Goal: Task Accomplishment & Management: Manage account settings

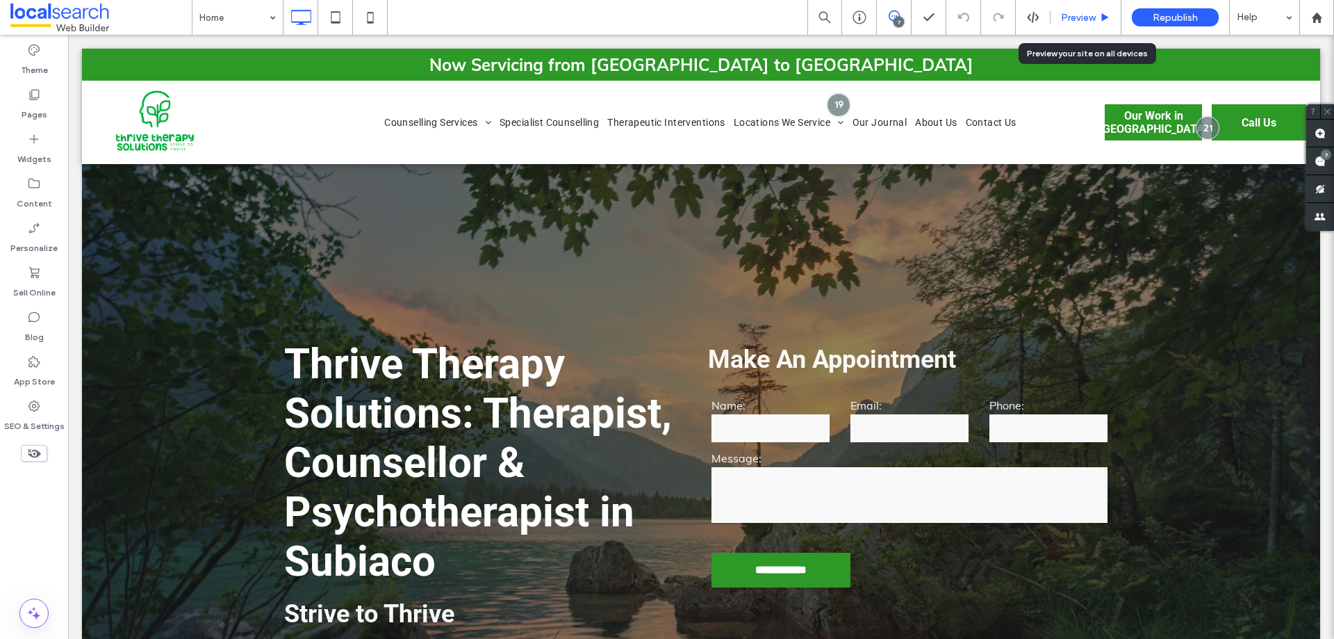
click at [1068, 13] on span "Preview" at bounding box center [1078, 18] width 35 height 12
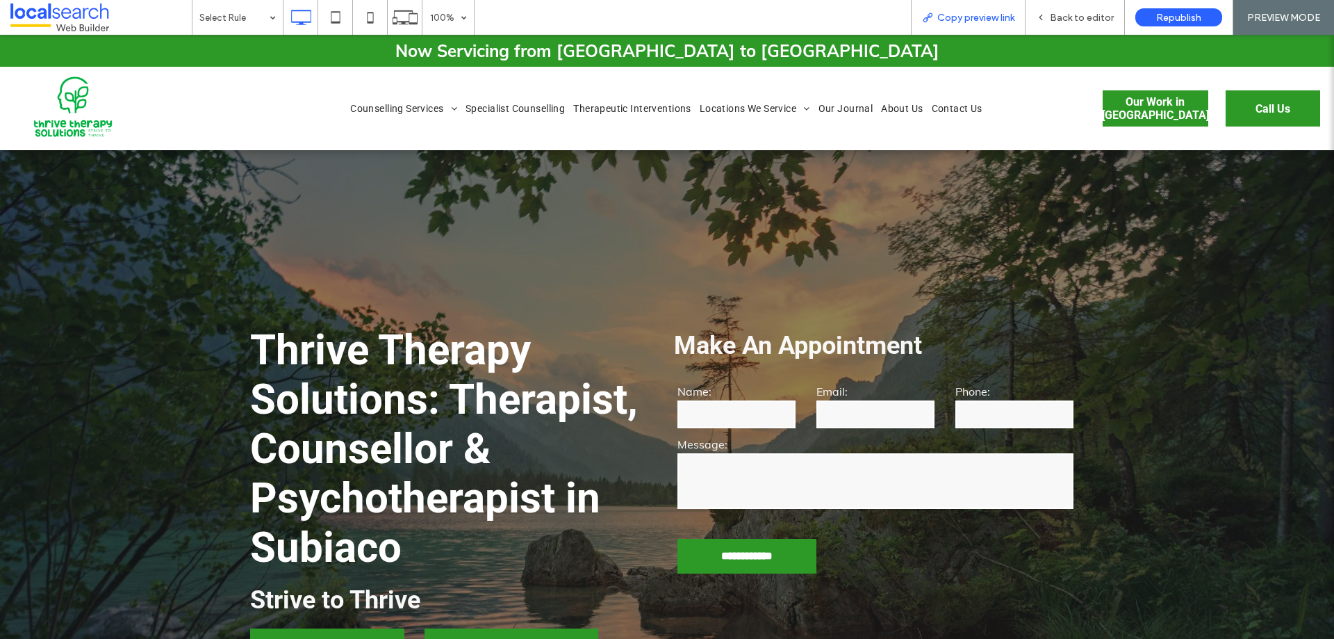
click at [983, 17] on span "Copy preview link" at bounding box center [976, 18] width 77 height 12
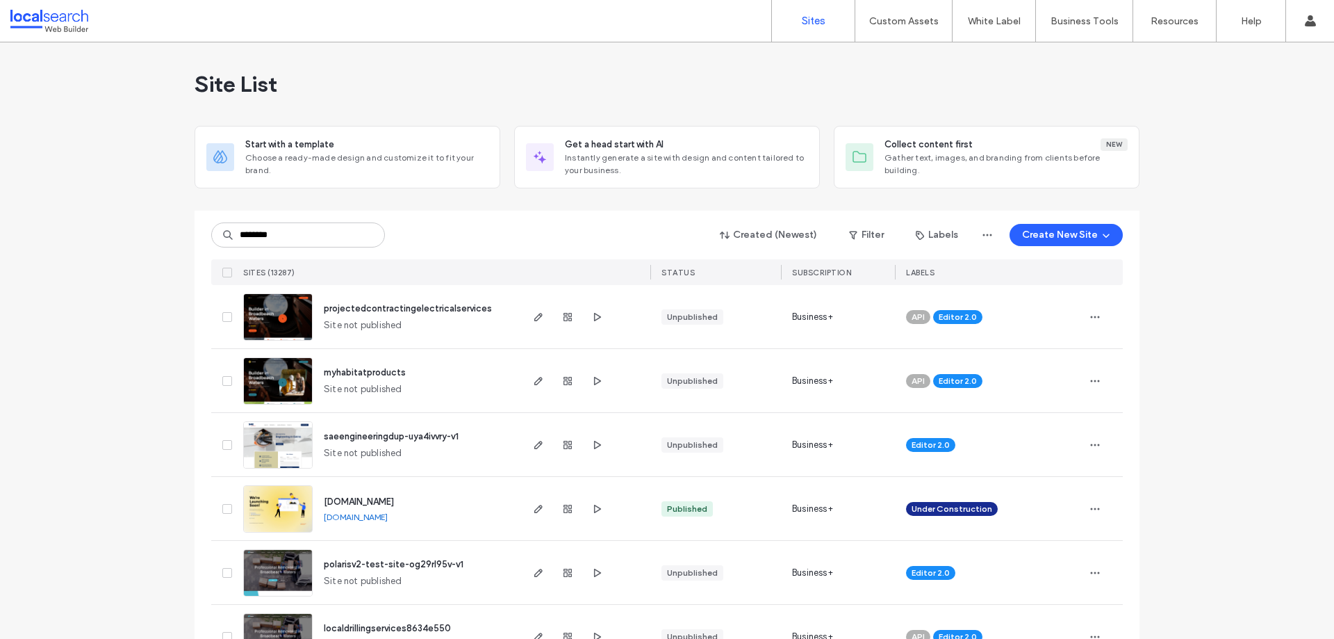
type input "********"
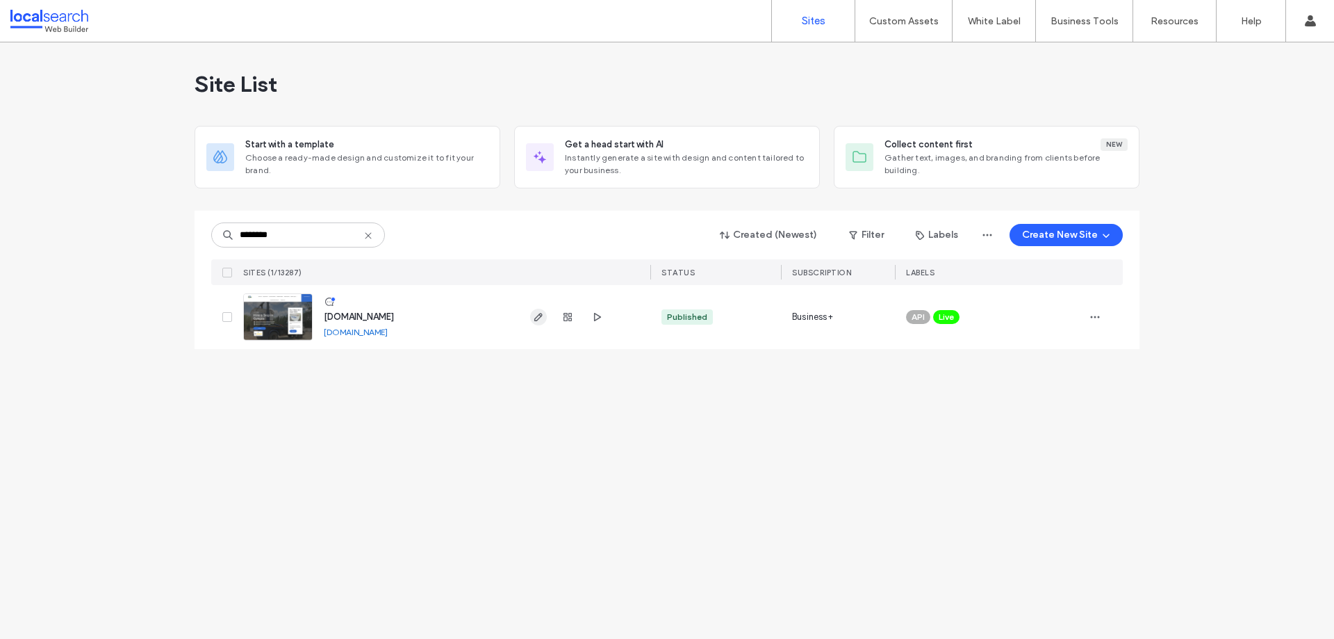
click at [545, 318] on span "button" at bounding box center [538, 317] width 17 height 17
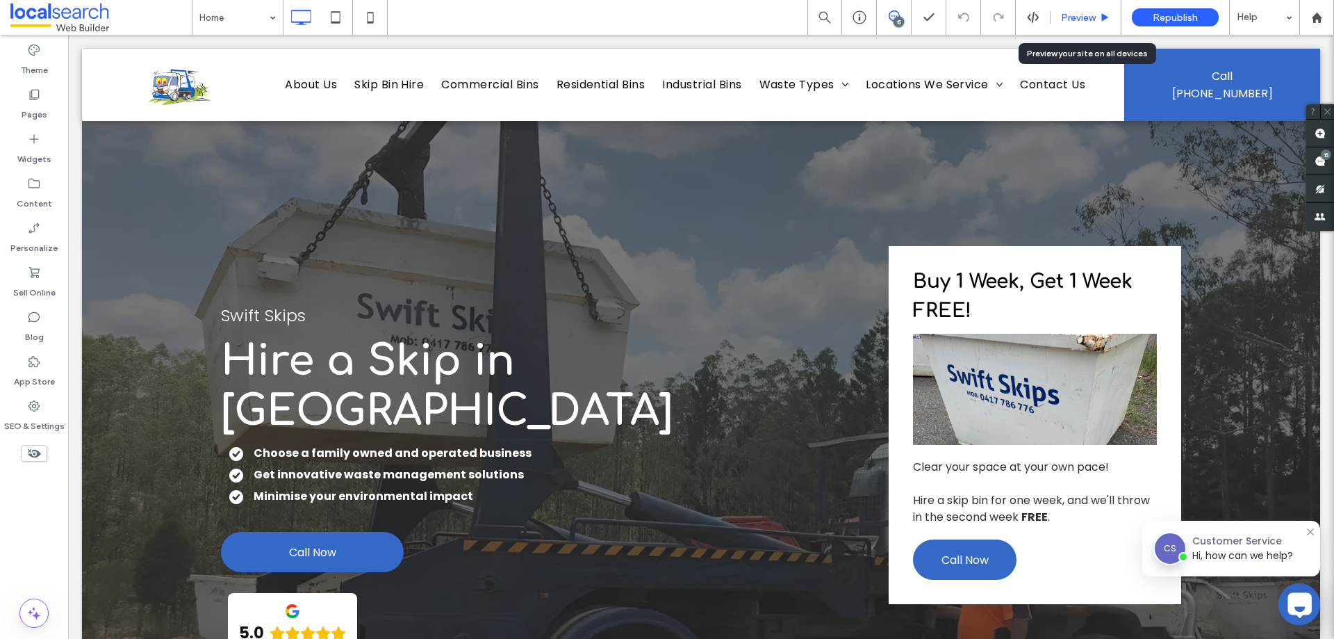
click at [1075, 23] on span "Preview" at bounding box center [1078, 18] width 35 height 12
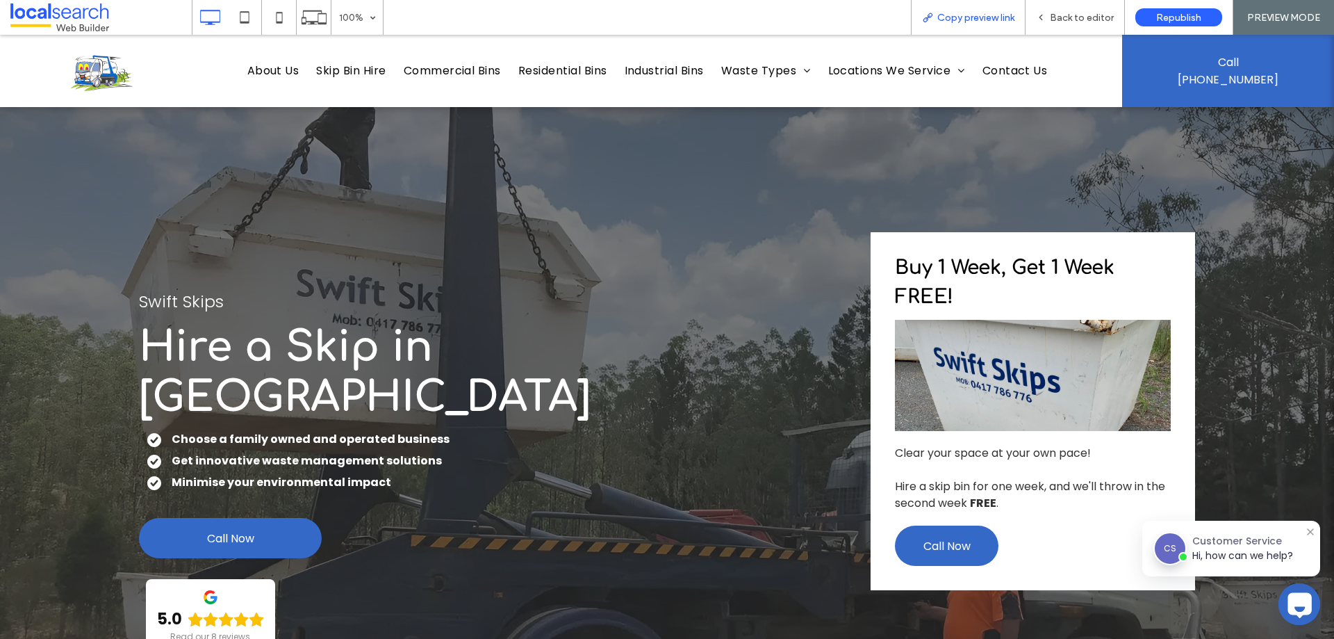
click at [938, 20] on div "Copy preview link" at bounding box center [968, 18] width 113 height 12
click at [1068, 16] on span "Back to editor" at bounding box center [1082, 18] width 64 height 12
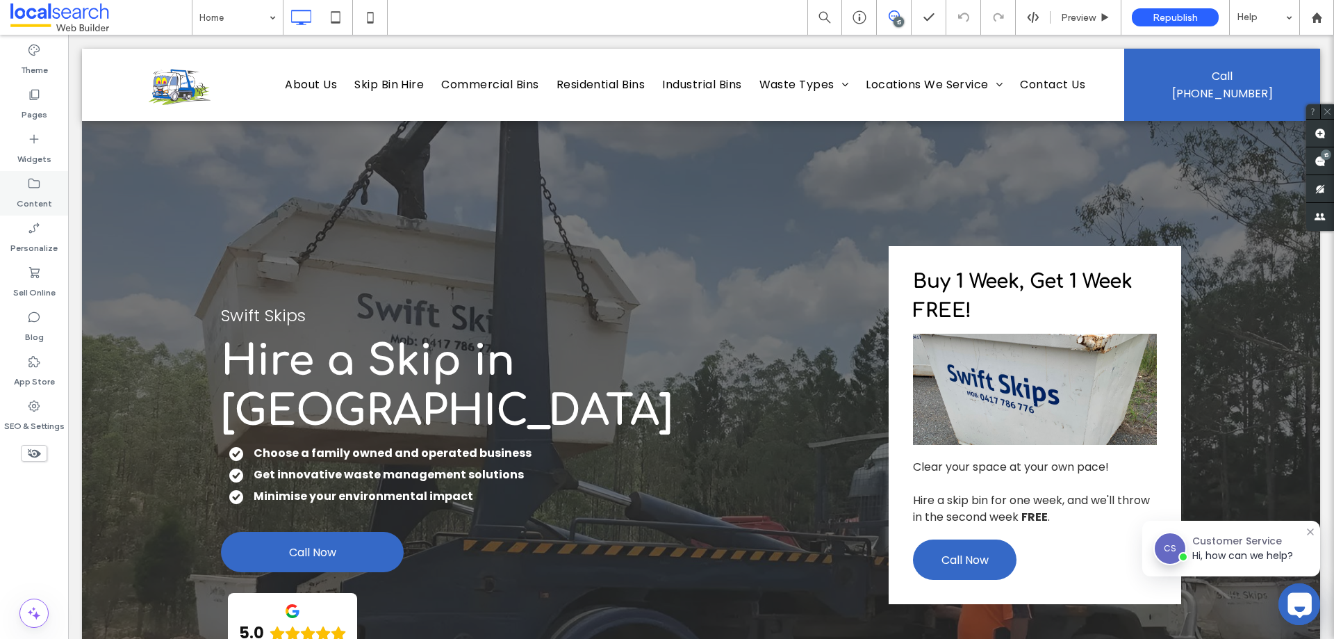
click at [48, 198] on label "Content" at bounding box center [34, 199] width 35 height 19
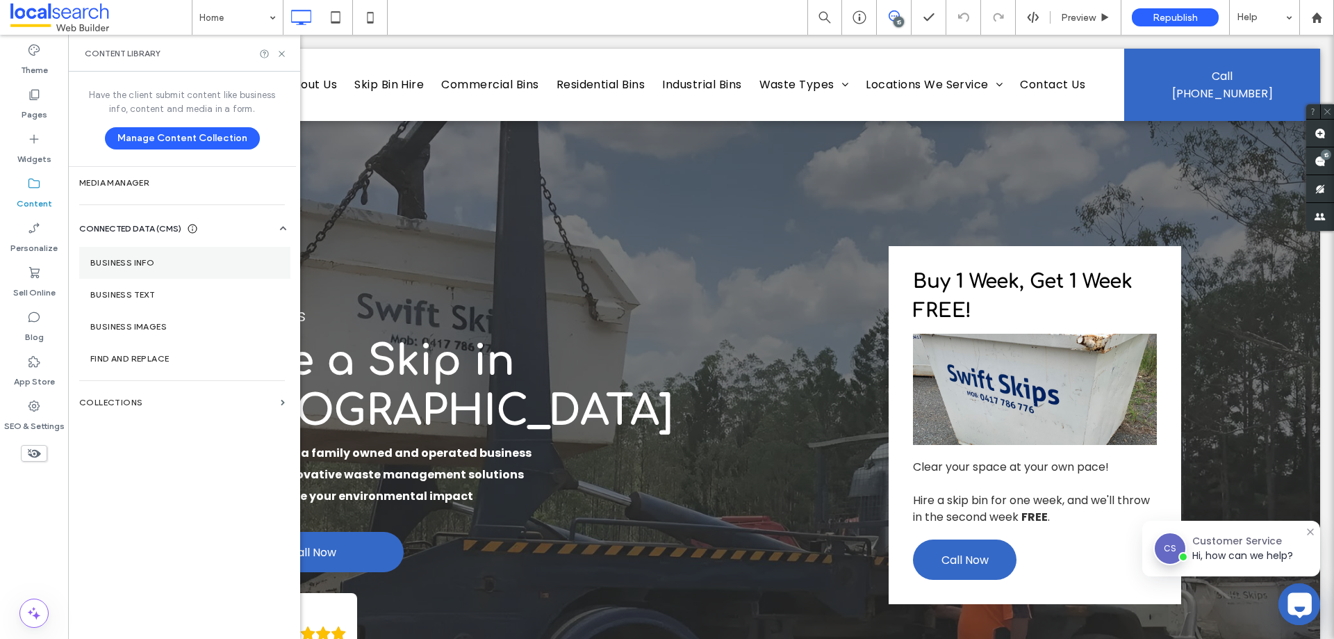
click at [167, 265] on label "Business Info" at bounding box center [184, 263] width 189 height 10
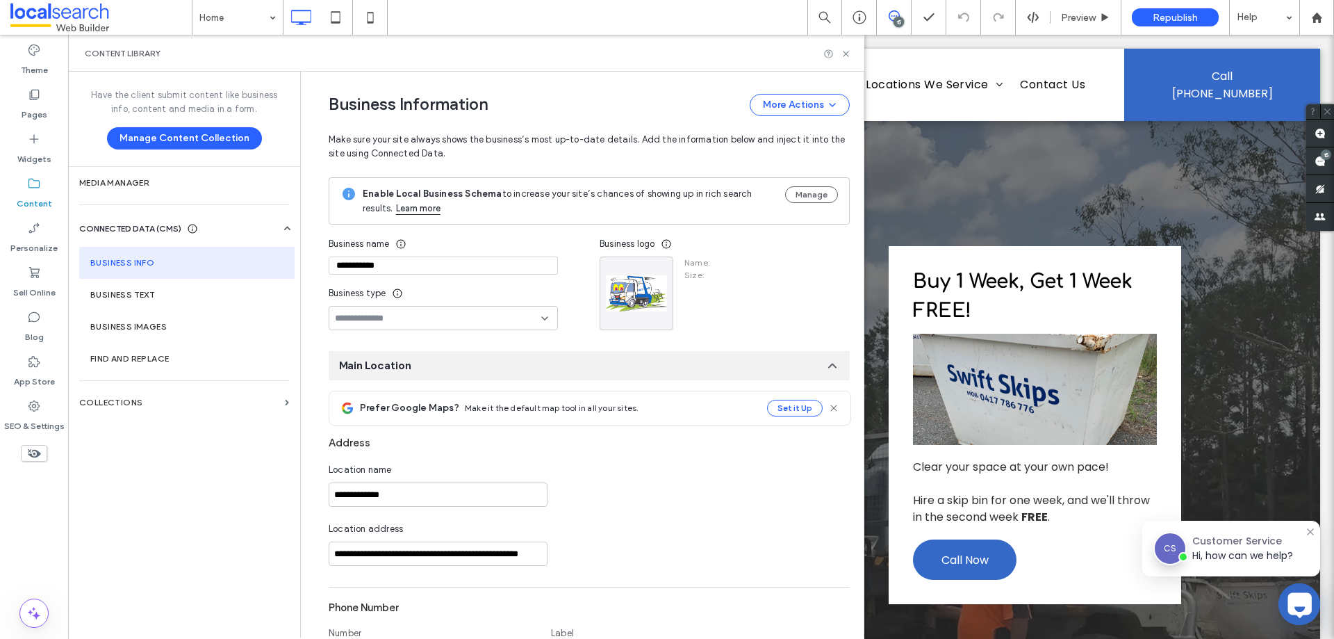
type input "**********"
click at [1320, 158] on use at bounding box center [1320, 161] width 11 height 11
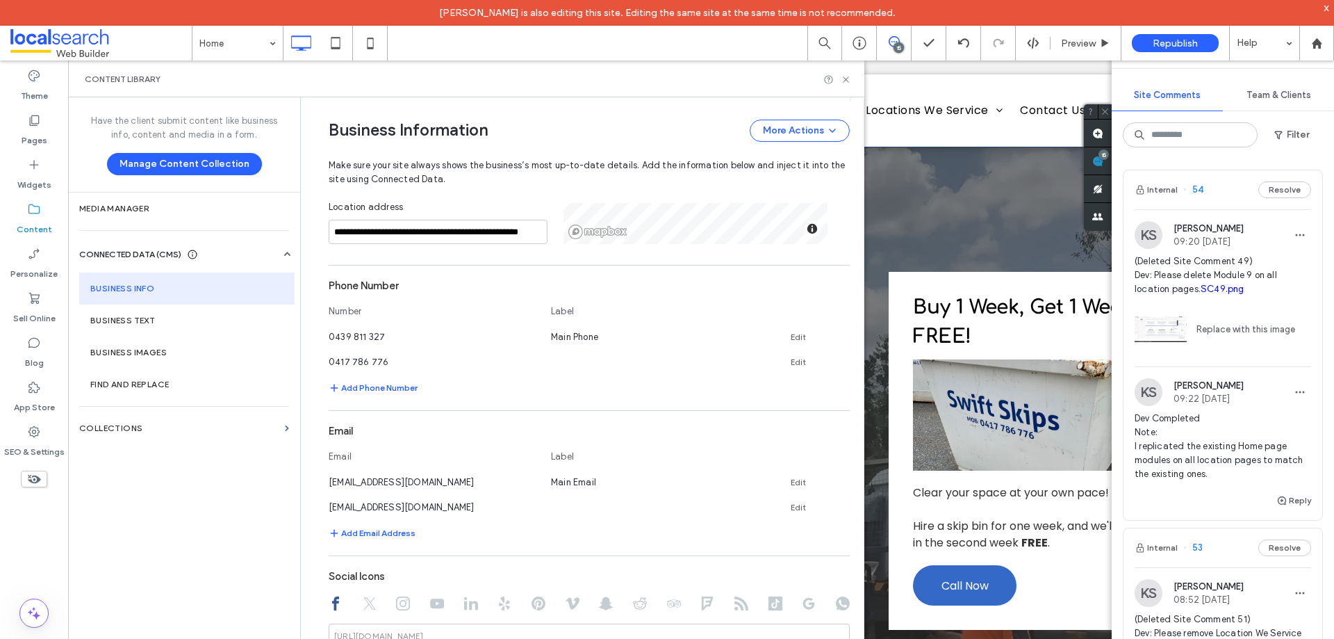
scroll to position [209, 0]
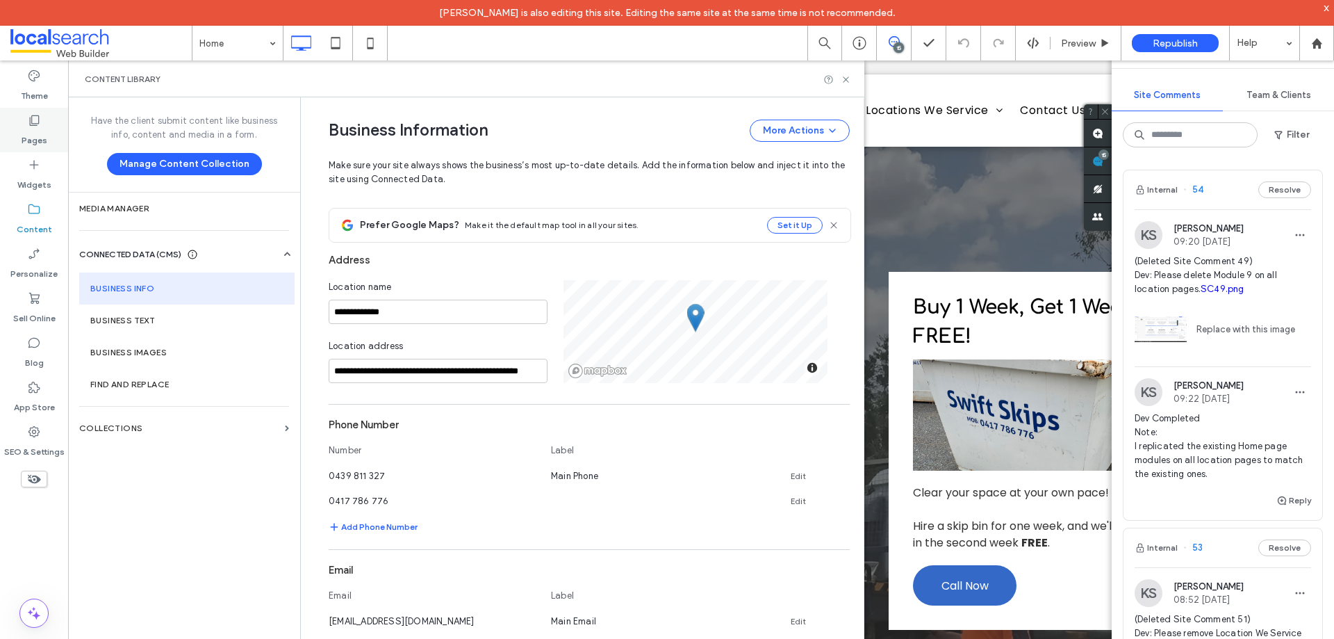
click at [35, 137] on label "Pages" at bounding box center [35, 136] width 26 height 19
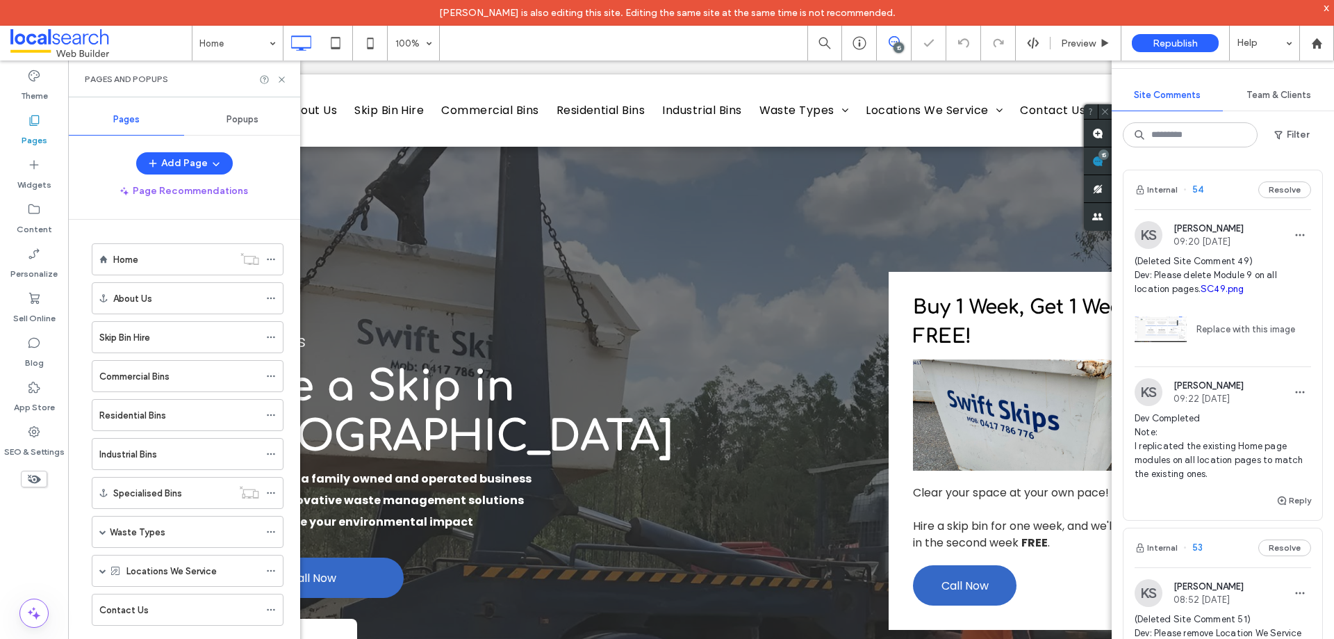
scroll to position [3, 0]
click at [100, 566] on span at bounding box center [102, 567] width 7 height 7
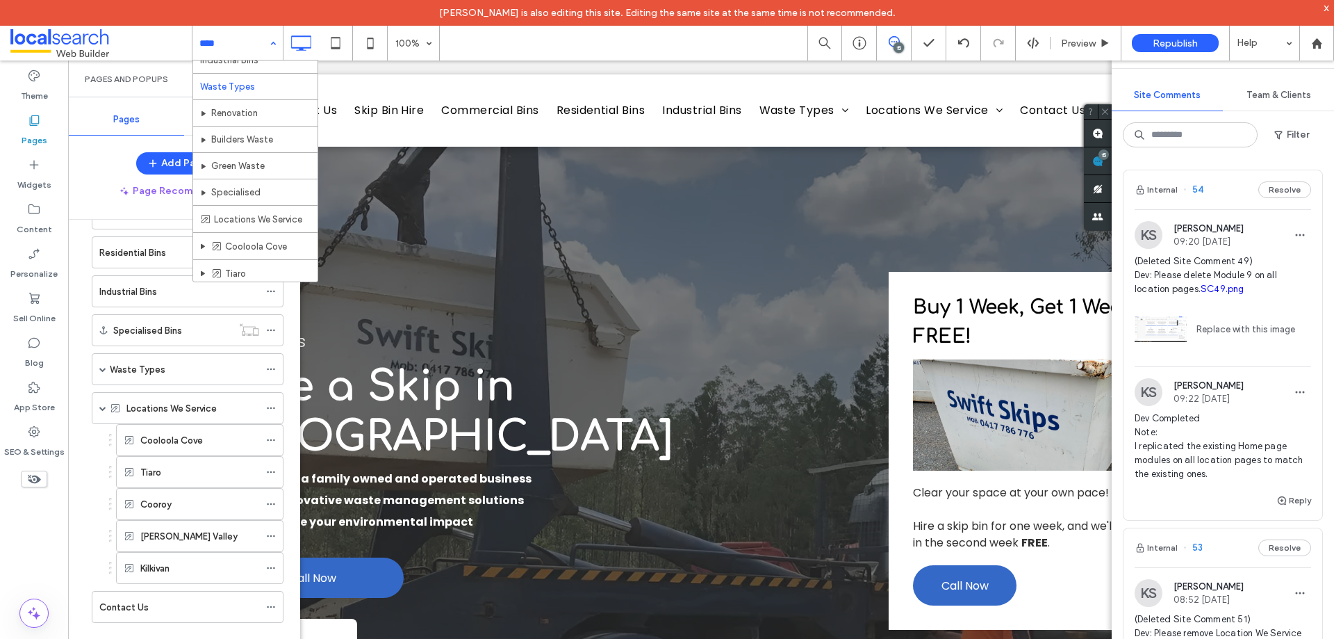
scroll to position [209, 0]
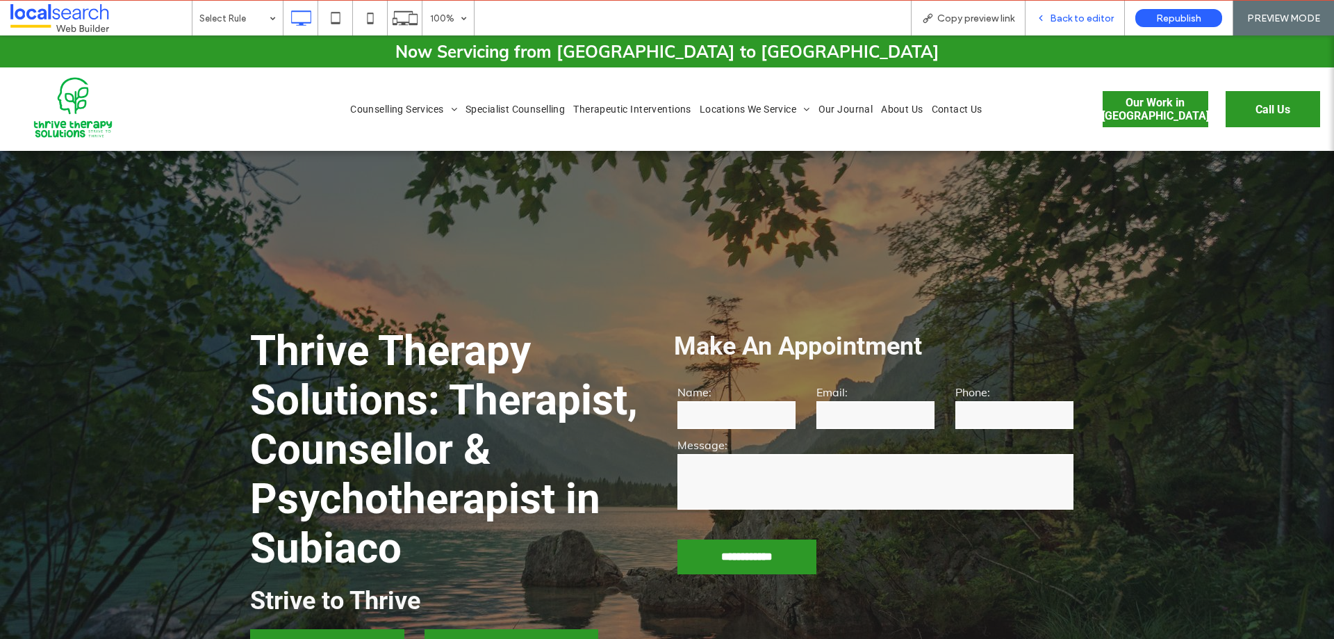
click at [1078, 17] on span "Back to editor" at bounding box center [1082, 19] width 64 height 12
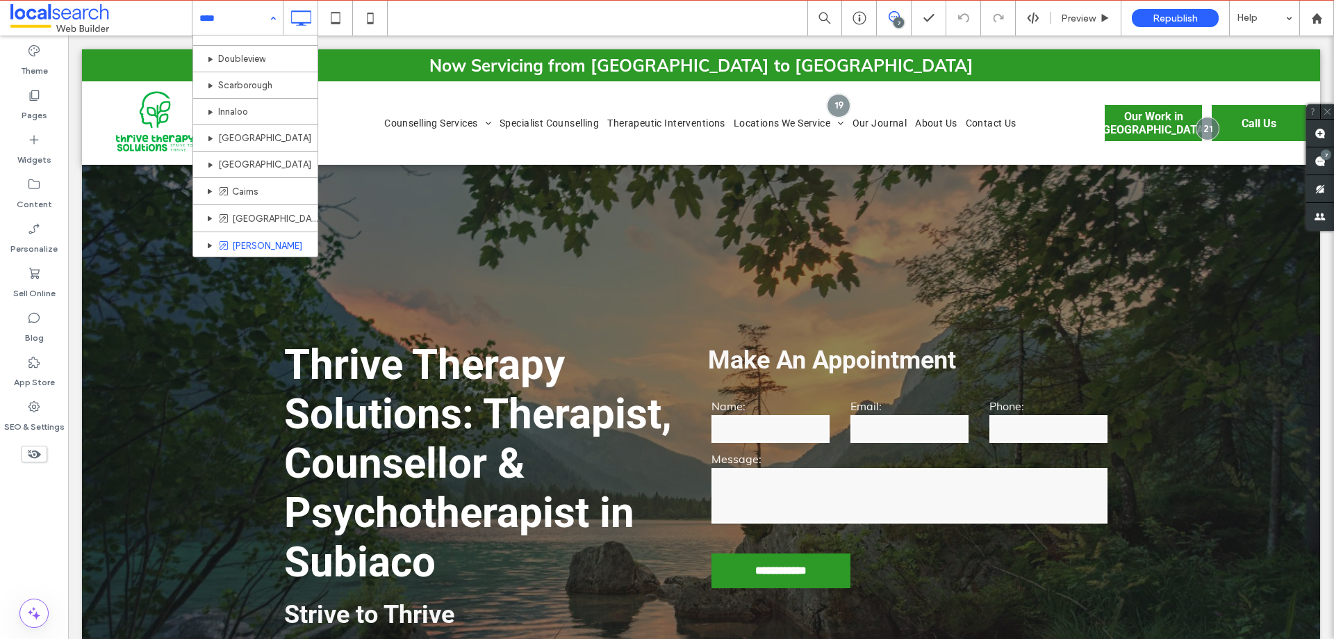
scroll to position [281, 0]
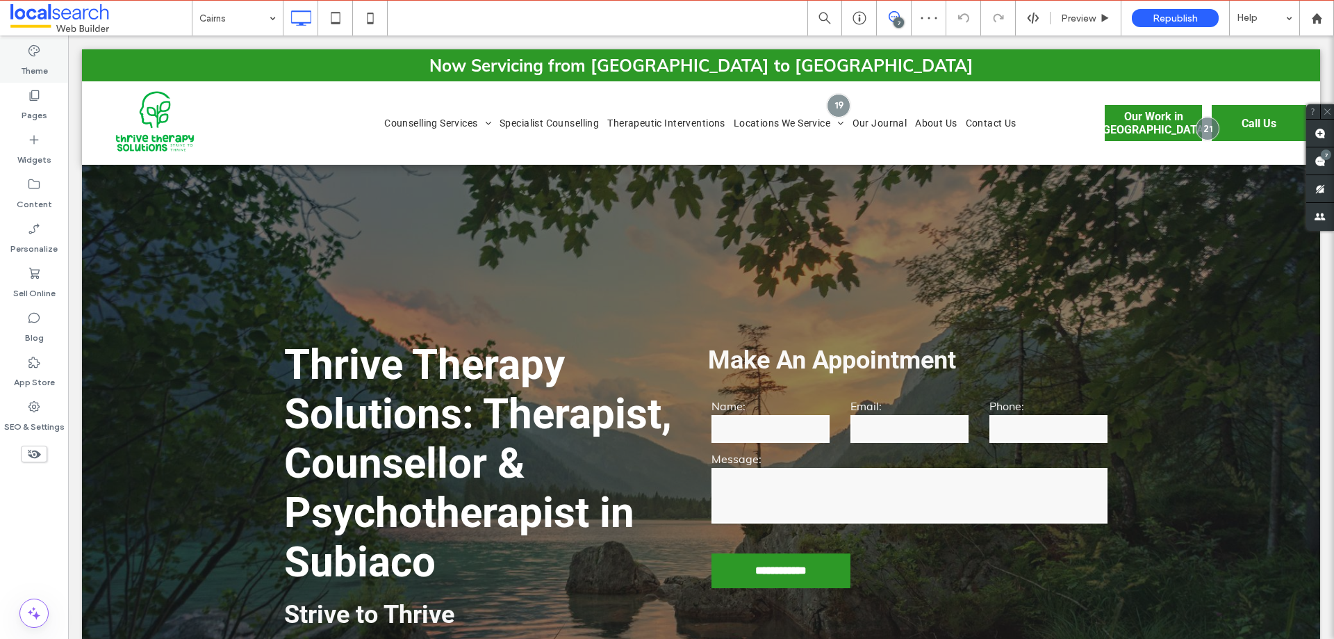
click at [28, 64] on label "Theme" at bounding box center [34, 67] width 27 height 19
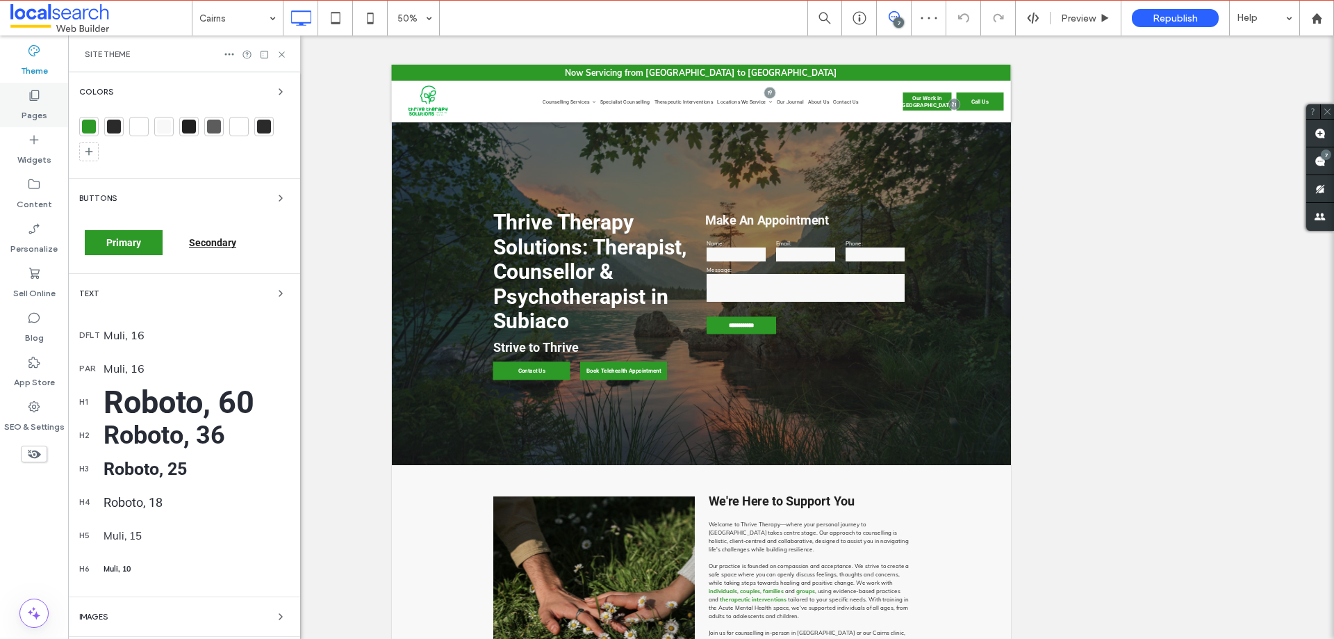
click at [40, 101] on icon at bounding box center [34, 95] width 14 height 14
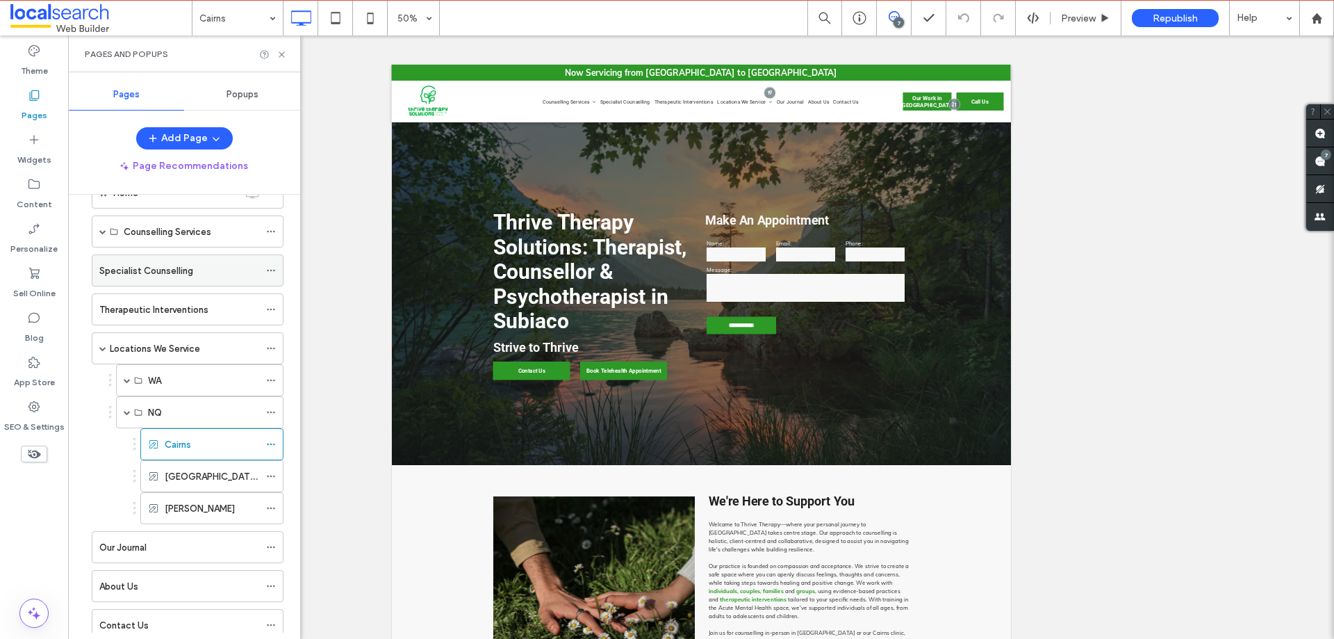
scroll to position [85, 0]
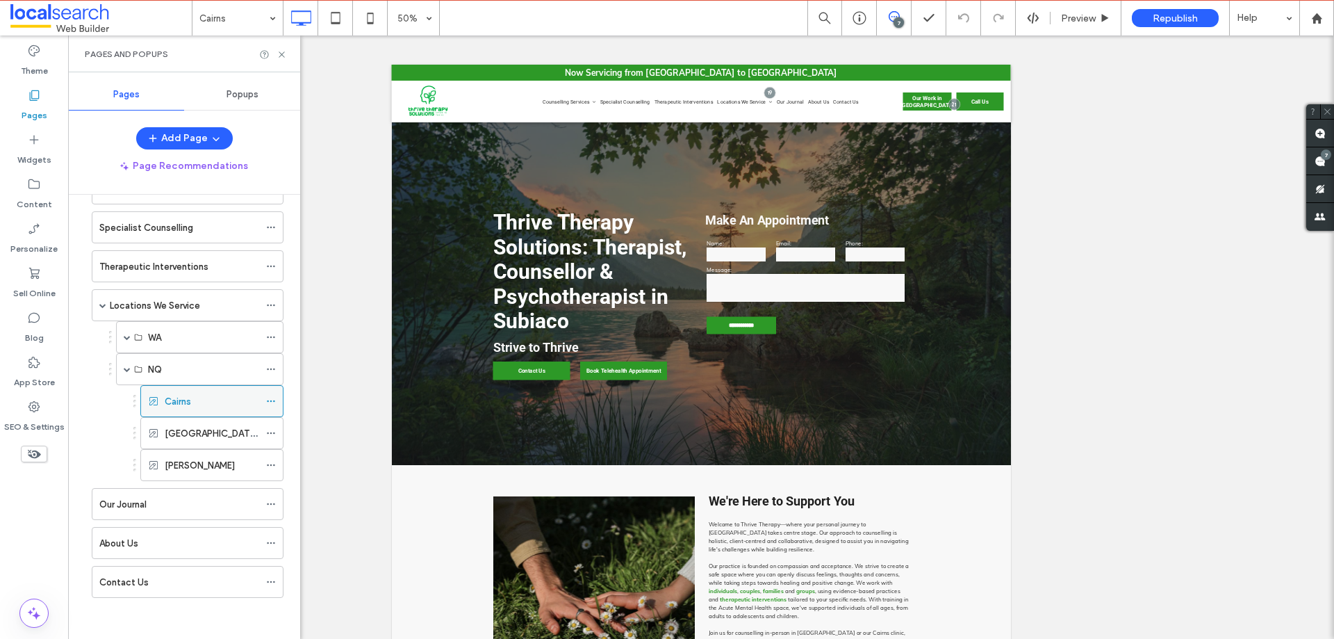
click at [271, 400] on use at bounding box center [271, 401] width 8 height 2
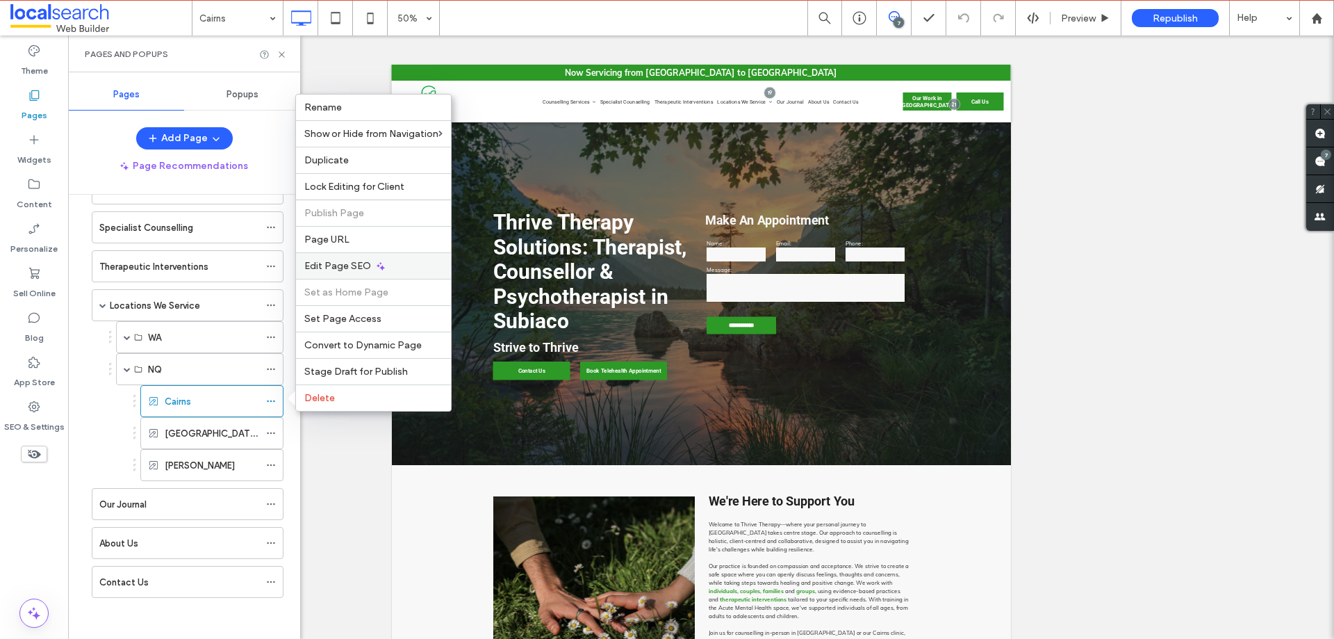
click at [324, 258] on div "Edit Page SEO" at bounding box center [373, 265] width 155 height 26
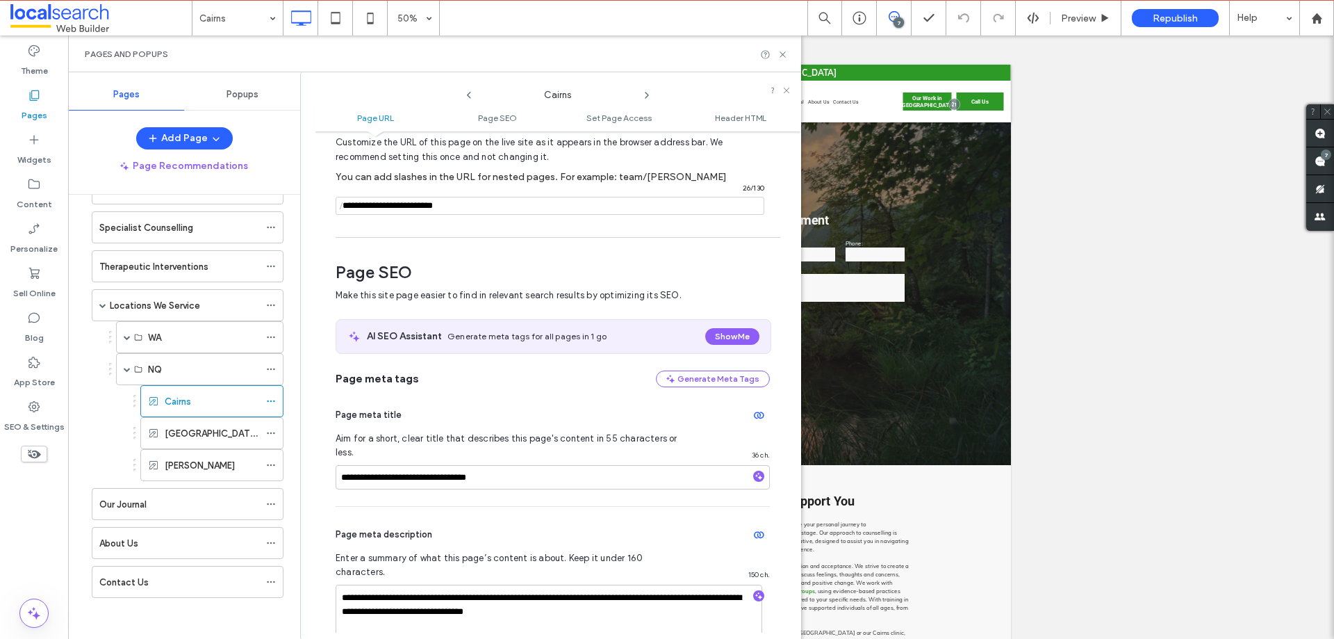
scroll to position [190, 0]
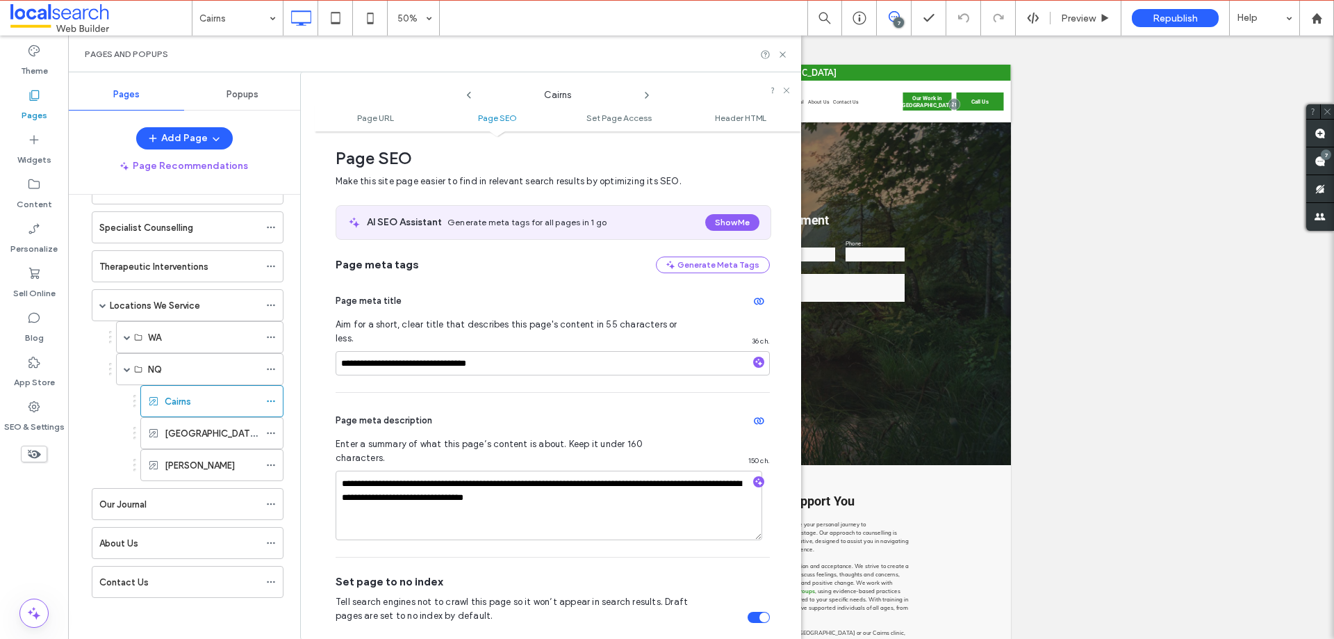
click at [648, 96] on use at bounding box center [647, 95] width 3 height 6
click at [781, 56] on use at bounding box center [783, 54] width 6 height 6
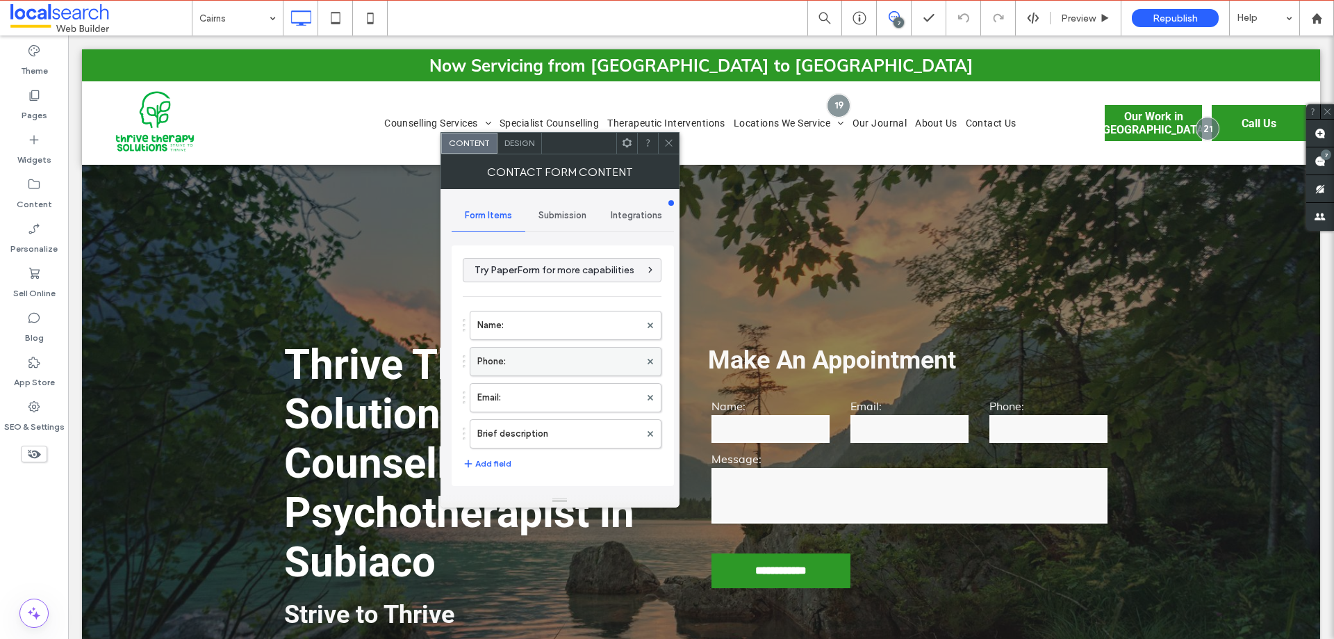
scroll to position [278, 0]
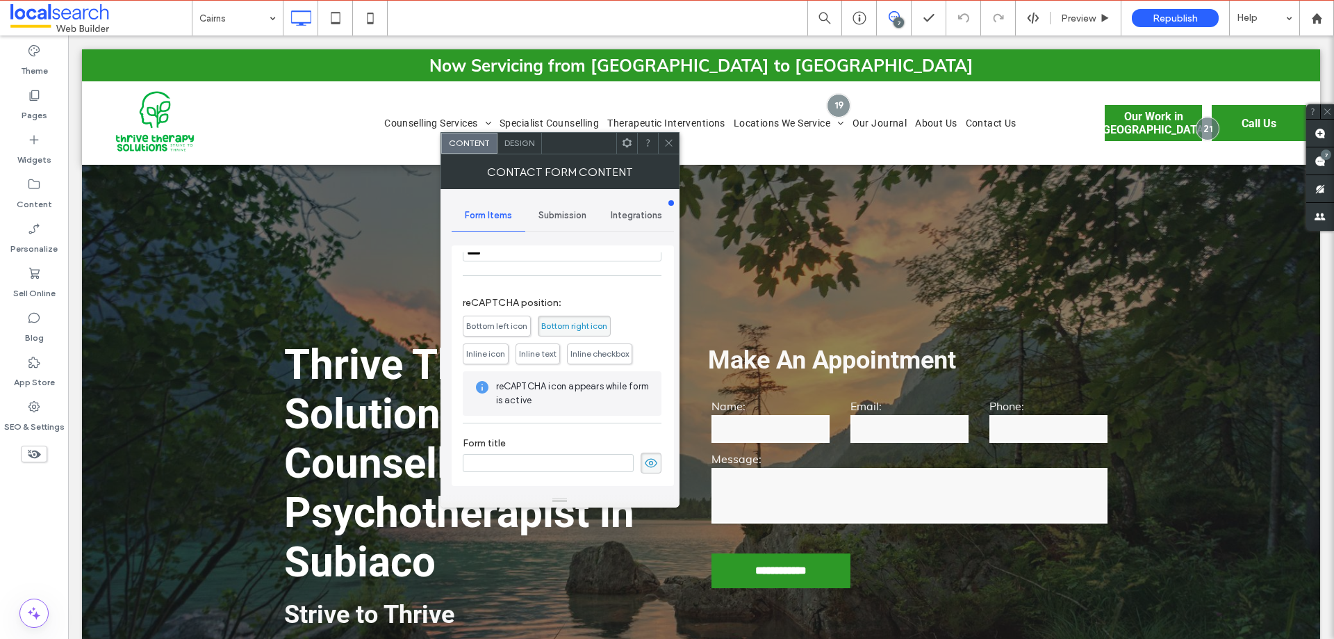
click at [563, 216] on span "Submission" at bounding box center [563, 215] width 48 height 11
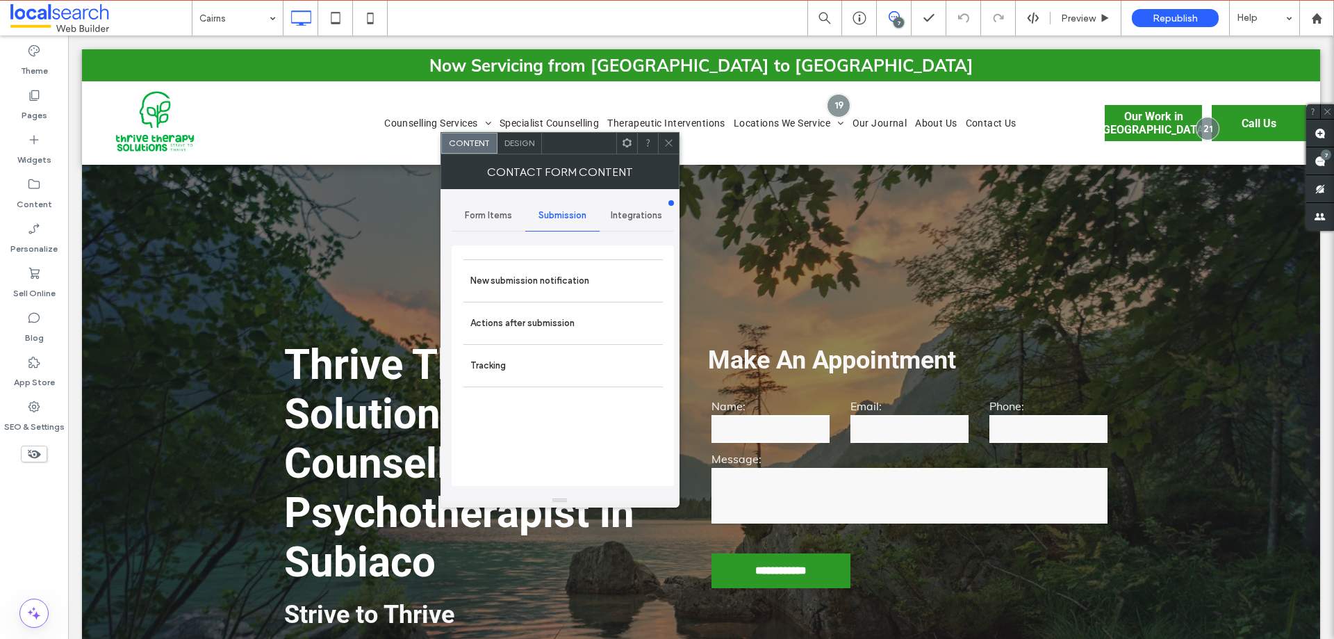
click at [568, 281] on label "New submission notification" at bounding box center [564, 281] width 186 height 28
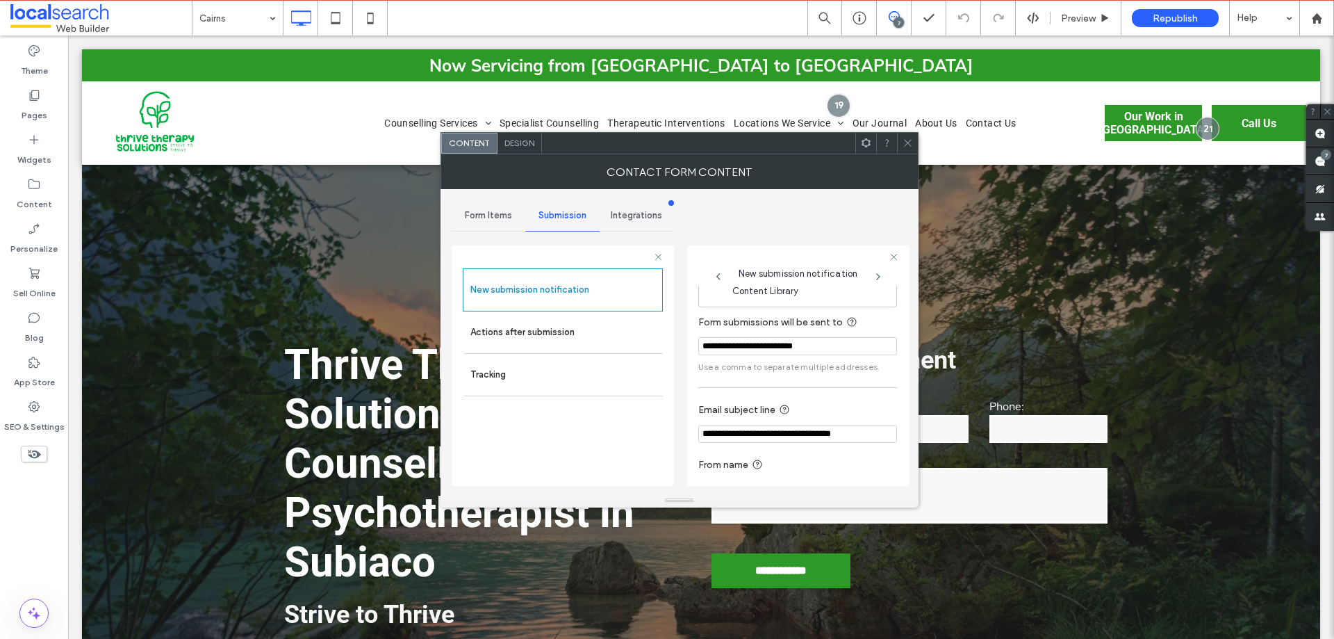
scroll to position [72, 0]
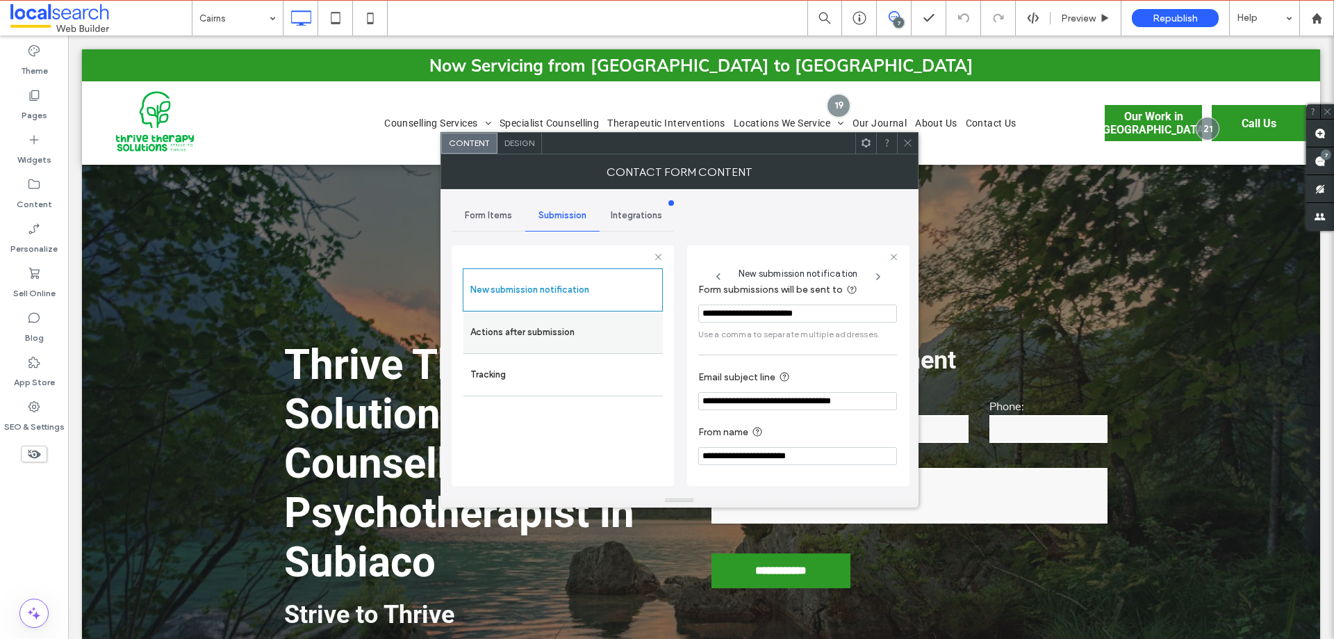
click at [554, 340] on label "Actions after submission" at bounding box center [564, 332] width 186 height 28
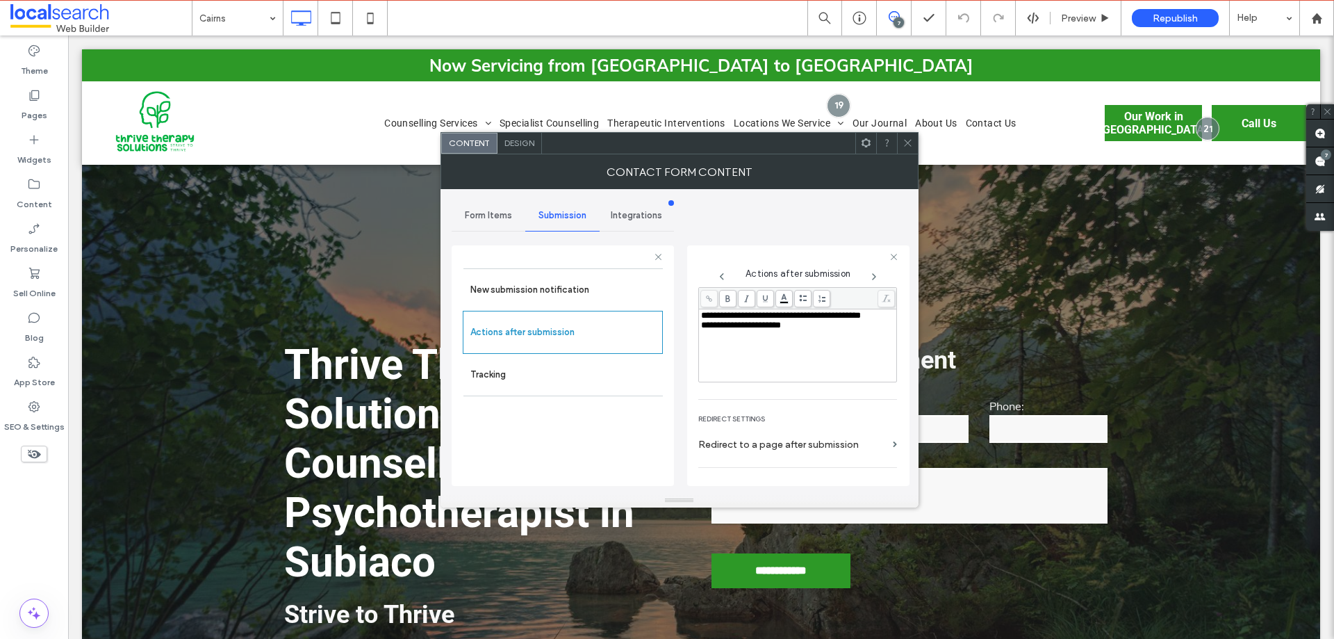
scroll to position [240, 0]
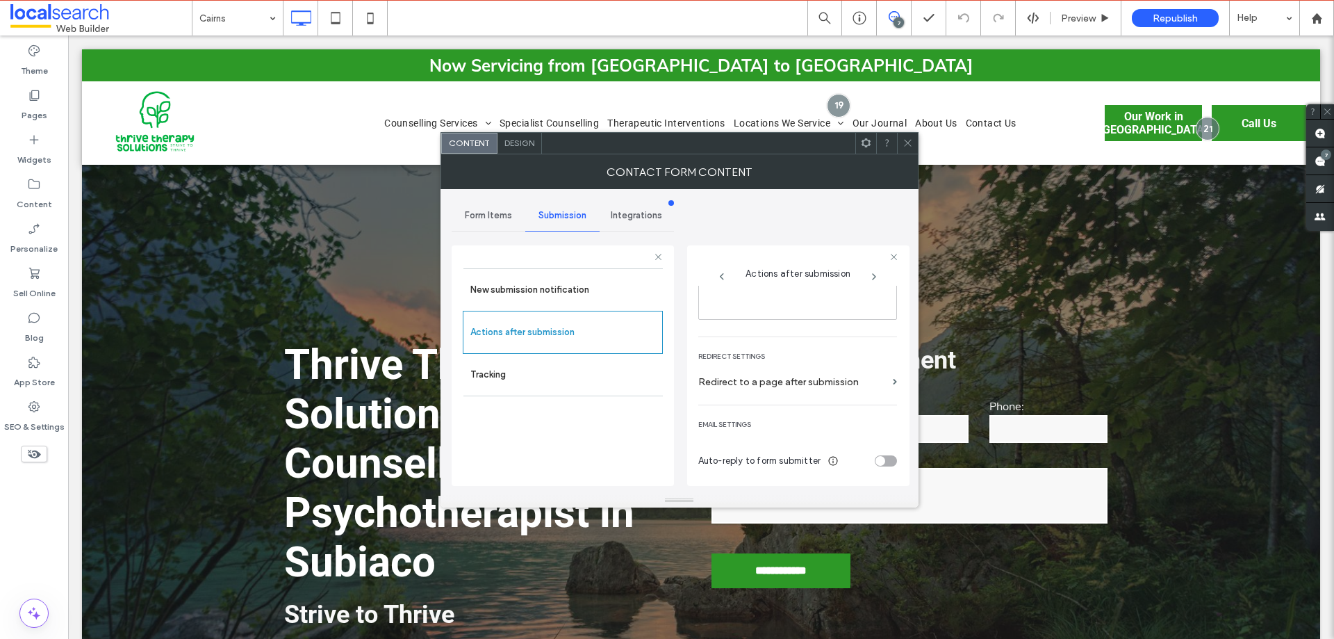
click at [905, 138] on icon at bounding box center [908, 143] width 10 height 10
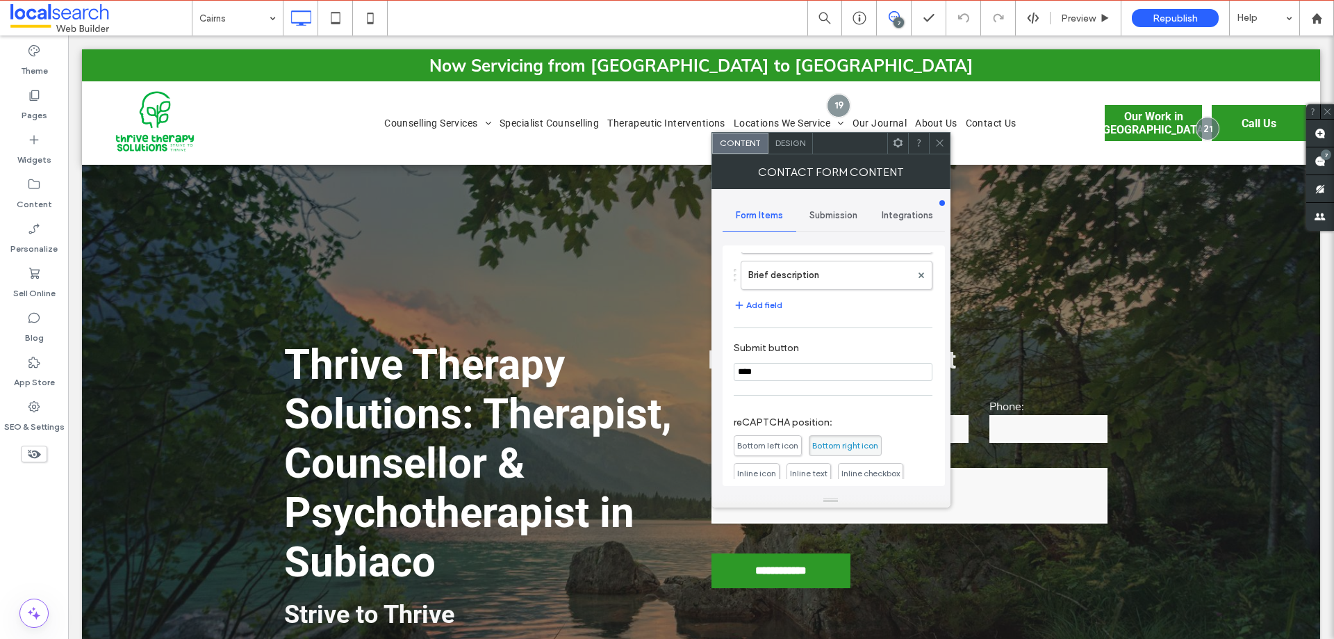
scroll to position [281, 0]
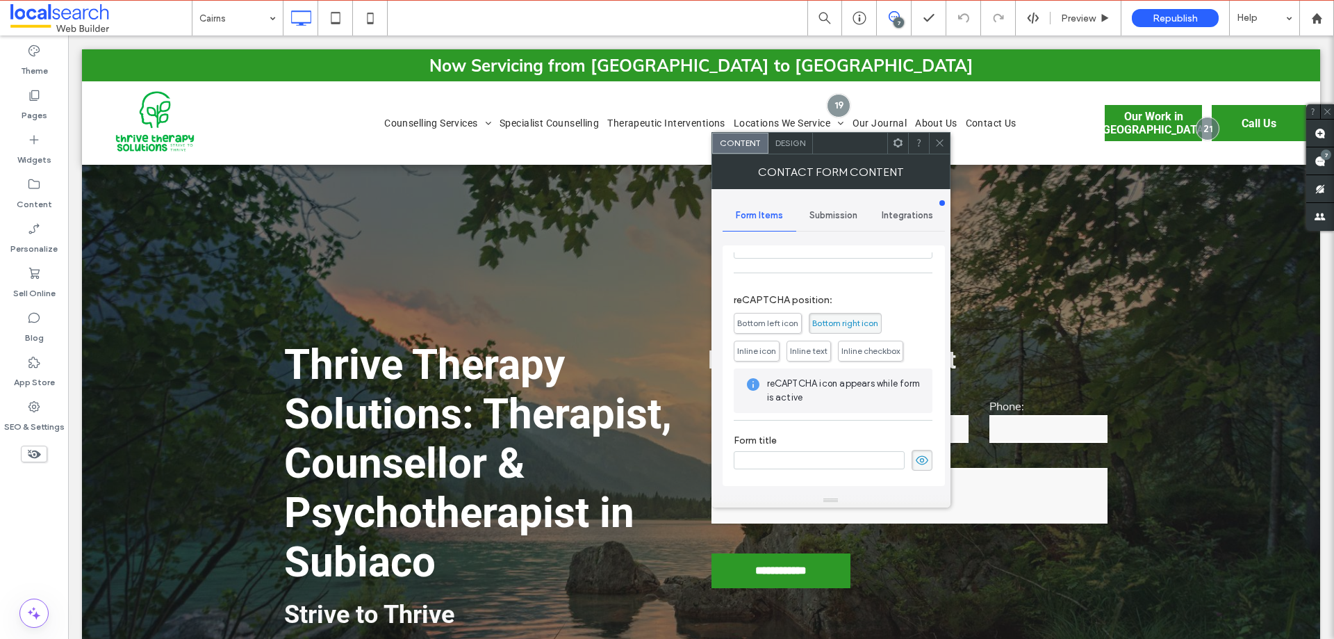
click at [844, 222] on div "Submission" at bounding box center [833, 215] width 74 height 31
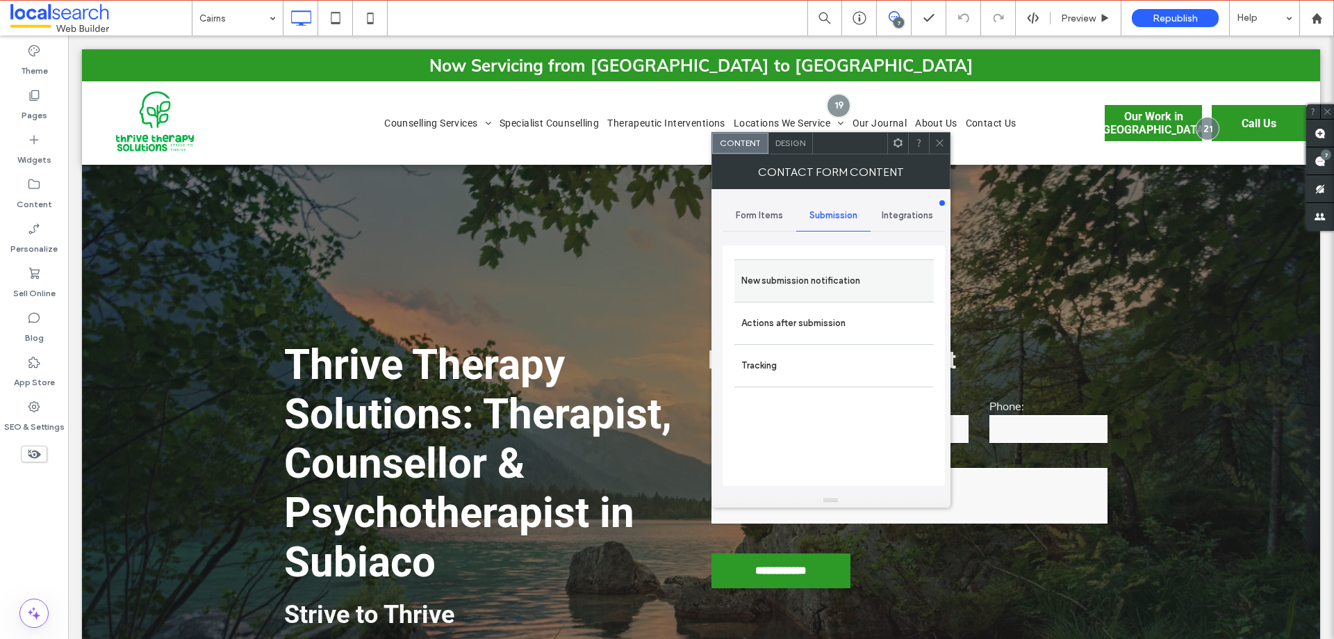
click at [830, 278] on label "New submission notification" at bounding box center [835, 281] width 186 height 28
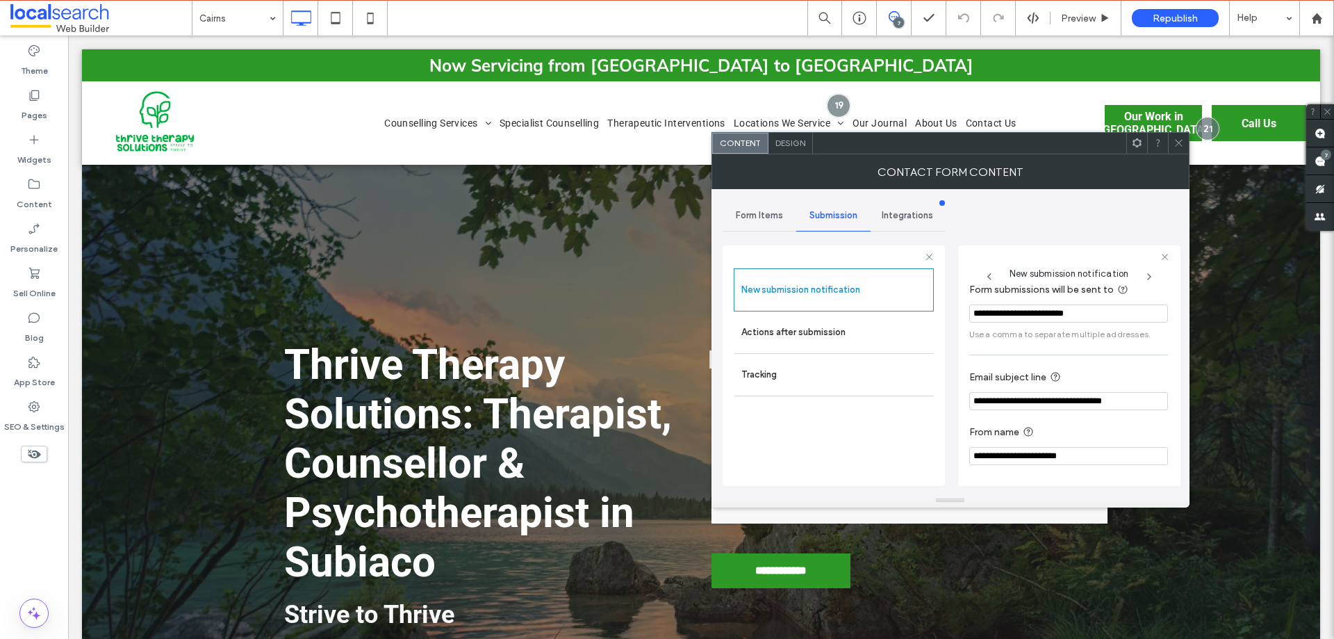
scroll to position [72, 0]
click at [818, 340] on label "Actions after submission" at bounding box center [835, 332] width 186 height 28
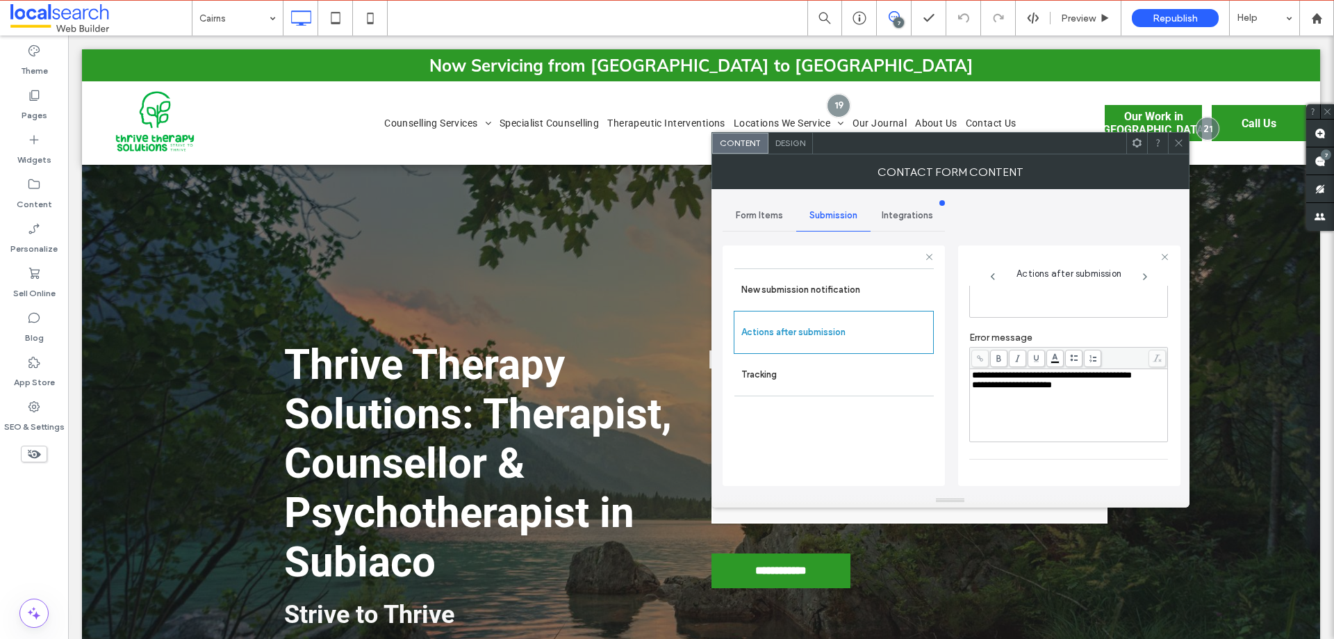
scroll to position [240, 0]
click at [1182, 149] on span at bounding box center [1179, 143] width 10 height 21
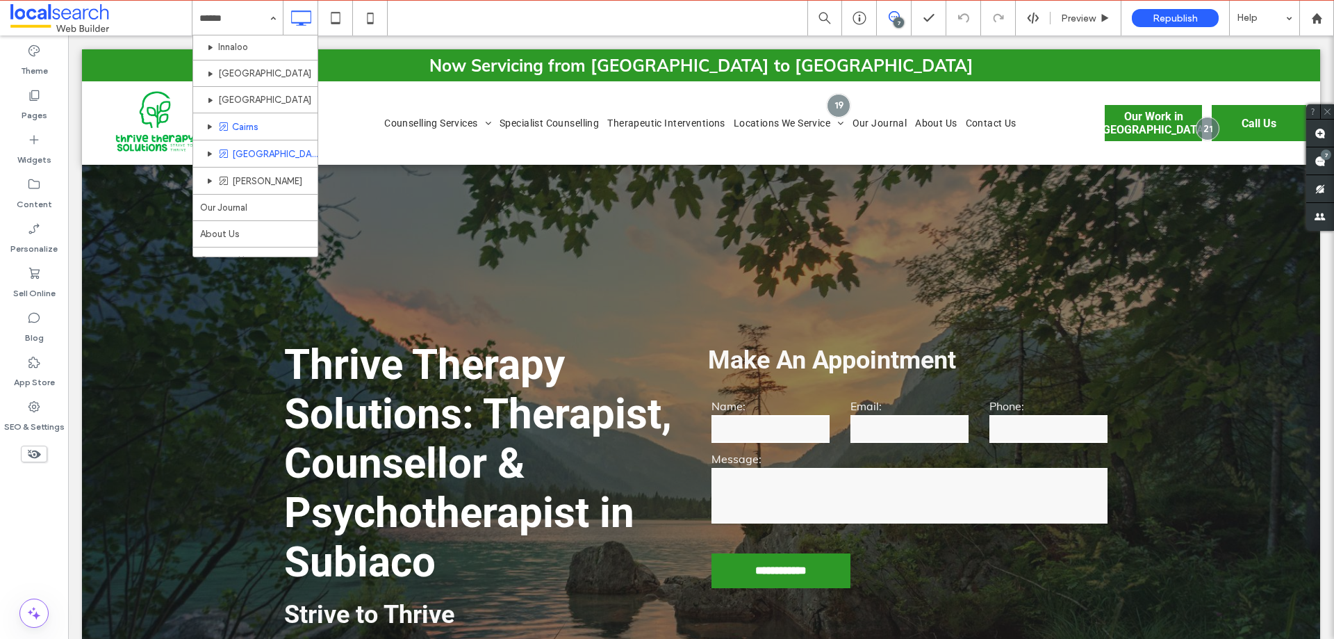
scroll to position [281, 0]
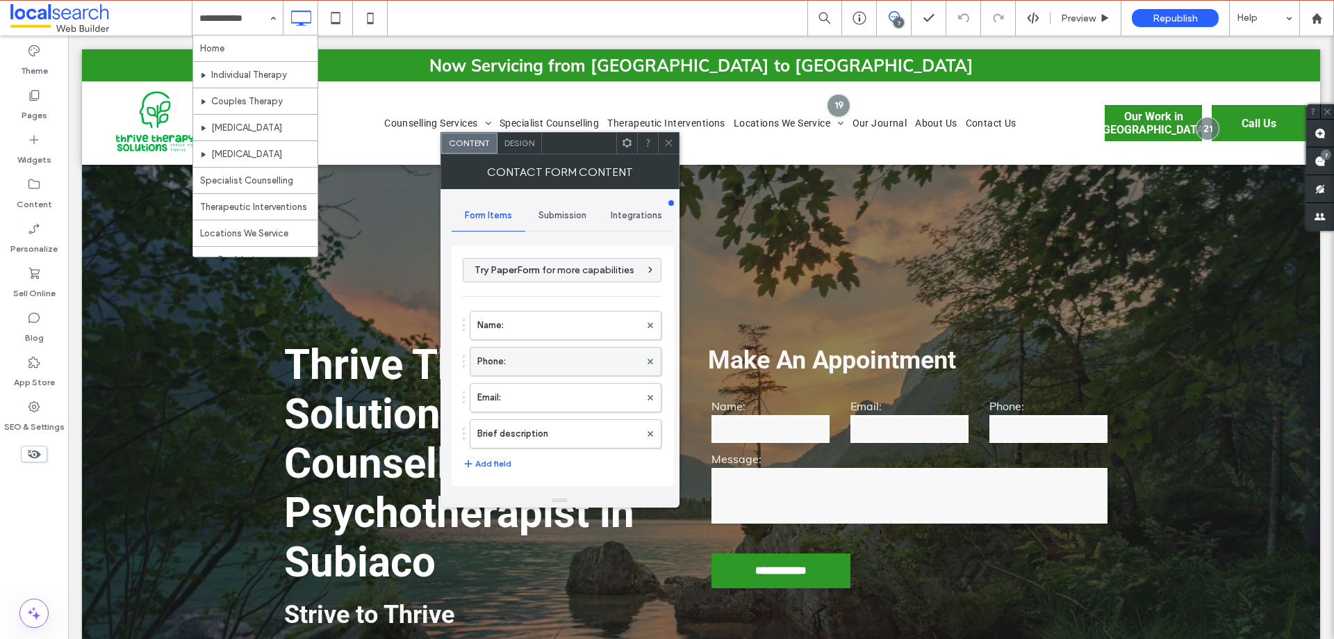
scroll to position [278, 0]
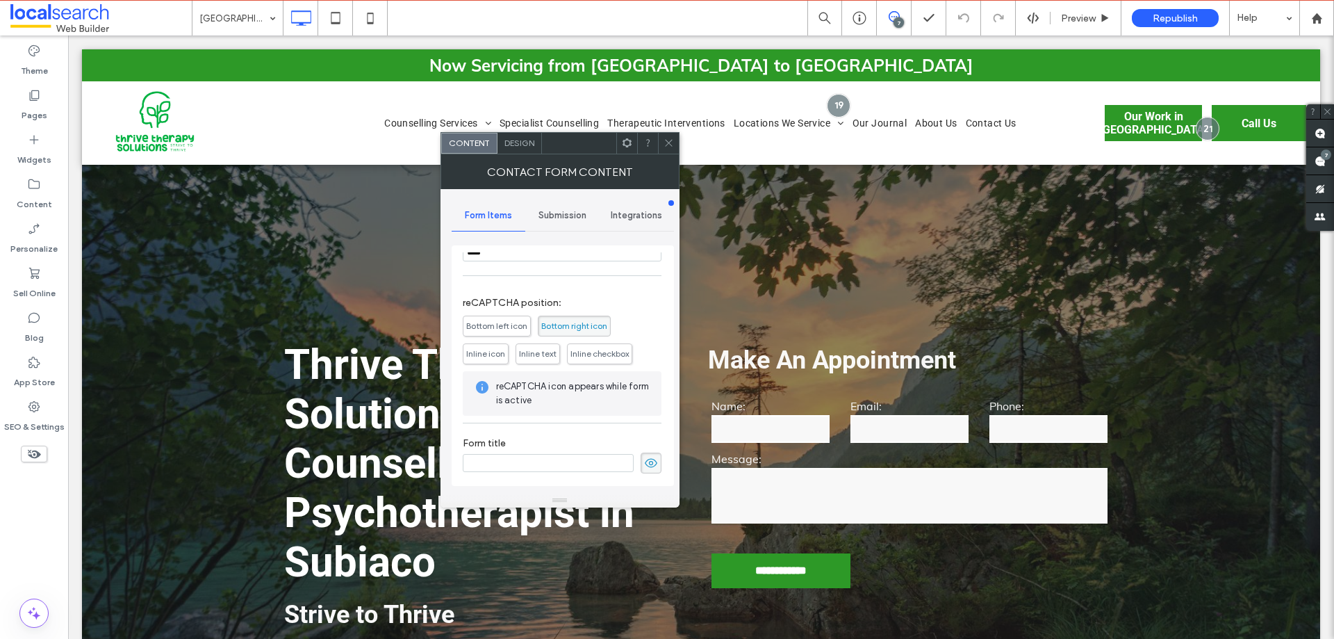
click at [568, 226] on div "Submission" at bounding box center [562, 215] width 74 height 31
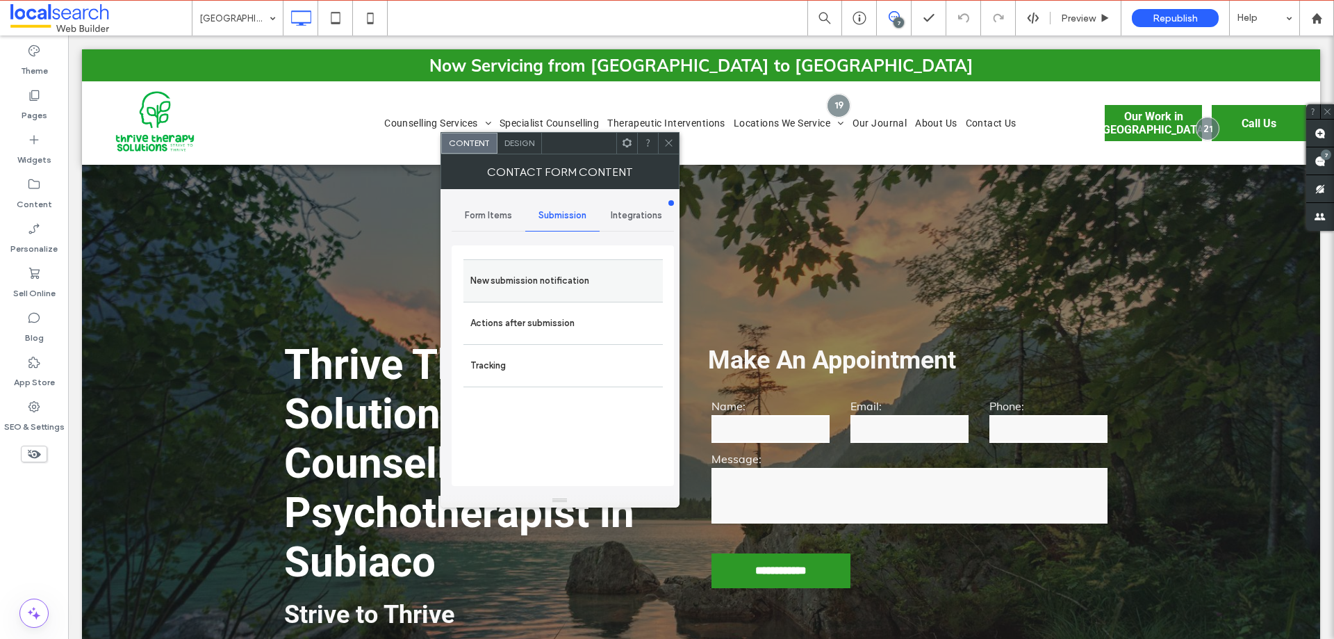
click at [551, 279] on label "New submission notification" at bounding box center [564, 281] width 186 height 28
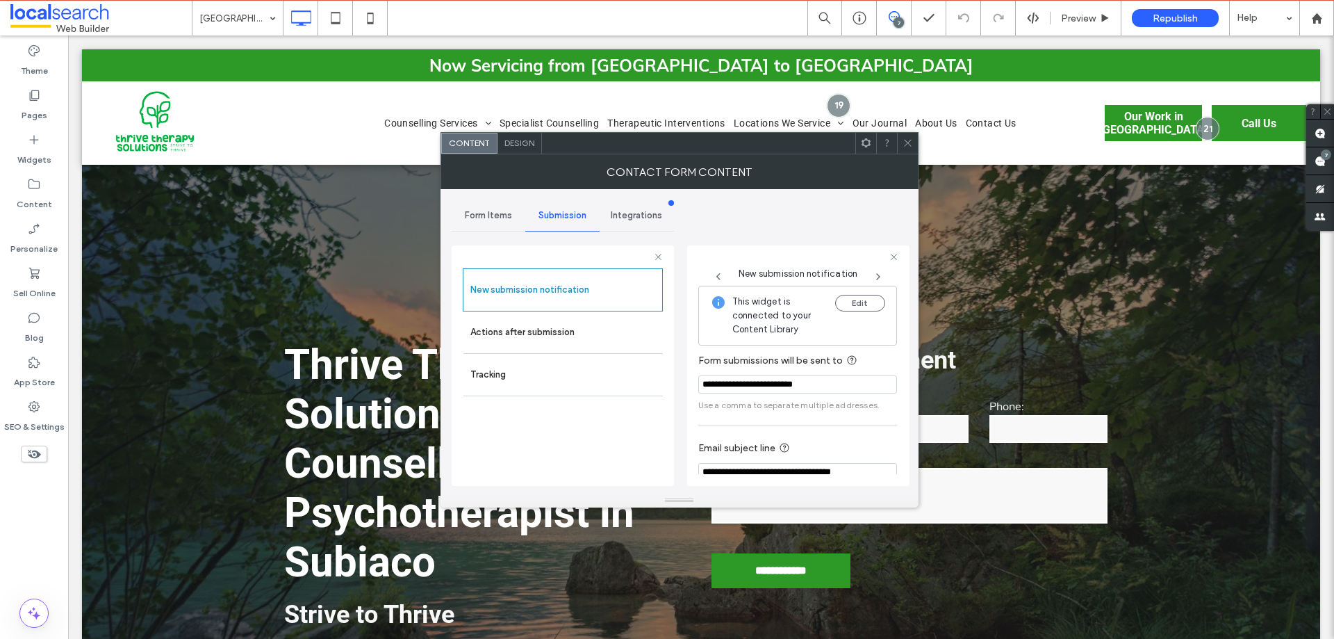
scroll to position [72, 0]
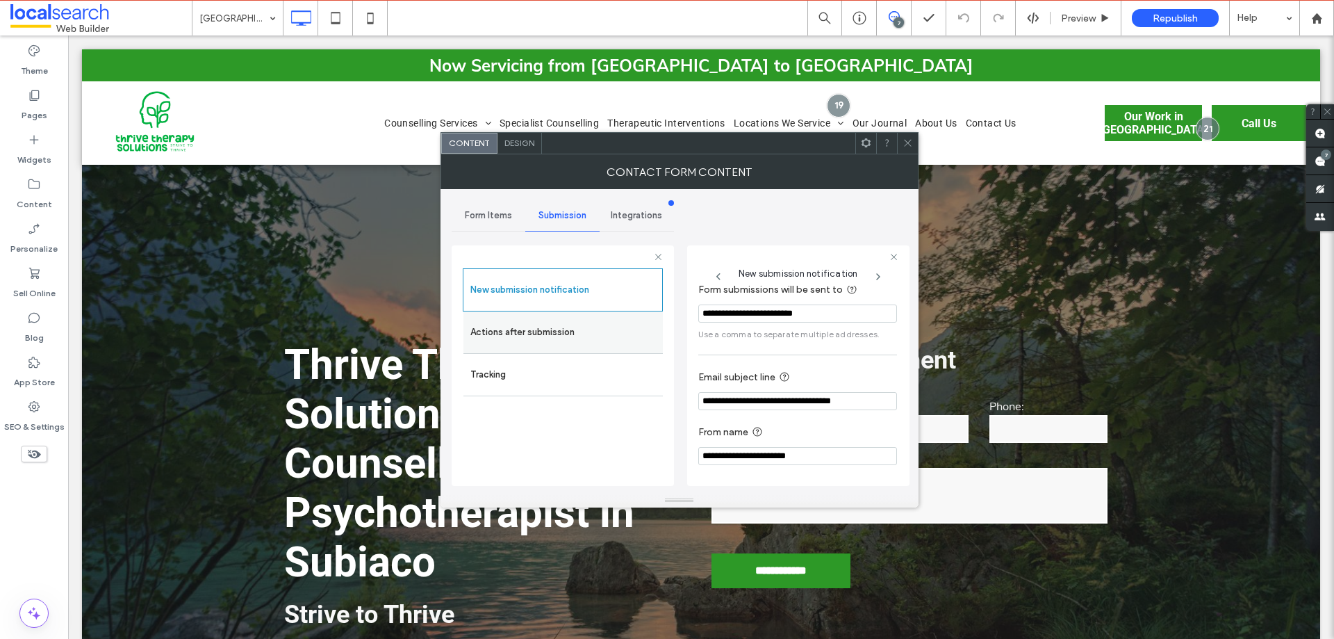
click at [507, 331] on label "Actions after submission" at bounding box center [564, 332] width 186 height 28
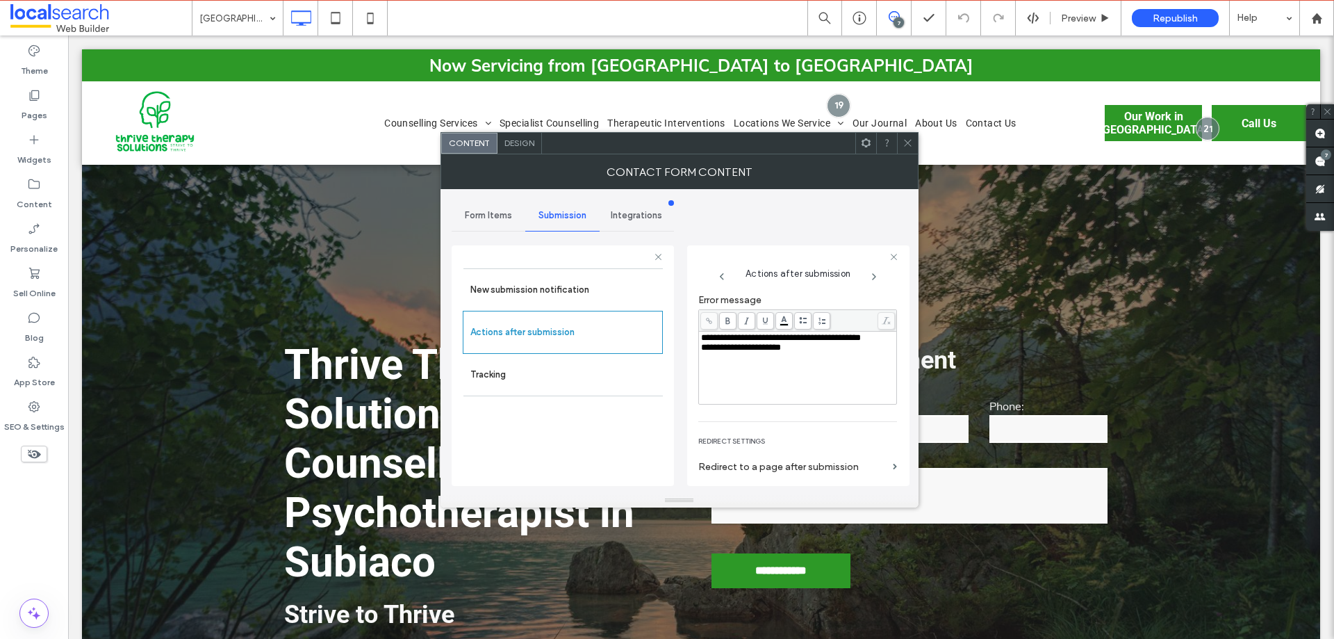
scroll to position [240, 0]
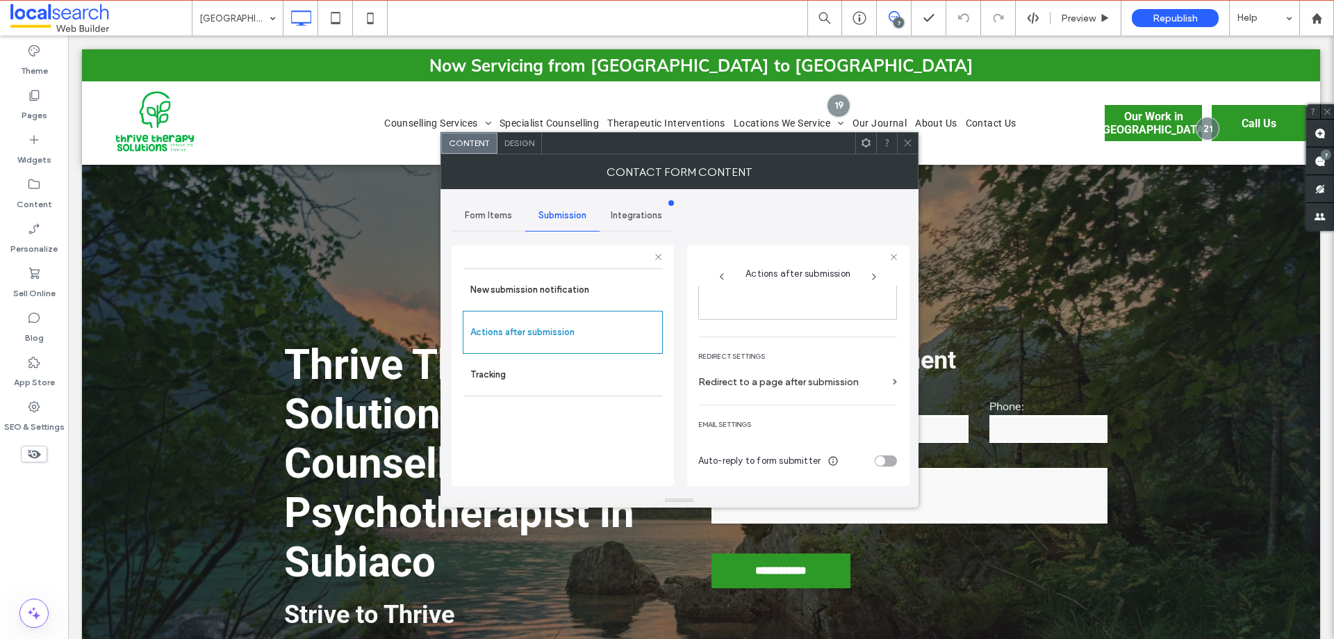
click at [906, 142] on use at bounding box center [907, 143] width 7 height 7
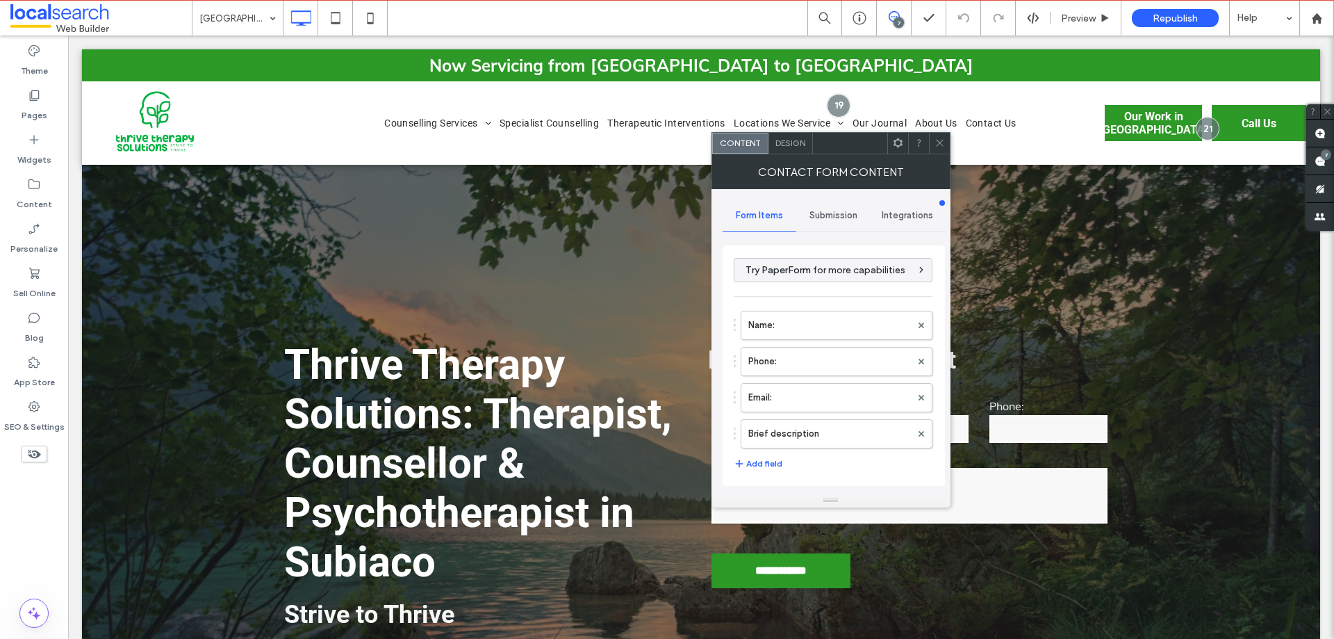
type input "****"
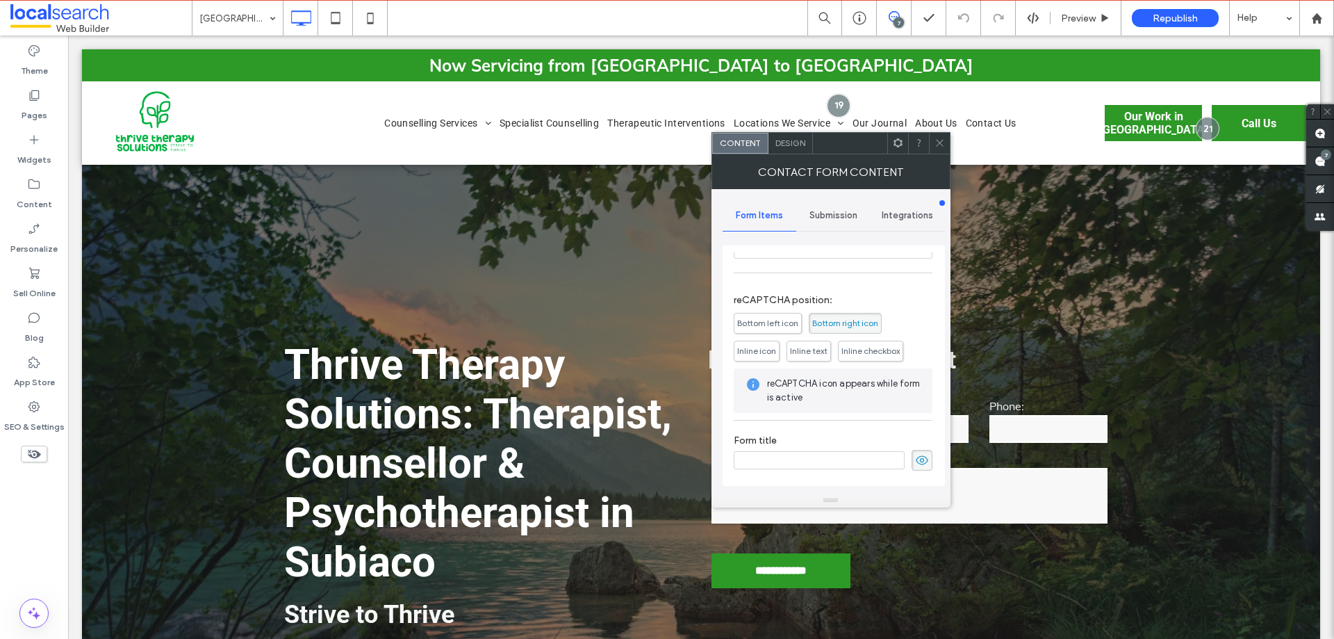
click at [837, 213] on span "Submission" at bounding box center [834, 215] width 48 height 11
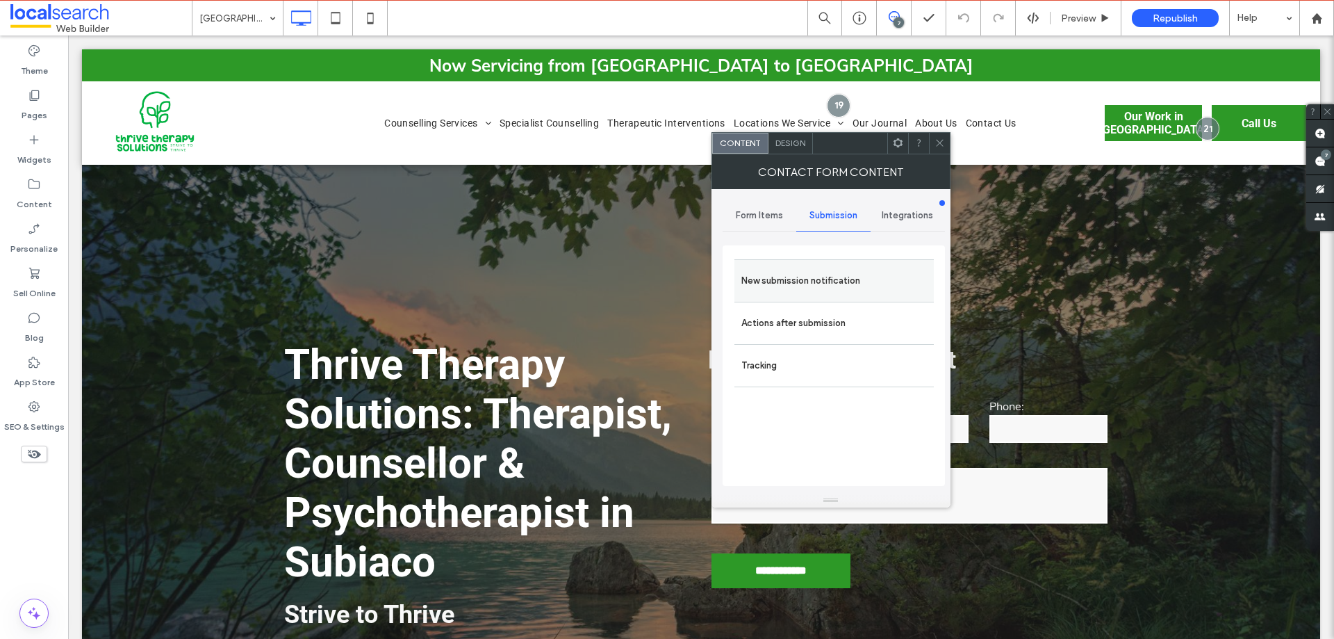
click at [825, 277] on label "New submission notification" at bounding box center [835, 281] width 186 height 28
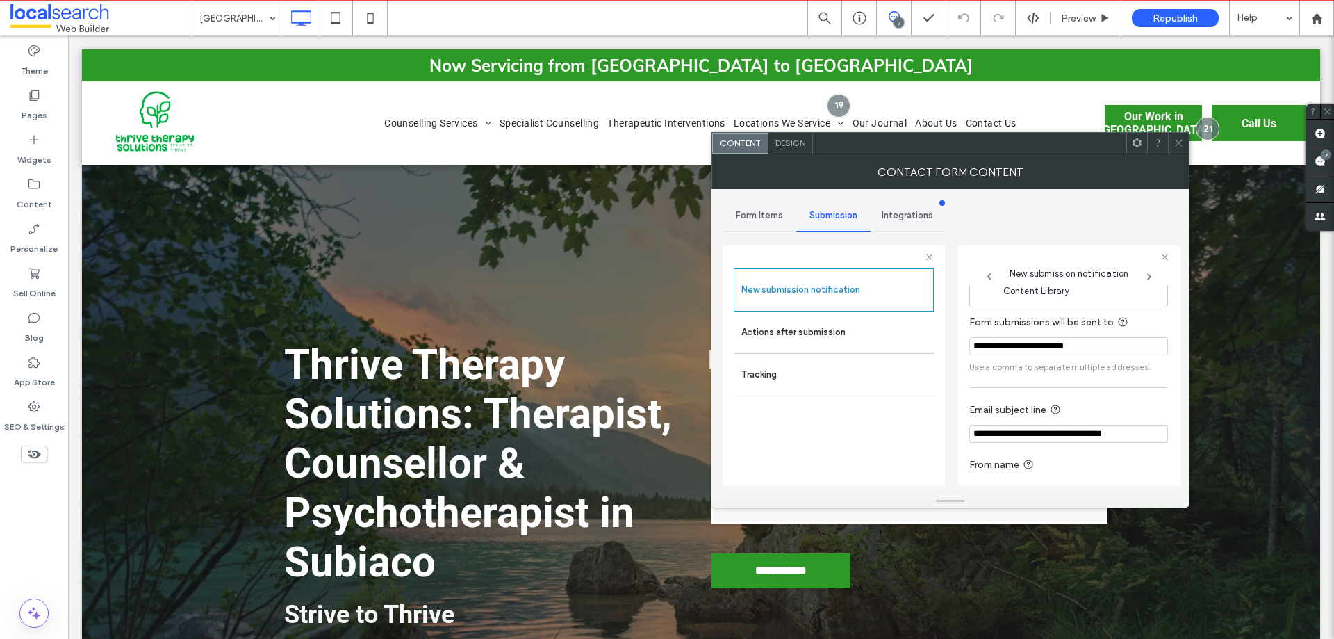
scroll to position [72, 0]
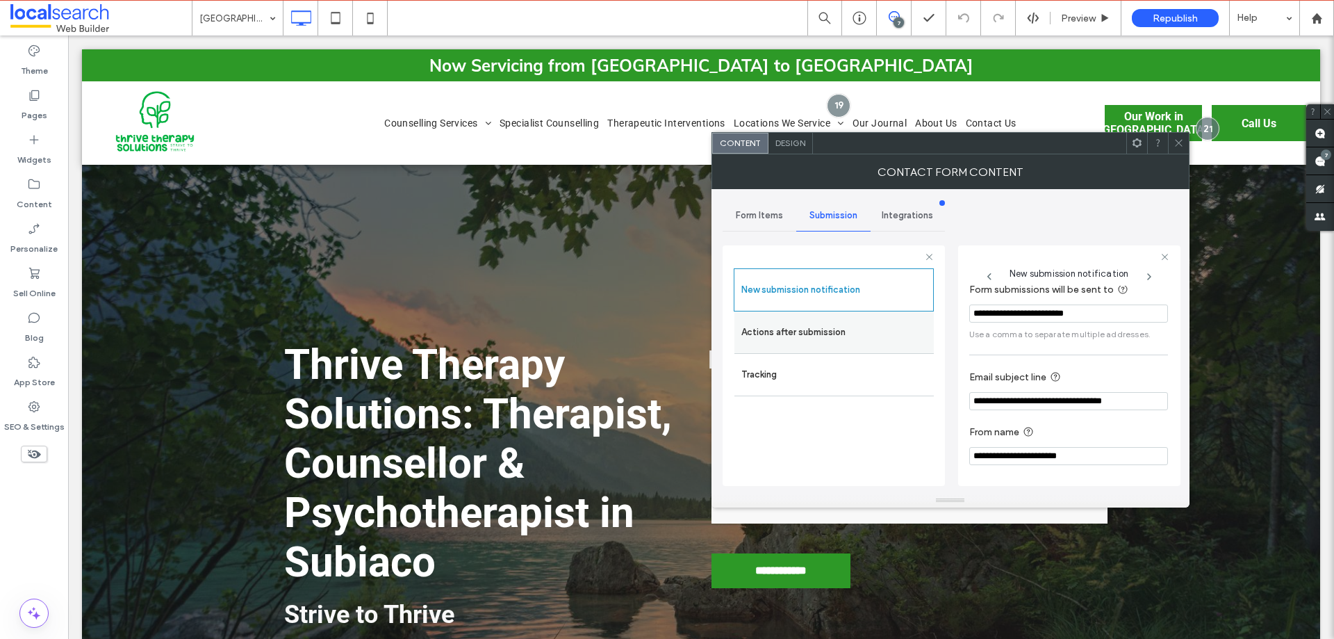
click at [794, 338] on label "Actions after submission" at bounding box center [835, 332] width 186 height 28
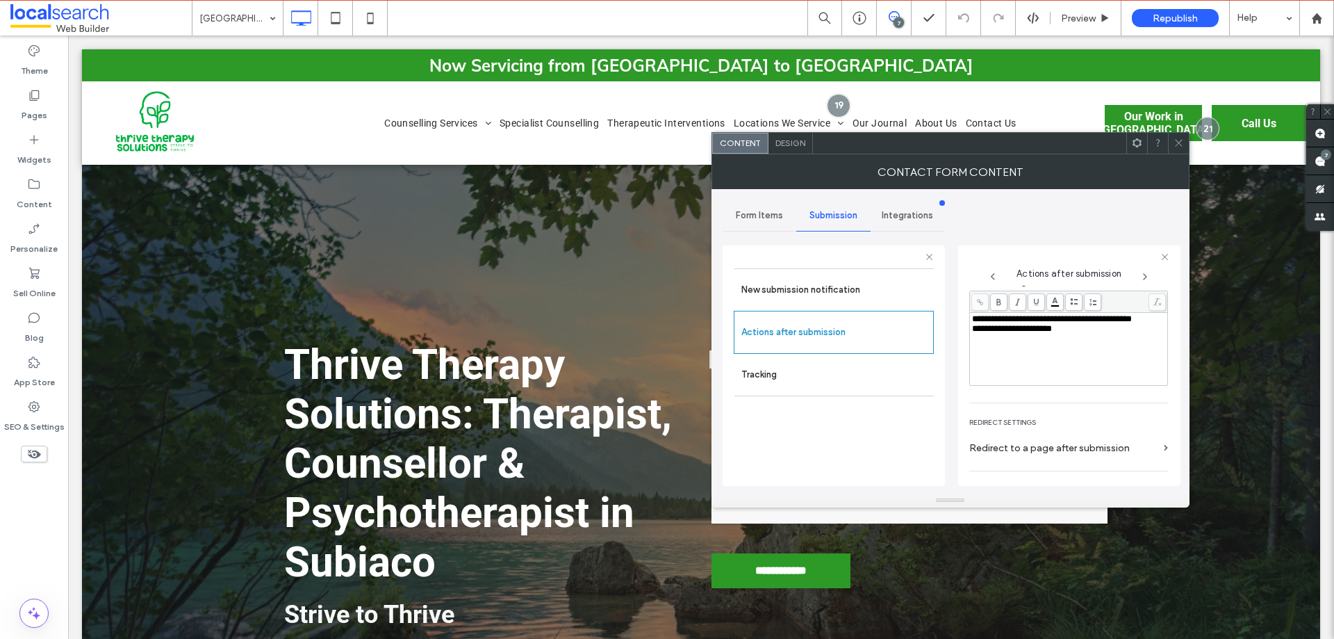
scroll to position [240, 0]
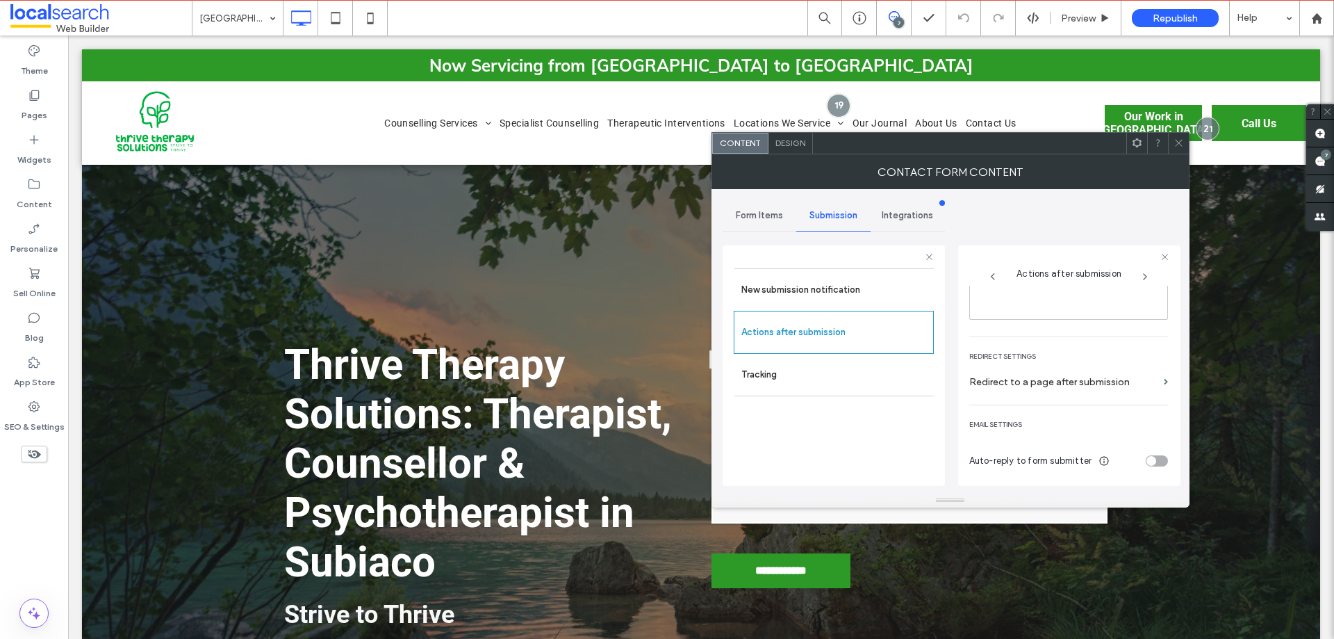
click at [1177, 141] on icon at bounding box center [1179, 143] width 10 height 10
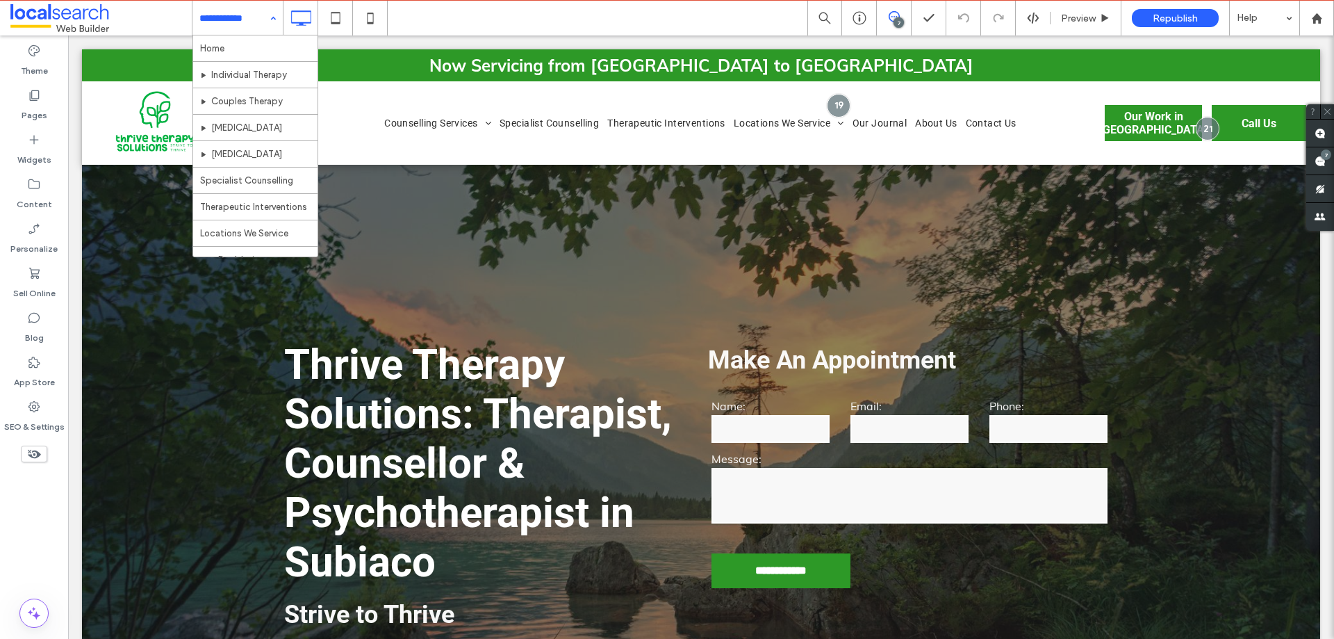
scroll to position [281, 0]
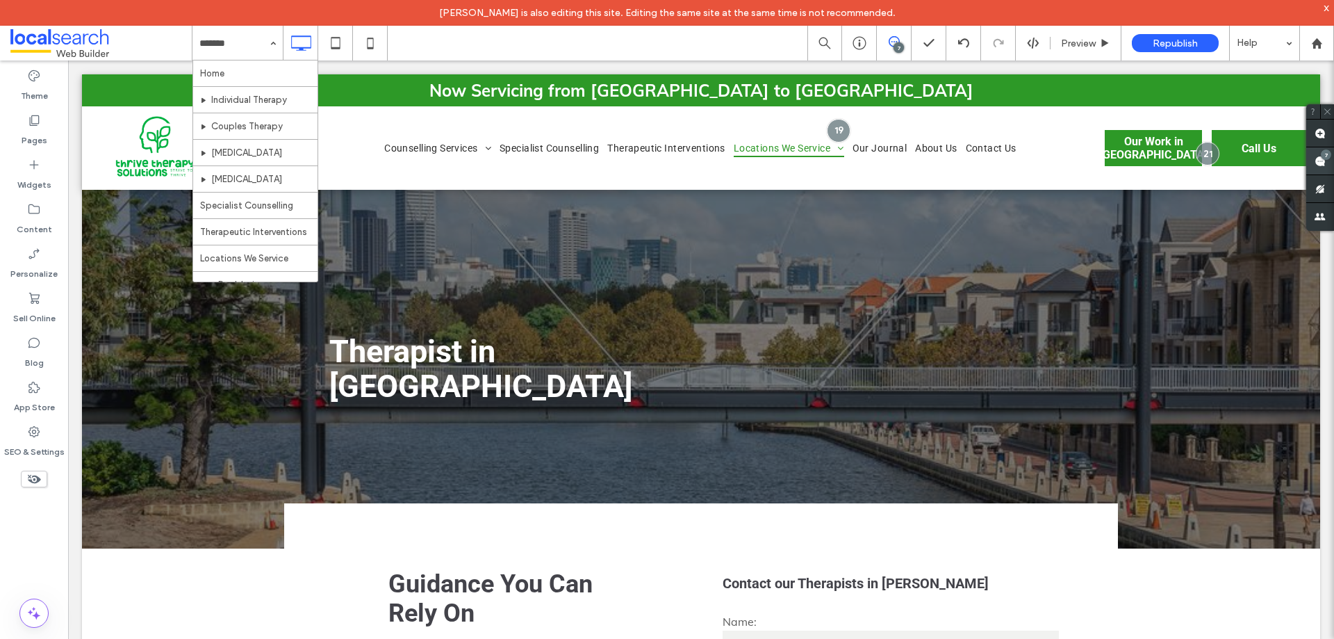
click at [1318, 161] on use at bounding box center [1320, 161] width 11 height 11
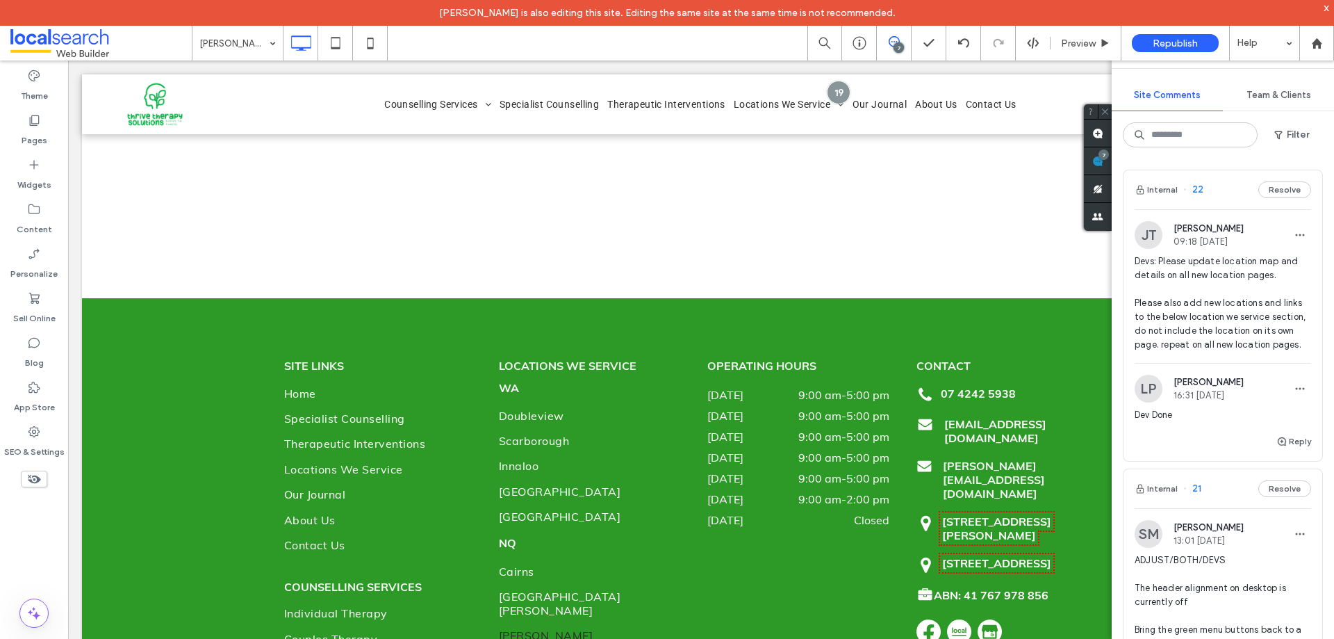
scroll to position [5858, 0]
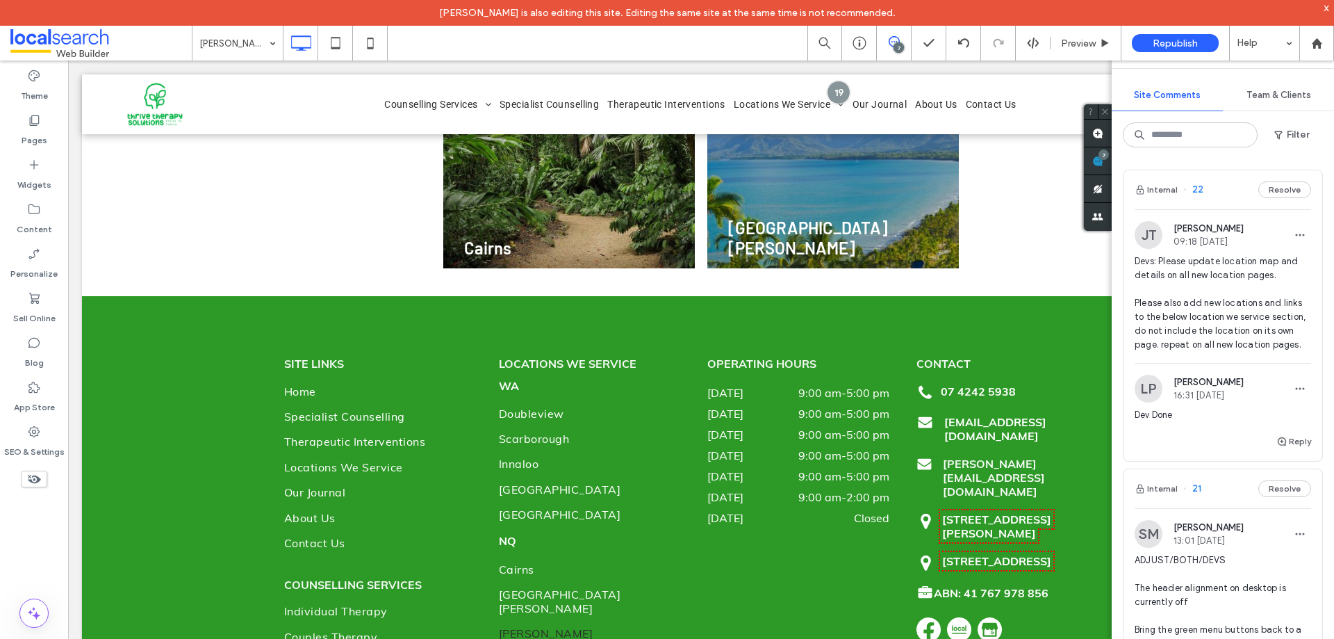
click at [1221, 314] on span "Devs: Please update location map and details on all new location pages. Please …" at bounding box center [1223, 302] width 177 height 97
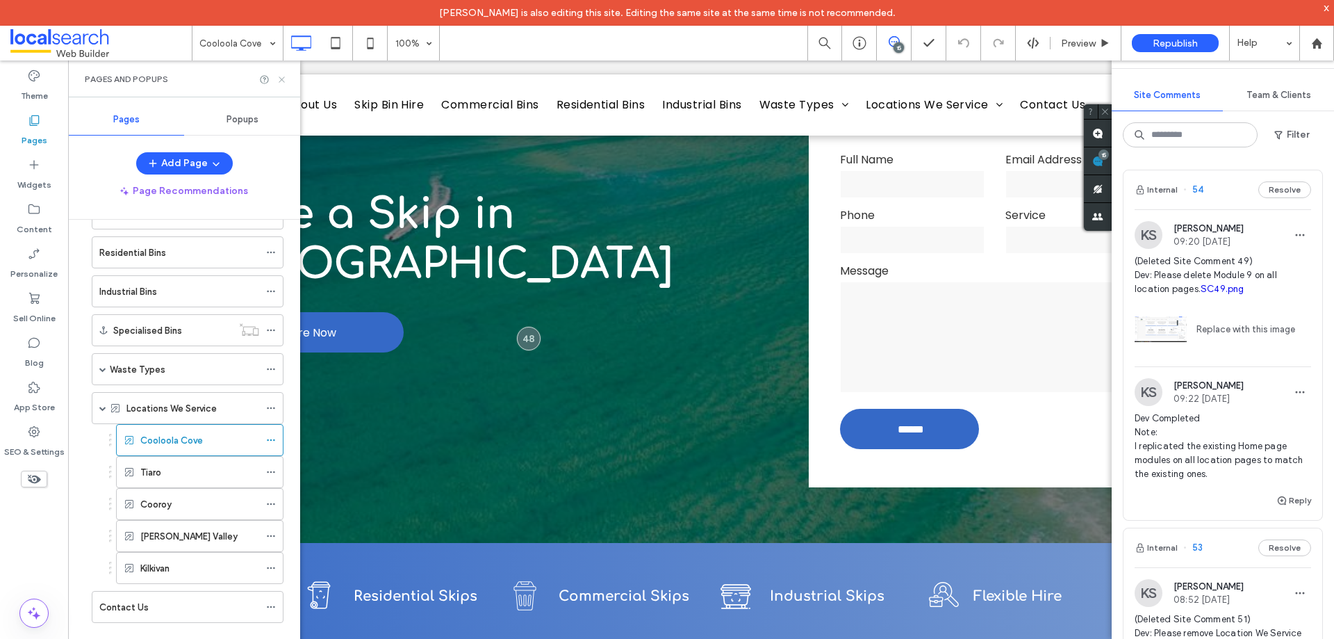
click at [282, 79] on use at bounding box center [282, 79] width 6 height 6
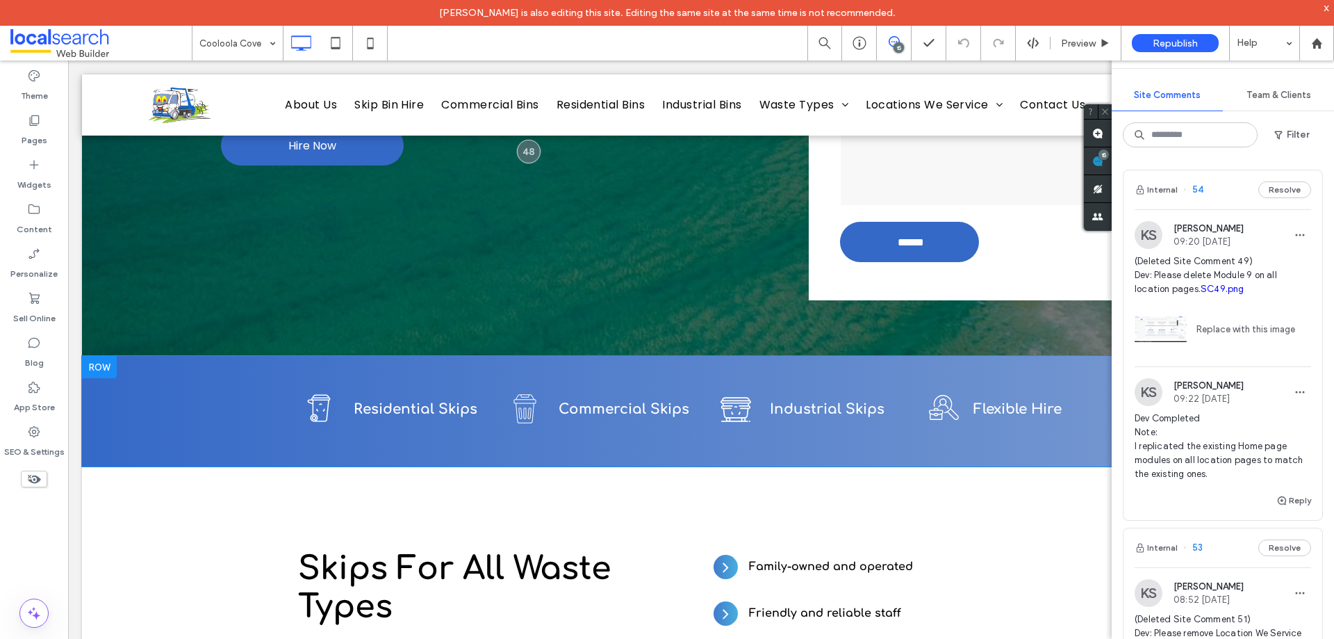
scroll to position [487, 0]
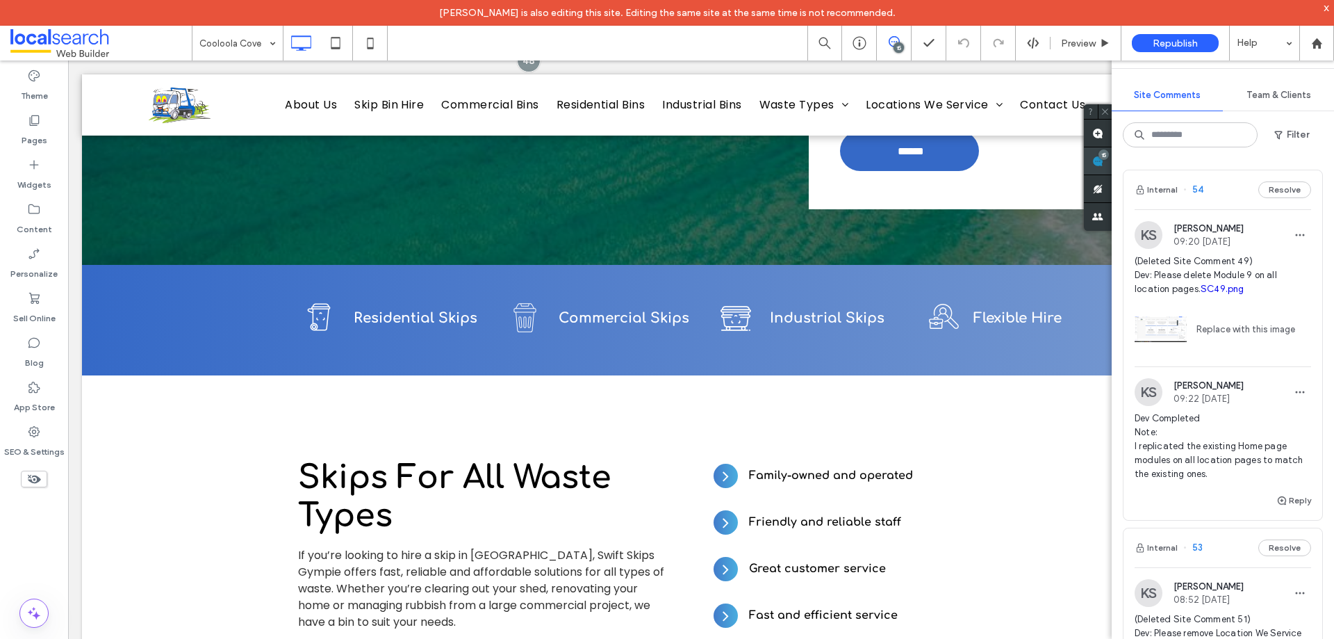
click at [1094, 160] on use at bounding box center [1098, 161] width 11 height 11
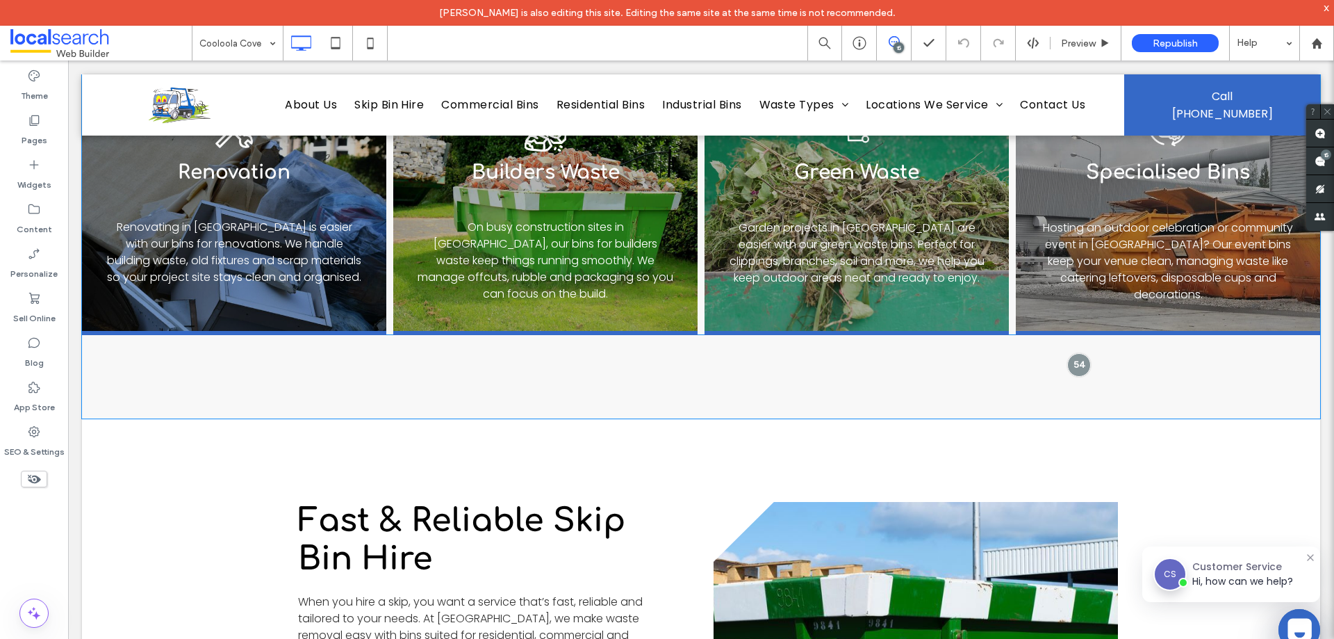
scroll to position [1599, 0]
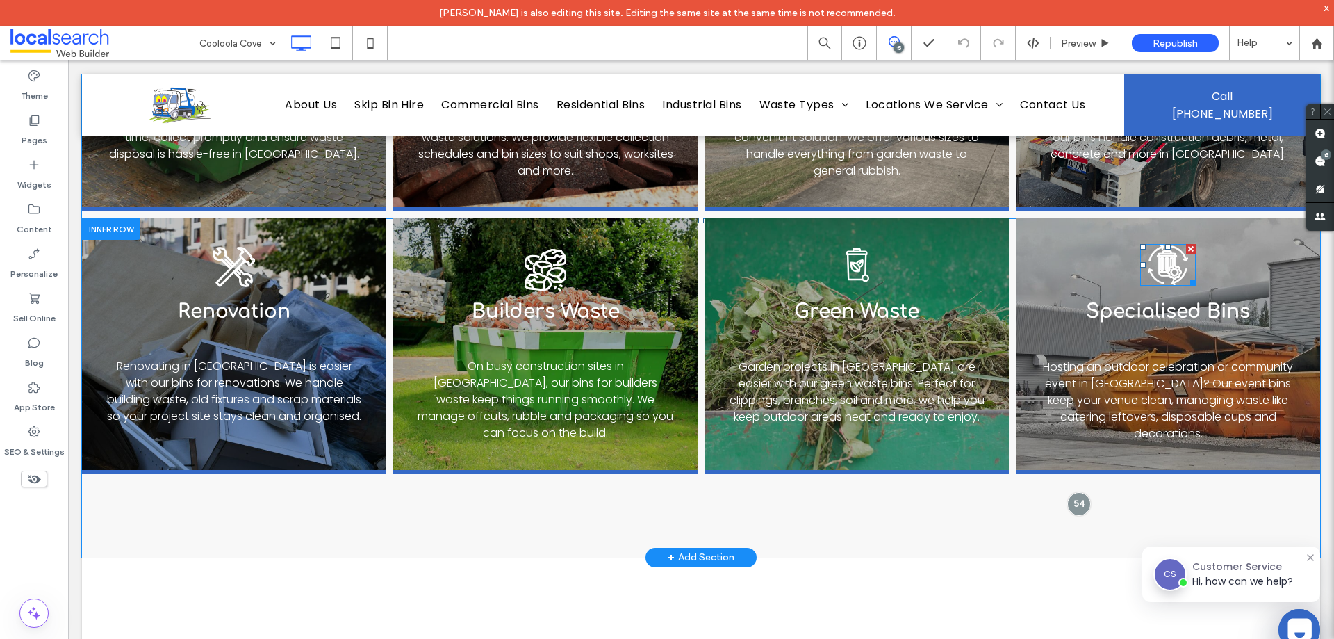
click at [1160, 266] on icon at bounding box center [1168, 265] width 40 height 40
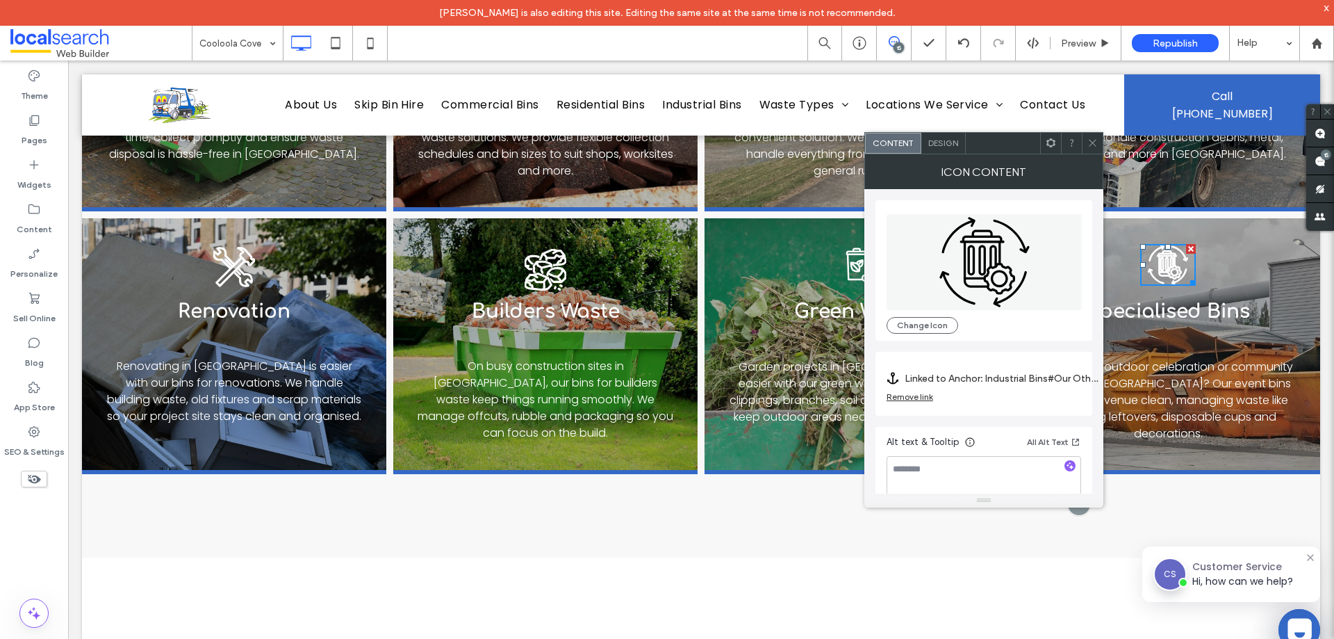
click at [1097, 142] on icon at bounding box center [1093, 143] width 10 height 10
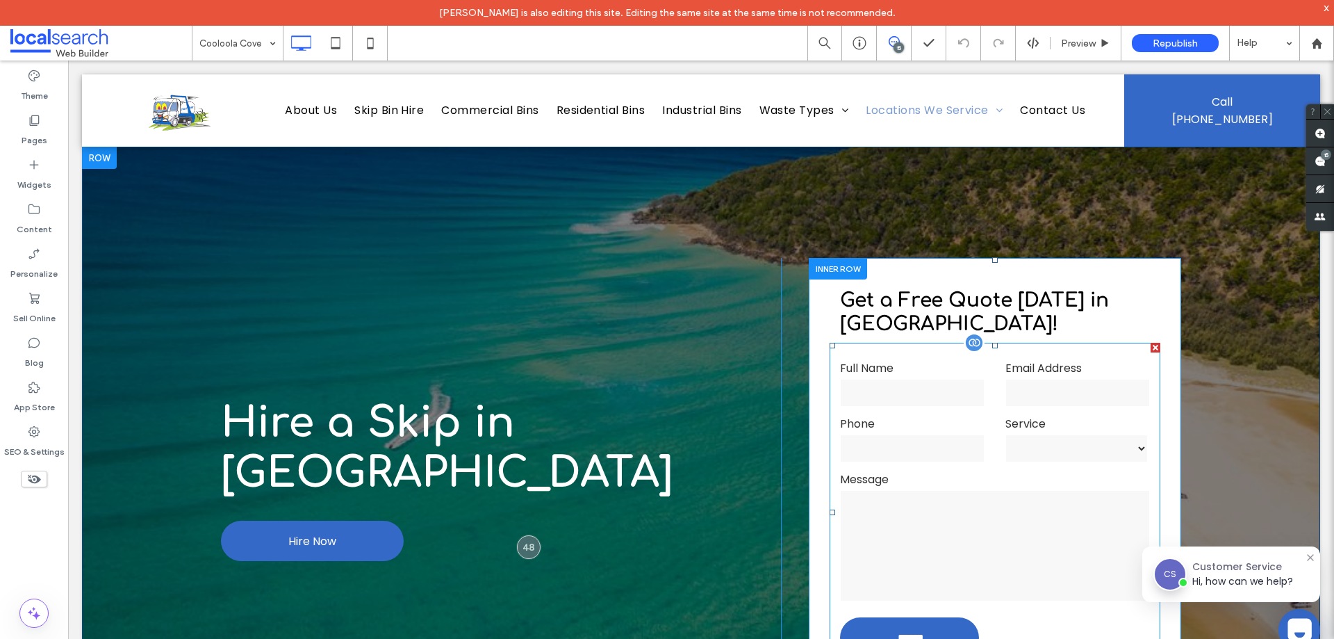
click at [929, 452] on input "tel" at bounding box center [912, 448] width 145 height 28
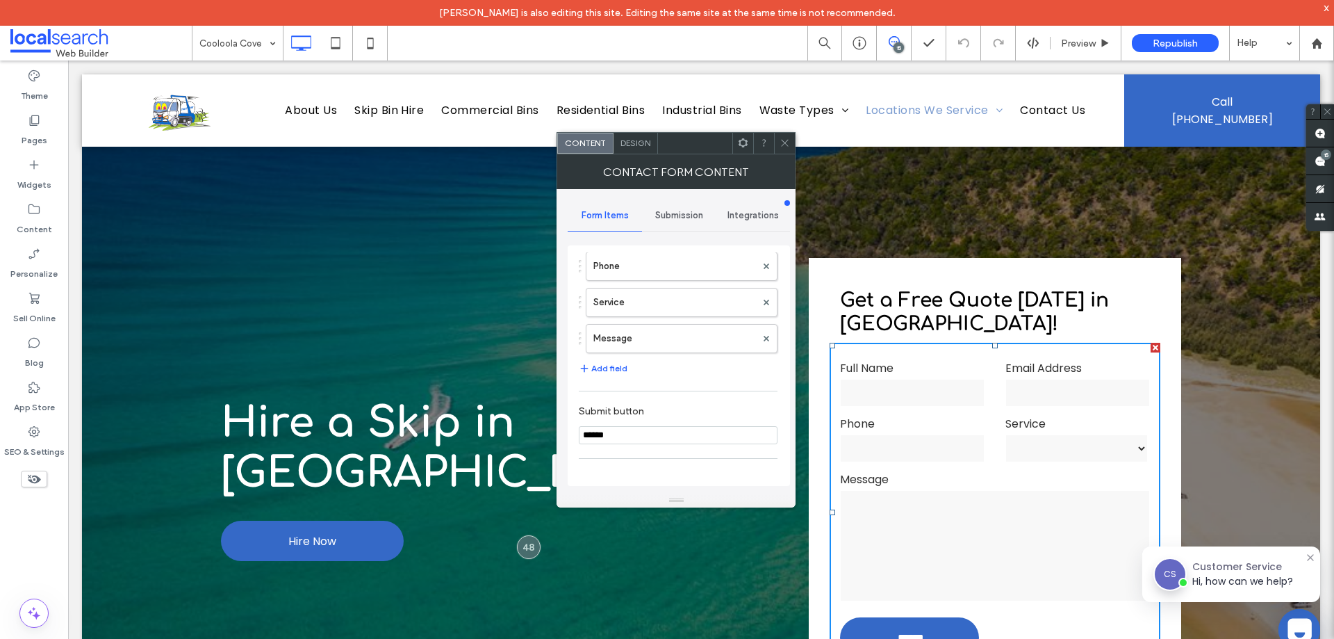
scroll to position [70, 0]
click at [638, 363] on label "Service" at bounding box center [675, 364] width 163 height 28
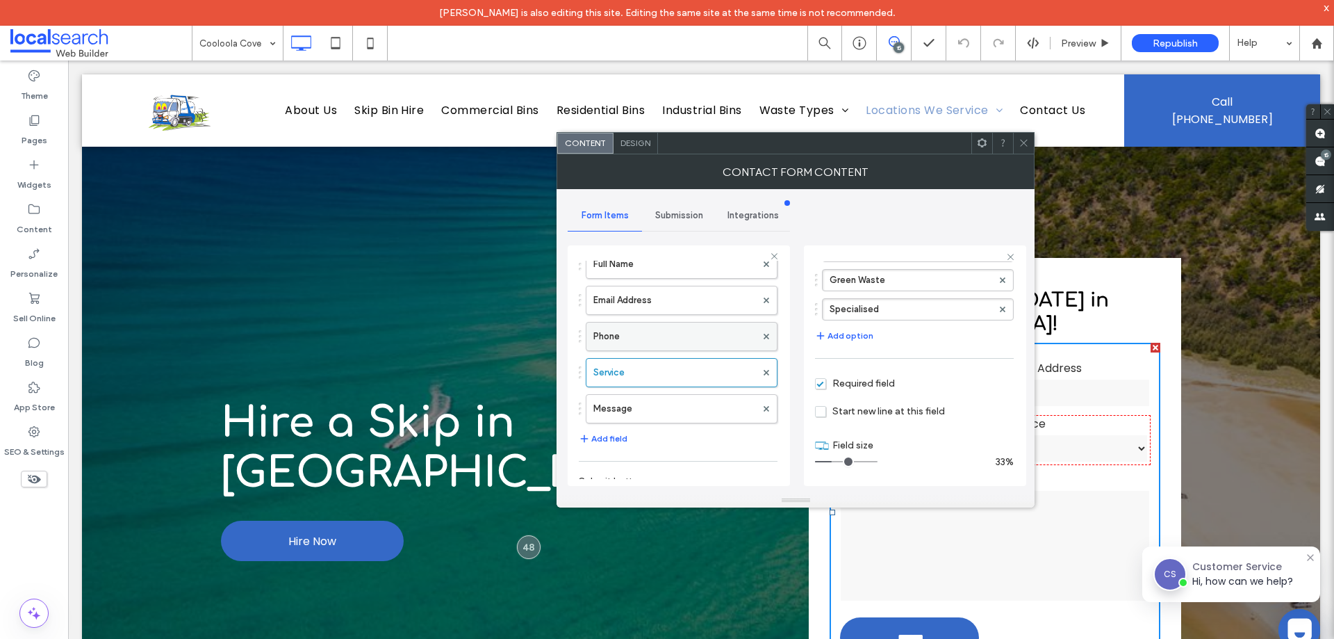
scroll to position [326, 0]
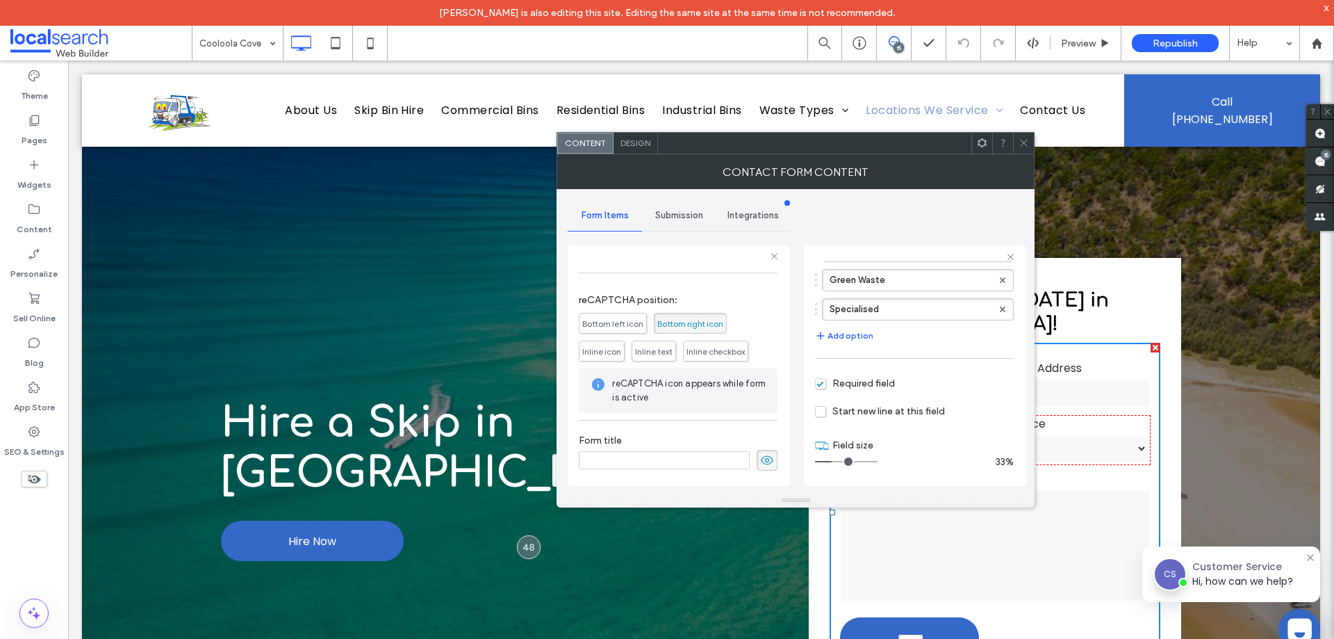
click at [671, 218] on span "Submission" at bounding box center [679, 215] width 48 height 11
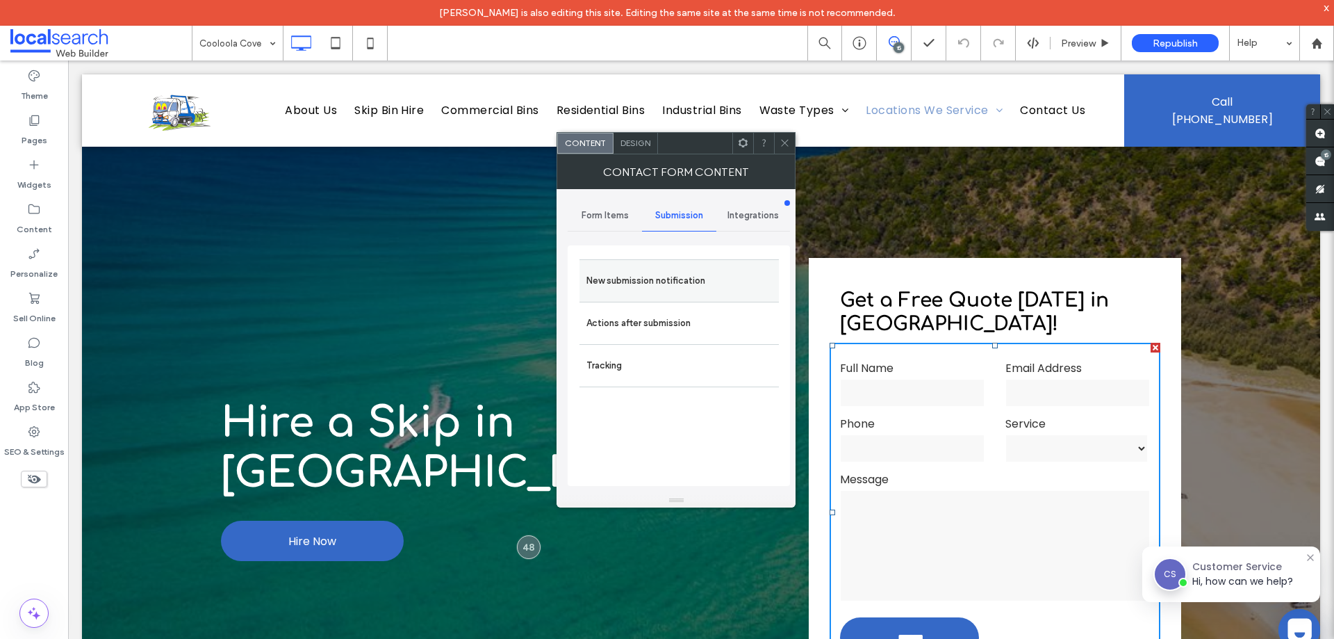
click at [669, 293] on label "New submission notification" at bounding box center [680, 281] width 186 height 28
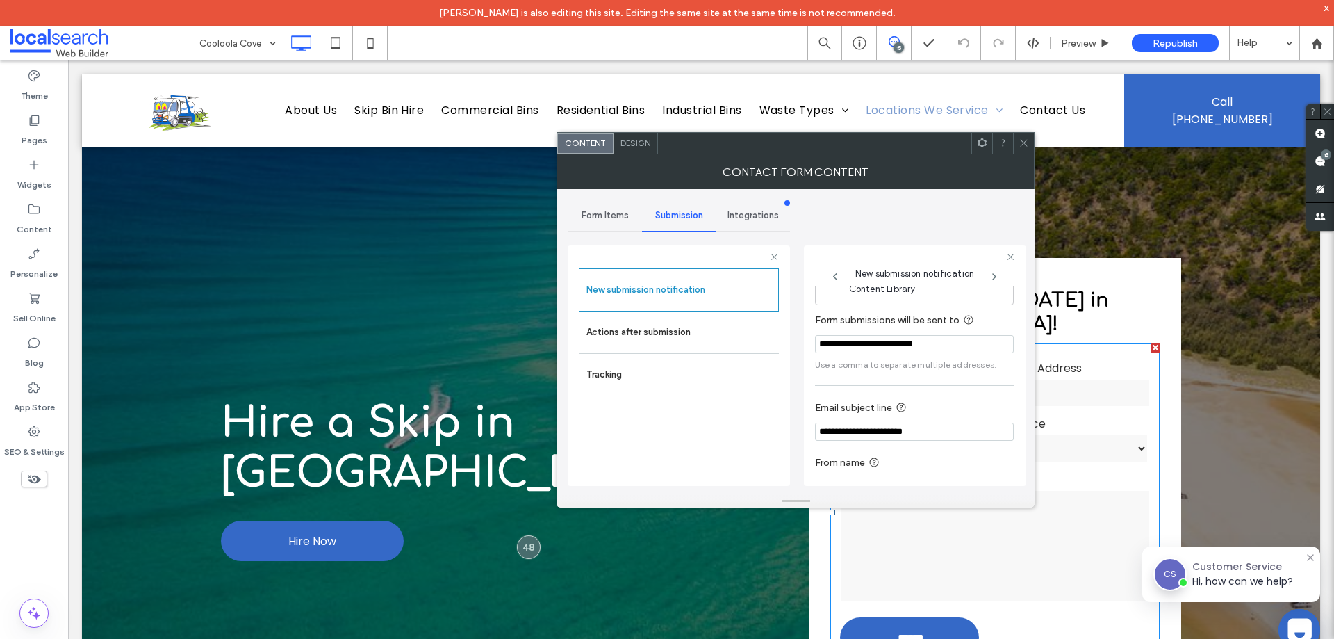
scroll to position [72, 0]
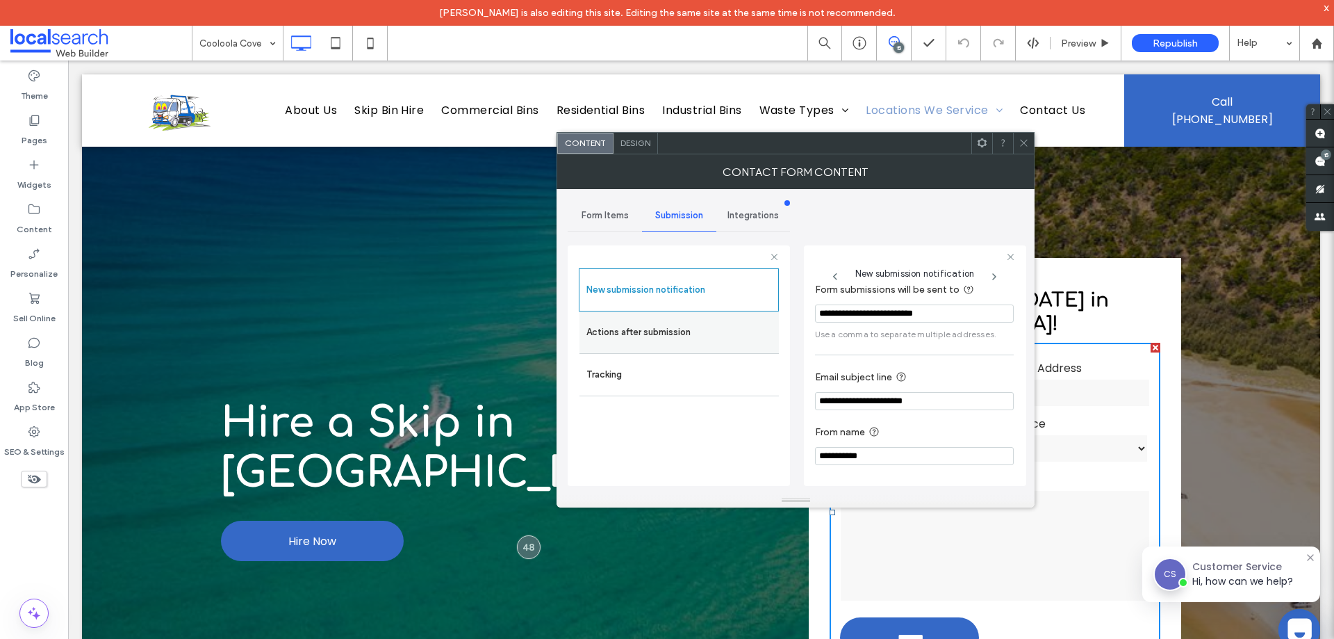
click at [653, 329] on label "Actions after submission" at bounding box center [680, 332] width 186 height 28
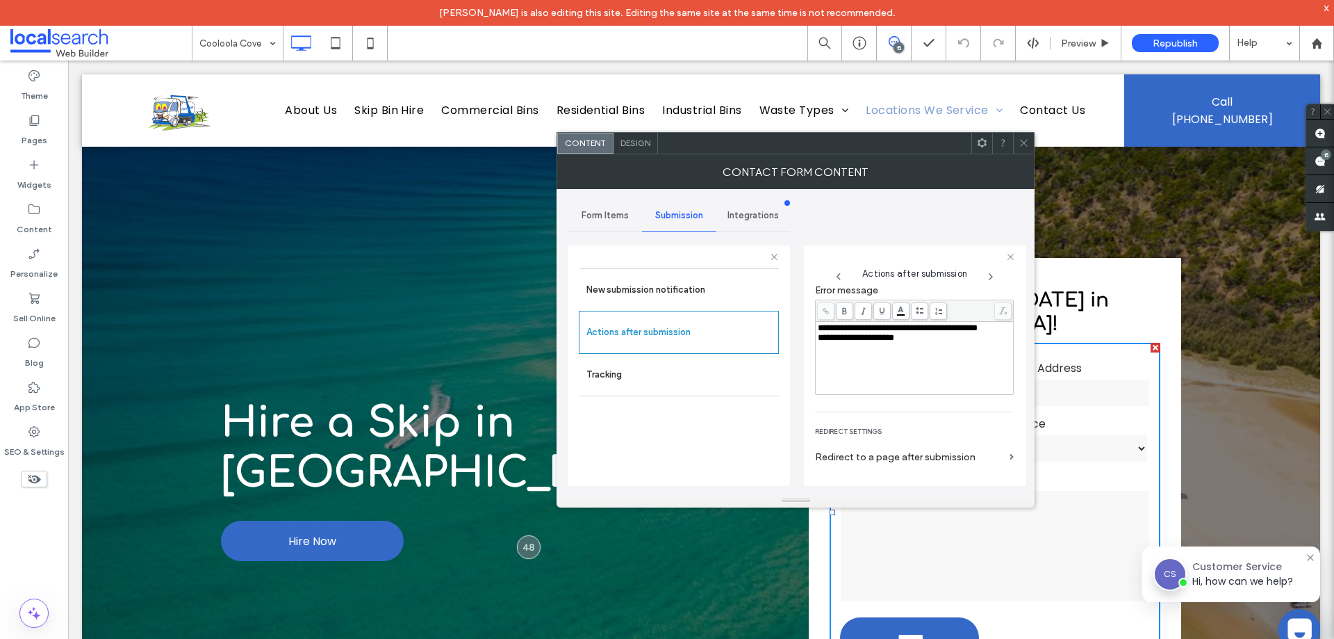
scroll to position [240, 0]
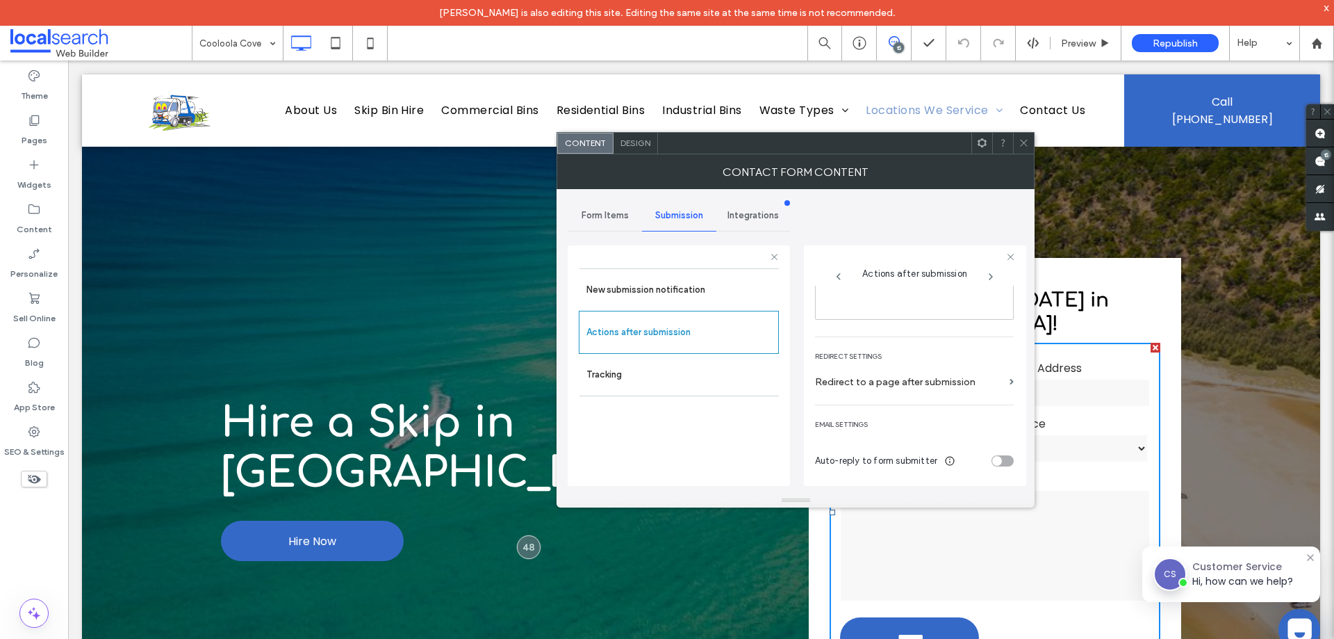
click at [1024, 145] on icon at bounding box center [1024, 143] width 10 height 10
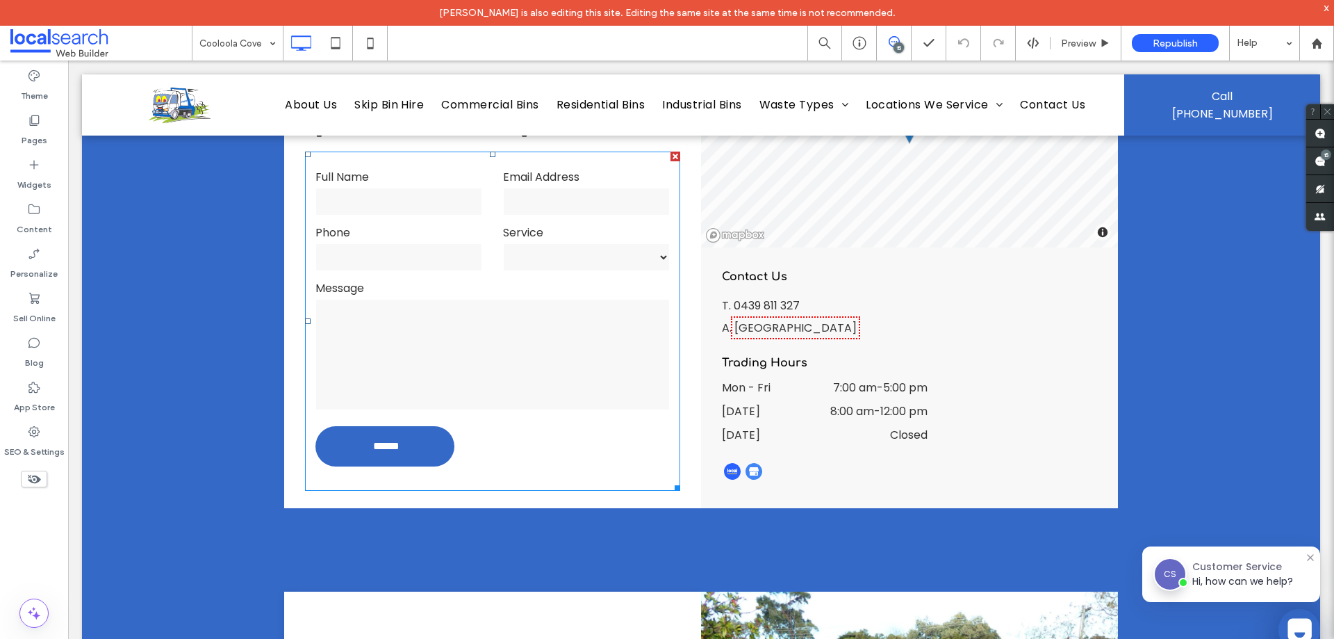
scroll to position [2708, 0]
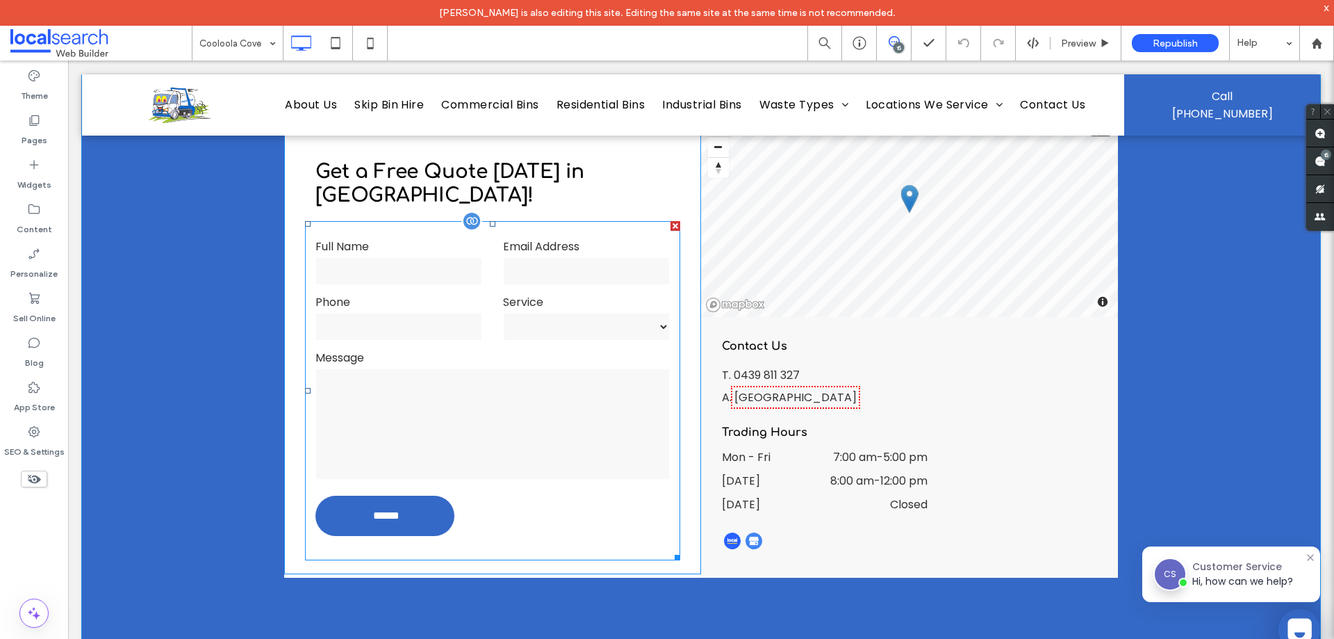
click at [420, 335] on input "tel" at bounding box center [399, 327] width 167 height 28
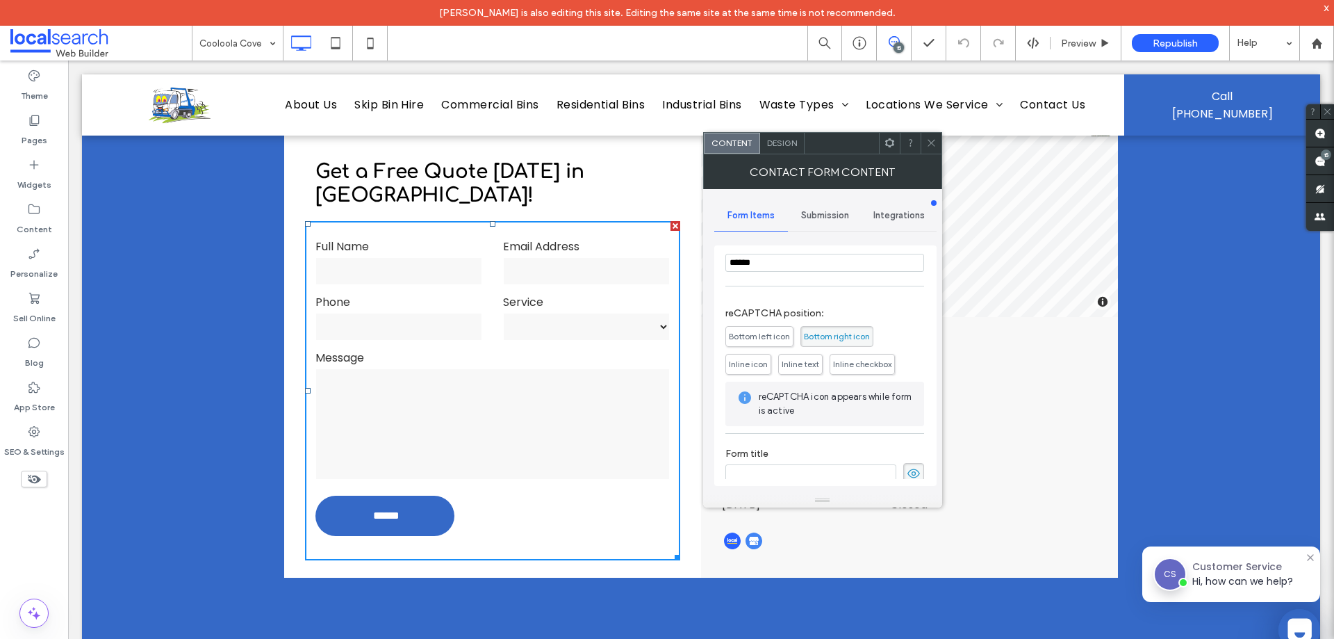
scroll to position [318, 0]
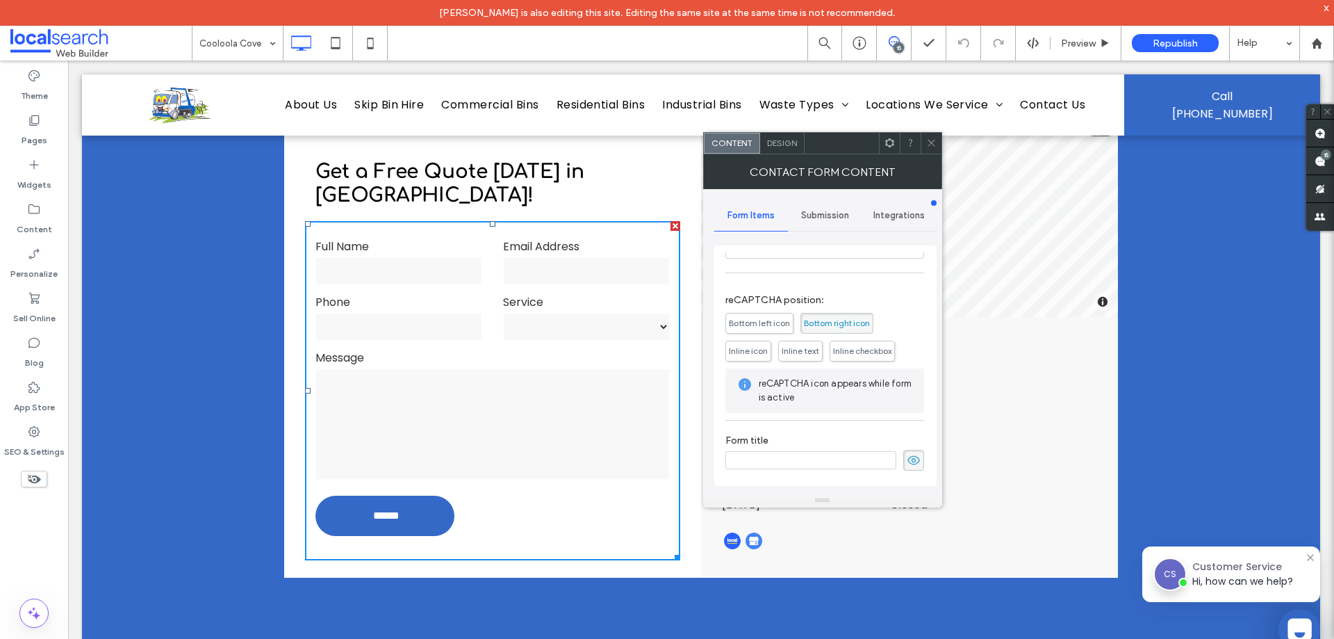
click at [823, 210] on span "Submission" at bounding box center [825, 215] width 48 height 11
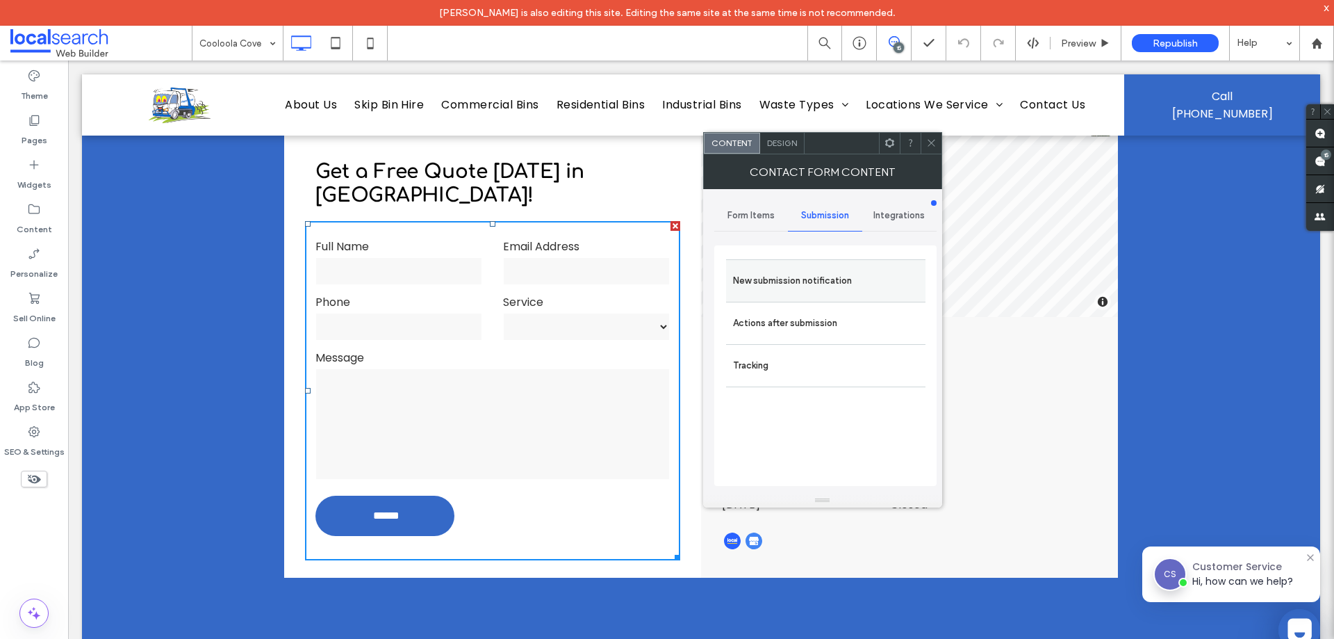
click at [823, 276] on label "New submission notification" at bounding box center [826, 281] width 186 height 28
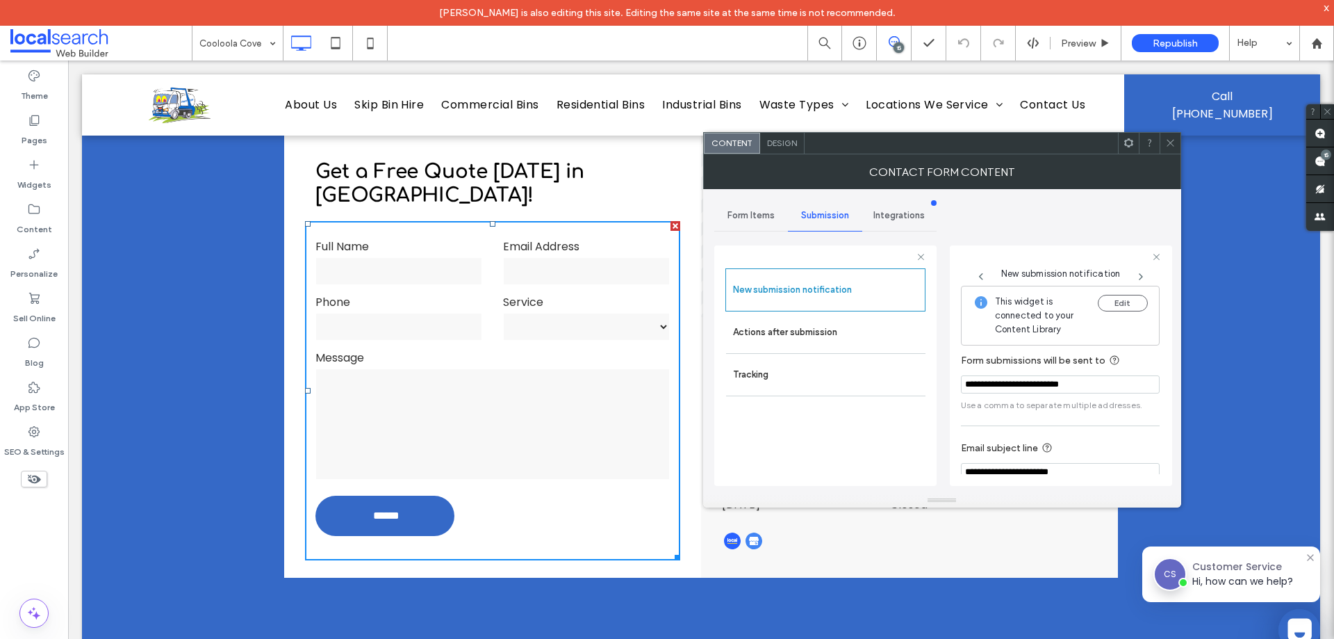
scroll to position [72, 0]
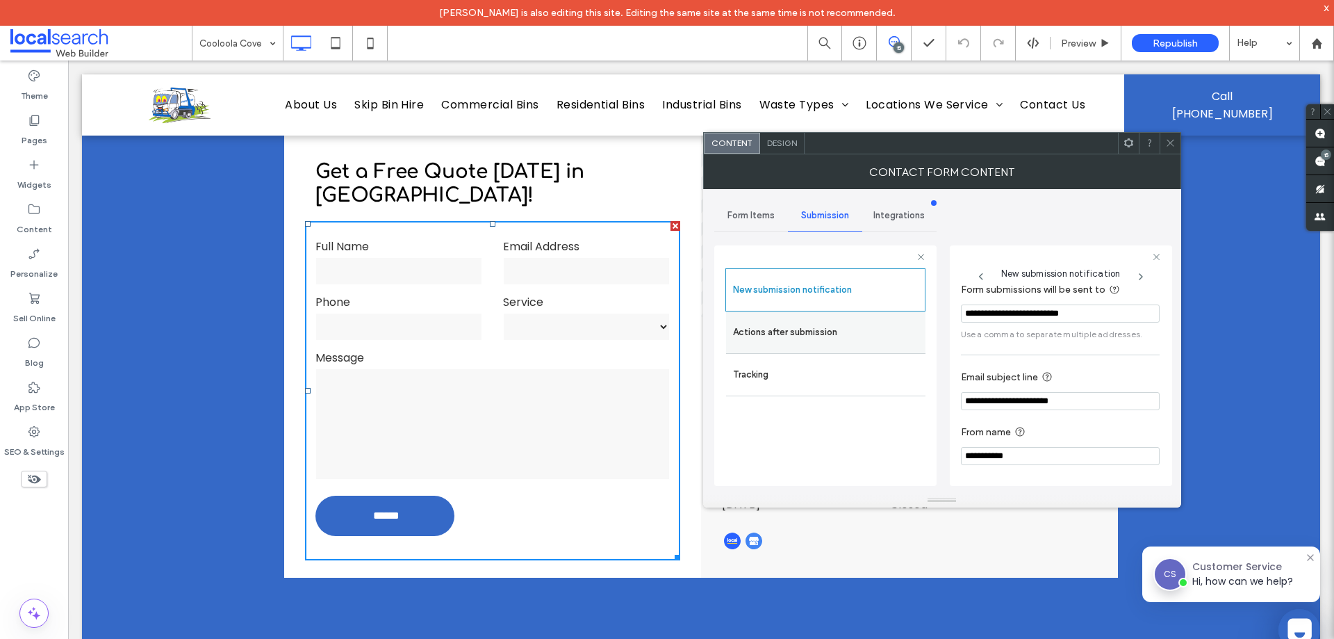
click at [792, 334] on label "Actions after submission" at bounding box center [826, 332] width 186 height 28
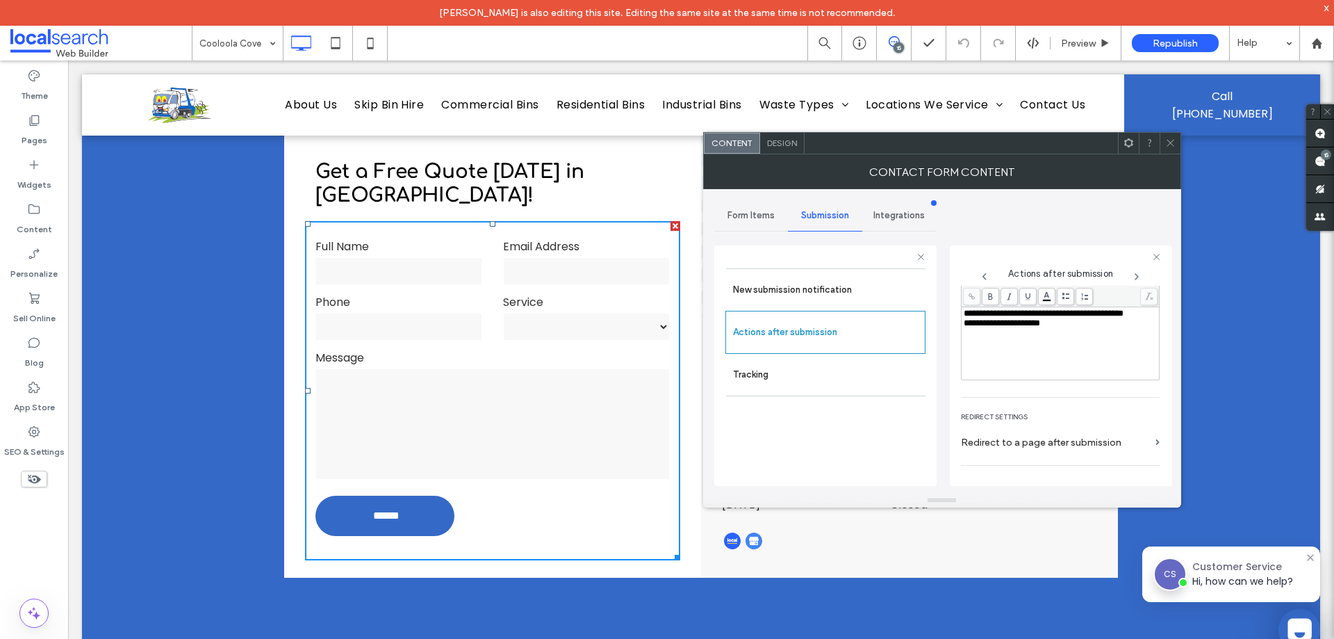
scroll to position [240, 0]
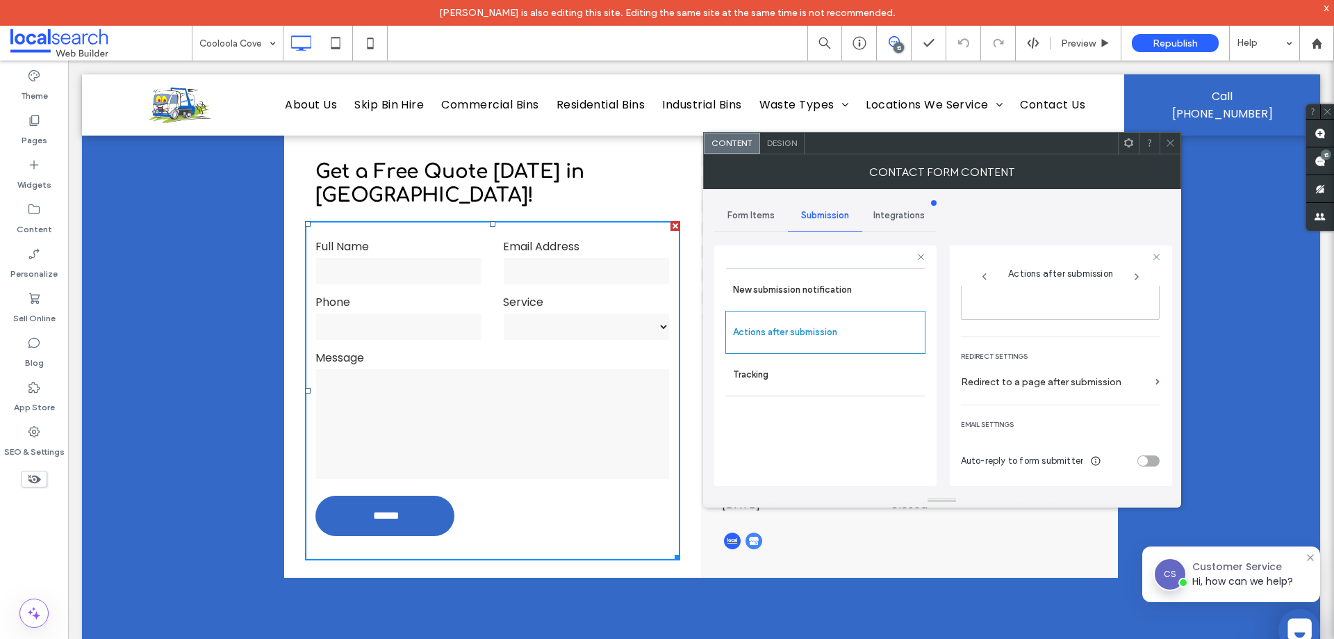
click at [1168, 143] on icon at bounding box center [1171, 143] width 10 height 10
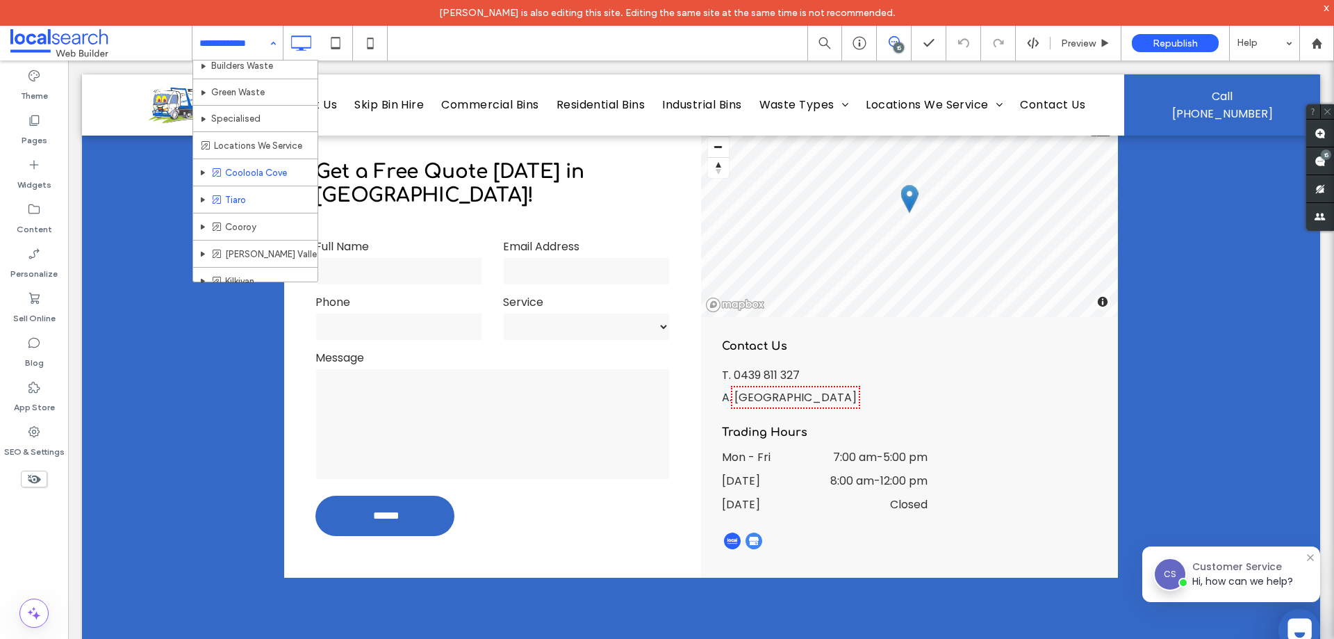
scroll to position [230, 0]
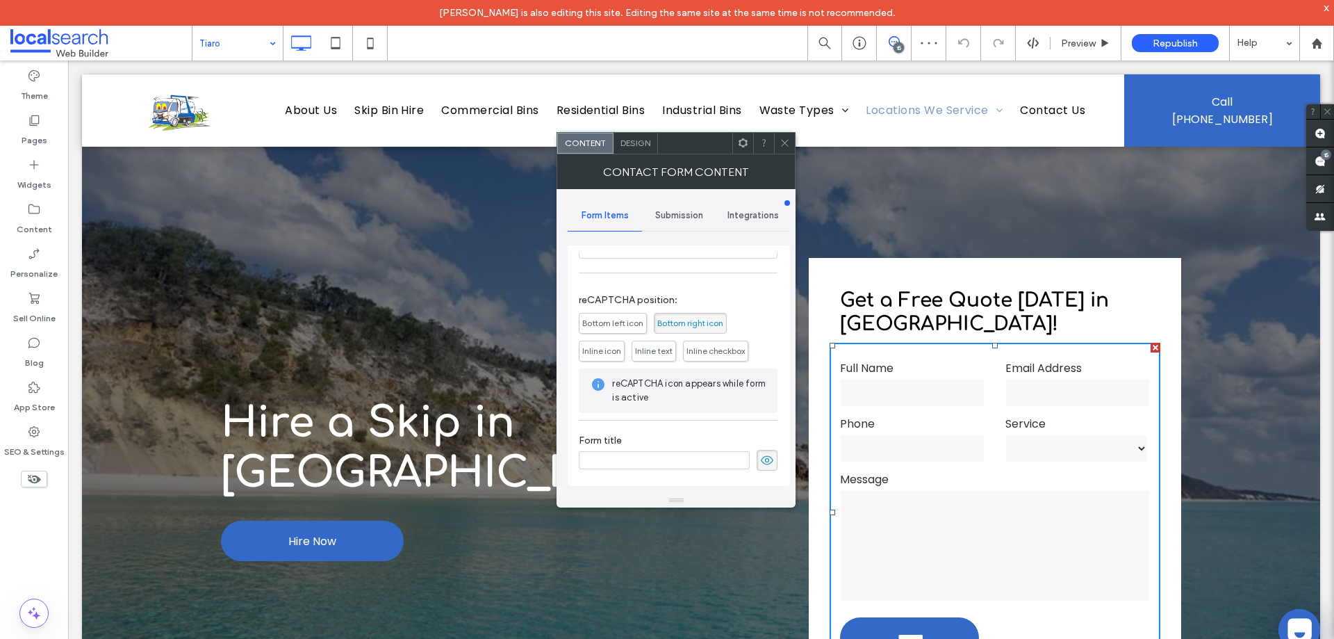
click at [686, 211] on span "Submission" at bounding box center [679, 215] width 48 height 11
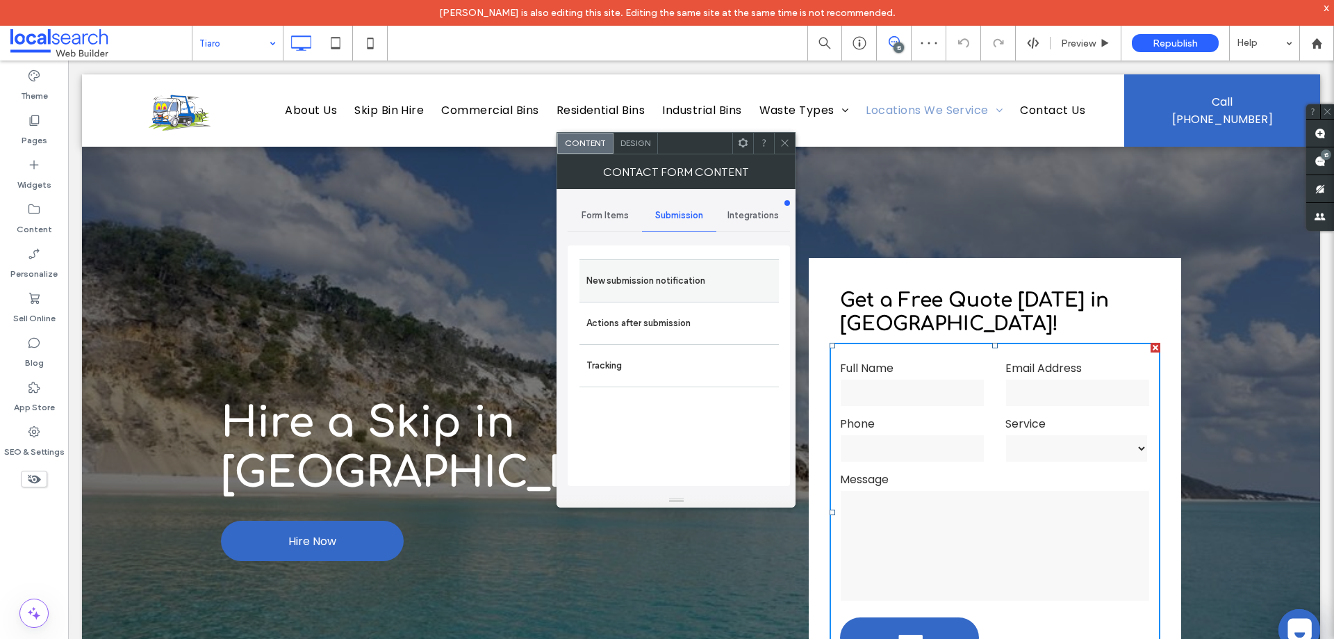
click at [682, 284] on label "New submission notification" at bounding box center [680, 281] width 186 height 28
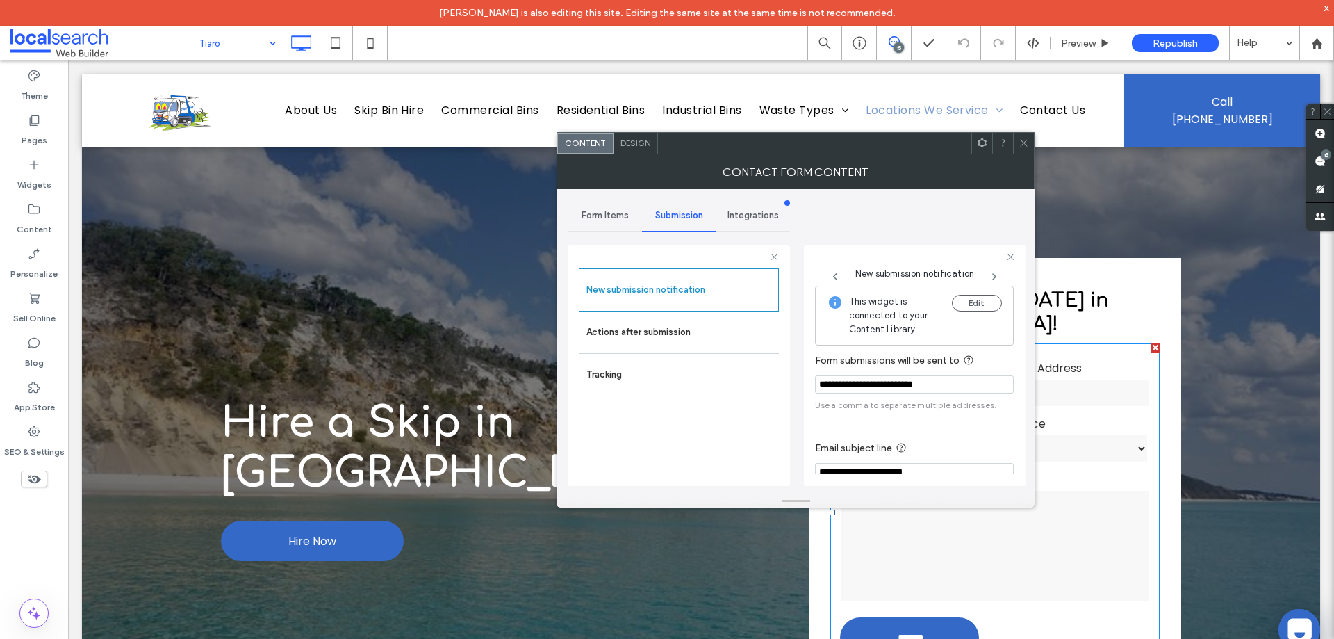
scroll to position [72, 0]
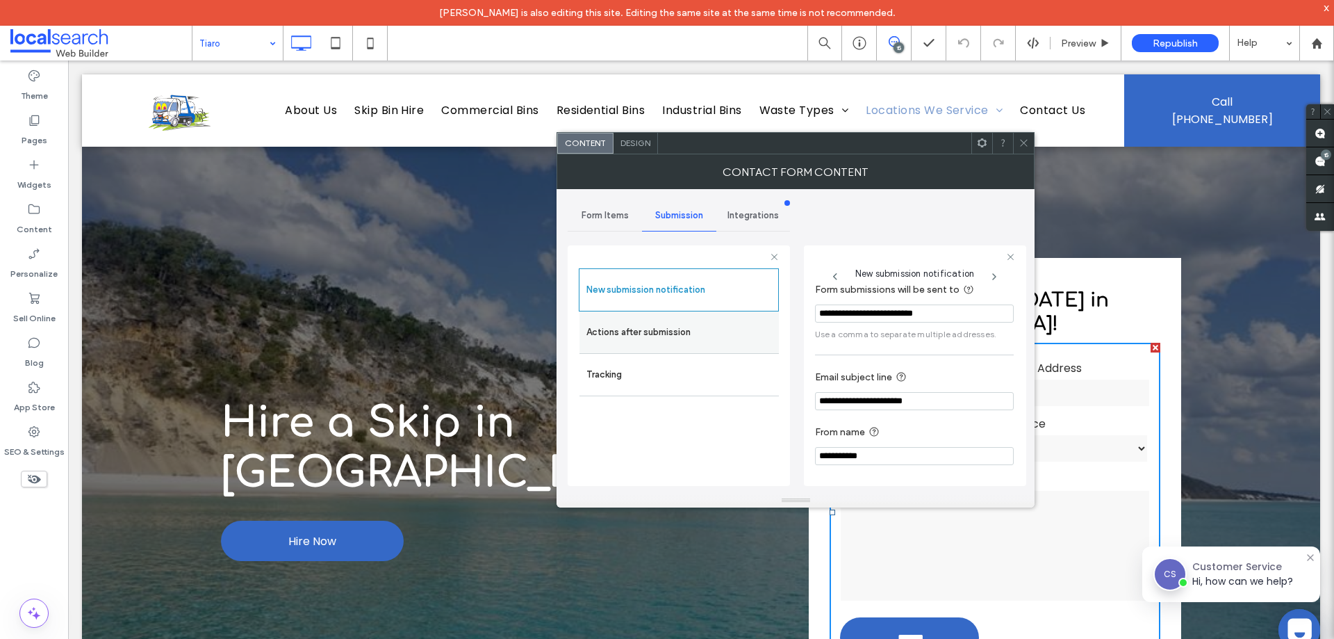
click at [660, 326] on label "Actions after submission" at bounding box center [680, 332] width 186 height 28
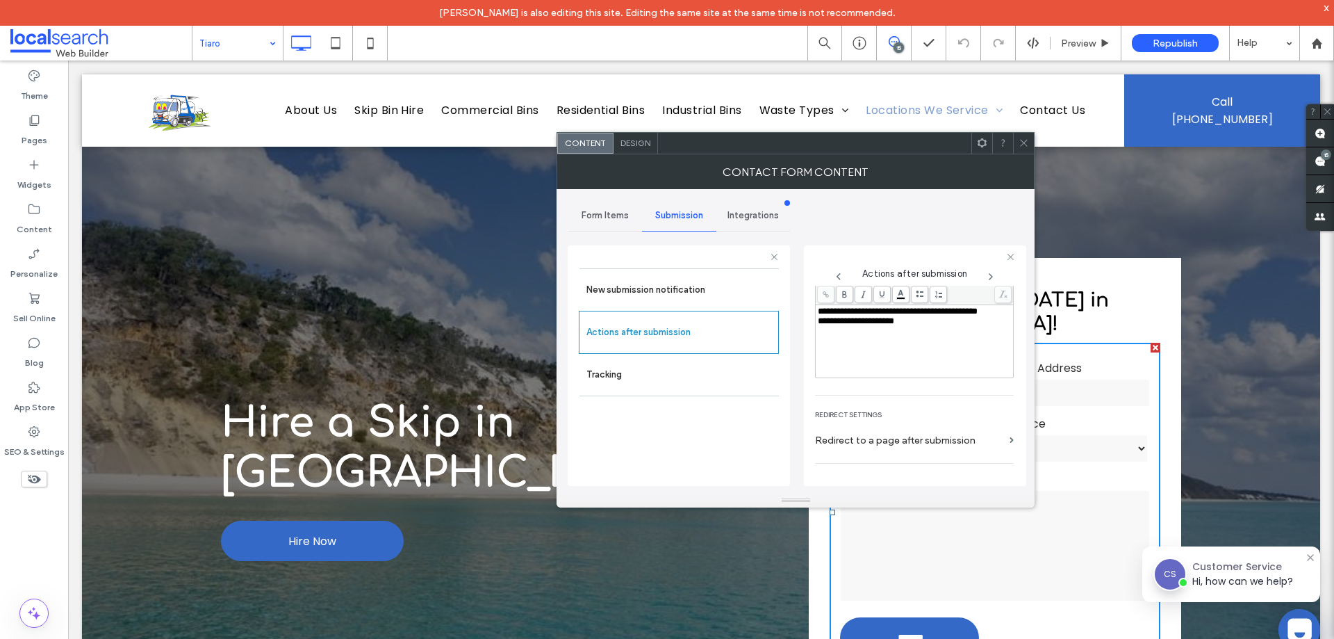
scroll to position [240, 0]
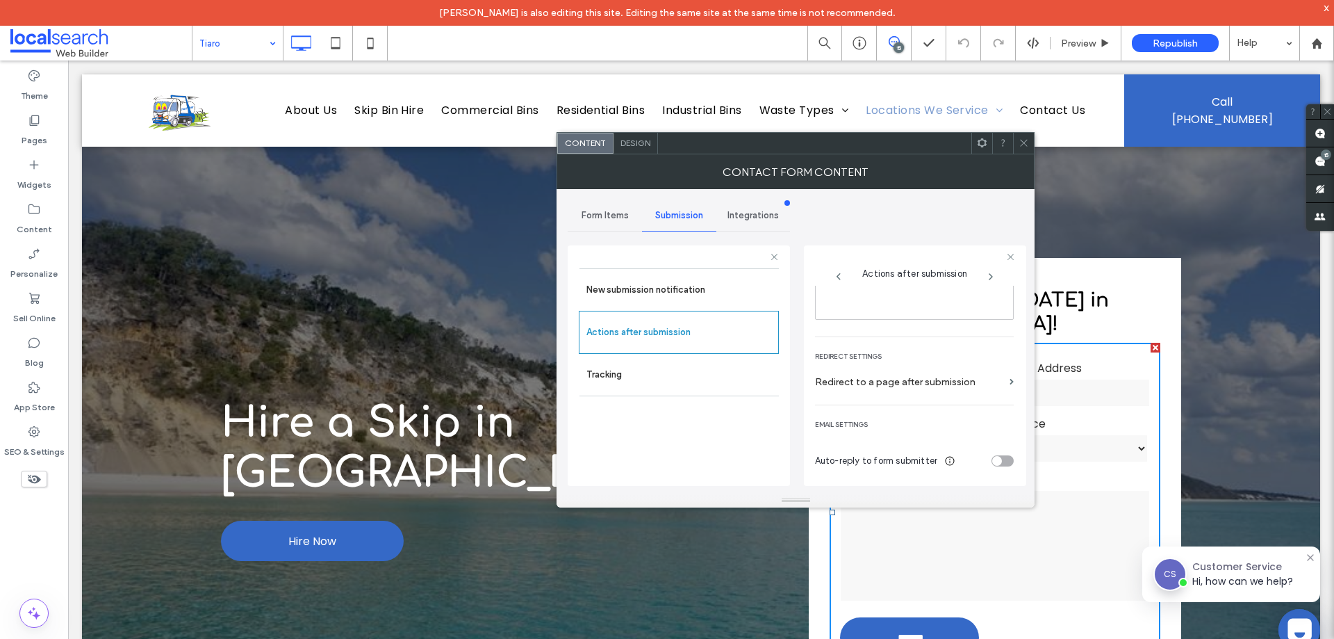
click at [1024, 141] on icon at bounding box center [1024, 143] width 10 height 10
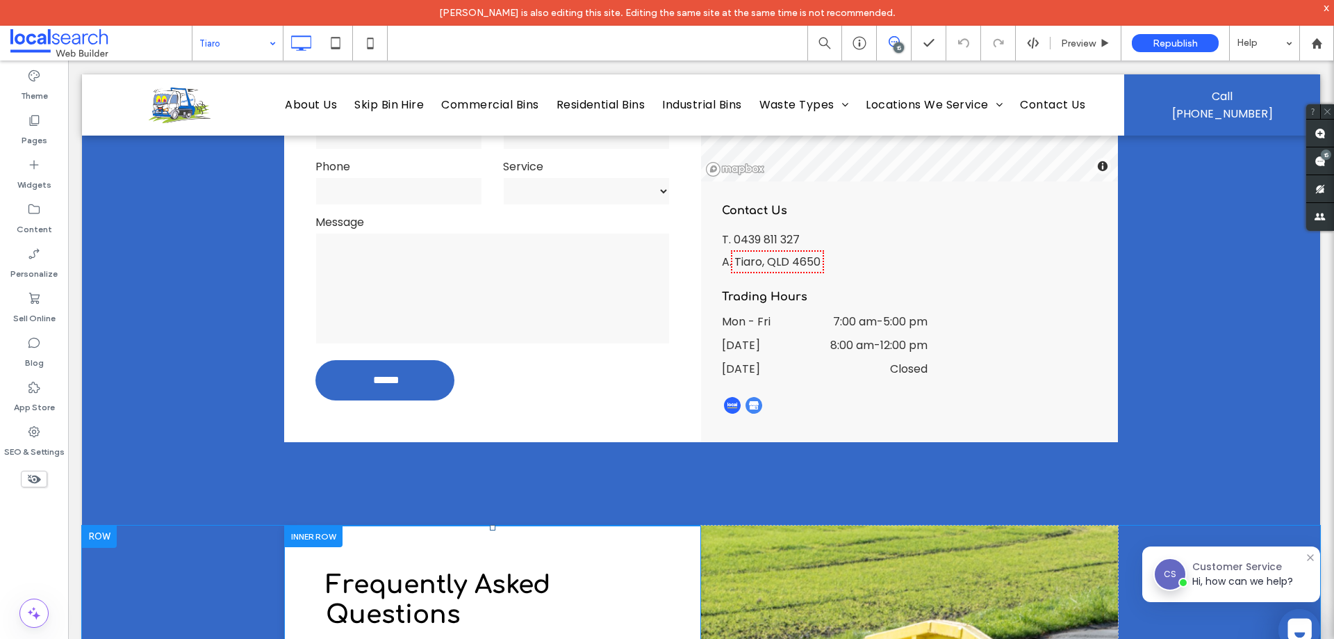
scroll to position [2711, 0]
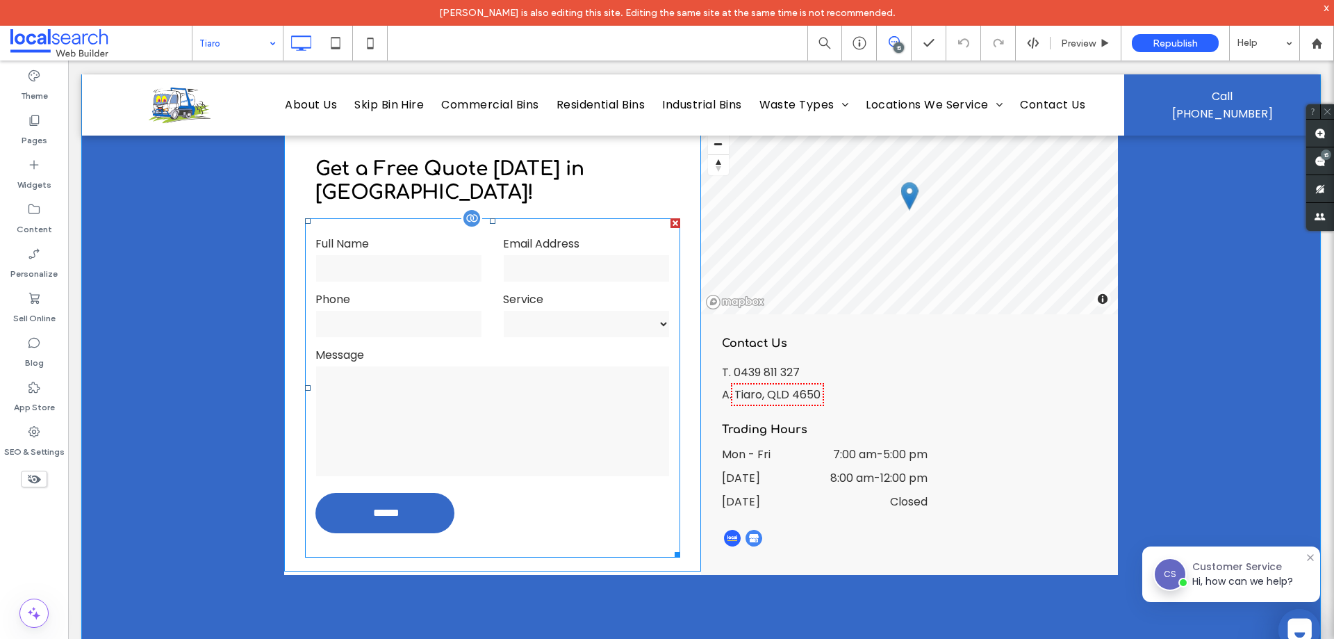
click at [417, 310] on input "tel" at bounding box center [399, 324] width 167 height 28
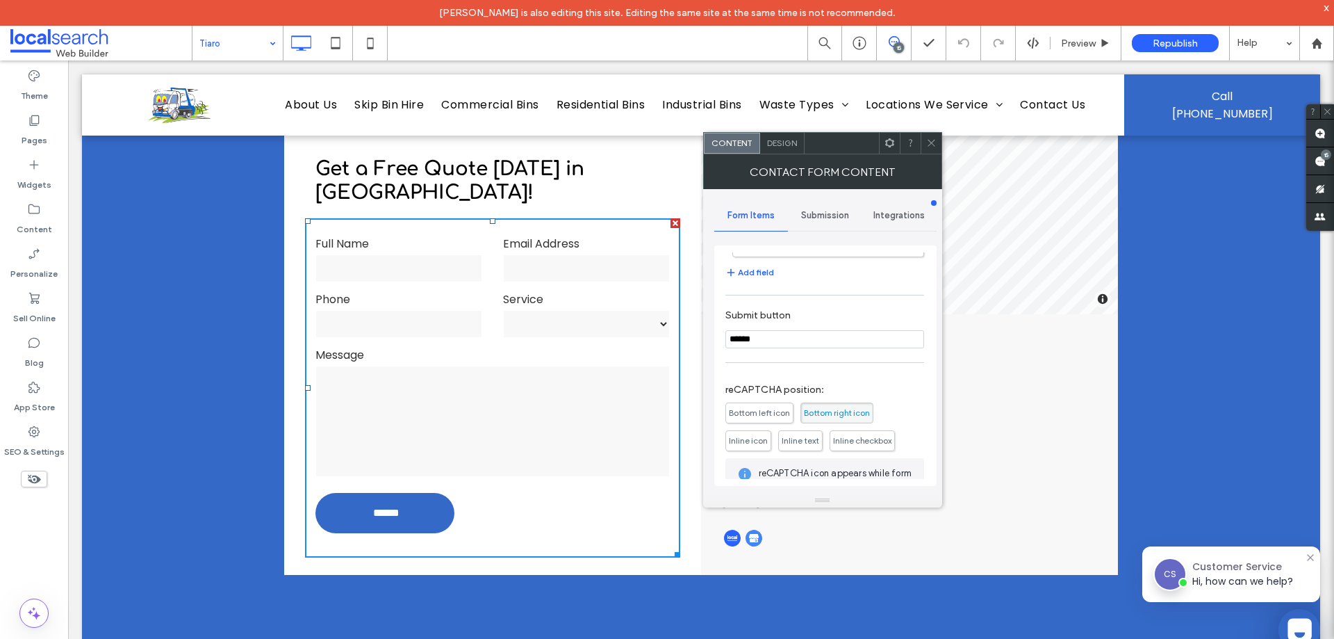
scroll to position [109, 0]
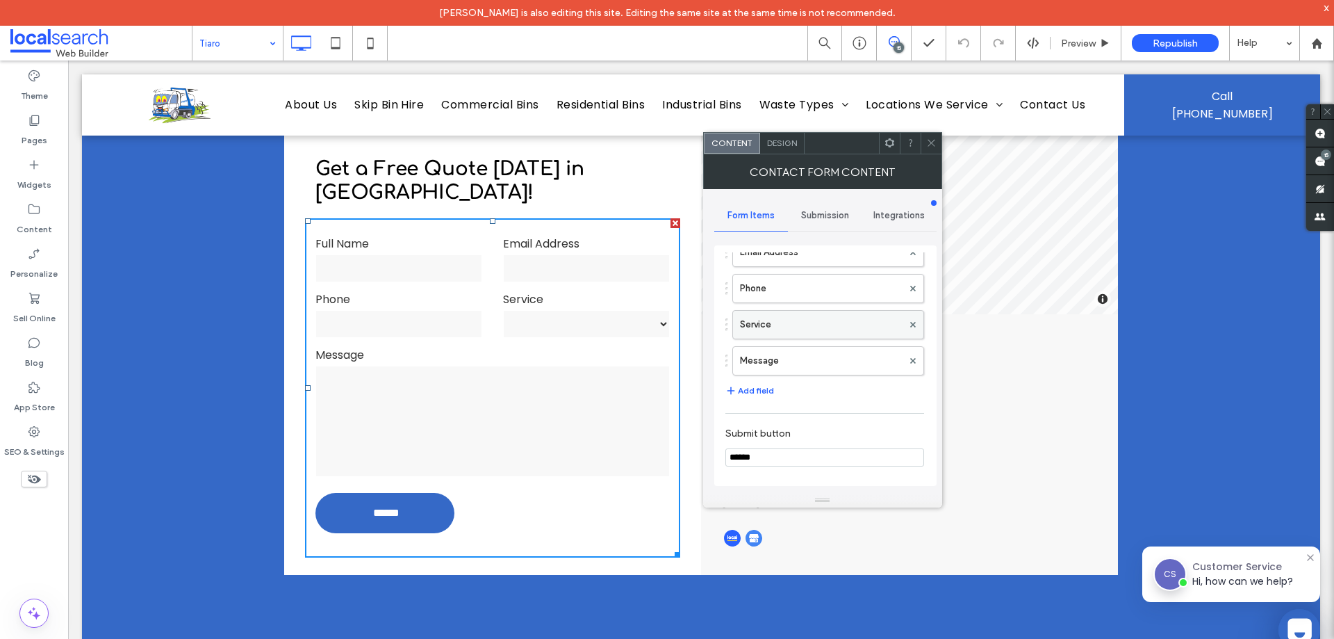
click at [804, 325] on label "Service" at bounding box center [821, 325] width 163 height 28
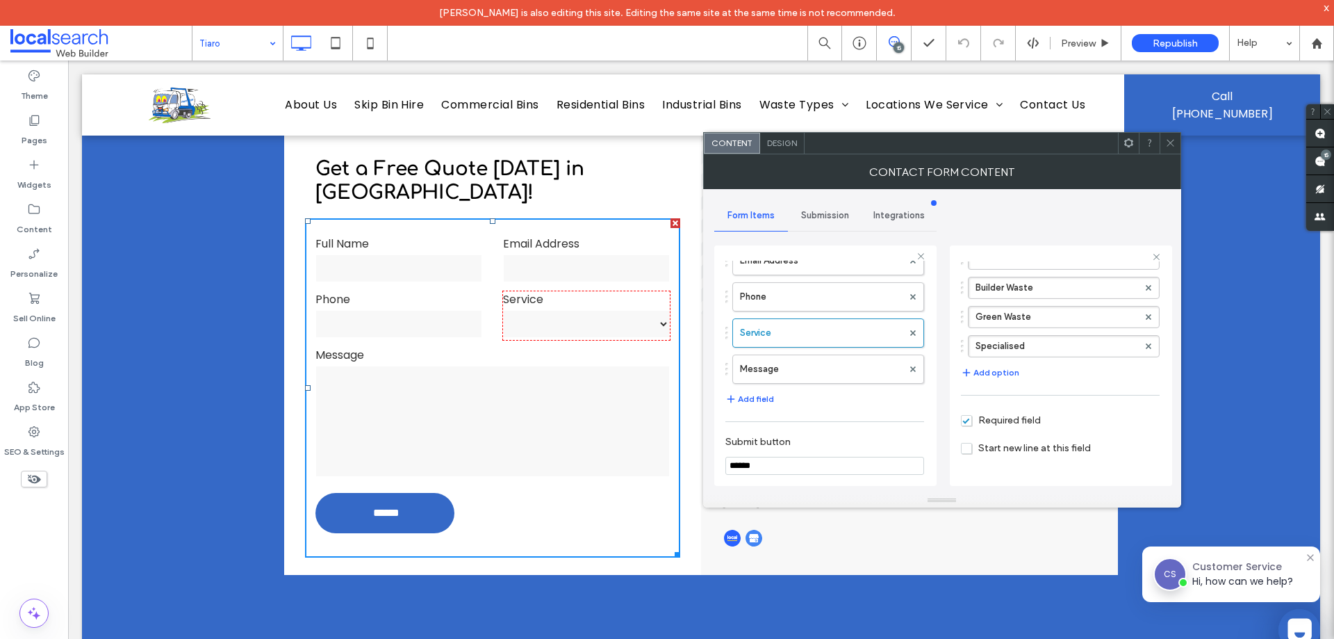
scroll to position [308, 0]
click at [811, 194] on div "Form Items Submission Integrations Try PaperForm for more capabilities Full Nam…" at bounding box center [825, 341] width 222 height 304
click at [818, 215] on span "Submission" at bounding box center [825, 215] width 48 height 11
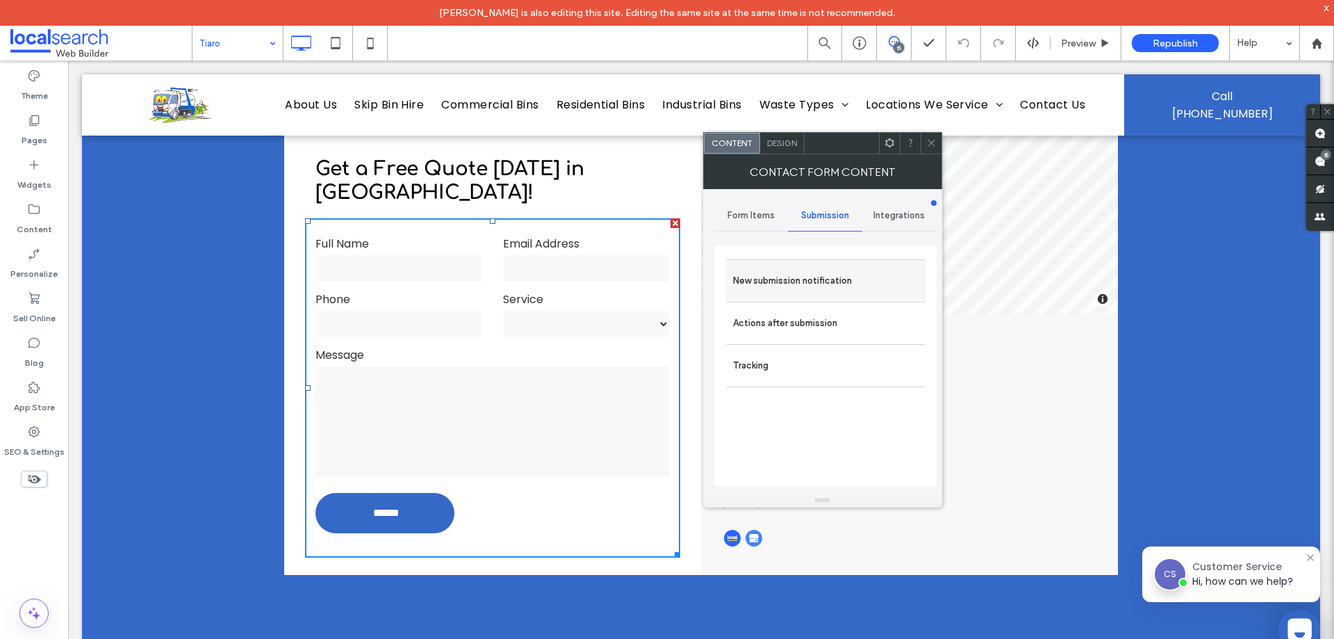
click at [823, 278] on label "New submission notification" at bounding box center [826, 281] width 186 height 28
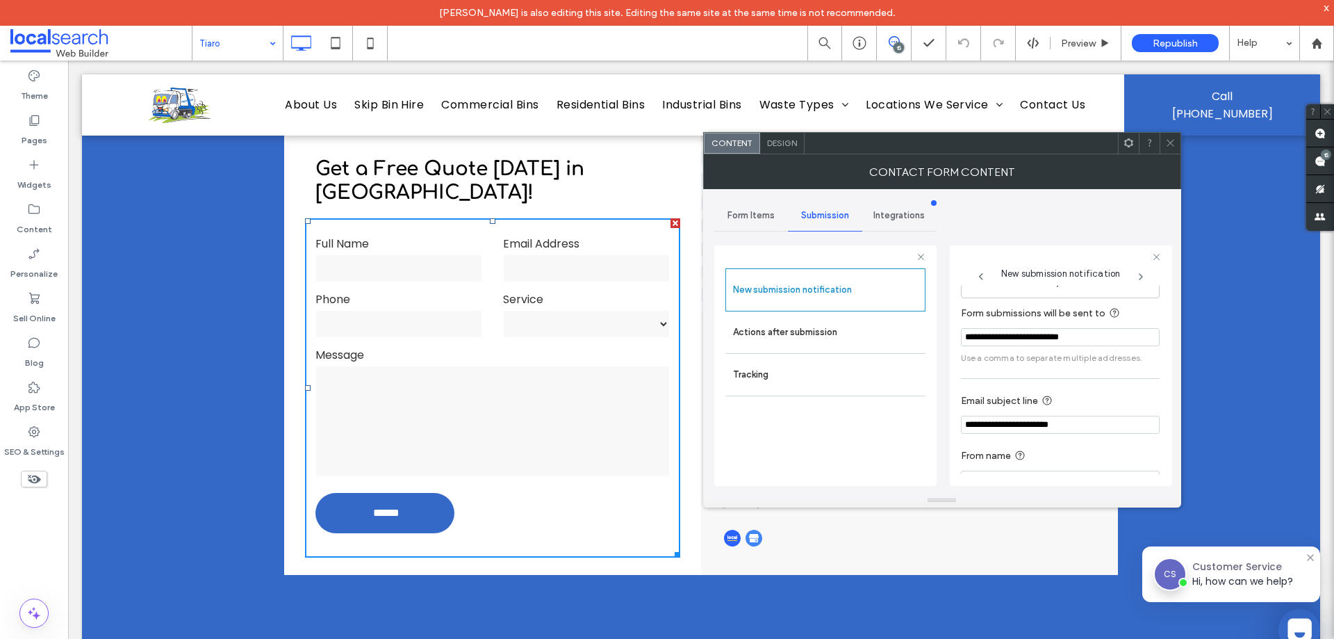
scroll to position [72, 0]
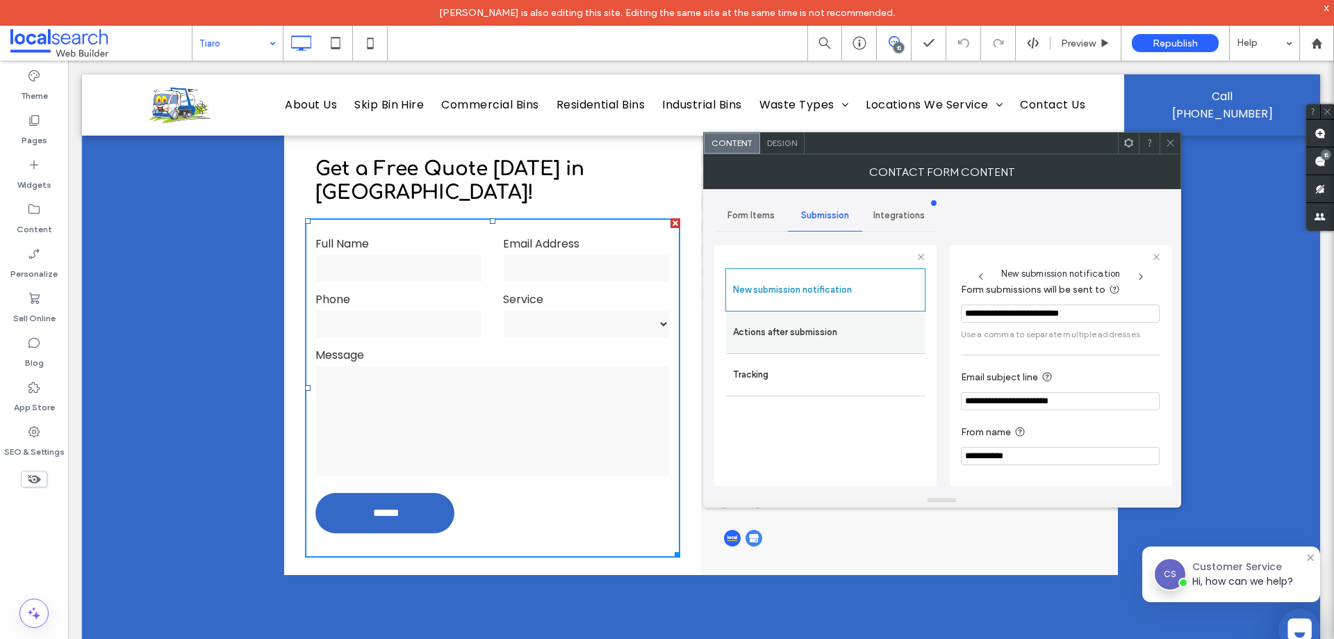
click at [779, 326] on label "Actions after submission" at bounding box center [826, 332] width 186 height 28
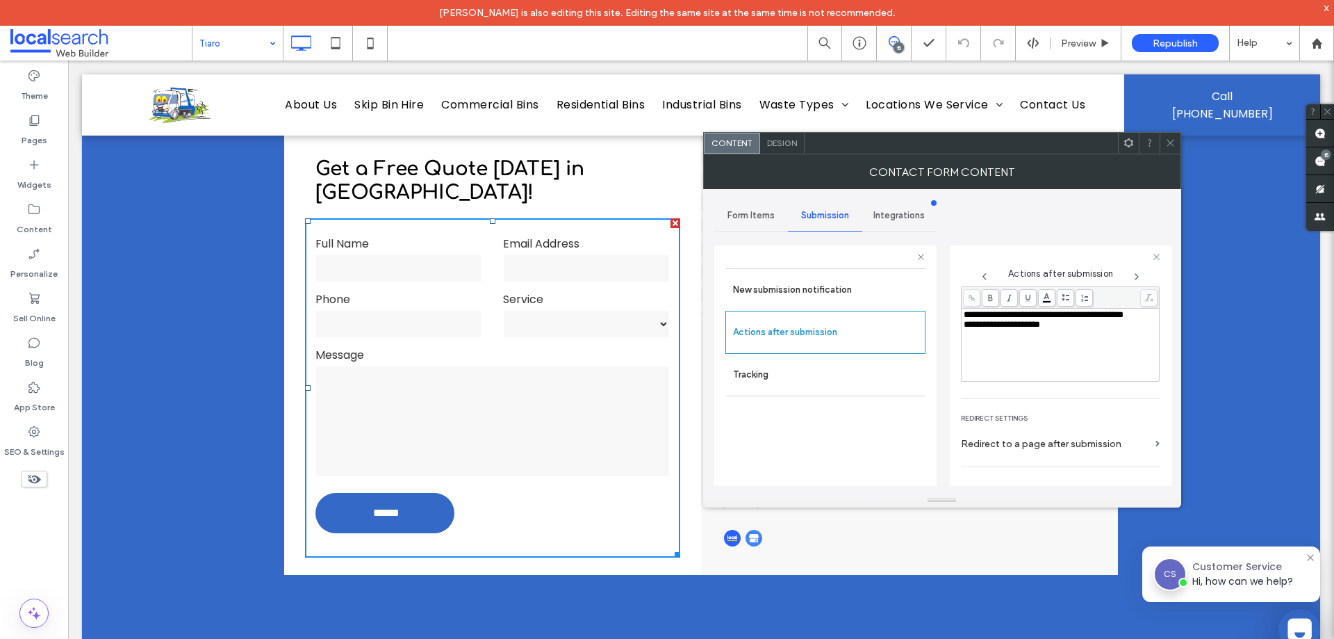
scroll to position [240, 0]
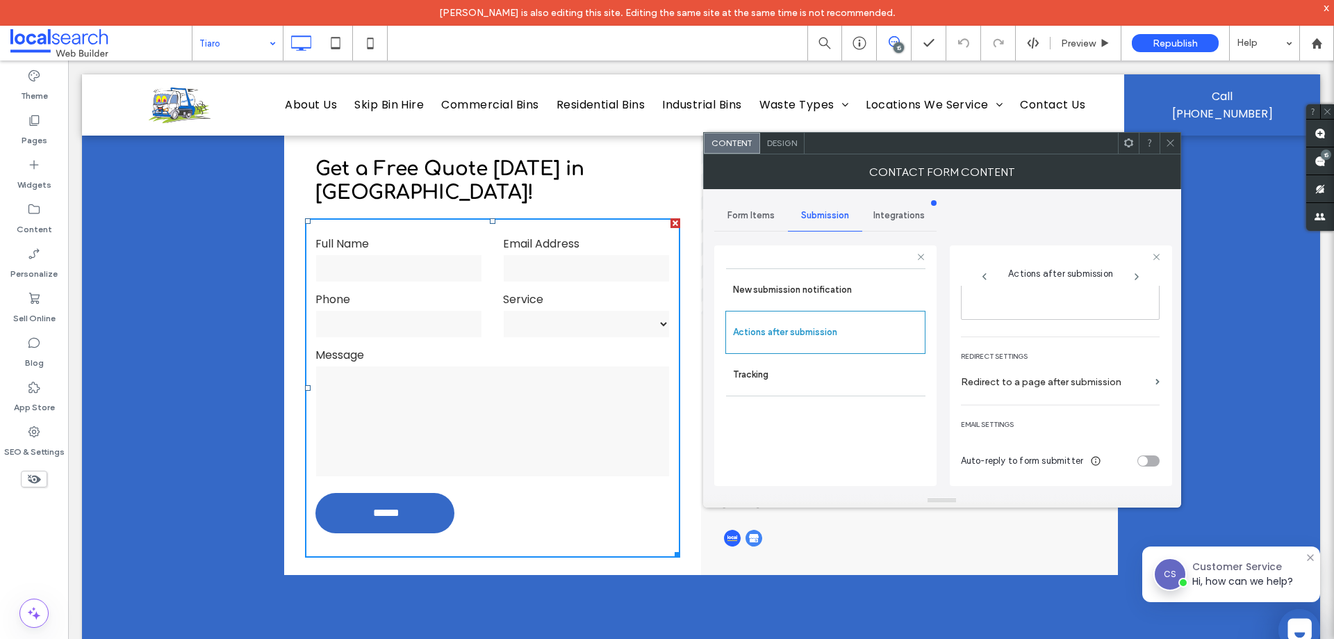
click at [1174, 140] on icon at bounding box center [1171, 143] width 10 height 10
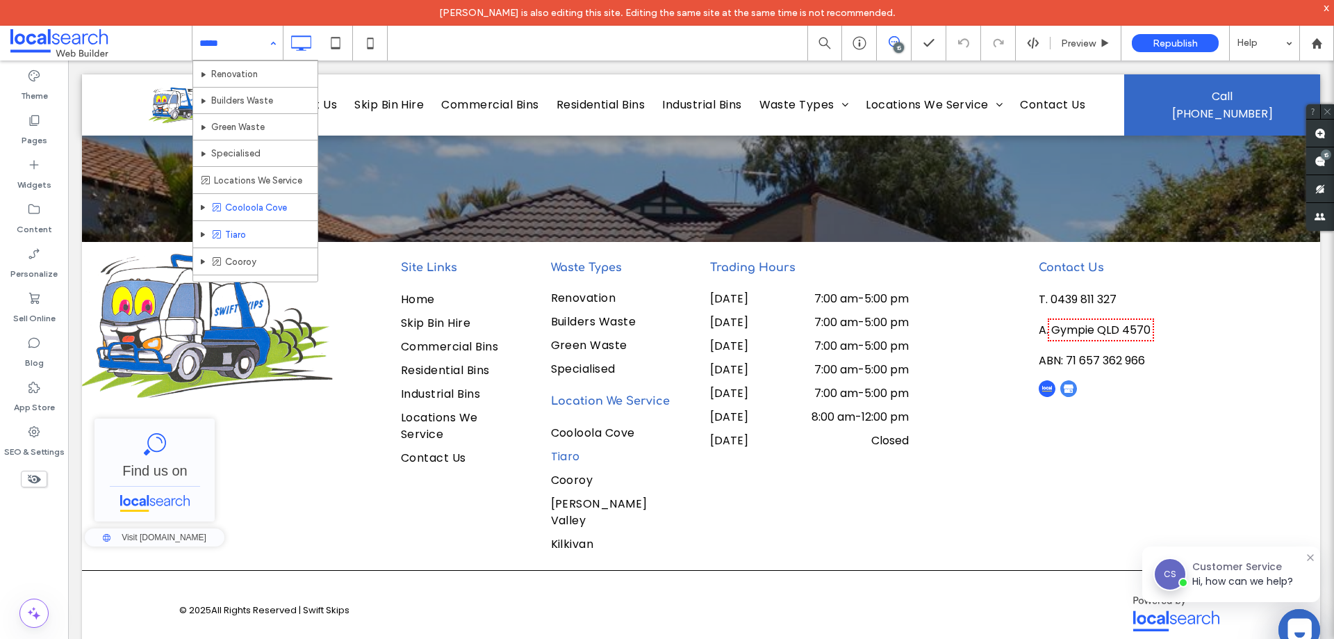
scroll to position [230, 0]
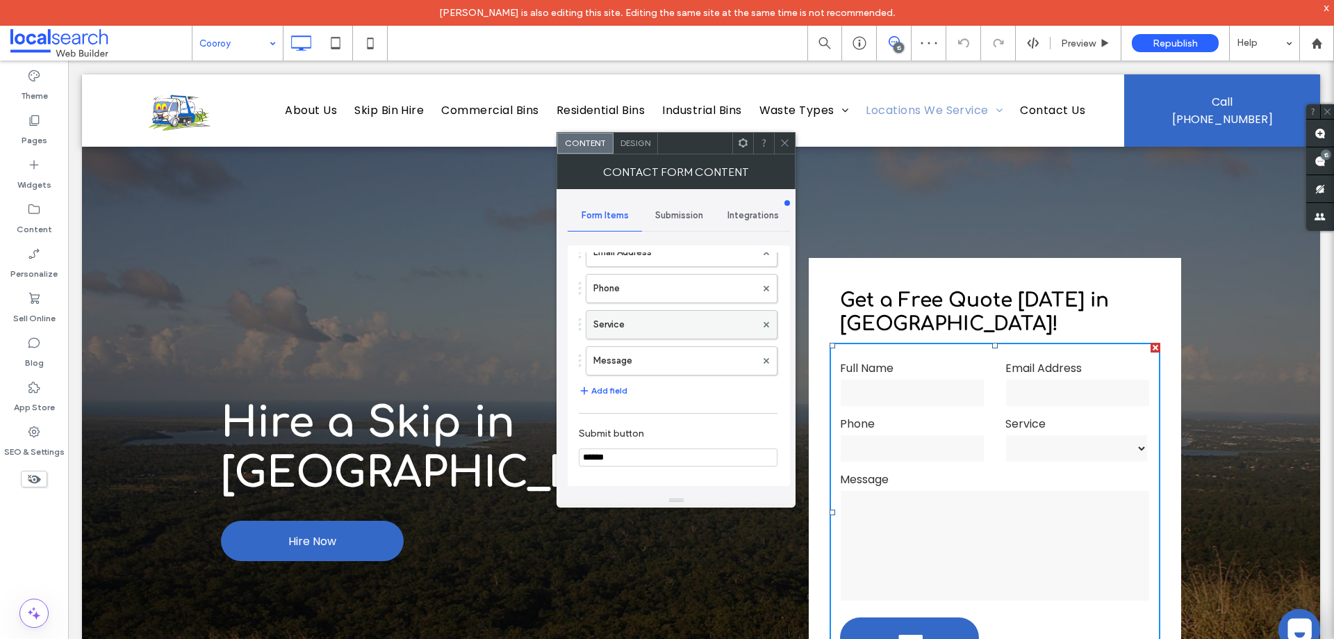
click at [659, 330] on label "Service" at bounding box center [675, 325] width 163 height 28
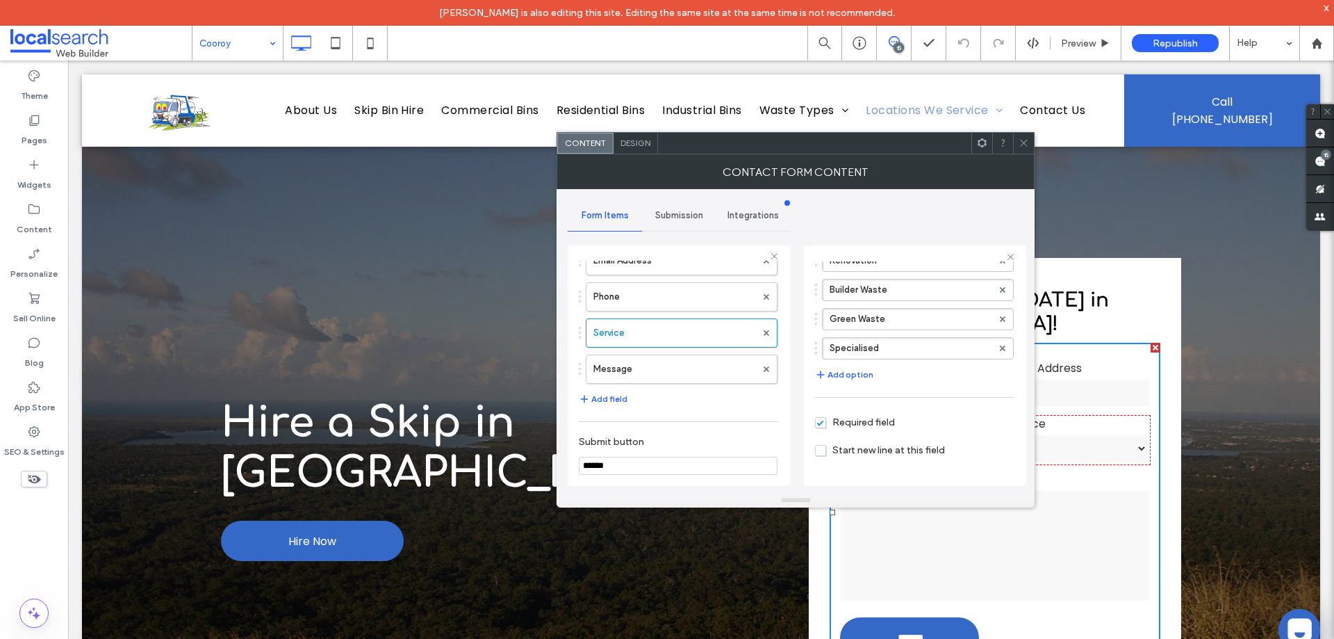
scroll to position [238, 0]
click at [674, 218] on span "Submission" at bounding box center [679, 215] width 48 height 11
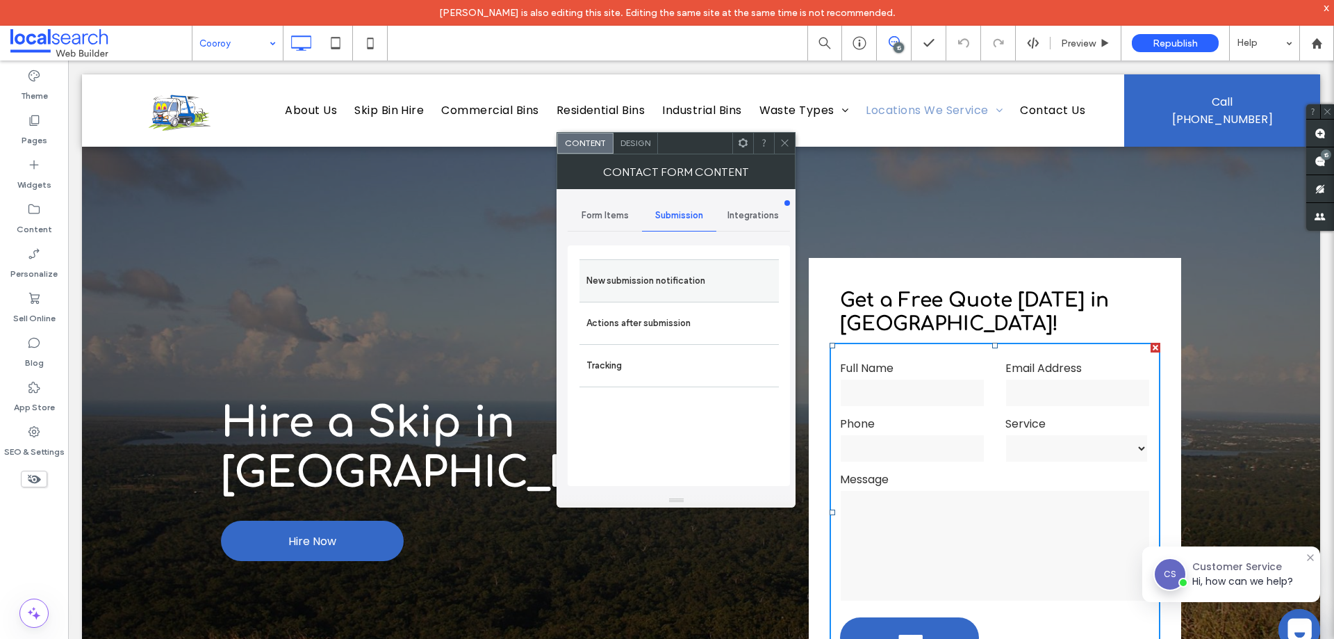
click at [669, 286] on label "New submission notification" at bounding box center [680, 281] width 186 height 28
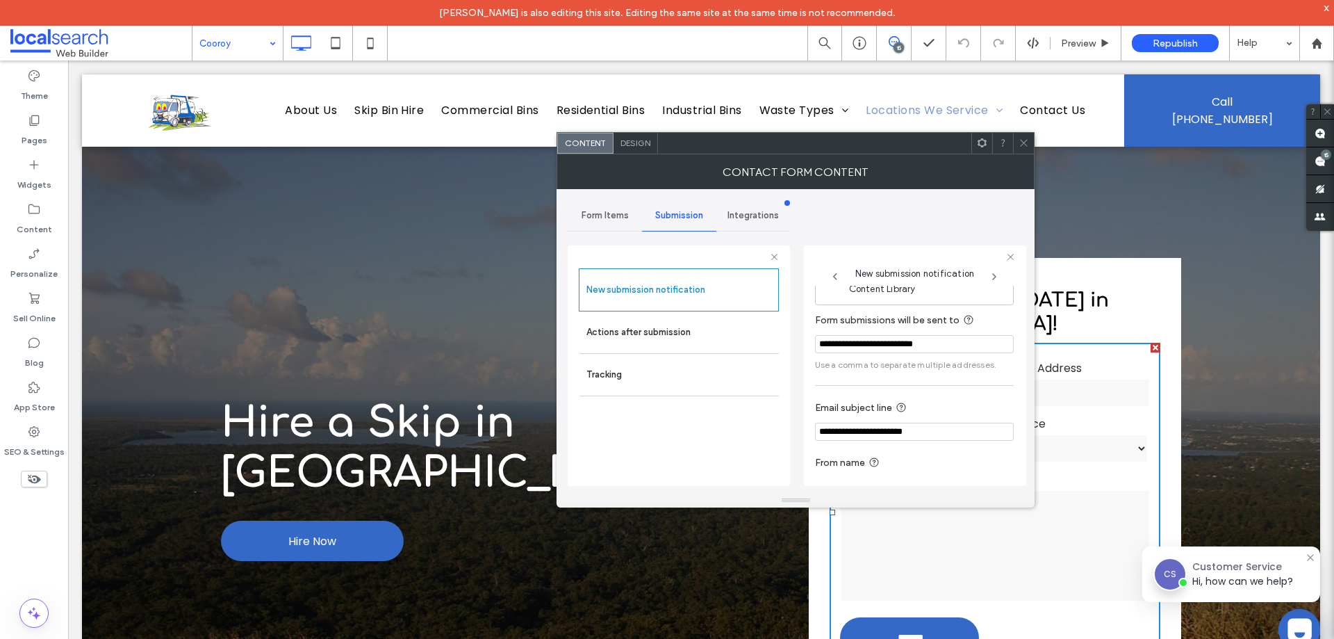
scroll to position [72, 0]
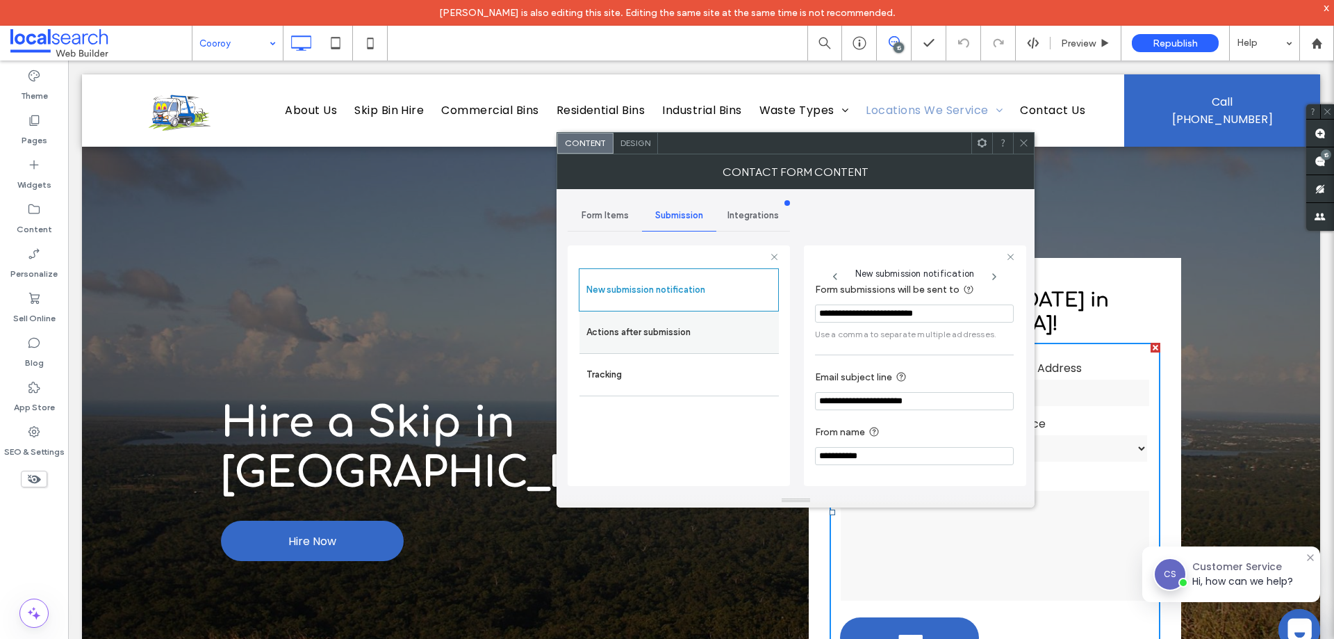
click at [642, 328] on label "Actions after submission" at bounding box center [680, 332] width 186 height 28
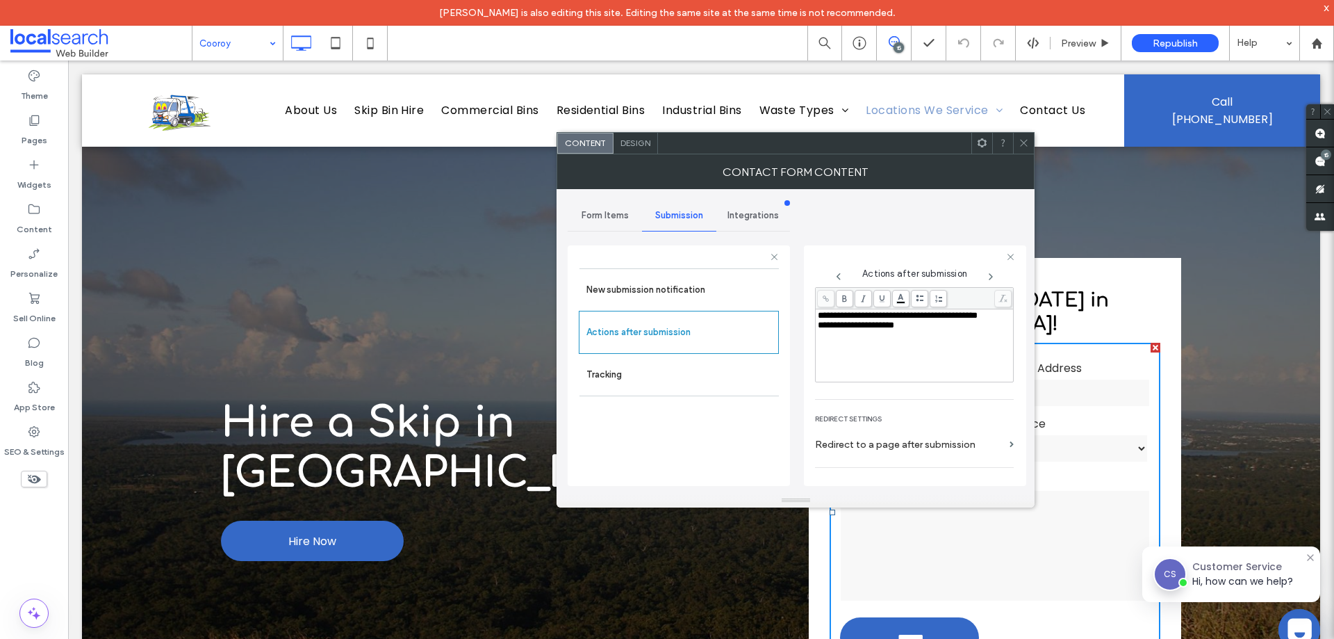
scroll to position [240, 0]
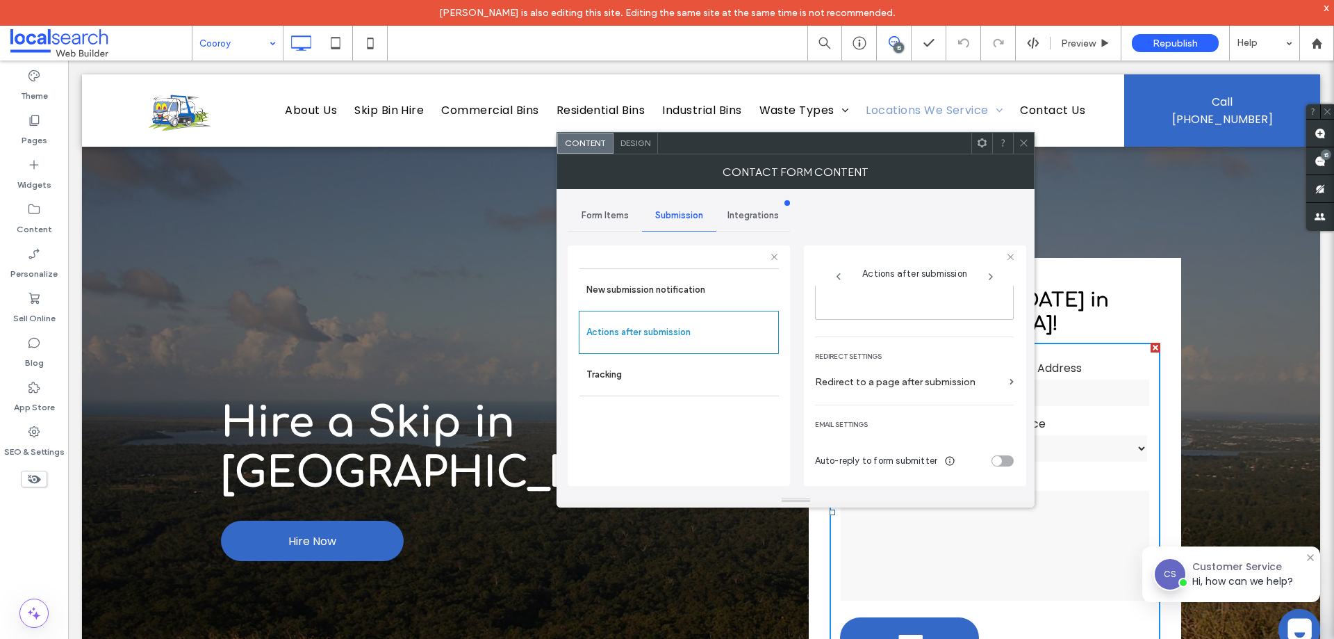
click at [1024, 143] on use at bounding box center [1024, 143] width 7 height 7
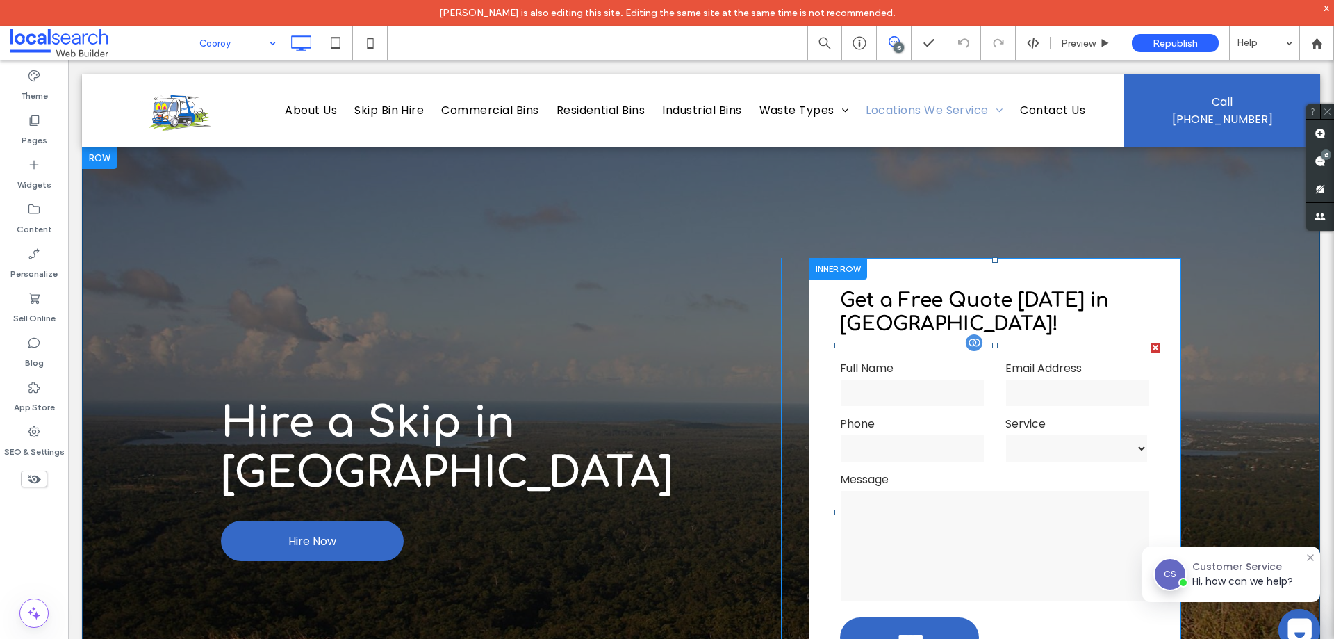
click at [935, 445] on input "tel" at bounding box center [912, 448] width 145 height 28
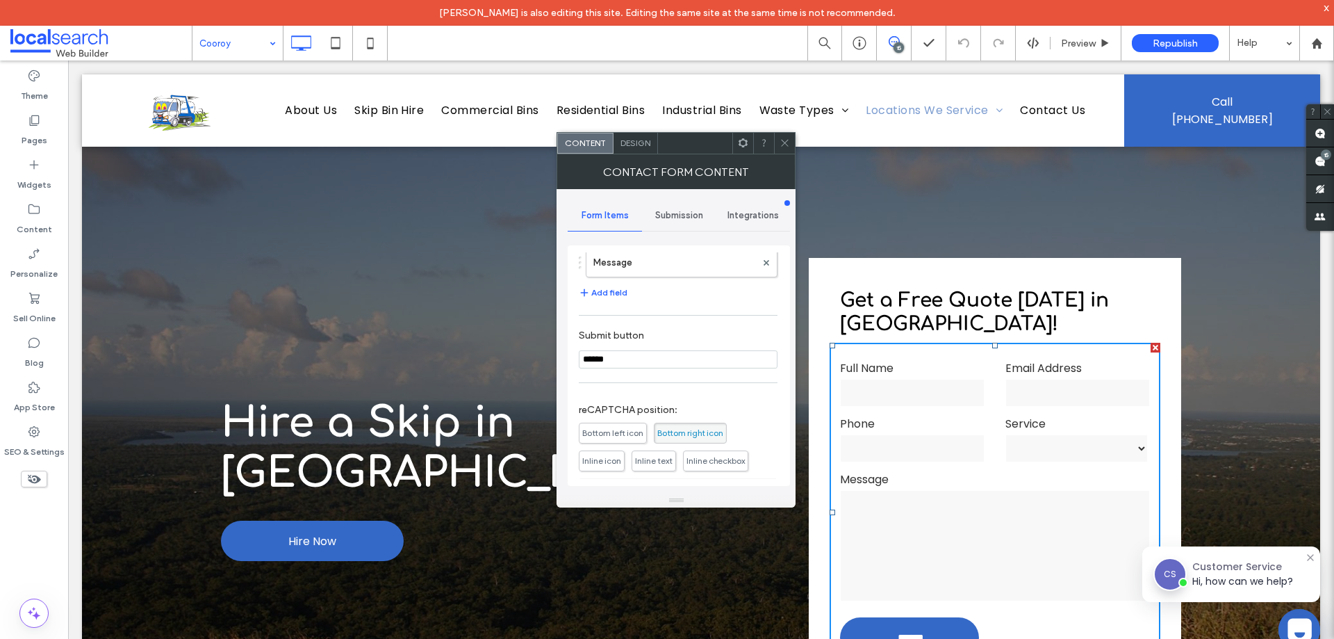
scroll to position [318, 0]
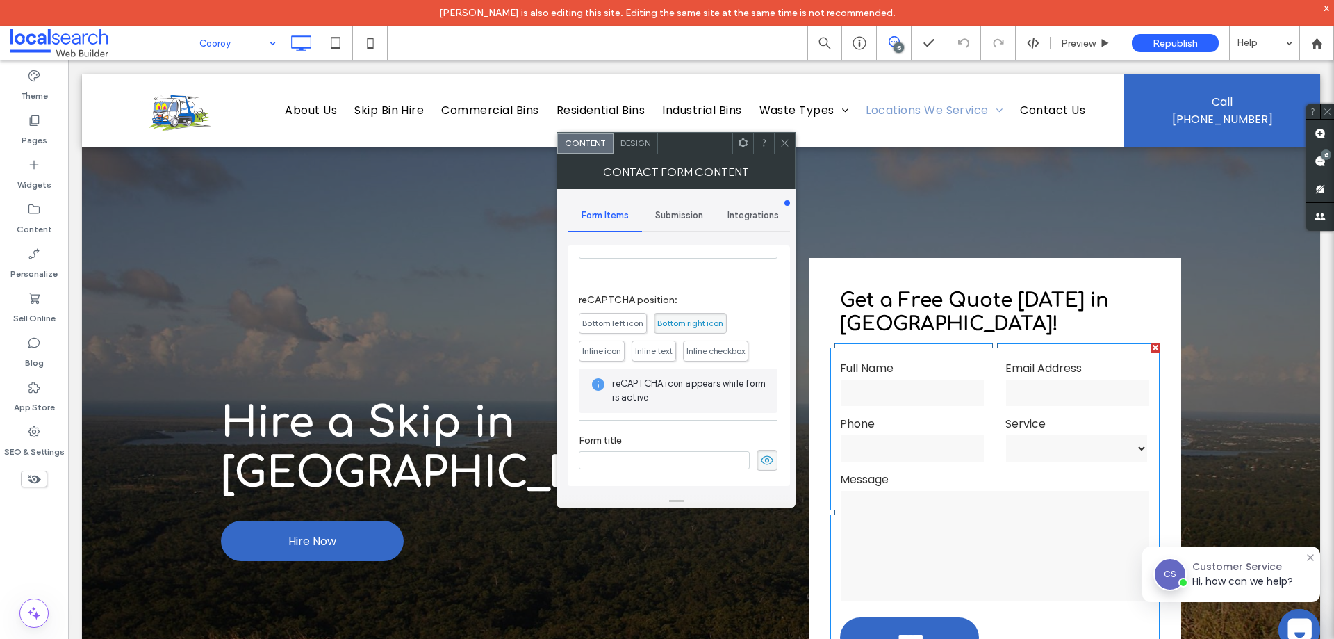
click at [683, 212] on span "Submission" at bounding box center [679, 215] width 48 height 11
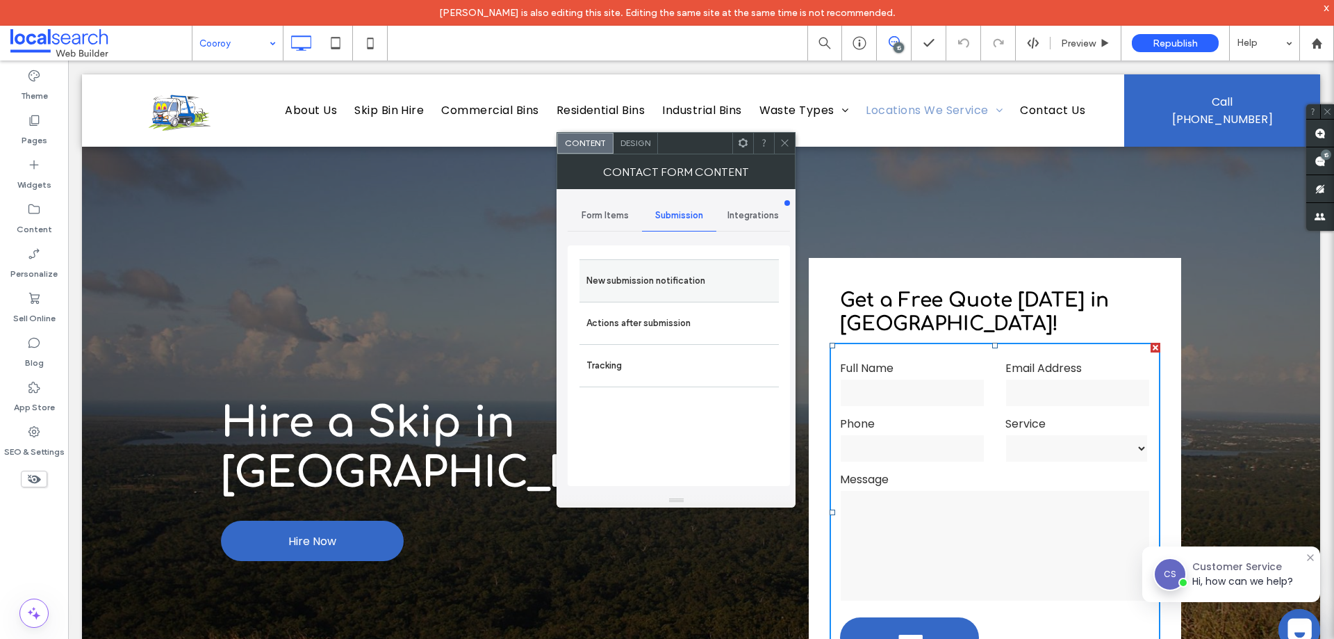
click at [665, 290] on label "New submission notification" at bounding box center [680, 281] width 186 height 28
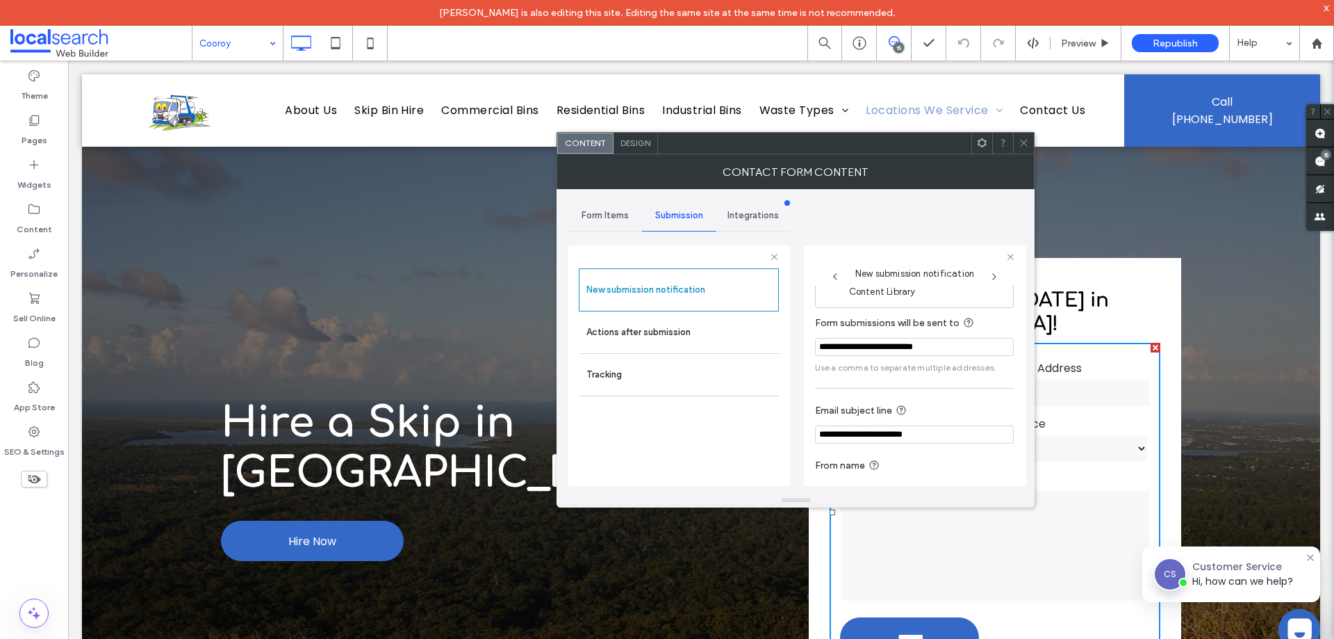
scroll to position [72, 0]
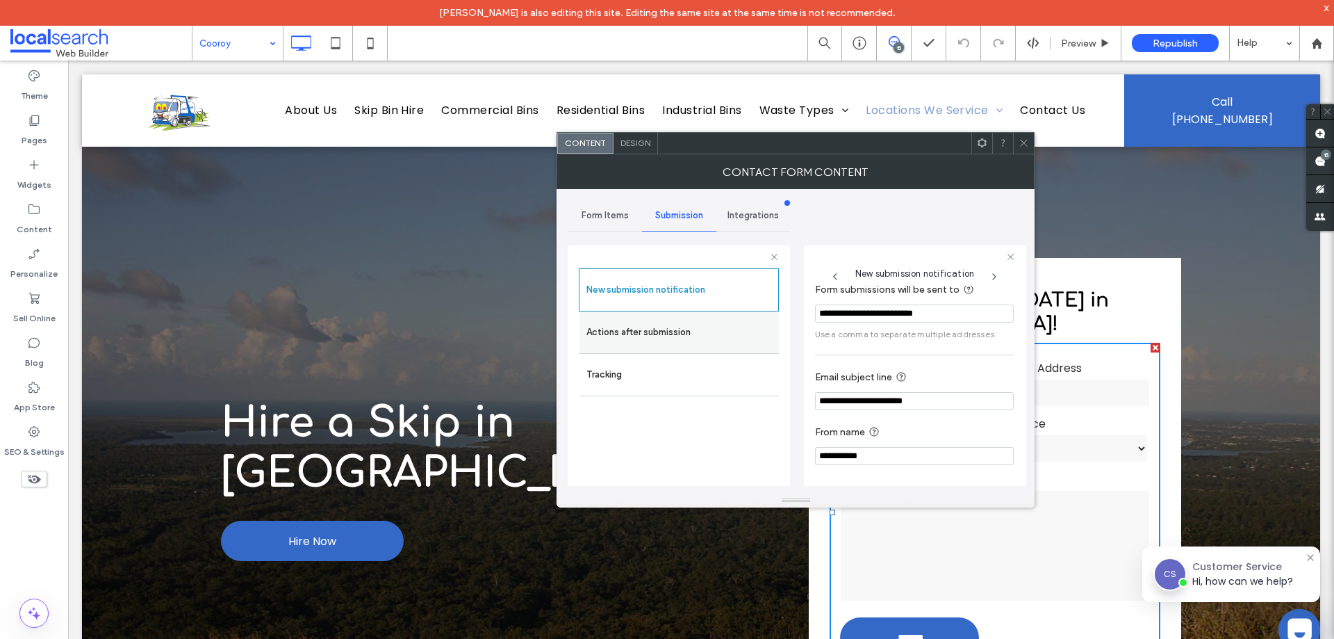
click at [692, 332] on label "Actions after submission" at bounding box center [680, 332] width 186 height 28
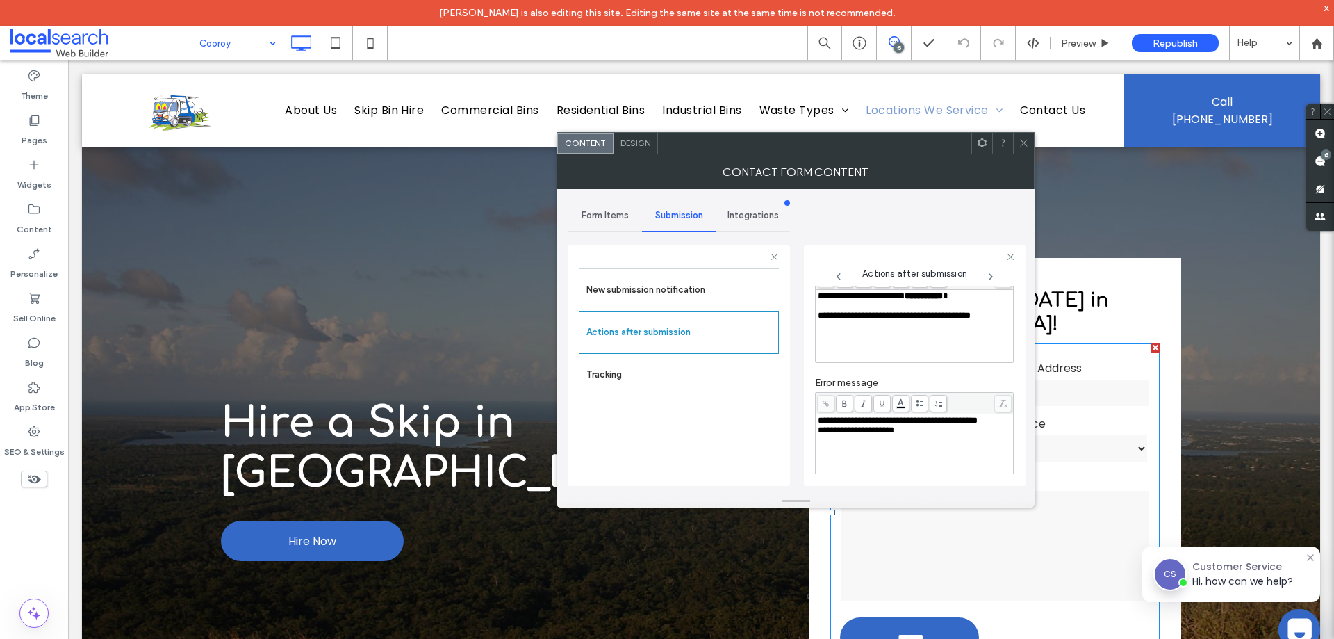
scroll to position [240, 0]
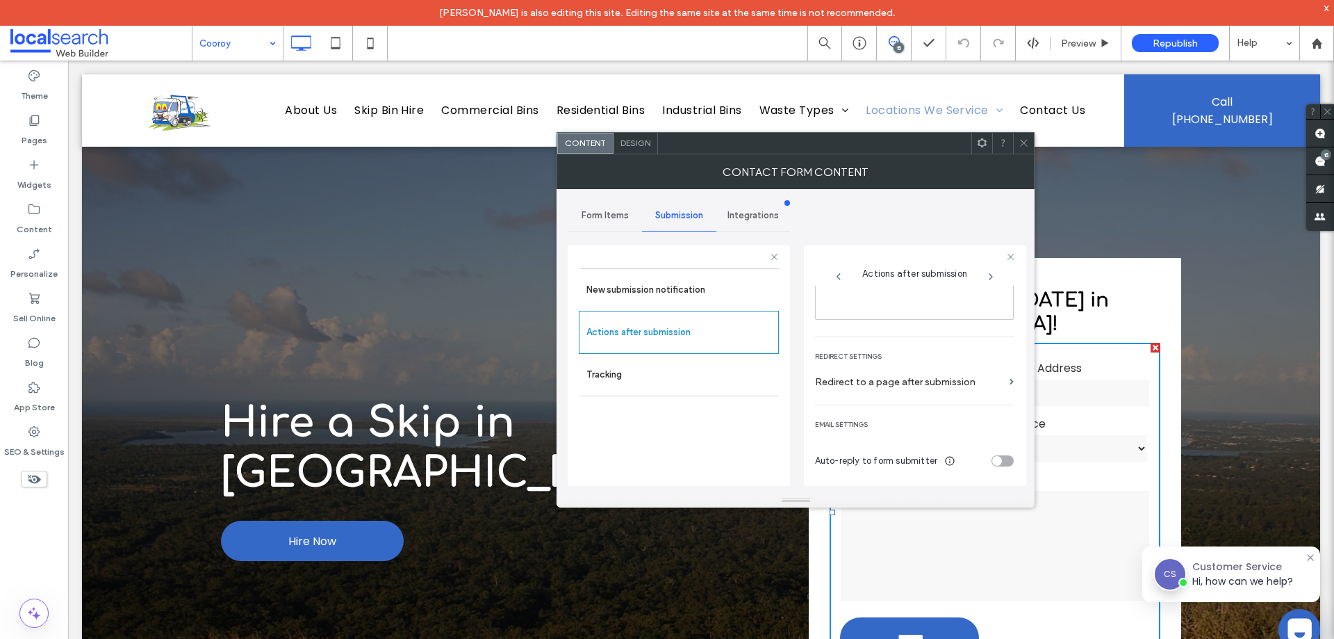
click at [1024, 140] on icon at bounding box center [1024, 143] width 10 height 10
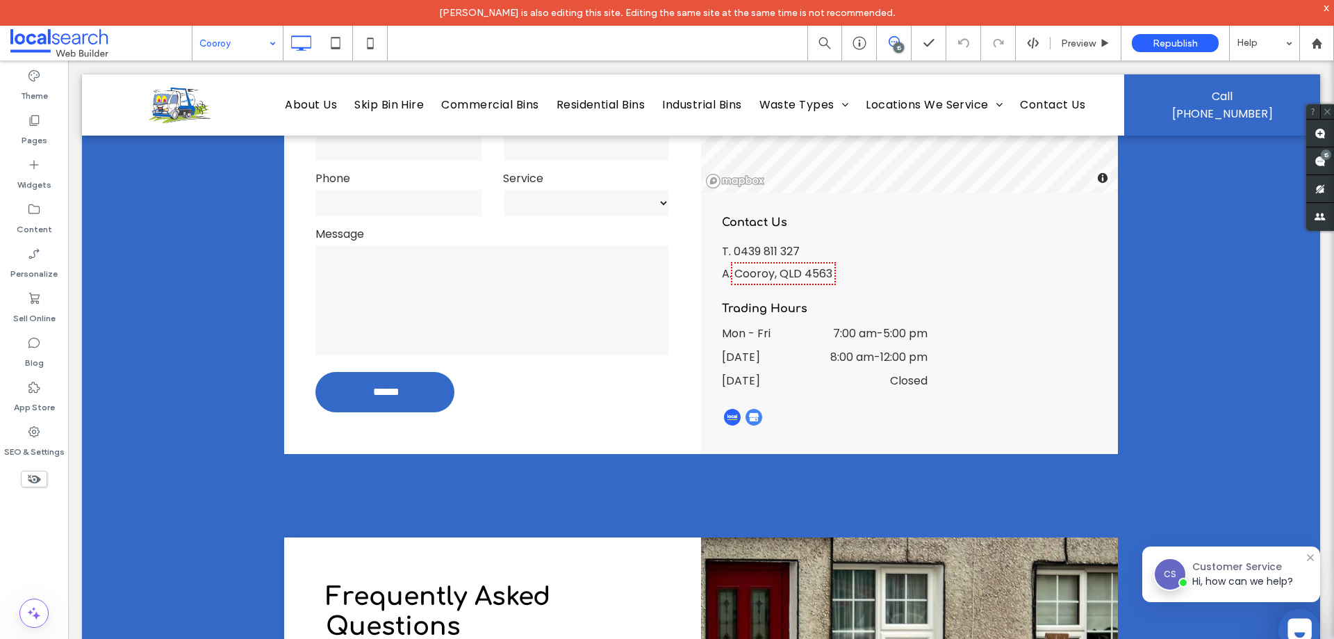
scroll to position [2780, 0]
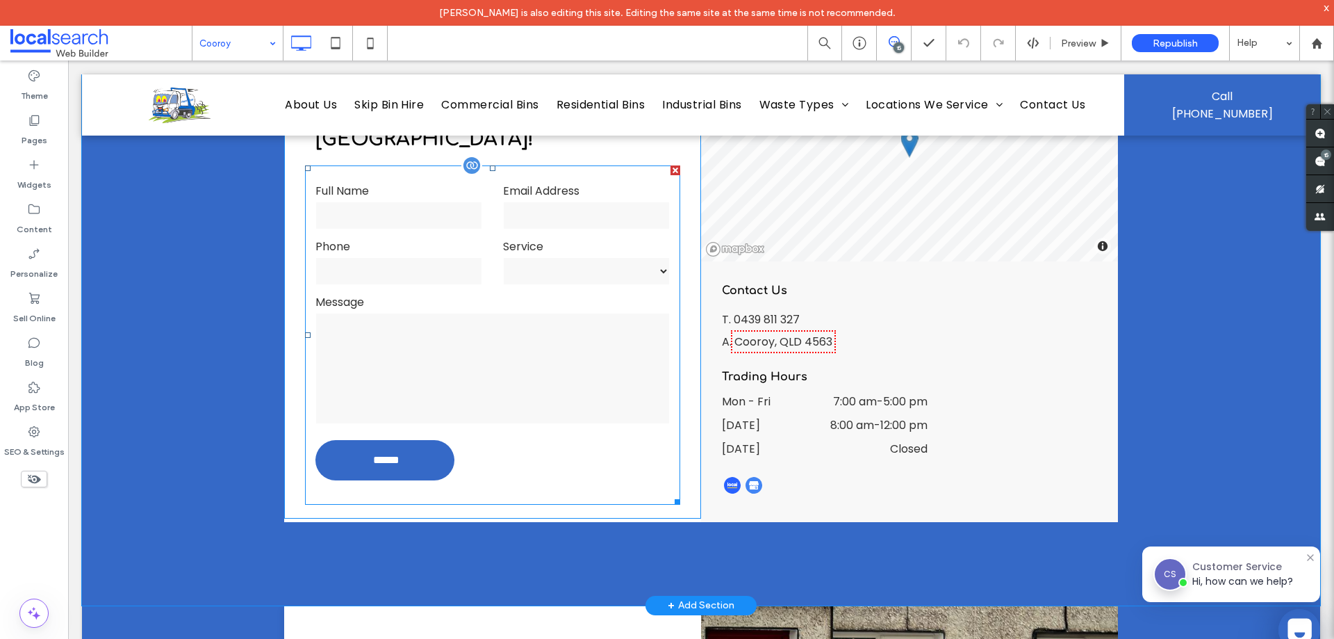
click at [569, 338] on textarea at bounding box center [493, 368] width 354 height 111
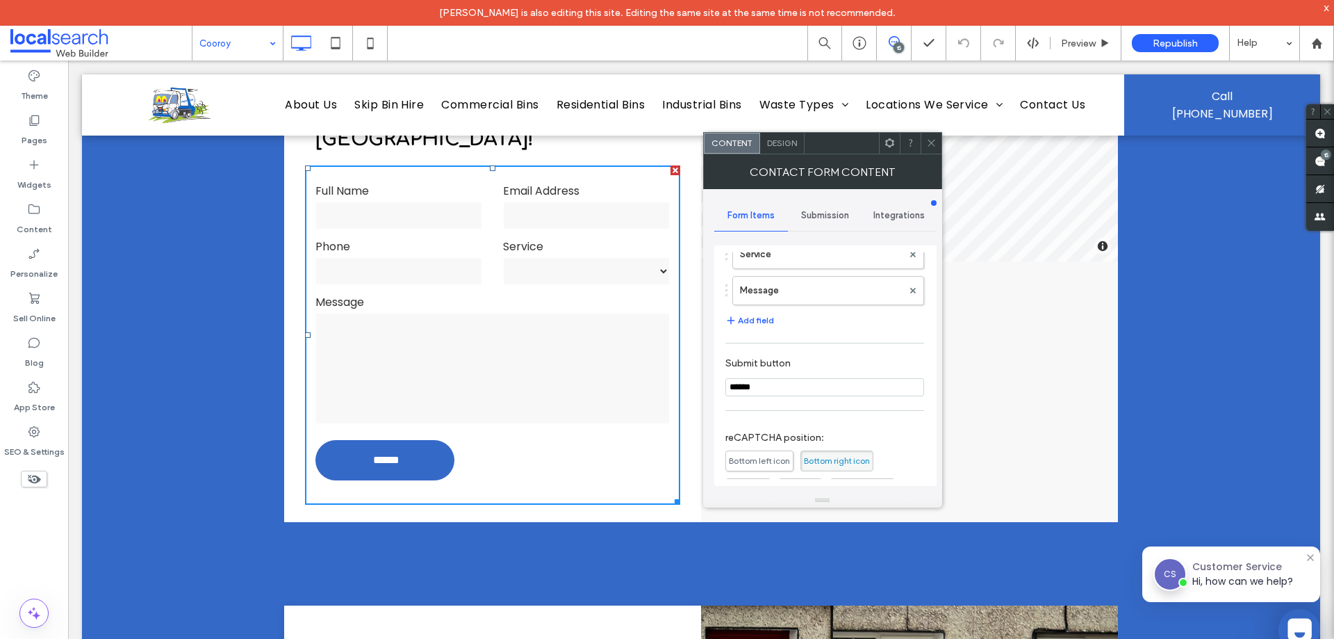
scroll to position [278, 0]
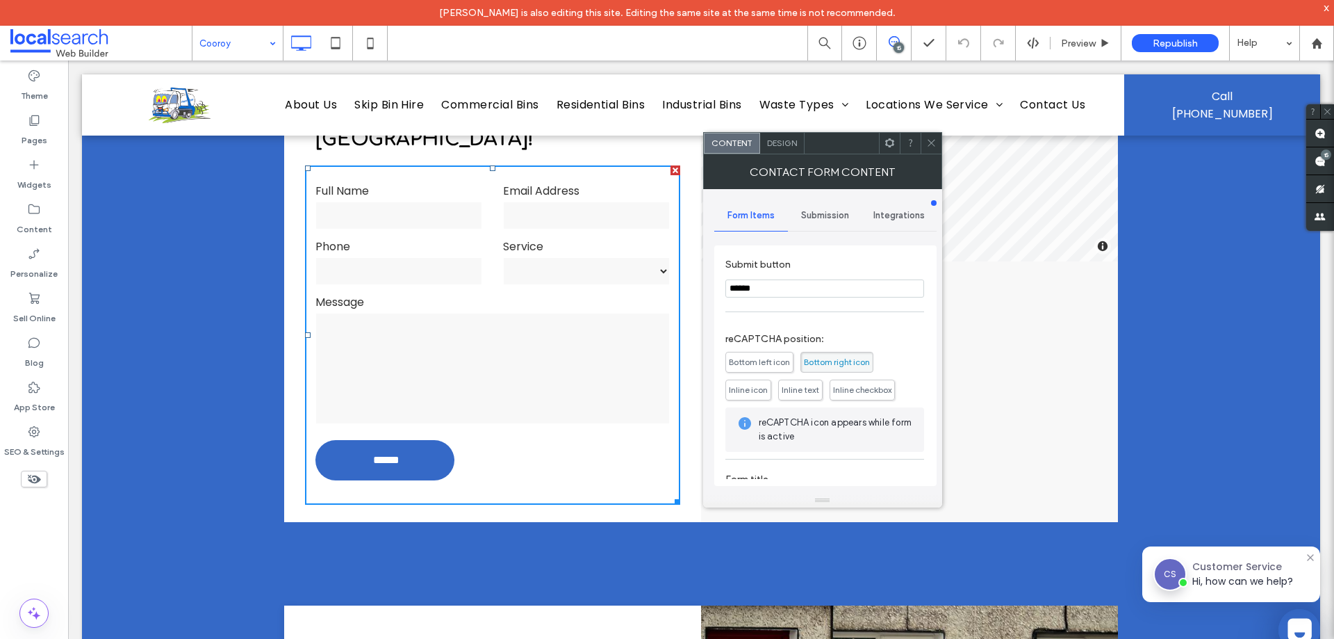
click at [819, 213] on span "Submission" at bounding box center [825, 215] width 48 height 11
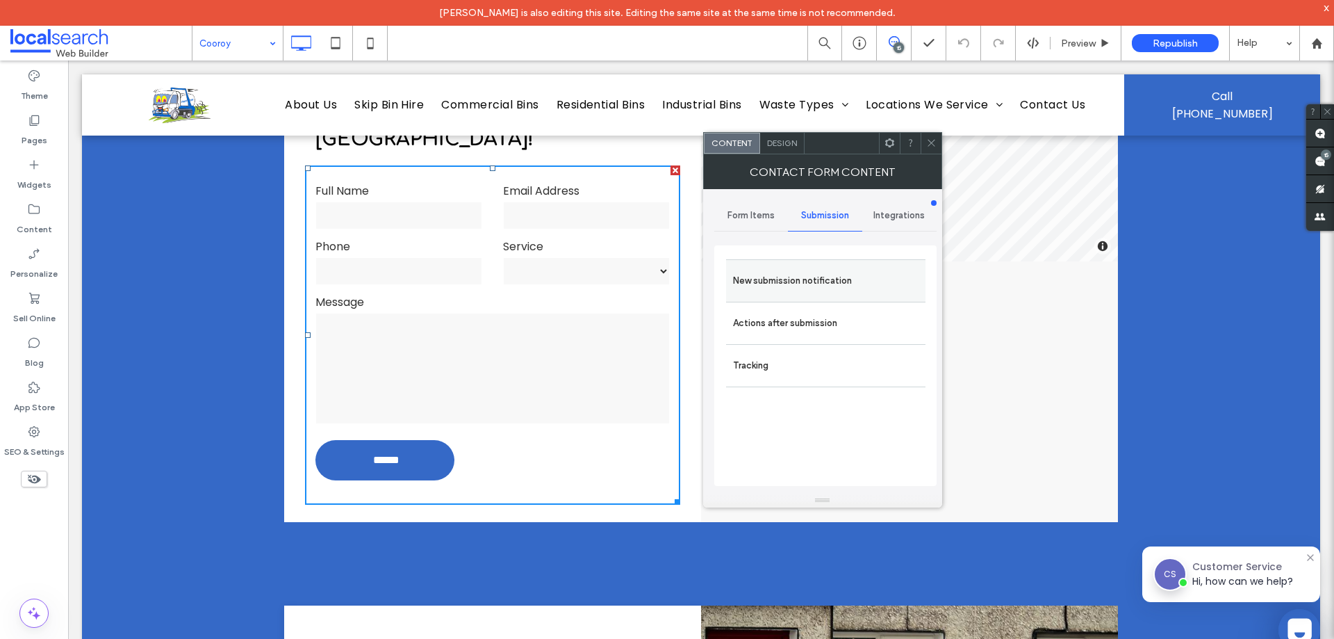
click at [820, 271] on label "New submission notification" at bounding box center [826, 281] width 186 height 28
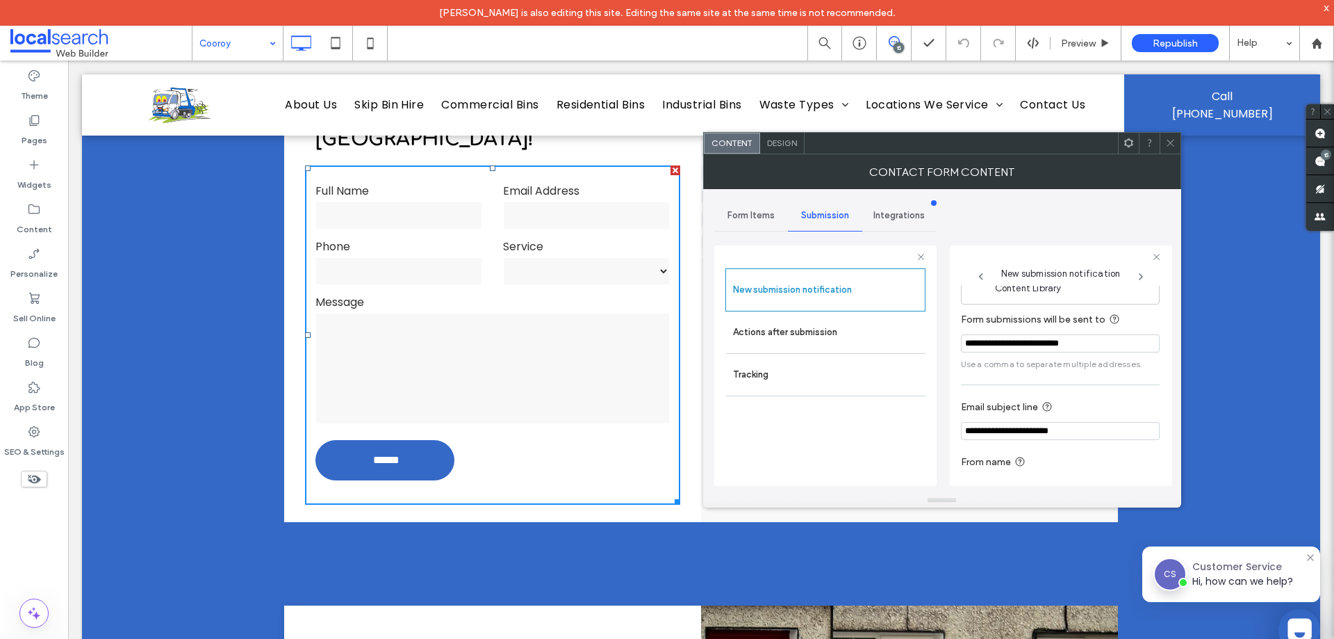
scroll to position [72, 0]
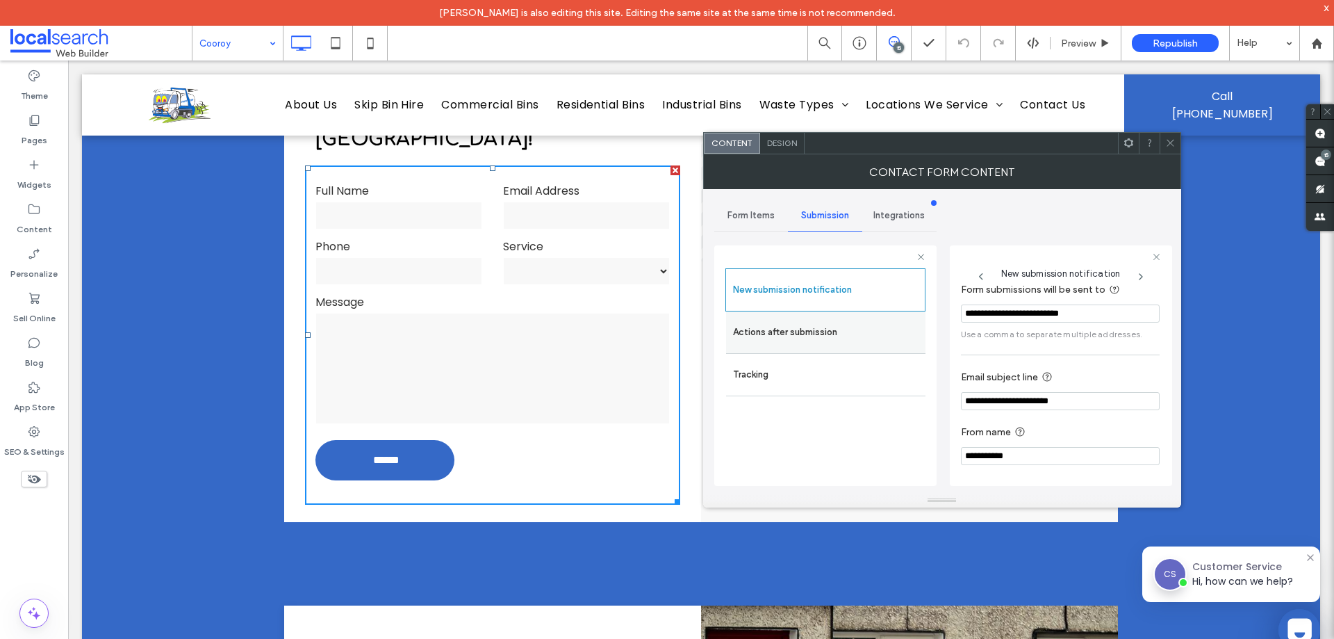
click at [800, 327] on label "Actions after submission" at bounding box center [826, 332] width 186 height 28
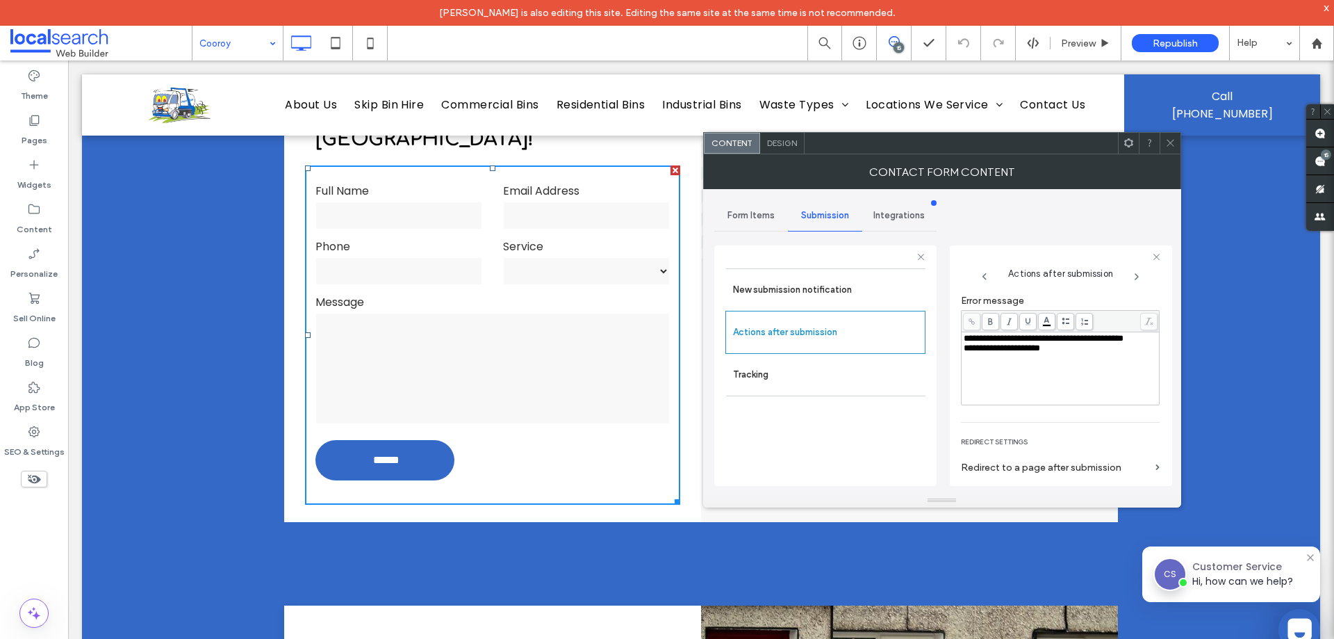
scroll to position [240, 0]
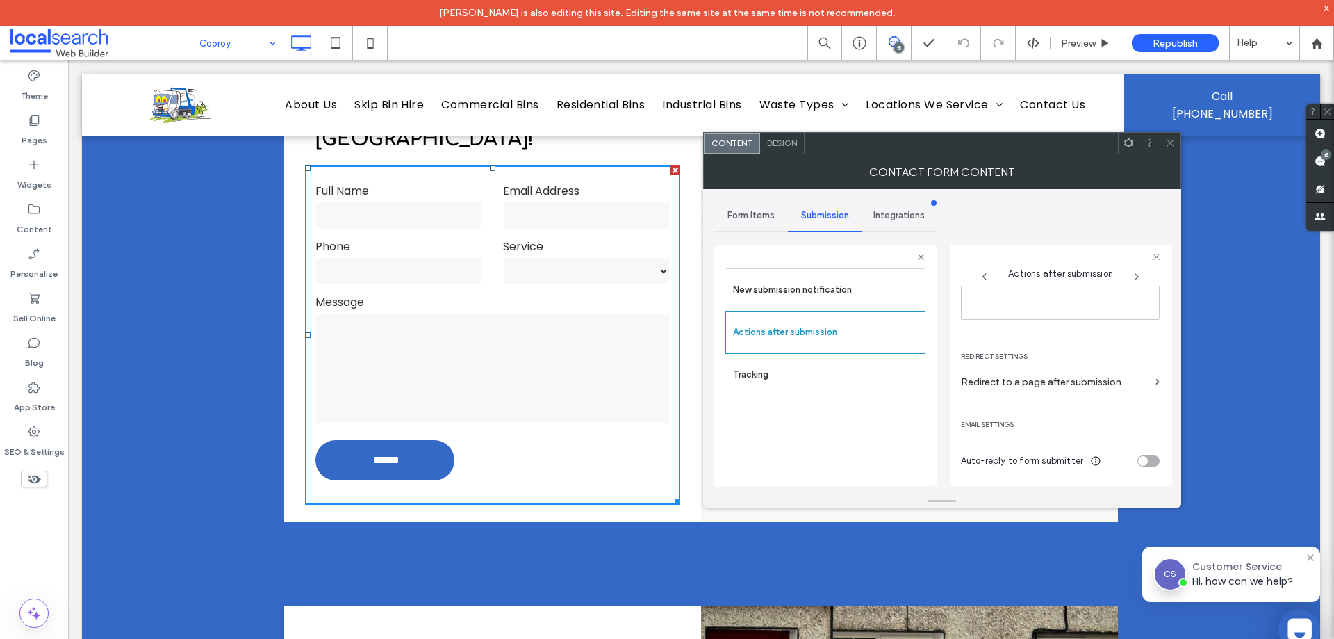
click at [1171, 143] on icon at bounding box center [1171, 143] width 10 height 10
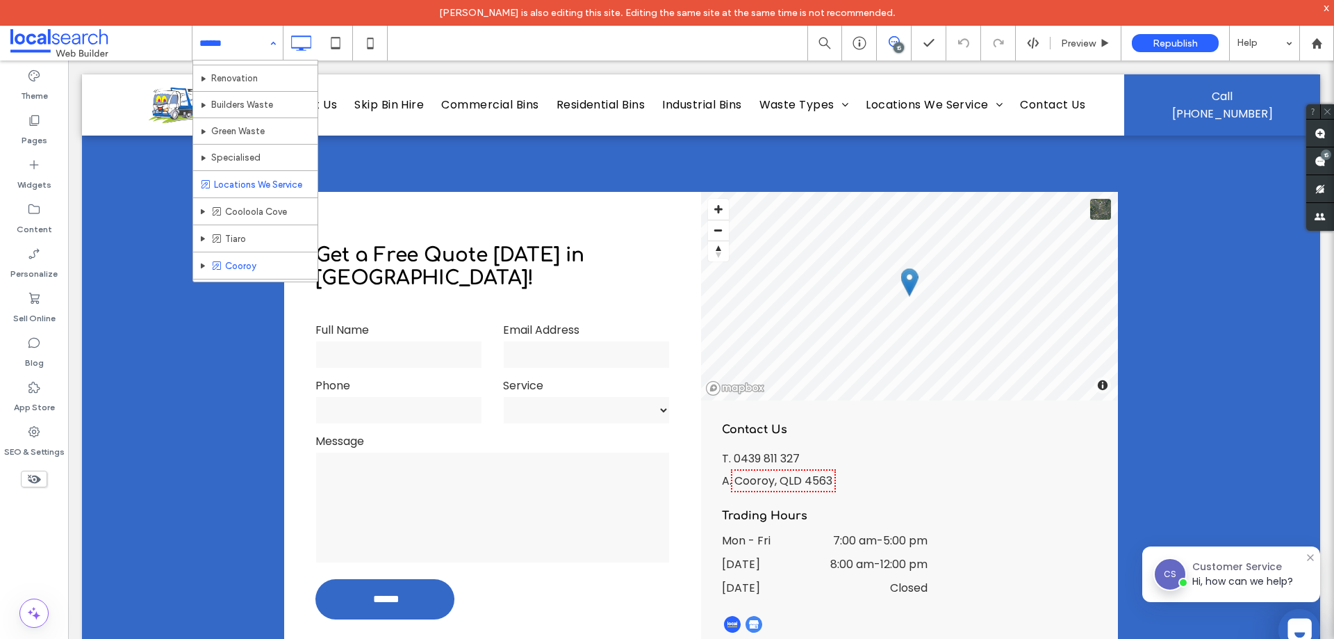
scroll to position [230, 0]
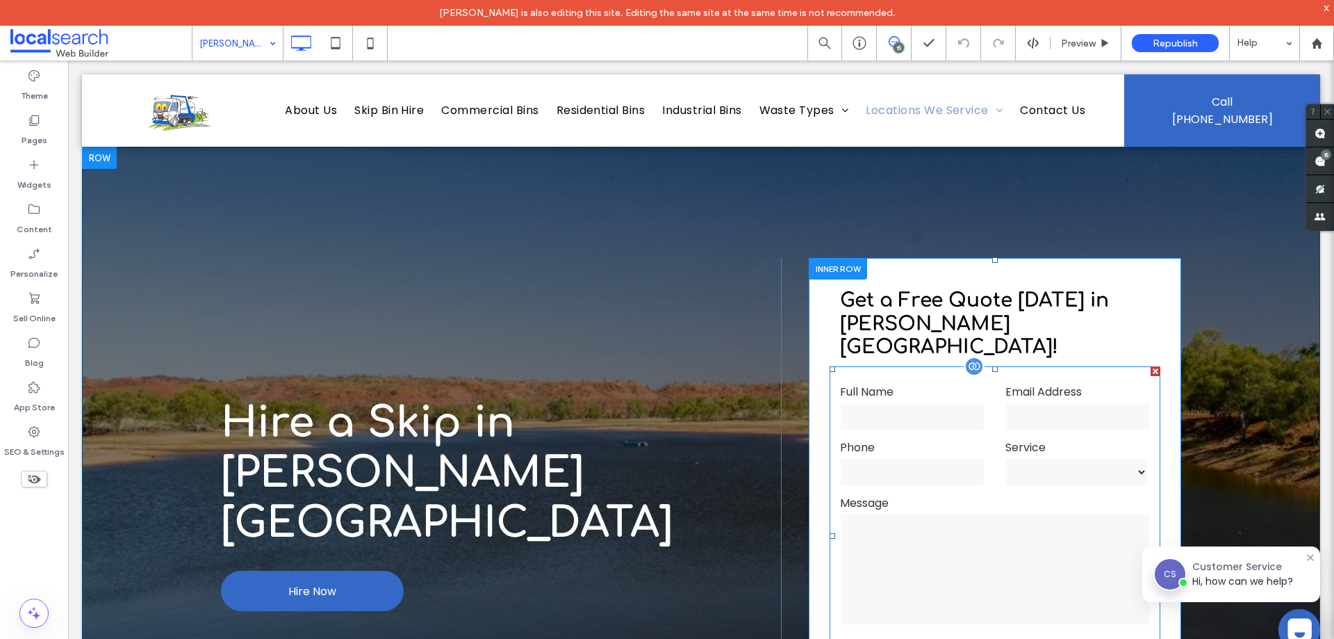
click at [924, 458] on input "tel" at bounding box center [912, 472] width 145 height 28
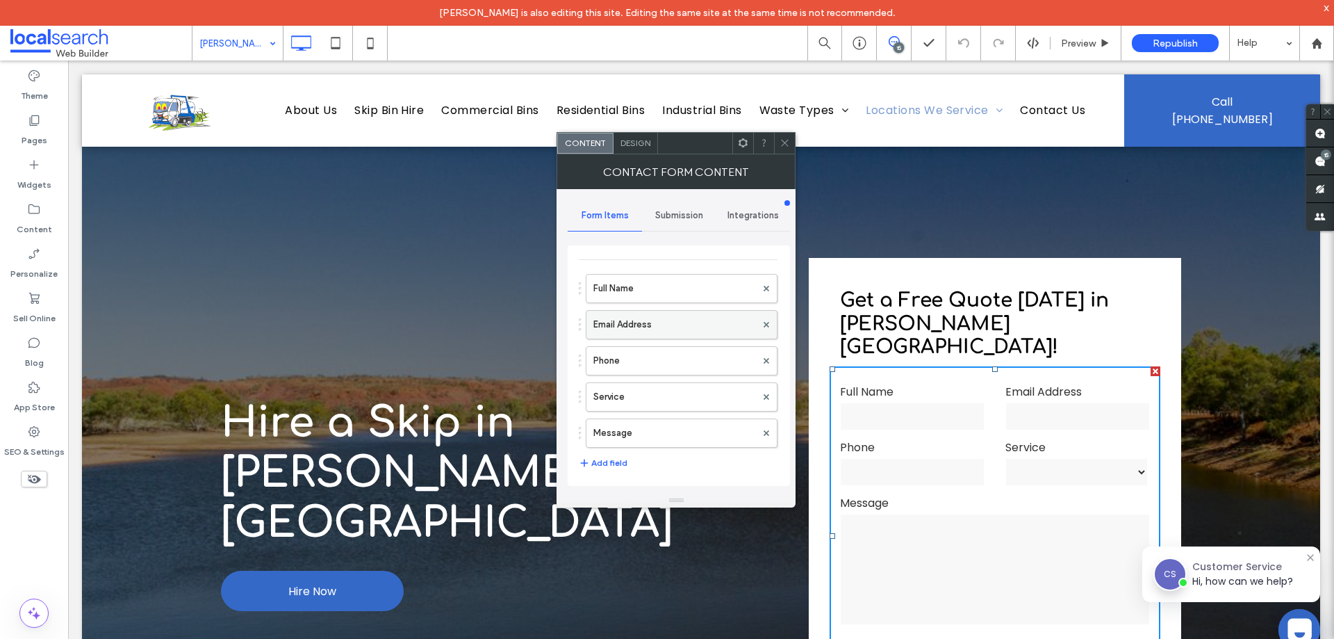
scroll to position [70, 0]
click at [653, 368] on label "Service" at bounding box center [675, 364] width 163 height 28
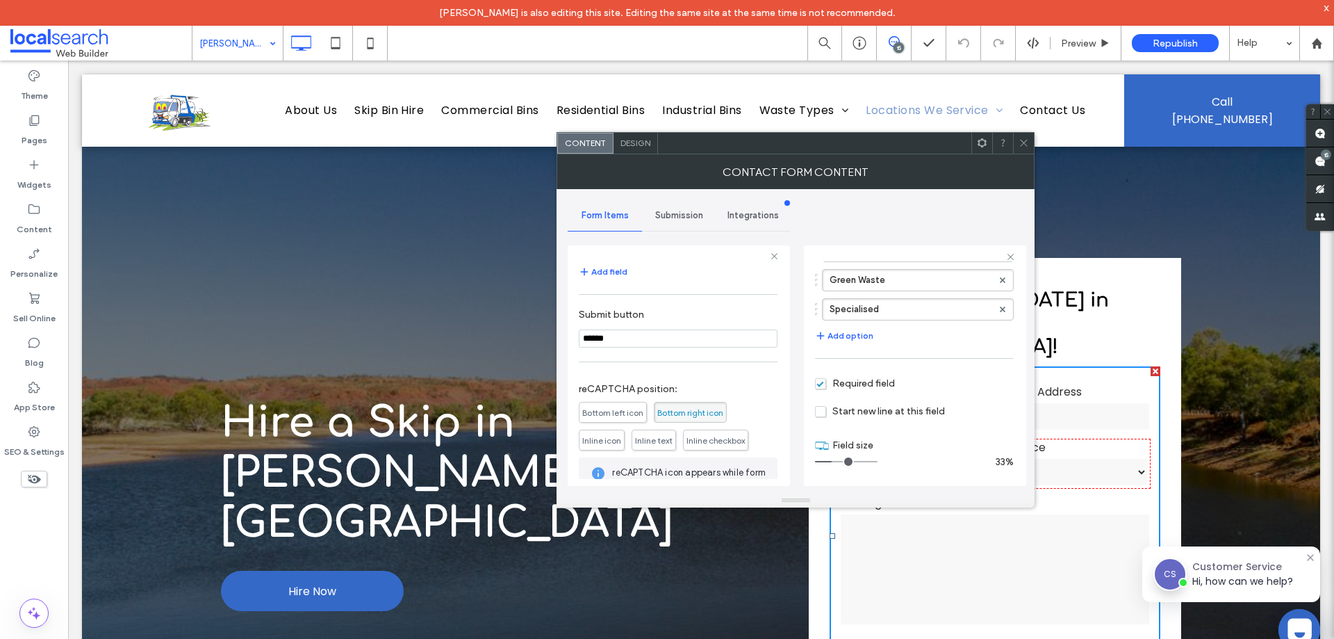
scroll to position [326, 0]
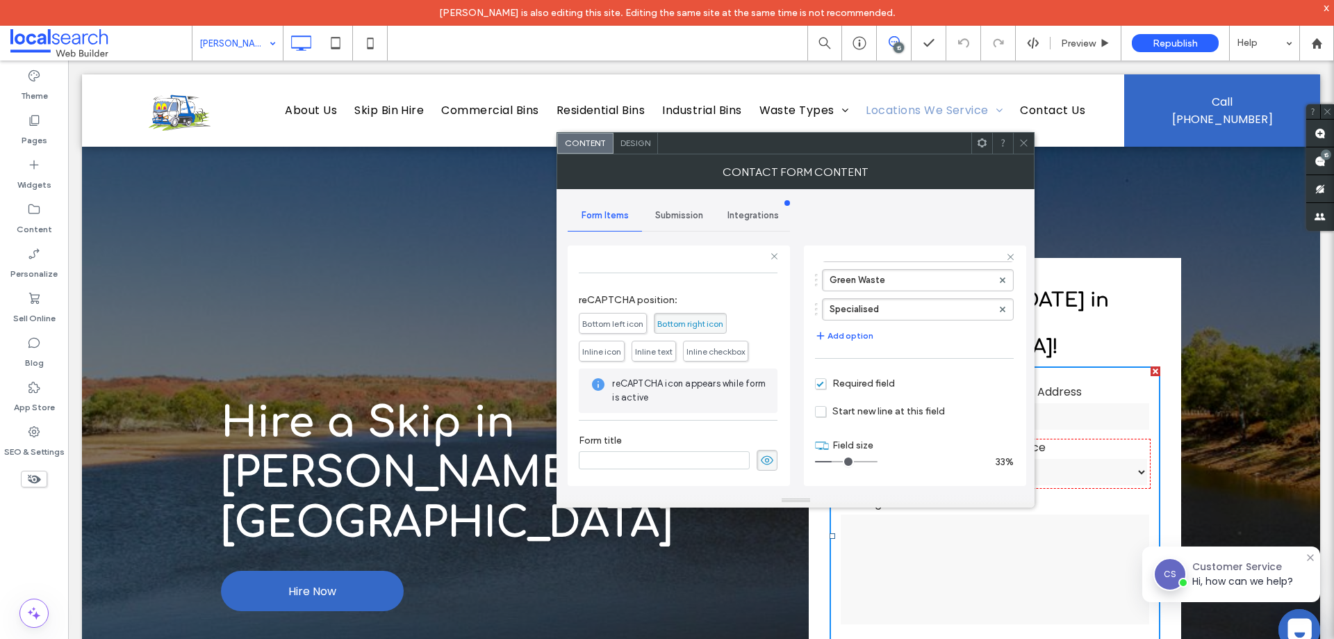
click at [684, 220] on span "Submission" at bounding box center [679, 215] width 48 height 11
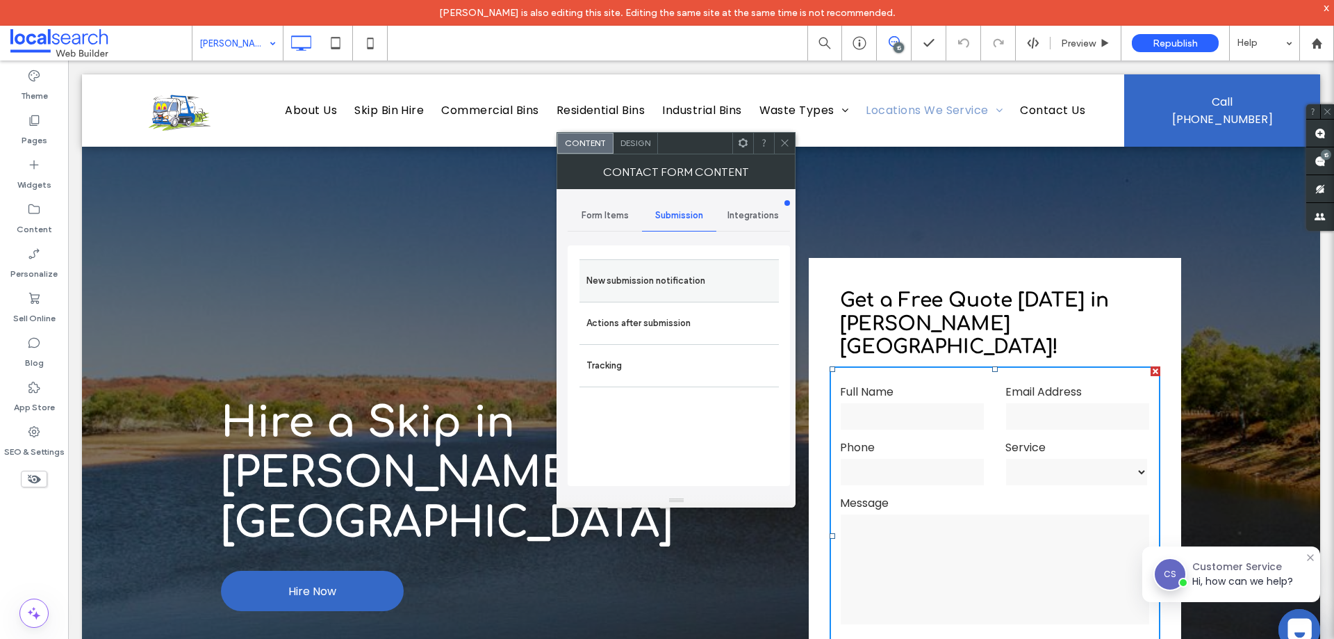
click at [669, 293] on label "New submission notification" at bounding box center [680, 281] width 186 height 28
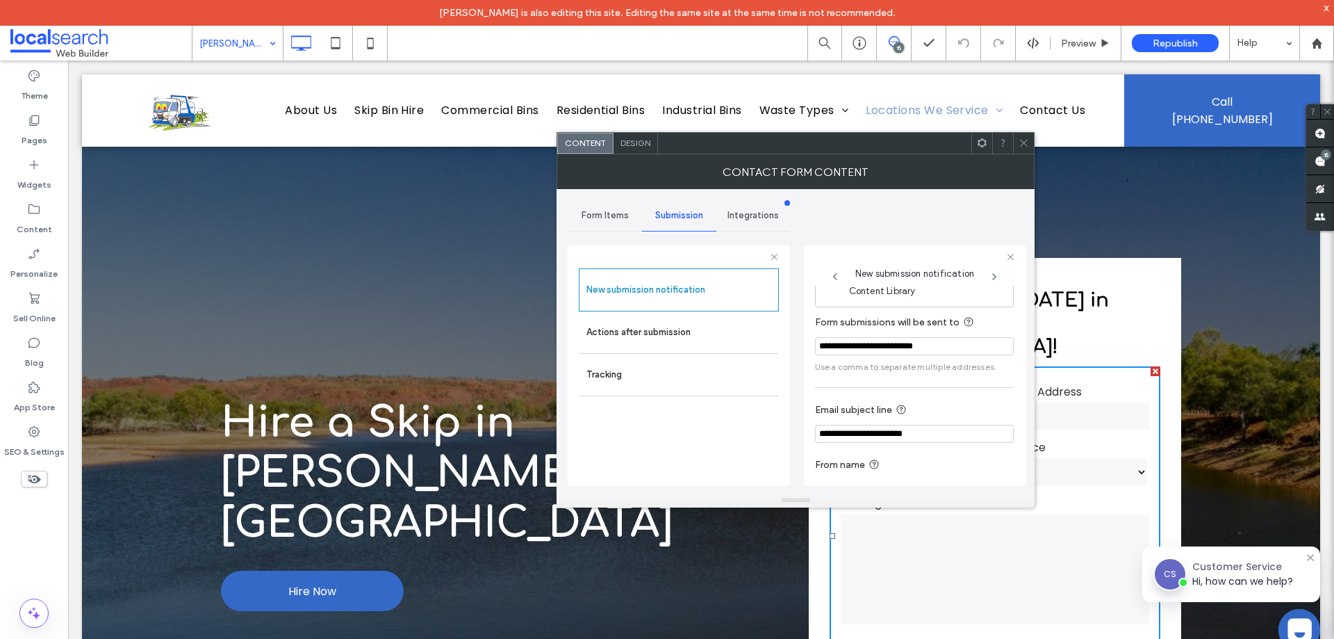
scroll to position [72, 0]
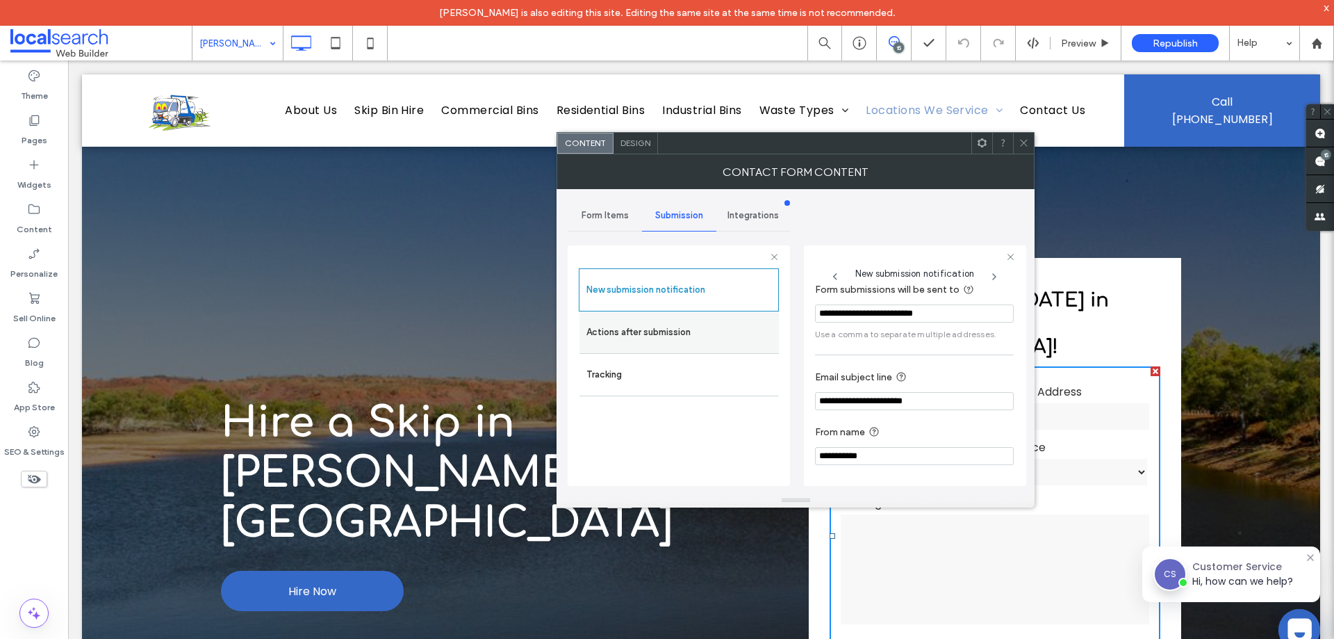
click at [697, 333] on label "Actions after submission" at bounding box center [680, 332] width 186 height 28
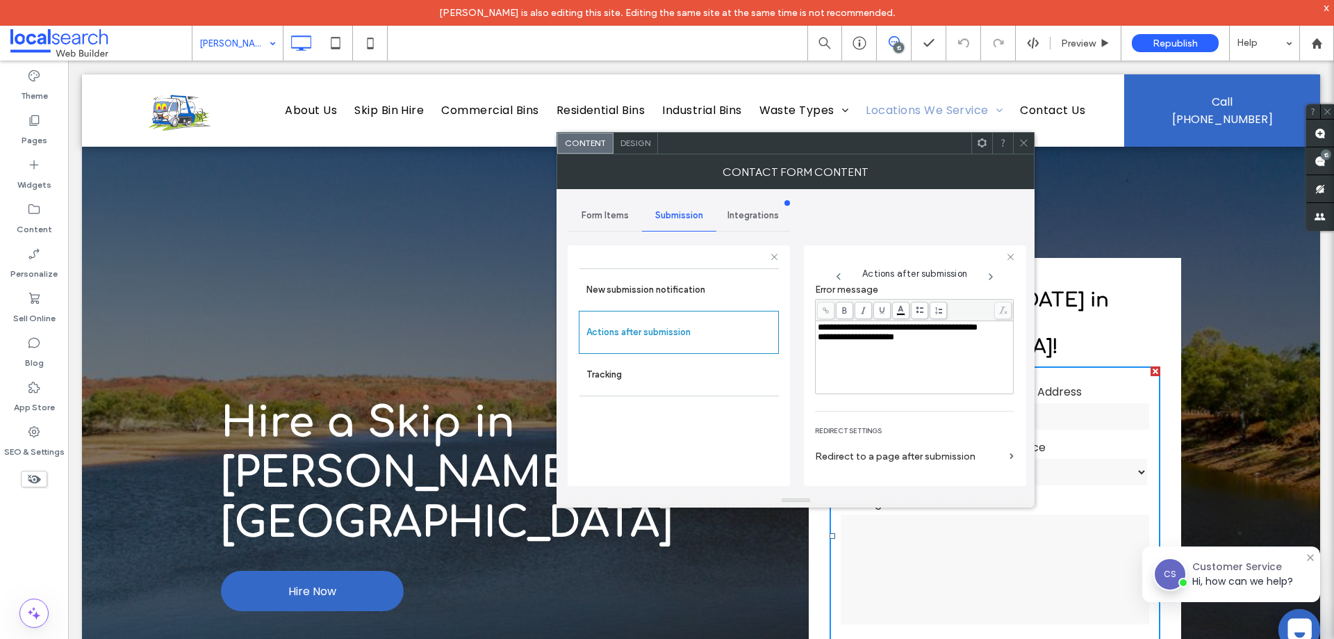
scroll to position [240, 0]
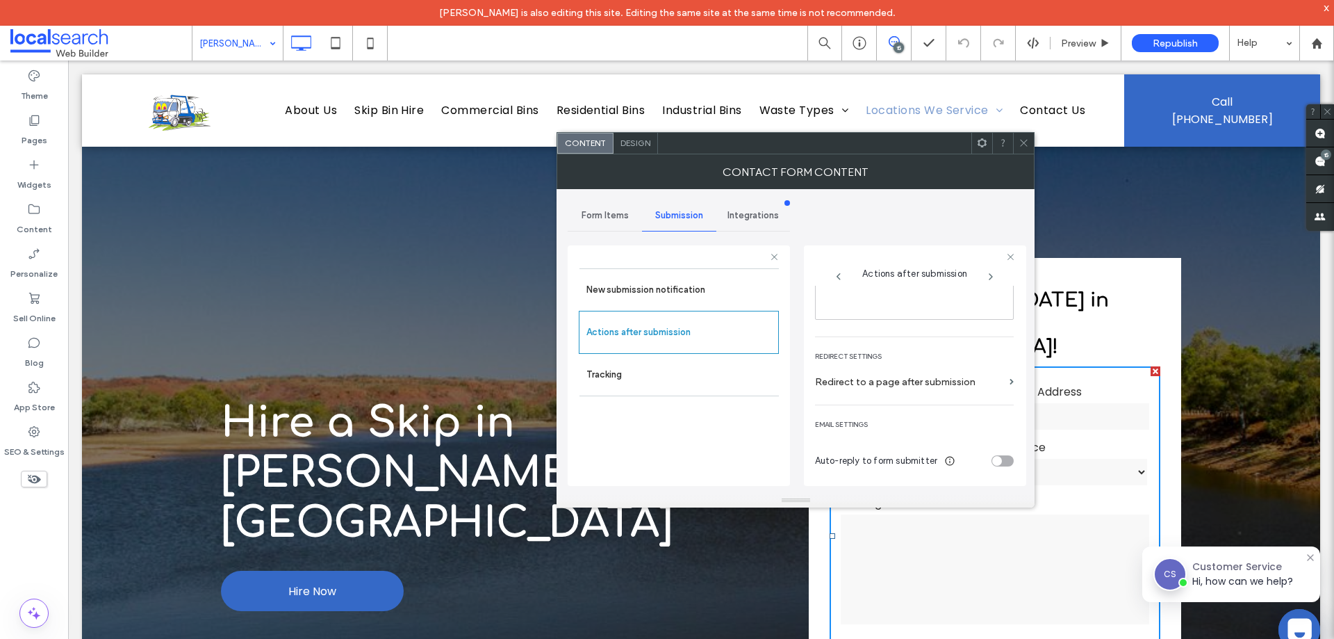
click at [1021, 145] on icon at bounding box center [1024, 143] width 10 height 10
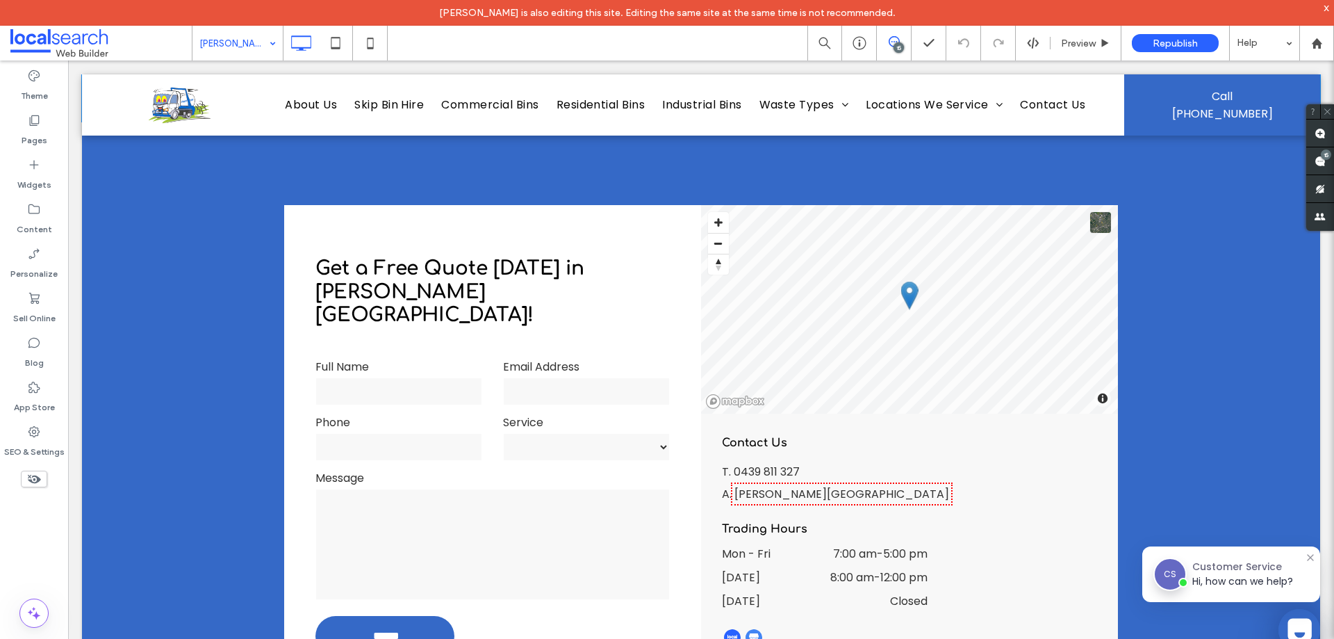
scroll to position [2641, 0]
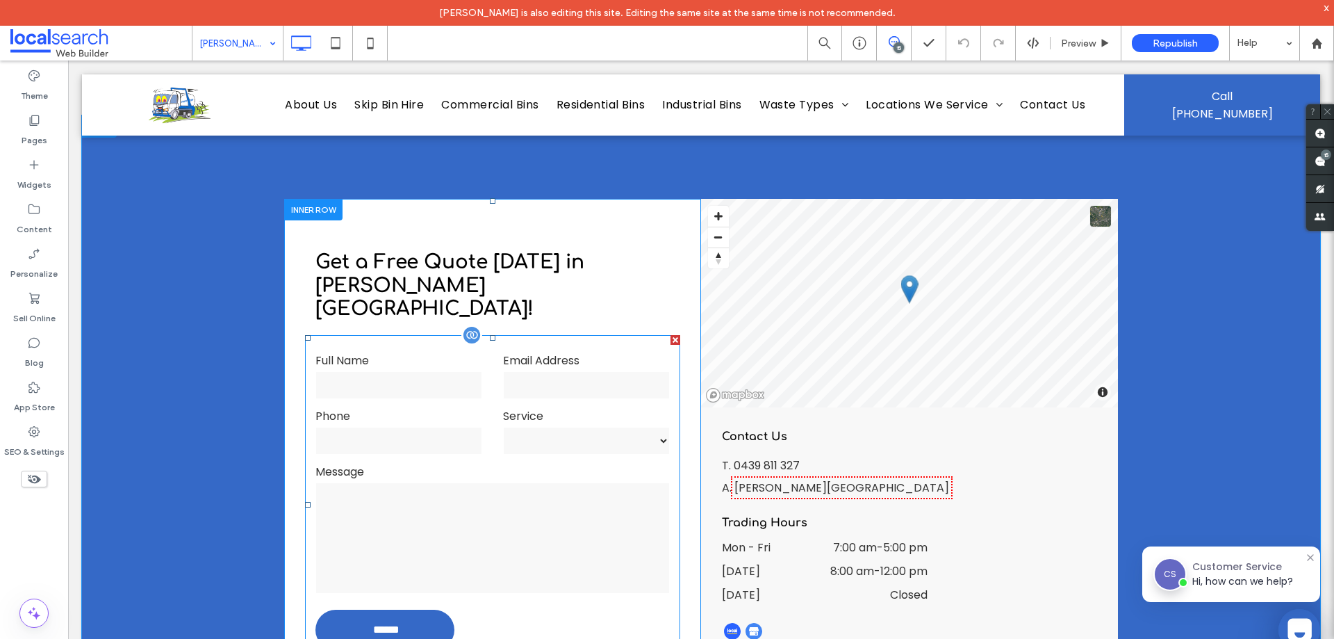
click at [407, 427] on input "tel" at bounding box center [399, 441] width 167 height 28
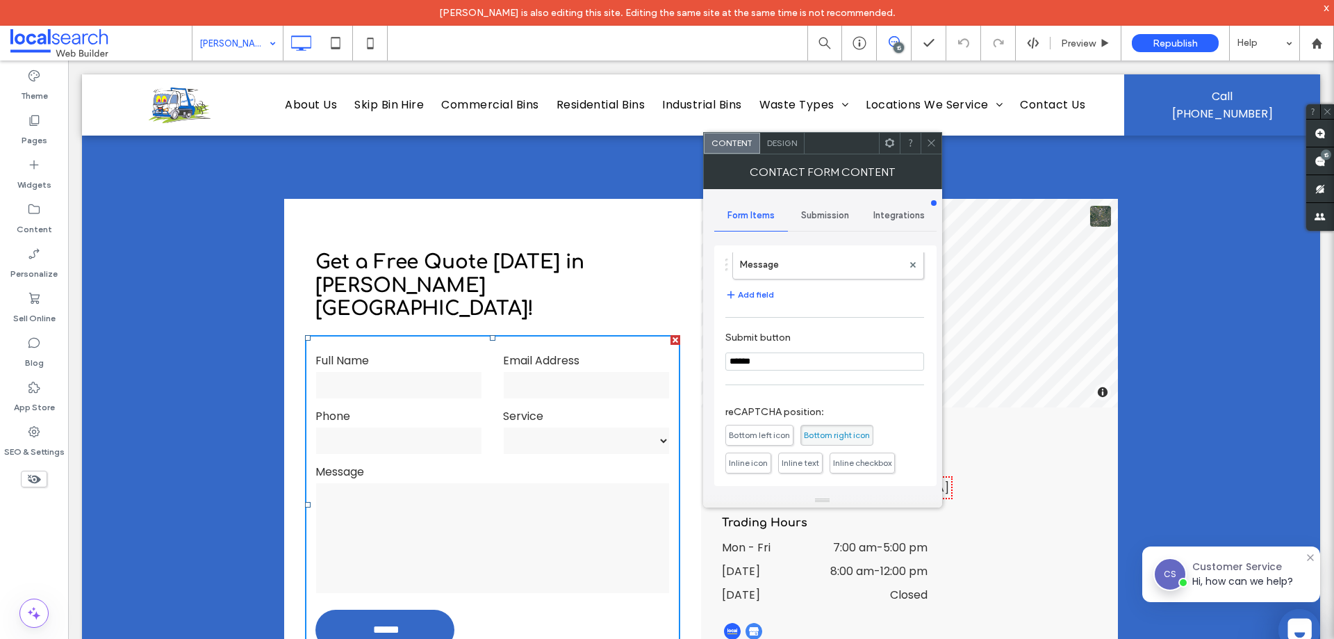
scroll to position [318, 0]
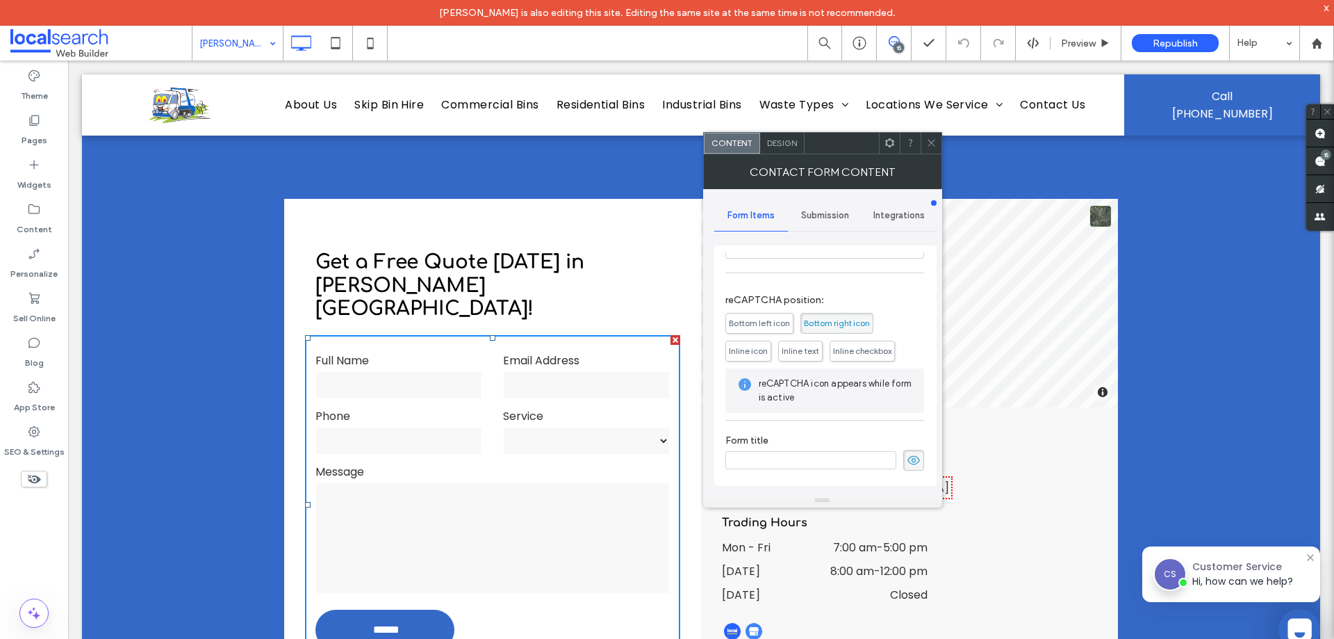
click at [817, 218] on span "Submission" at bounding box center [825, 215] width 48 height 11
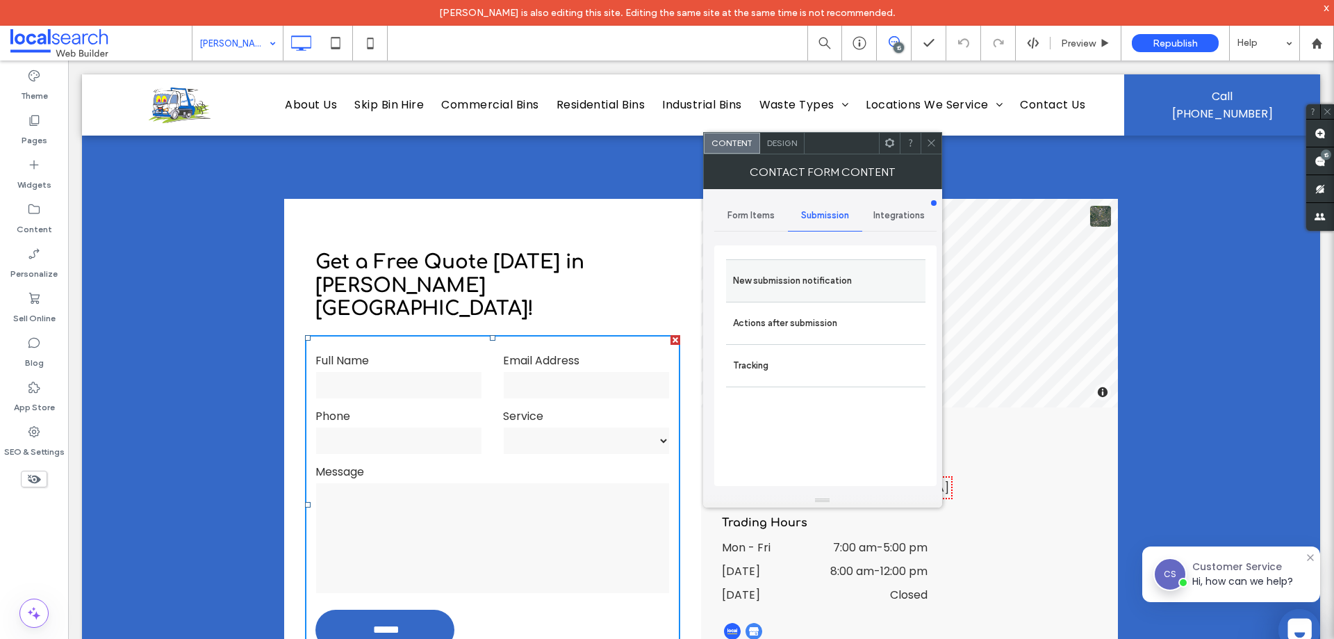
click at [823, 278] on label "New submission notification" at bounding box center [826, 281] width 186 height 28
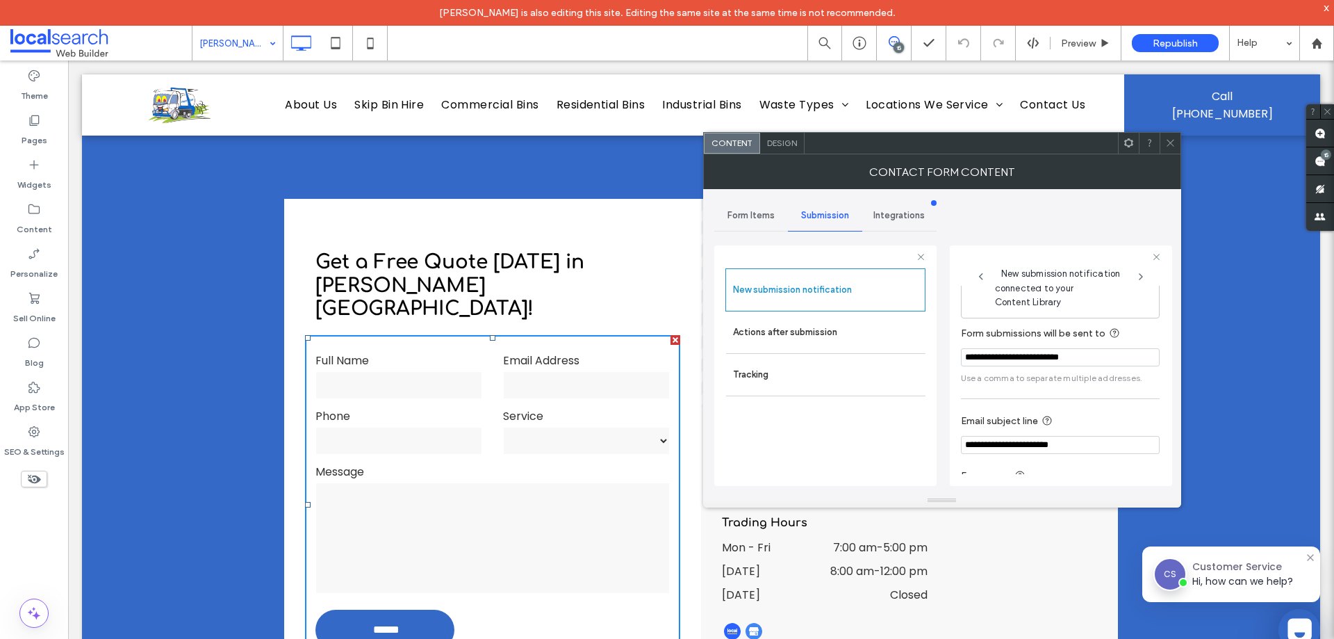
scroll to position [72, 0]
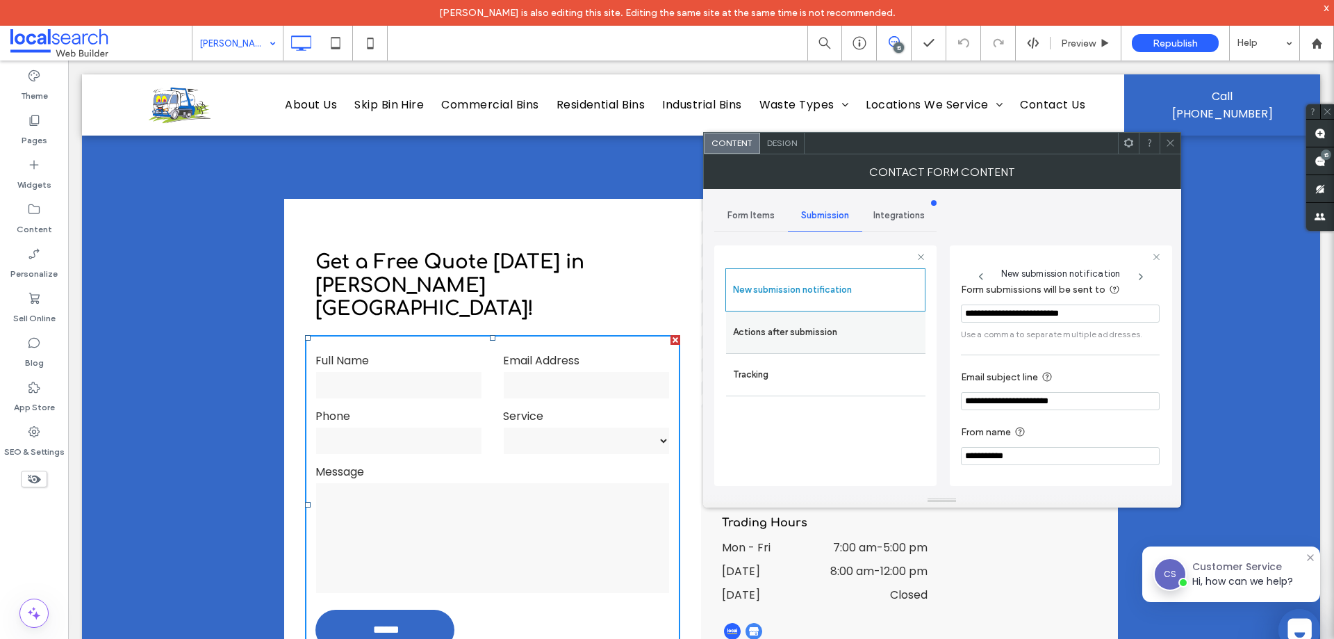
click at [831, 332] on label "Actions after submission" at bounding box center [826, 332] width 186 height 28
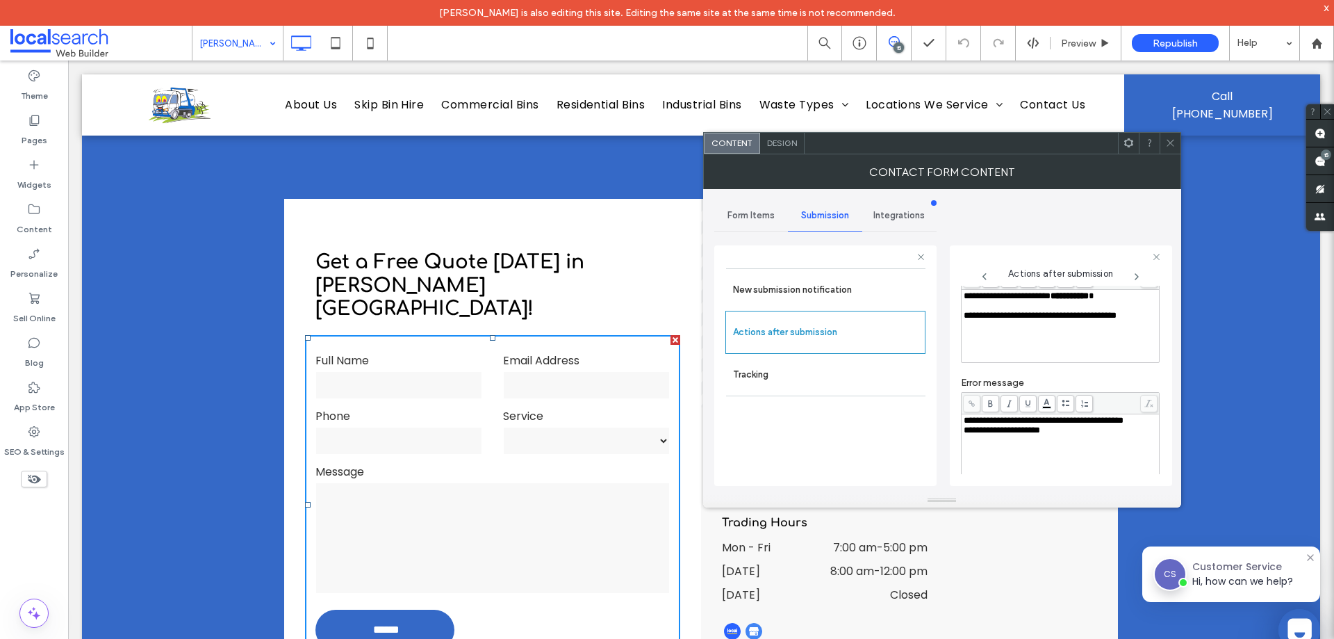
scroll to position [240, 0]
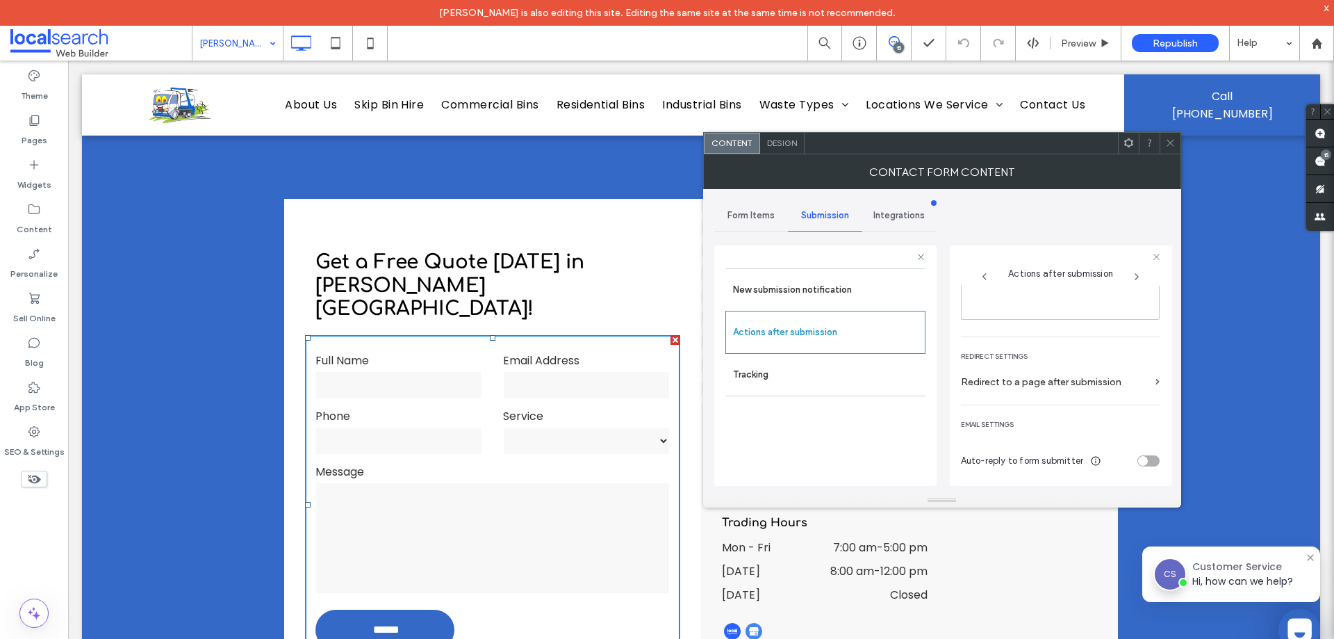
click at [1168, 140] on icon at bounding box center [1171, 143] width 10 height 10
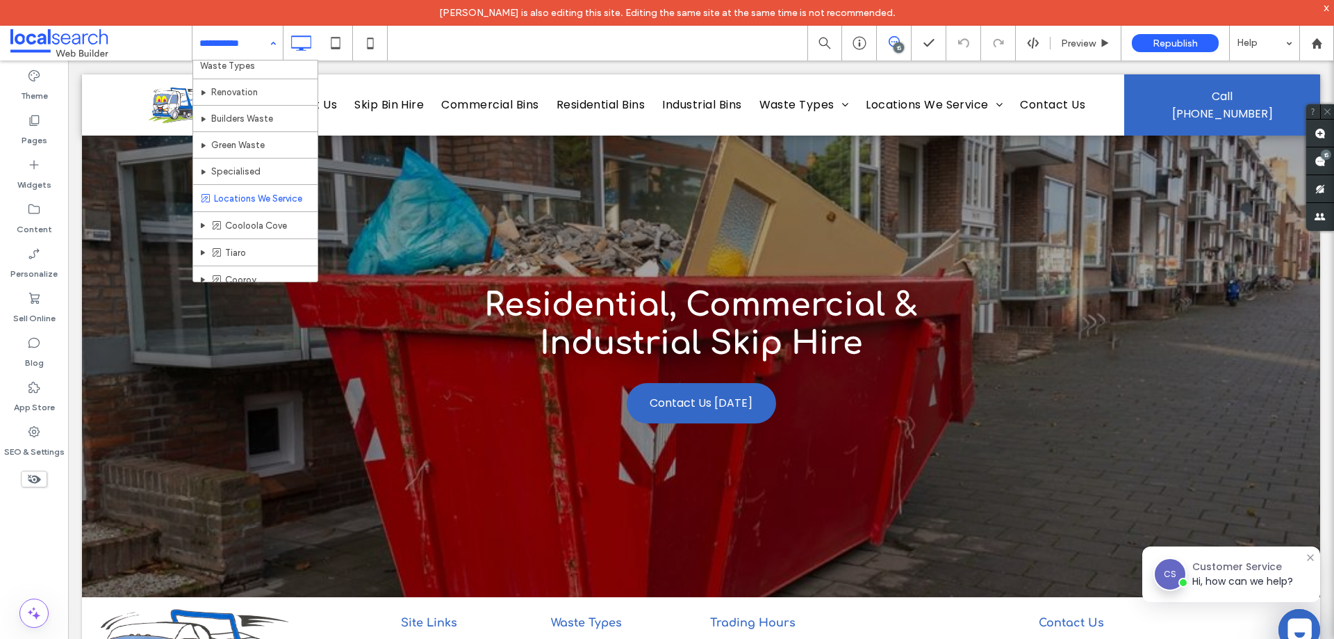
scroll to position [230, 0]
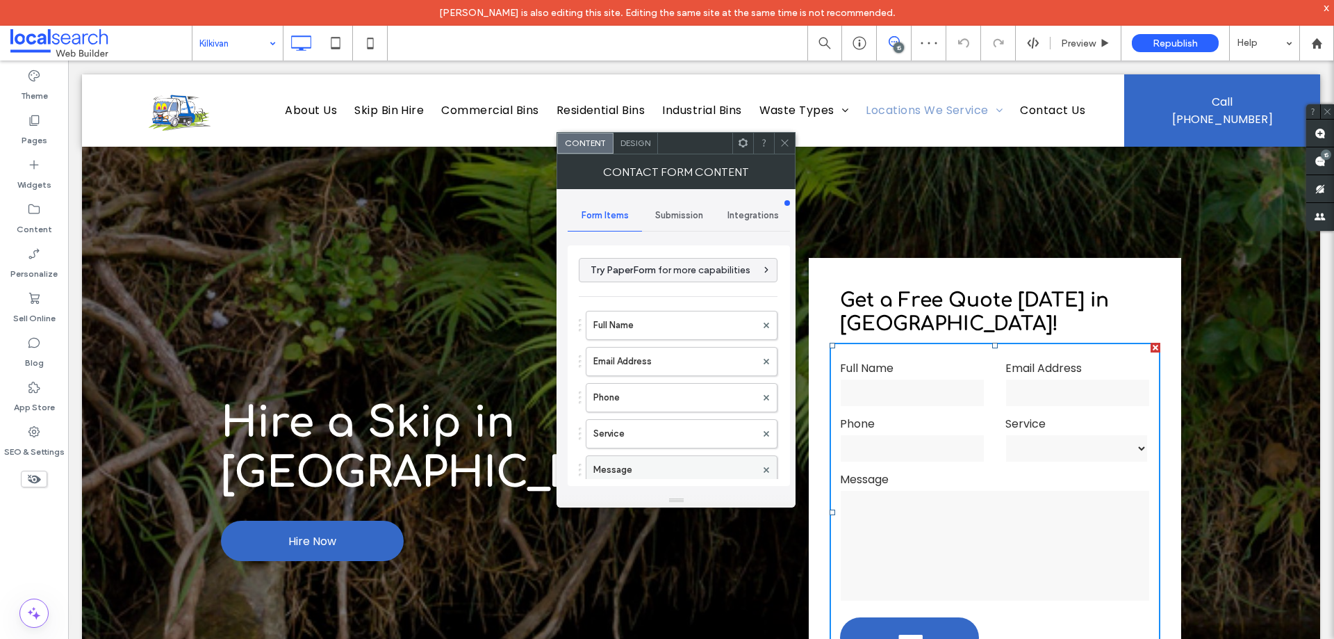
scroll to position [318, 0]
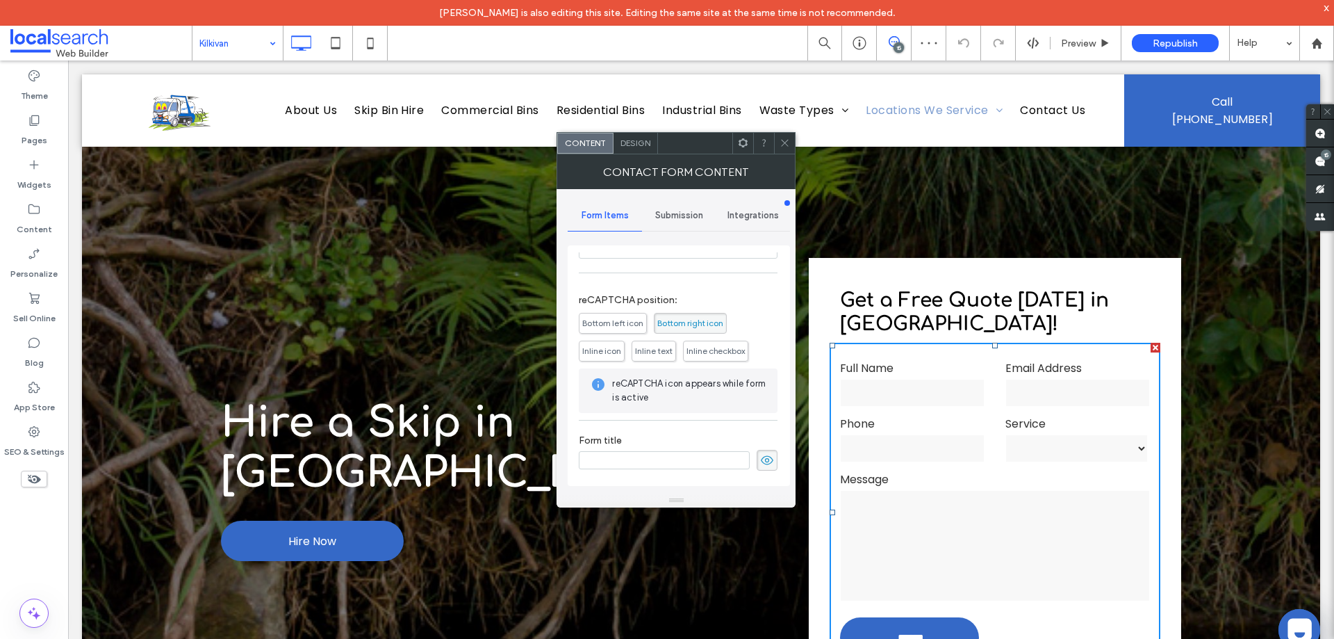
click at [682, 211] on span "Submission" at bounding box center [679, 215] width 48 height 11
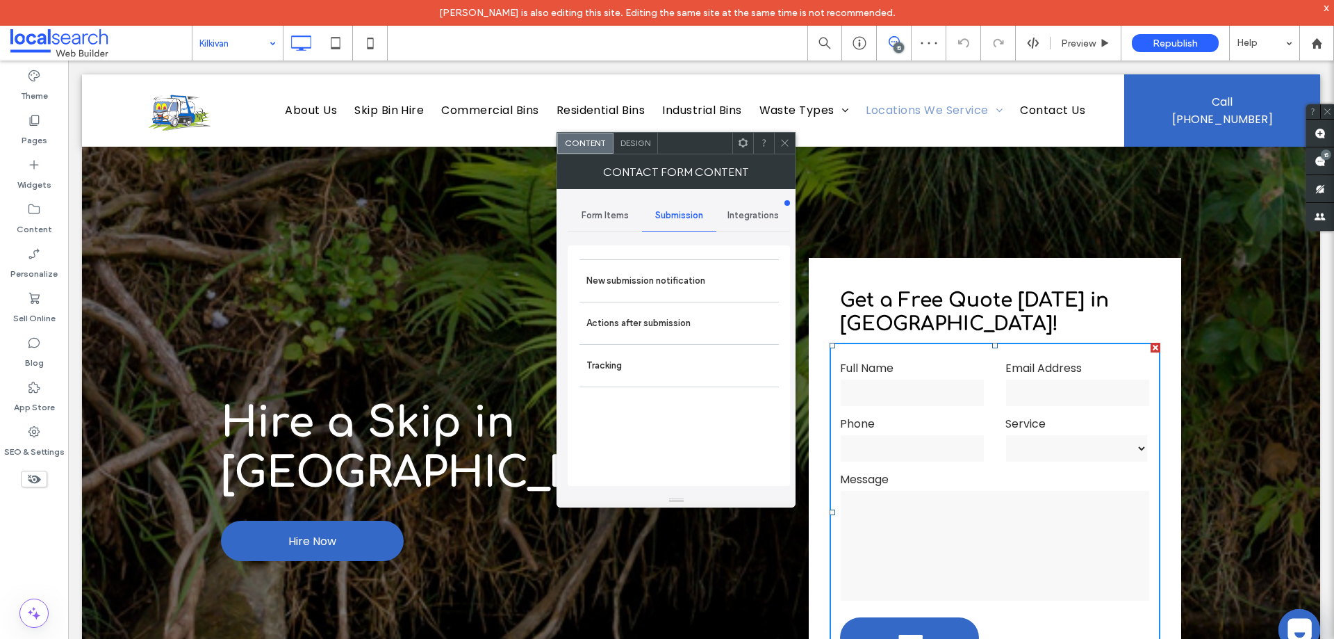
click at [683, 289] on label "New submission notification" at bounding box center [680, 281] width 186 height 28
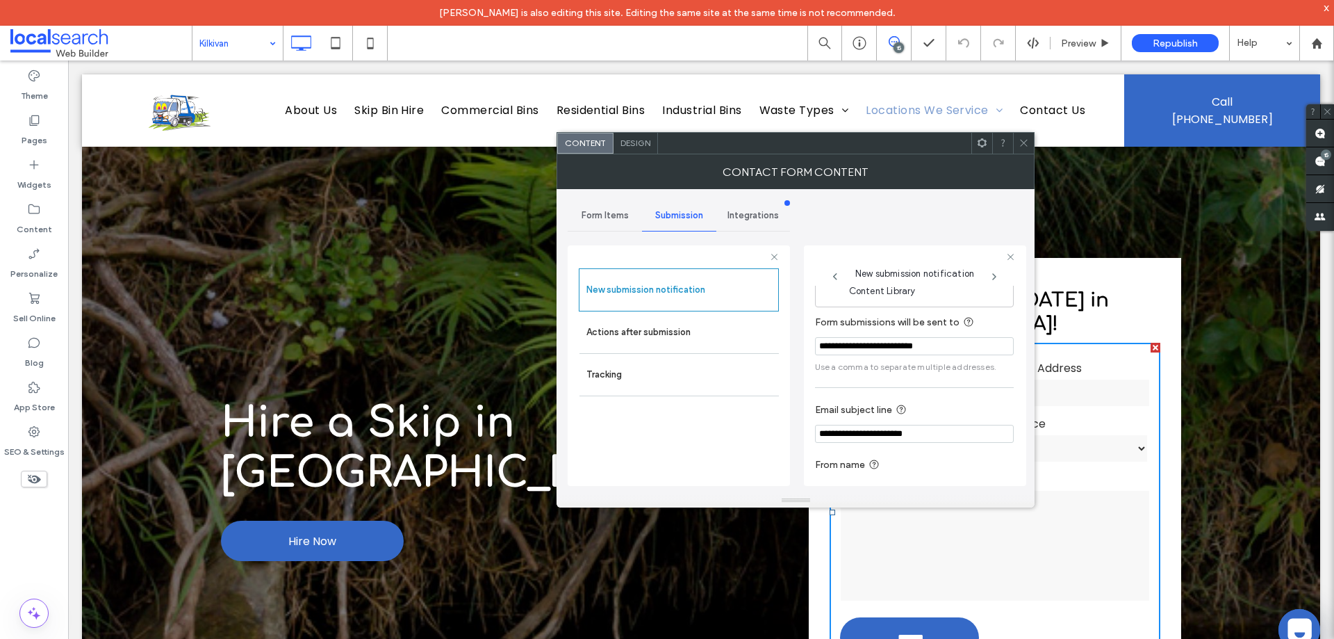
scroll to position [72, 0]
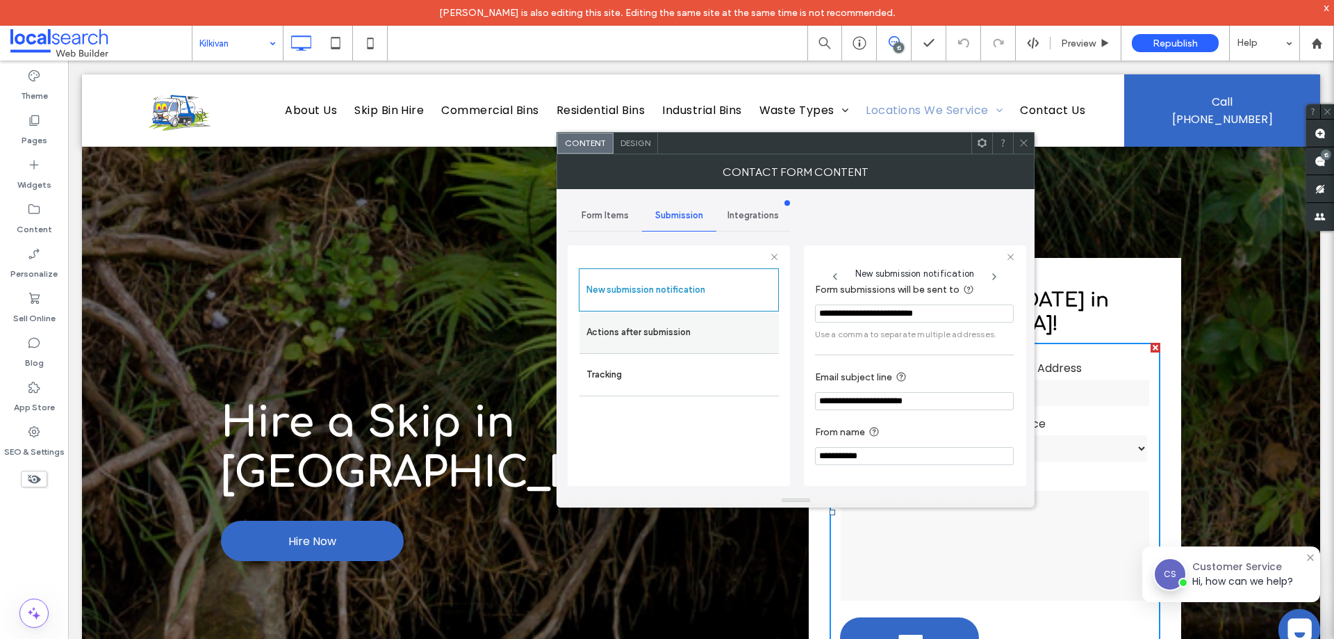
drag, startPoint x: 655, startPoint y: 326, endPoint x: 790, endPoint y: 343, distance: 136.6
click at [655, 327] on label "Actions after submission" at bounding box center [680, 332] width 186 height 28
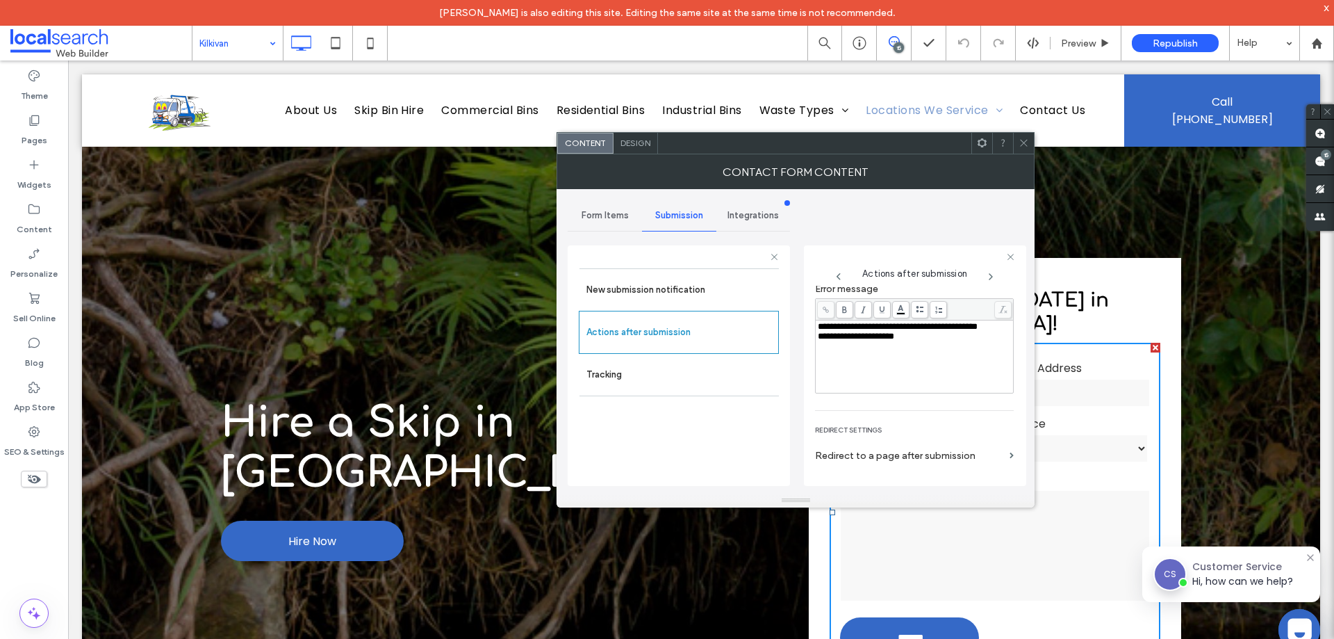
scroll to position [240, 0]
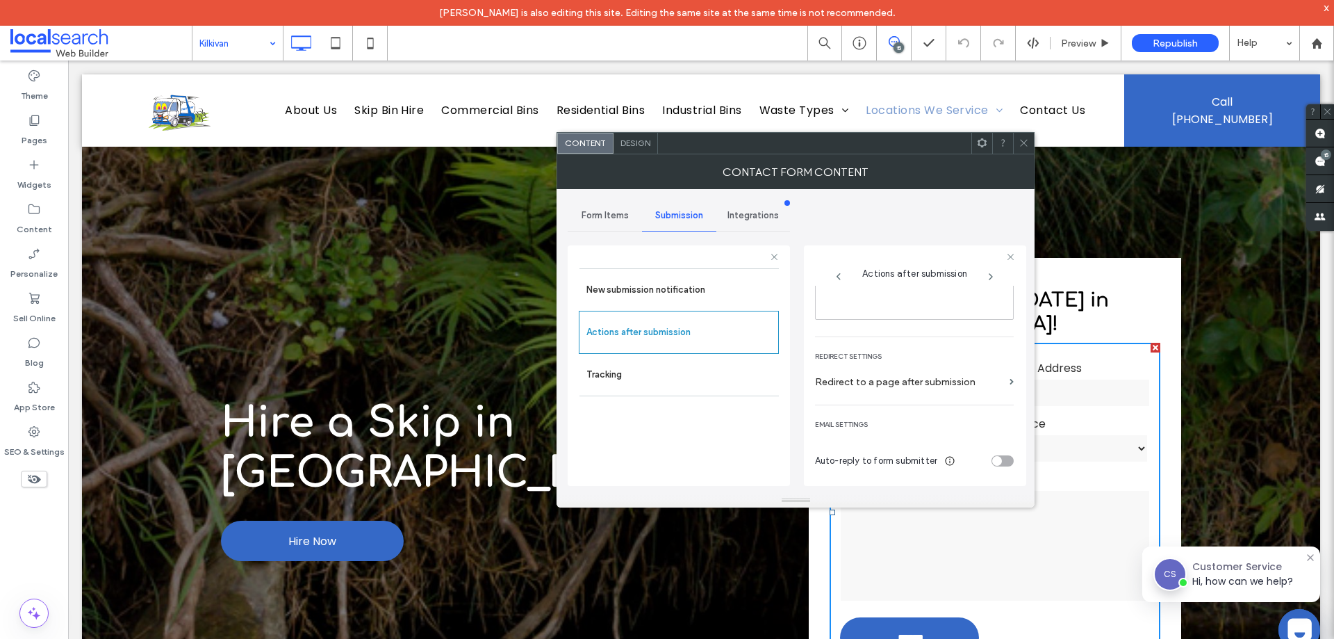
click at [1024, 142] on use at bounding box center [1024, 143] width 7 height 7
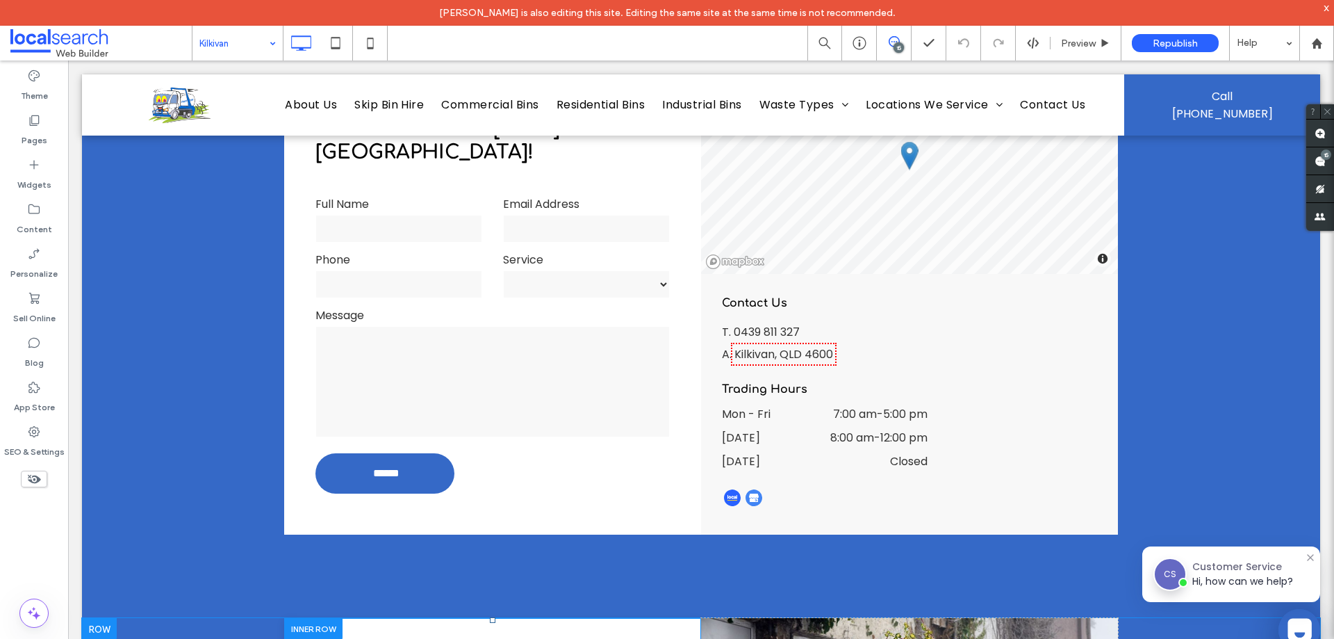
scroll to position [2572, 0]
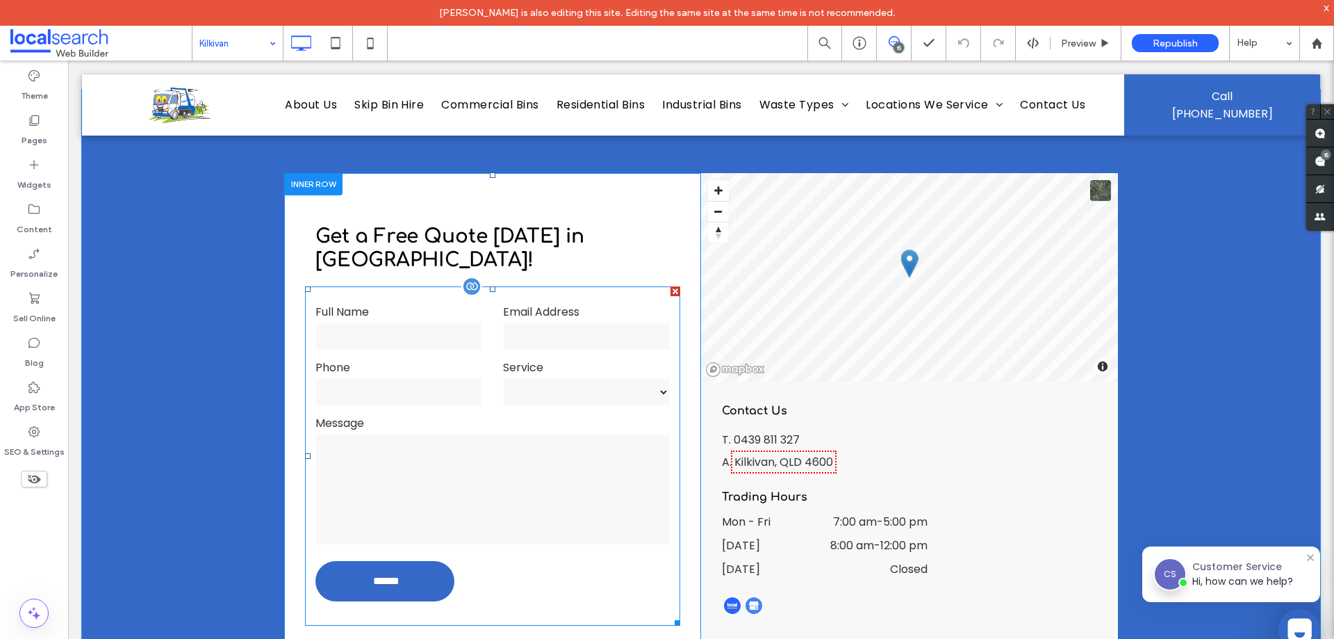
click at [450, 378] on input "tel" at bounding box center [399, 392] width 167 height 28
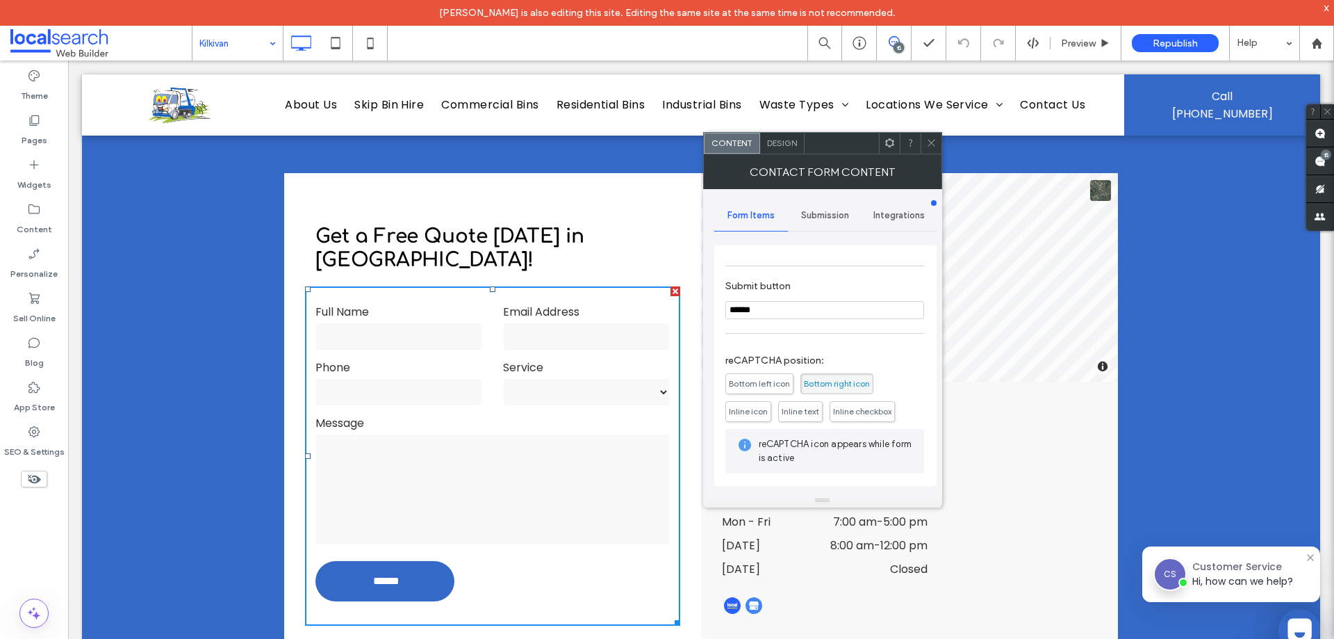
scroll to position [318, 0]
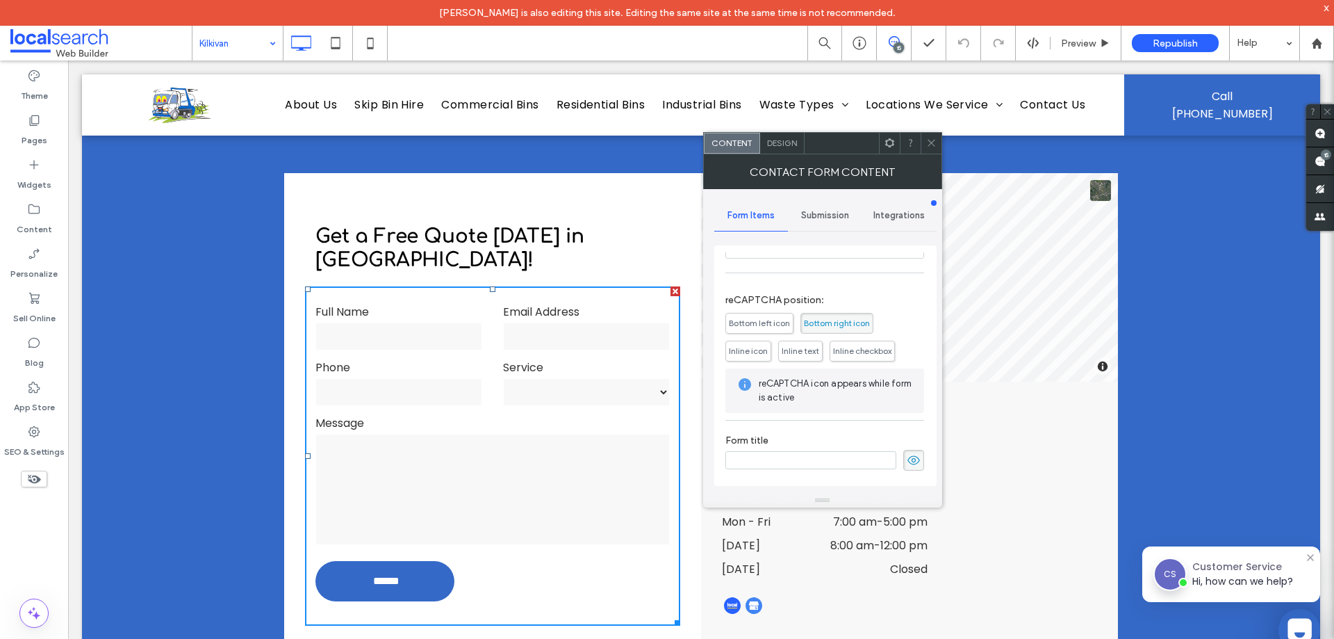
click at [833, 210] on span "Submission" at bounding box center [825, 215] width 48 height 11
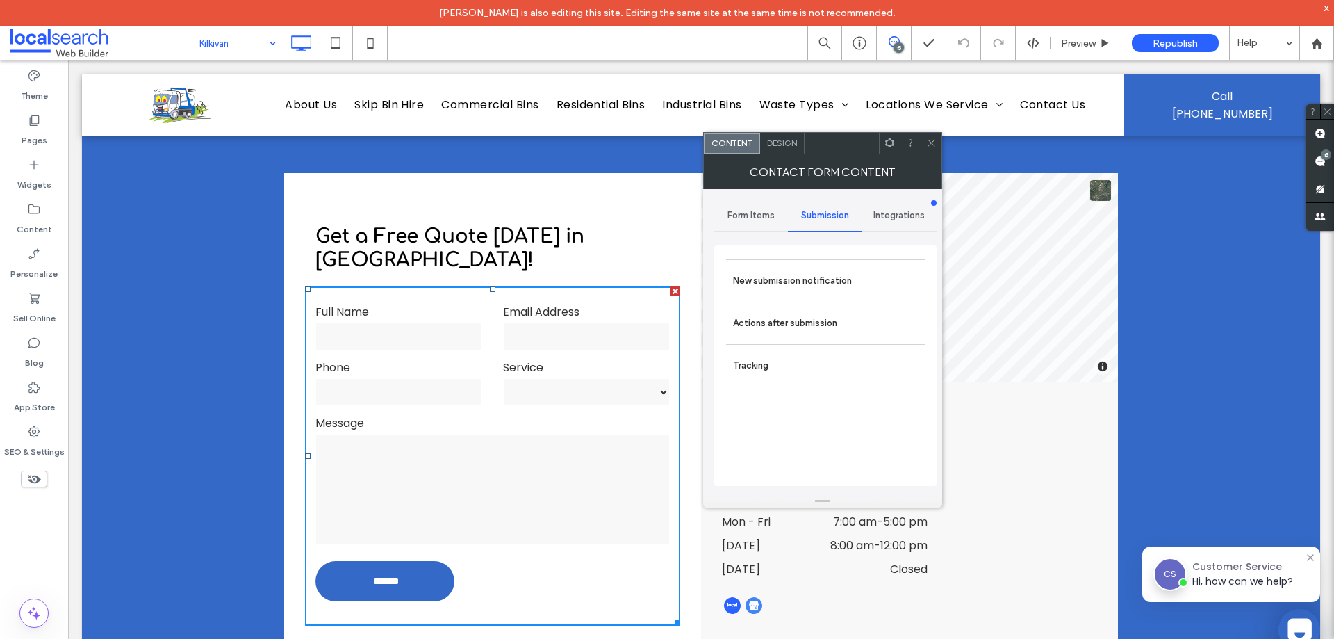
click at [841, 282] on label "New submission notification" at bounding box center [826, 281] width 186 height 28
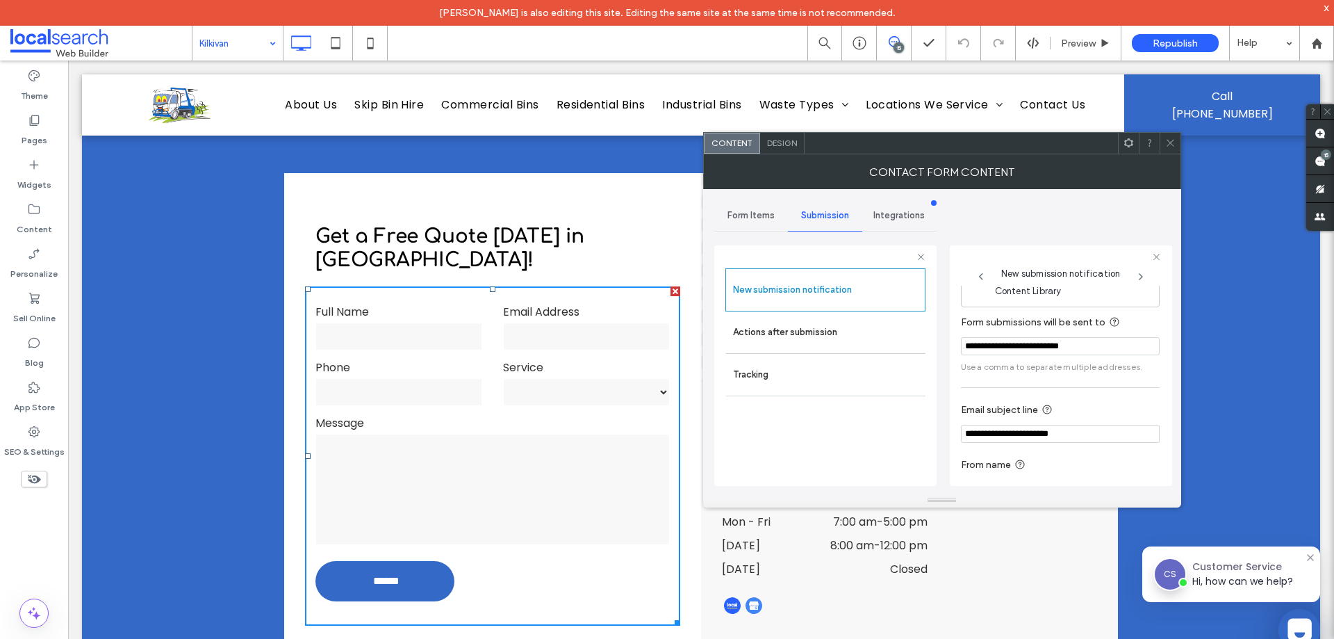
scroll to position [72, 0]
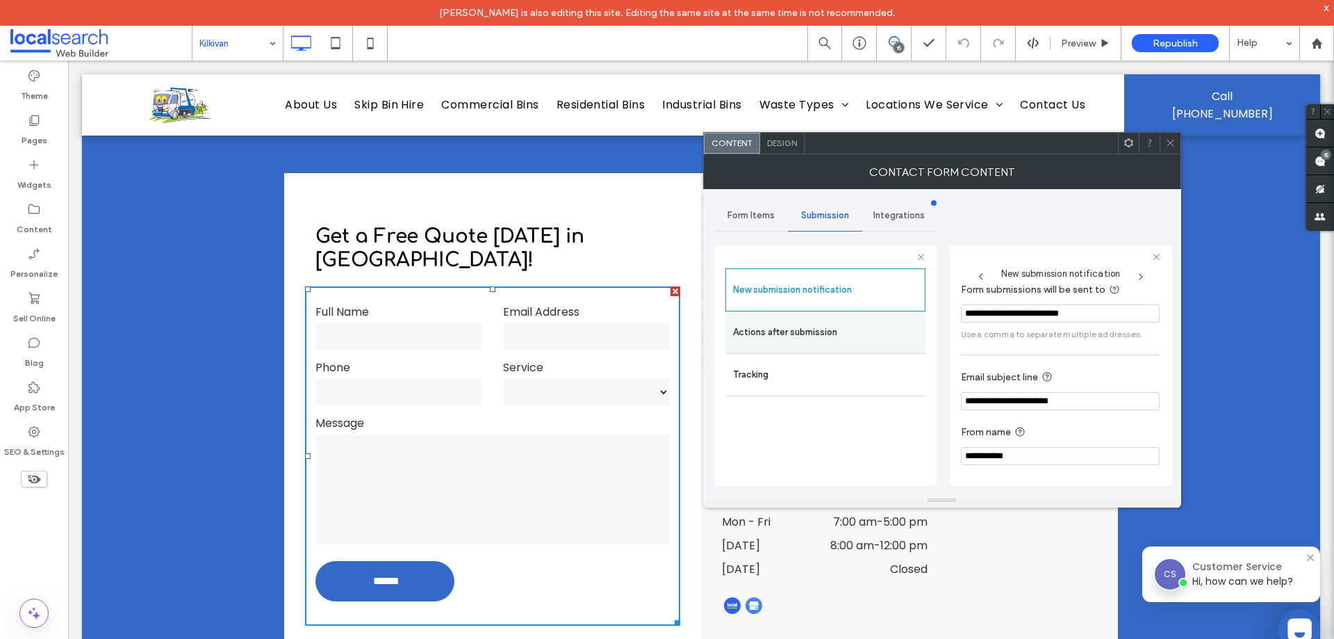
click at [828, 332] on label "Actions after submission" at bounding box center [826, 332] width 186 height 28
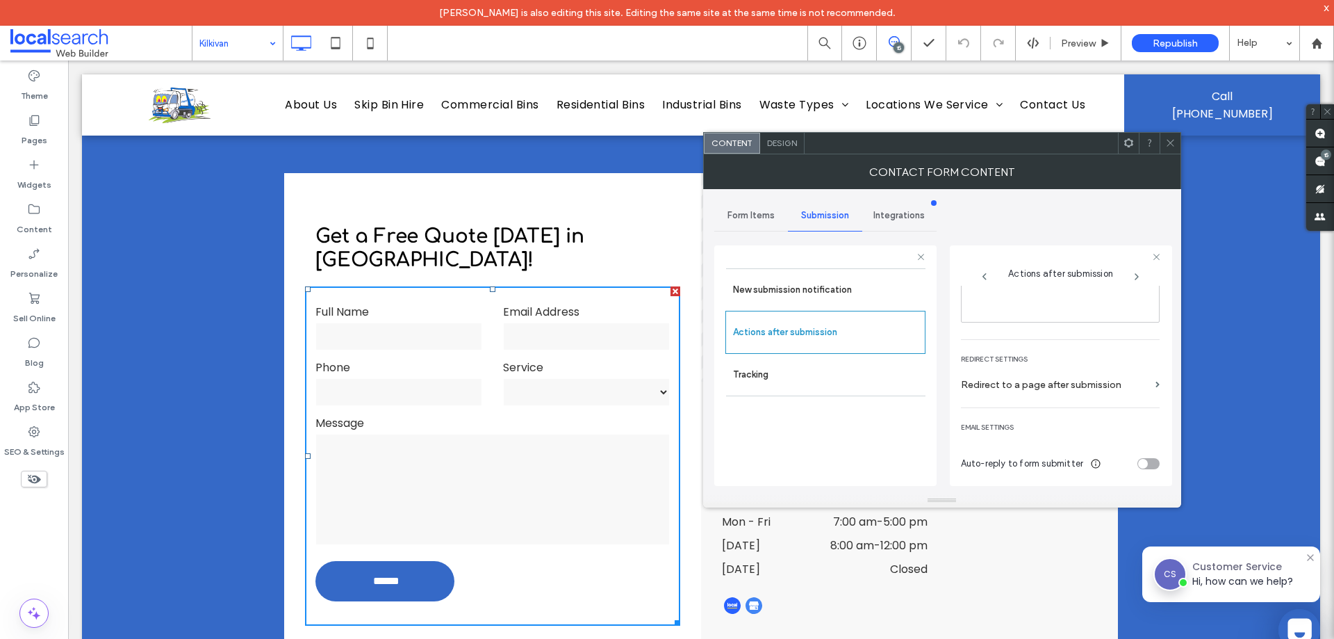
scroll to position [240, 0]
click at [1172, 142] on icon at bounding box center [1171, 143] width 10 height 10
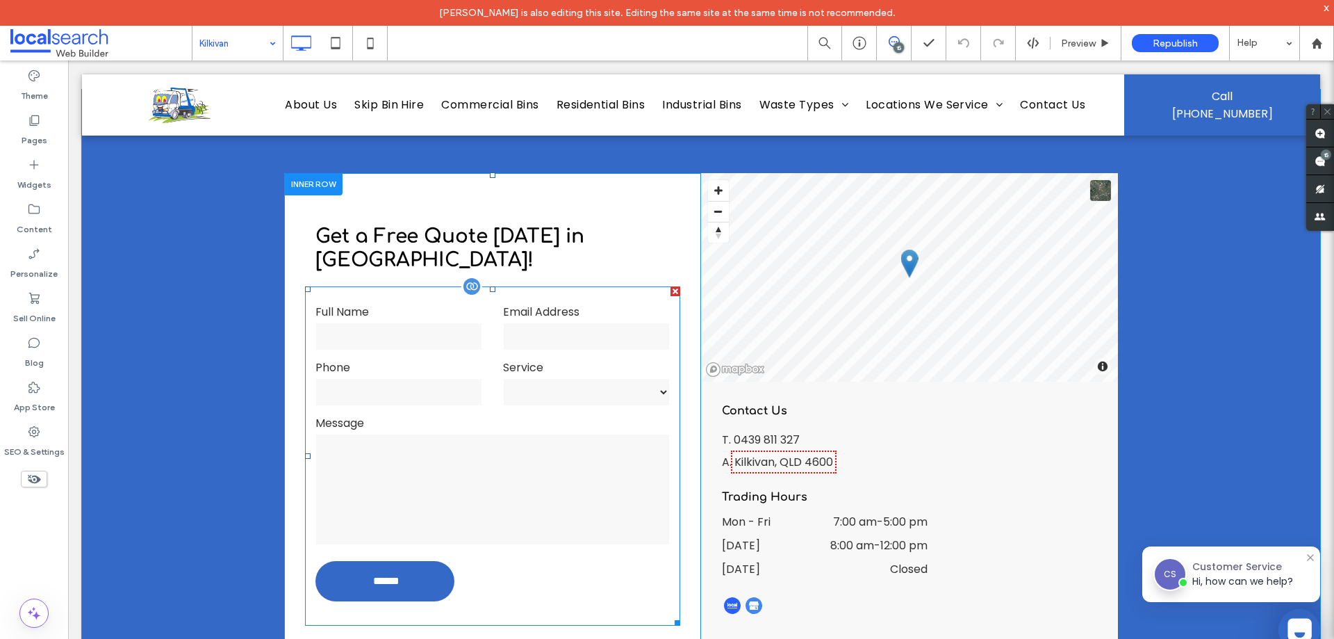
click at [403, 378] on input "tel" at bounding box center [399, 392] width 167 height 28
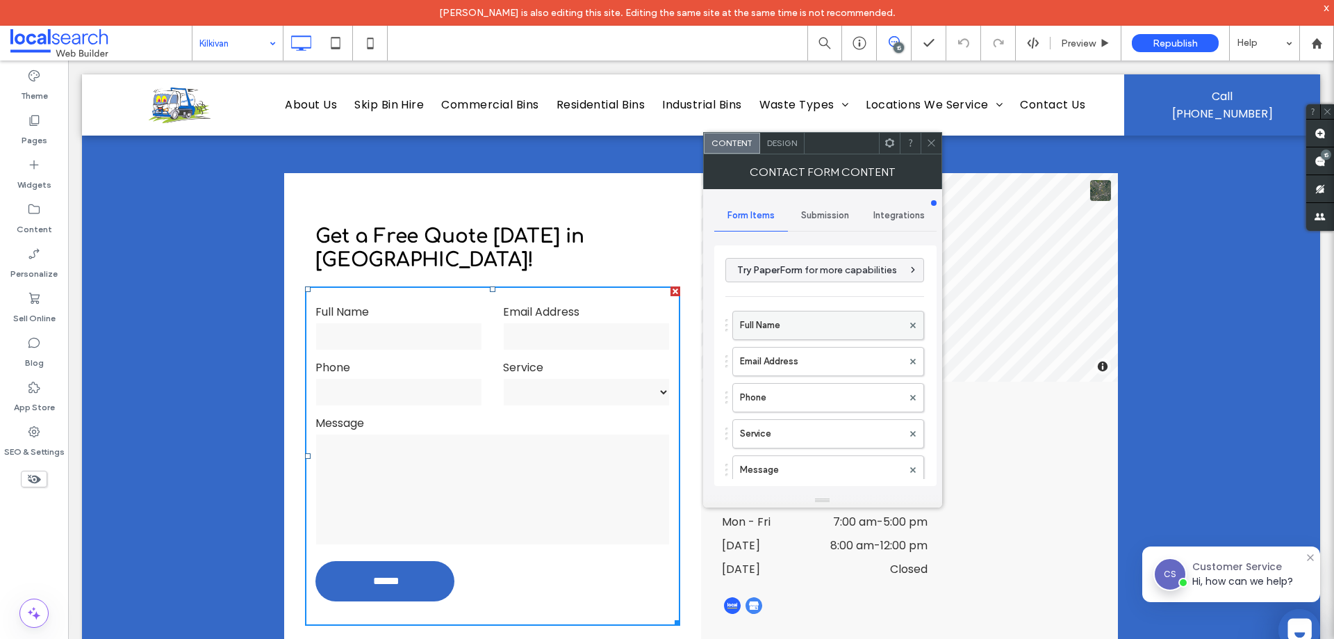
scroll to position [318, 0]
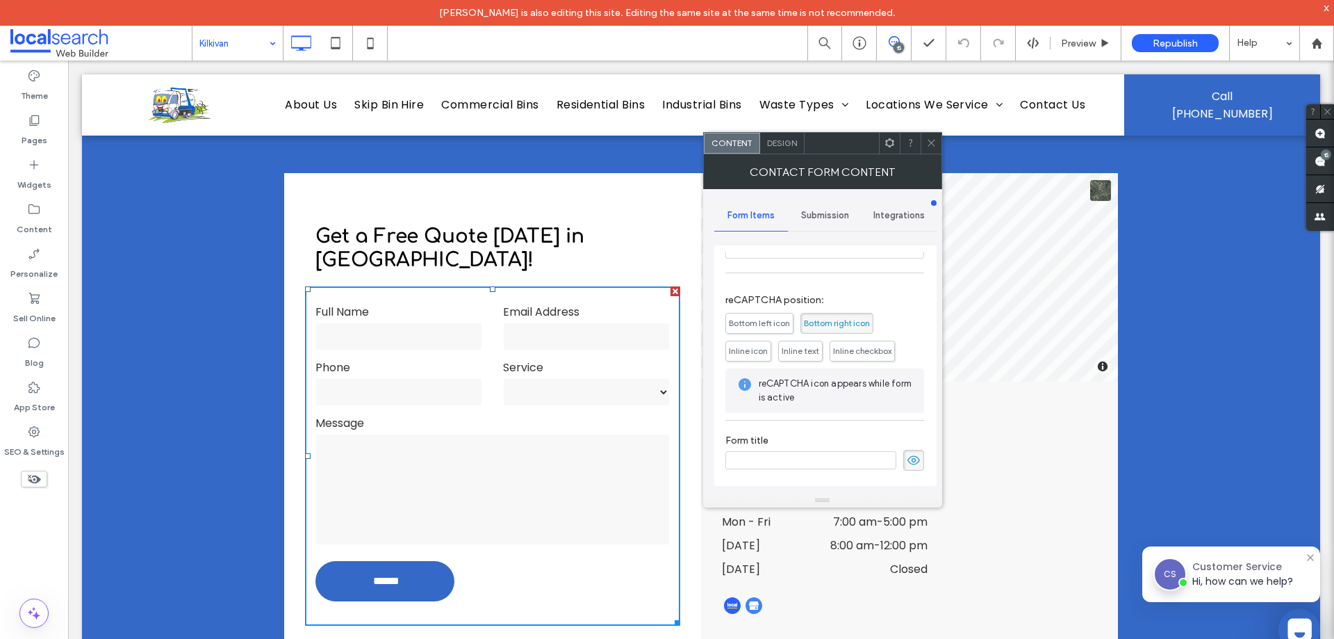
click at [828, 211] on span "Submission" at bounding box center [825, 215] width 48 height 11
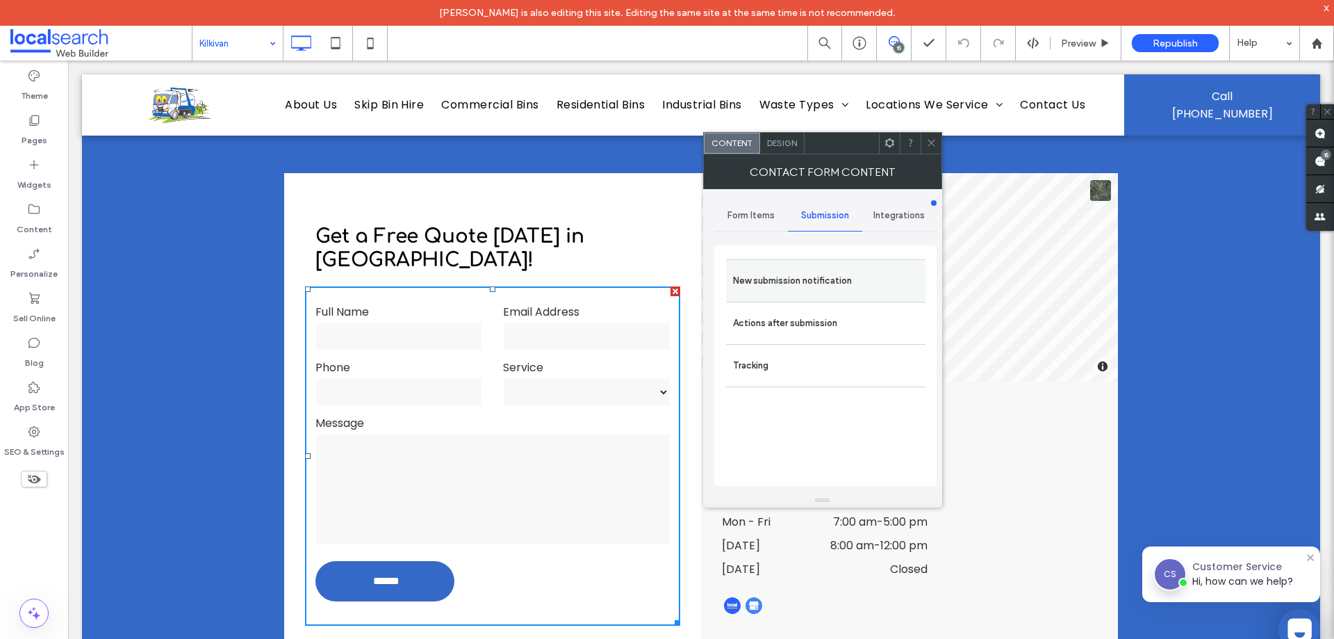
click at [830, 265] on div "New submission notification" at bounding box center [825, 280] width 199 height 42
click at [817, 278] on label "New submission notification" at bounding box center [826, 281] width 186 height 28
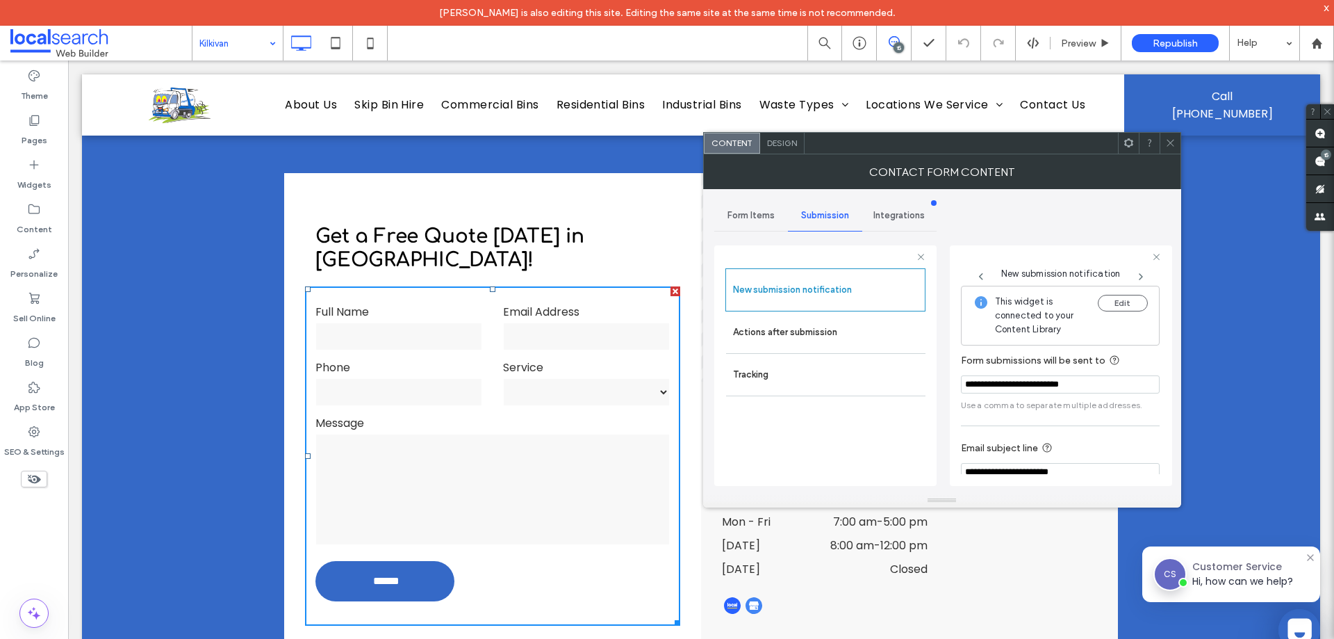
scroll to position [72, 0]
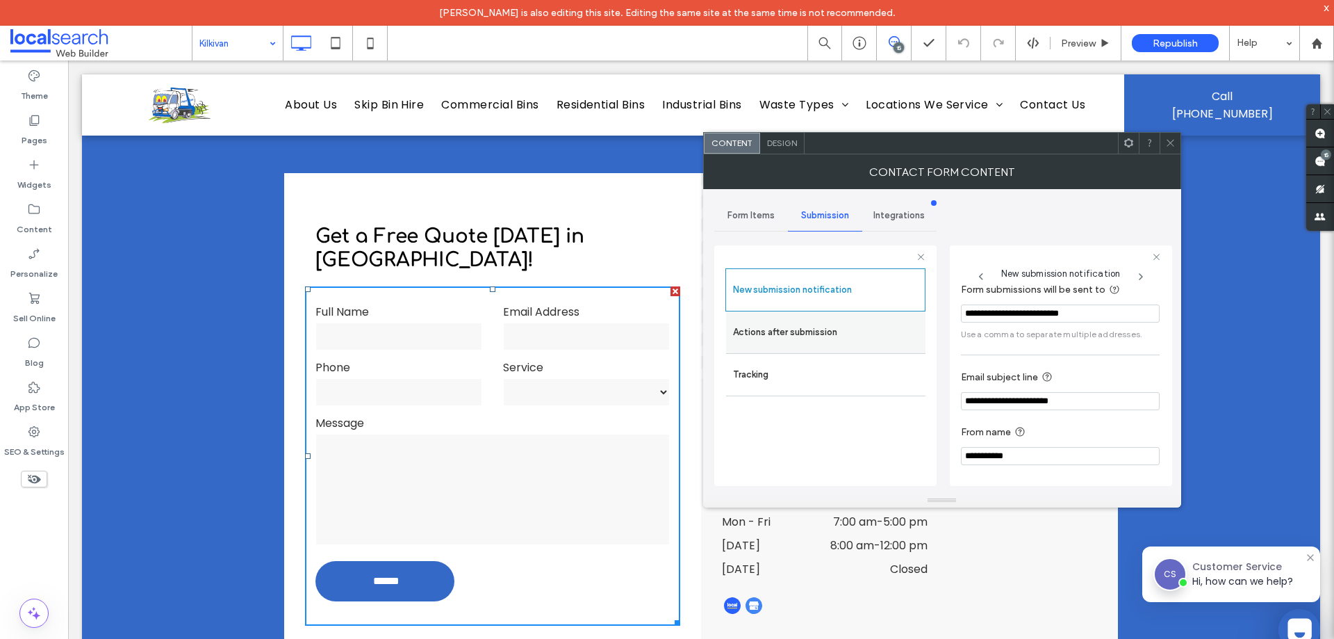
click at [826, 336] on label "Actions after submission" at bounding box center [826, 332] width 186 height 28
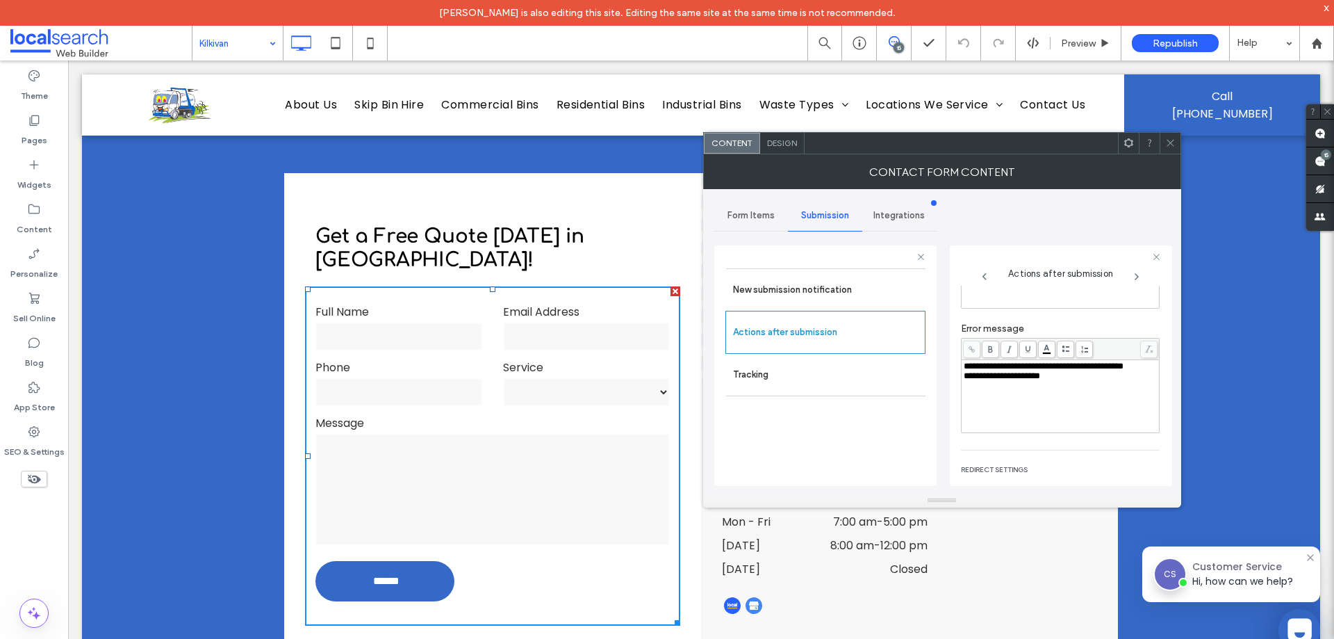
scroll to position [240, 0]
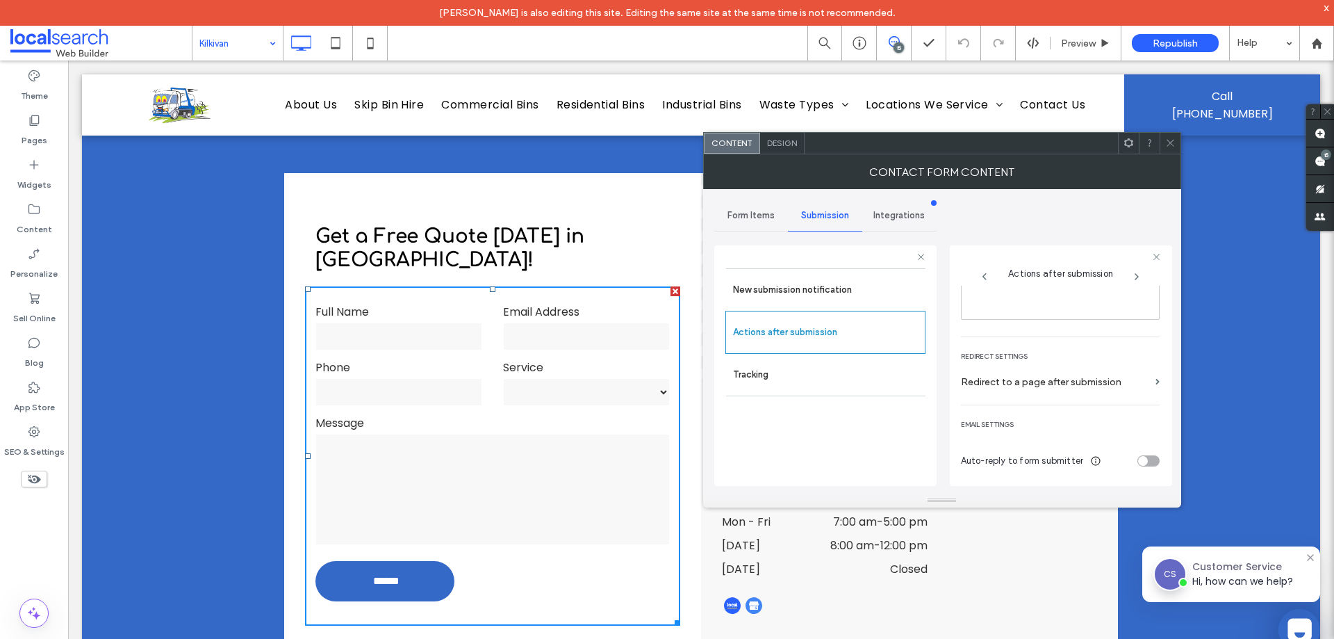
click at [1172, 143] on icon at bounding box center [1171, 143] width 10 height 10
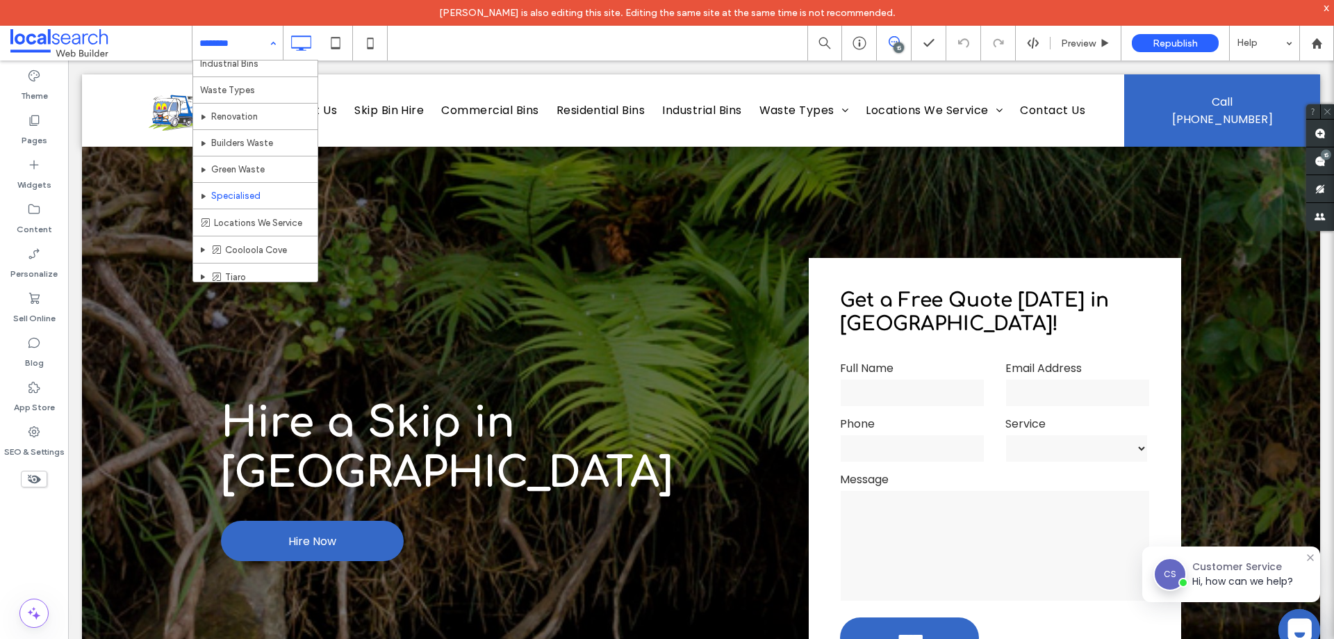
scroll to position [230, 0]
click at [271, 40] on div "Home Skip Bin Hire Commercial Bins Residential Bins Industrial Bins Waste Types…" at bounding box center [238, 43] width 90 height 35
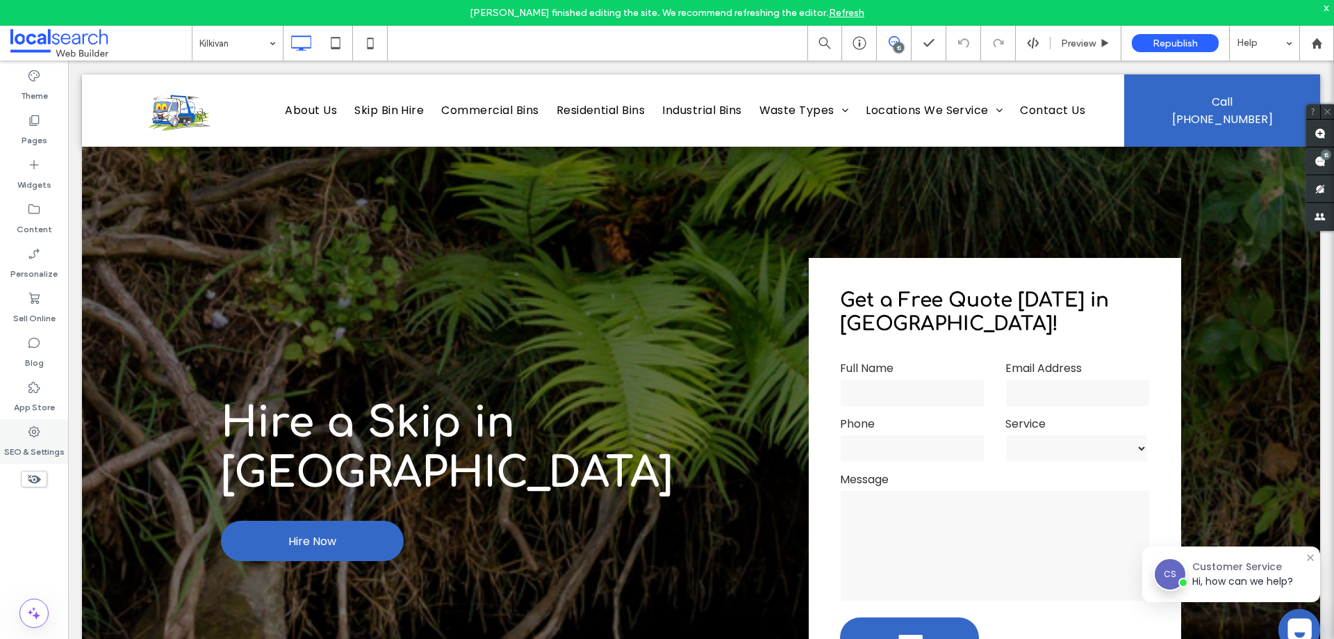
click at [26, 439] on label "SEO & Settings" at bounding box center [34, 448] width 60 height 19
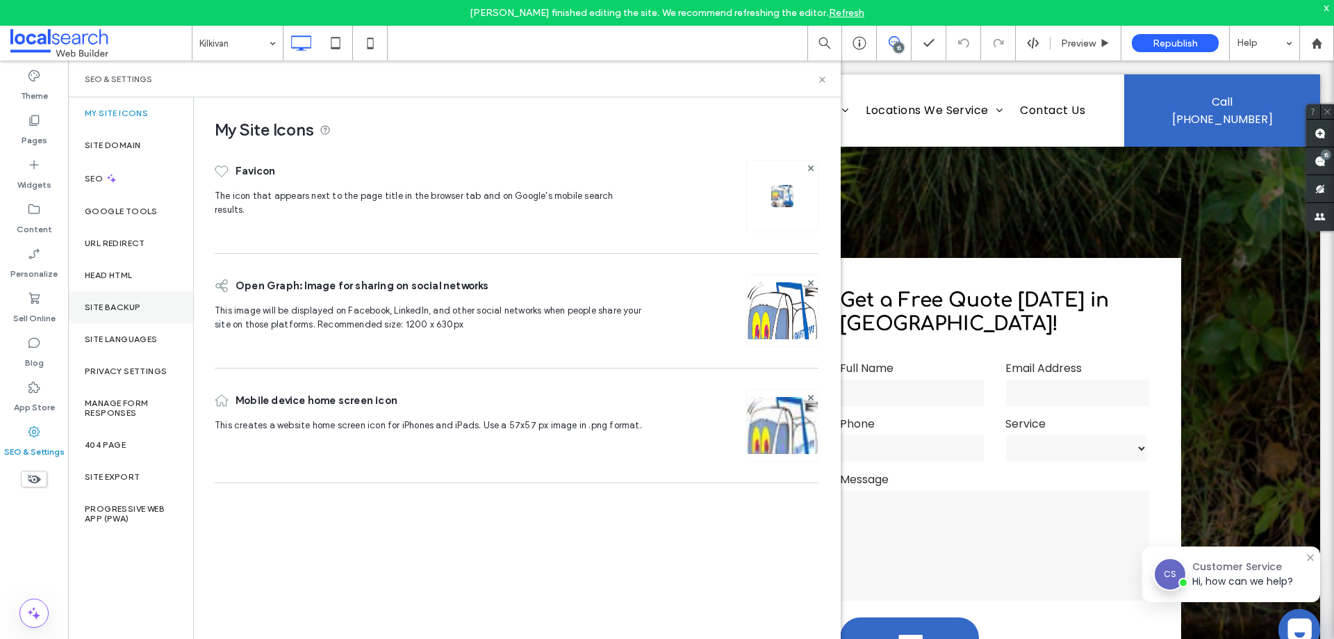
click at [118, 307] on label "Site Backup" at bounding box center [113, 307] width 56 height 10
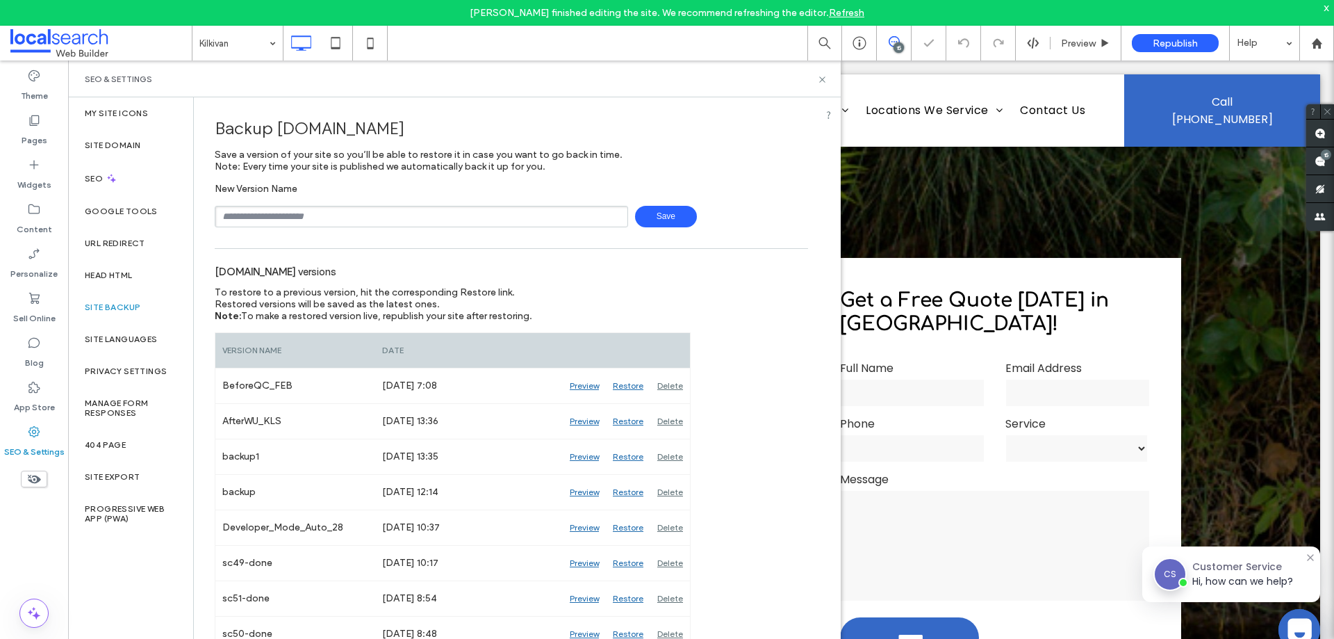
drag, startPoint x: 393, startPoint y: 221, endPoint x: 387, endPoint y: 226, distance: 7.4
click at [393, 221] on input "text" at bounding box center [422, 217] width 414 height 22
type input "**********"
click at [650, 215] on span "Save" at bounding box center [666, 217] width 62 height 22
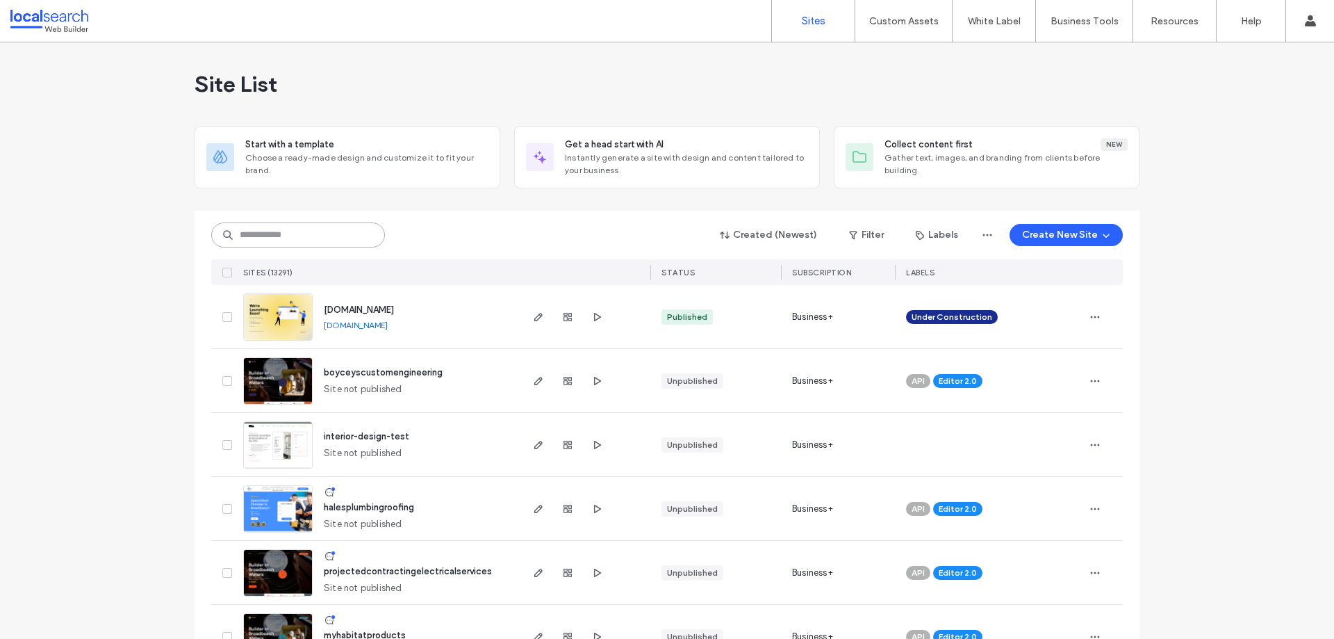
click at [279, 246] on input at bounding box center [298, 234] width 174 height 25
click at [318, 232] on input at bounding box center [298, 234] width 174 height 25
paste input "********"
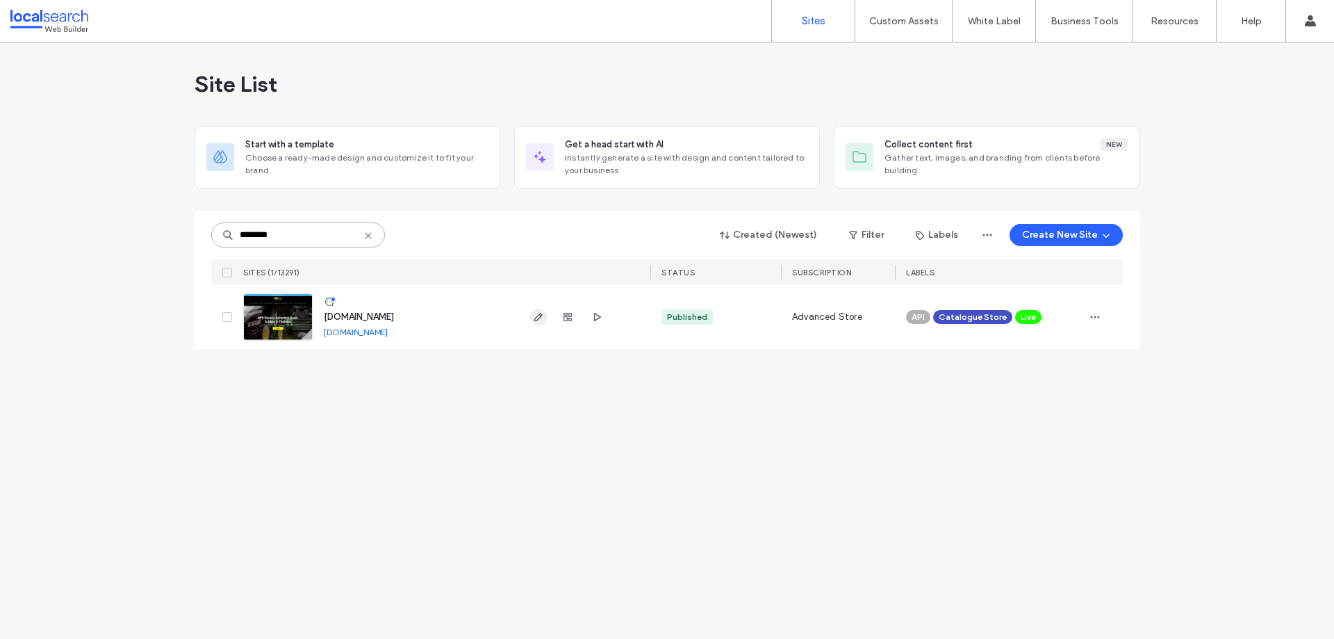
type input "********"
click at [537, 313] on icon "button" at bounding box center [538, 316] width 11 height 11
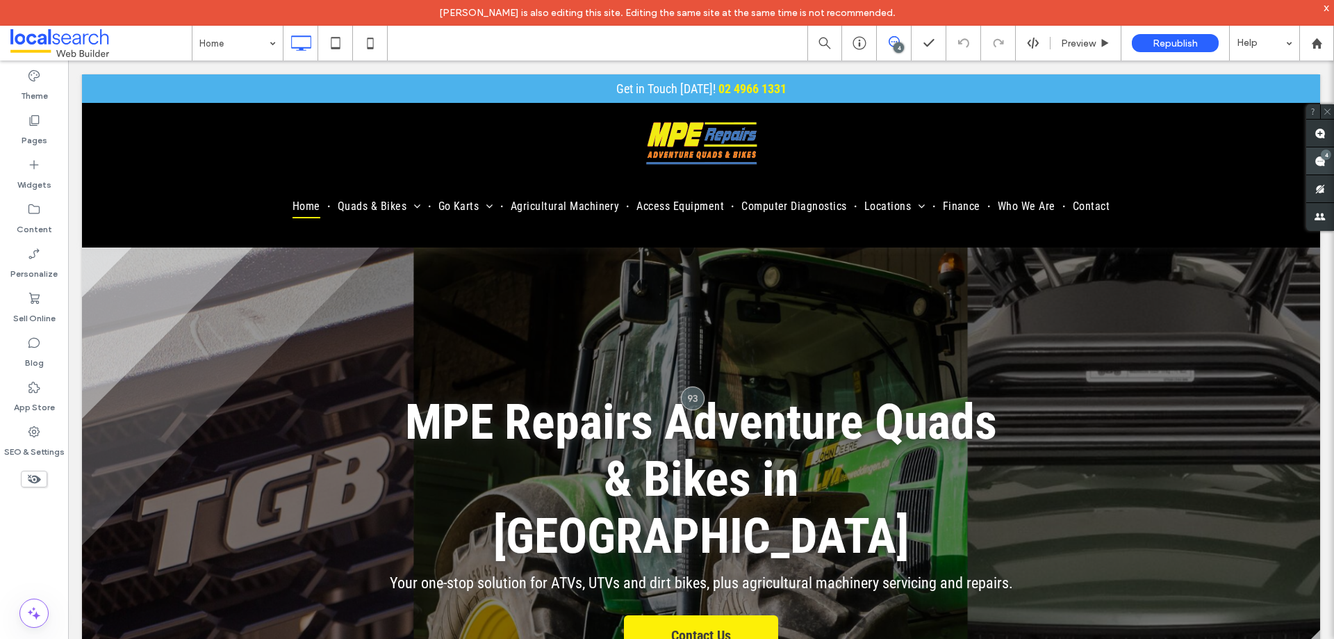
click at [1321, 163] on use at bounding box center [1320, 161] width 11 height 11
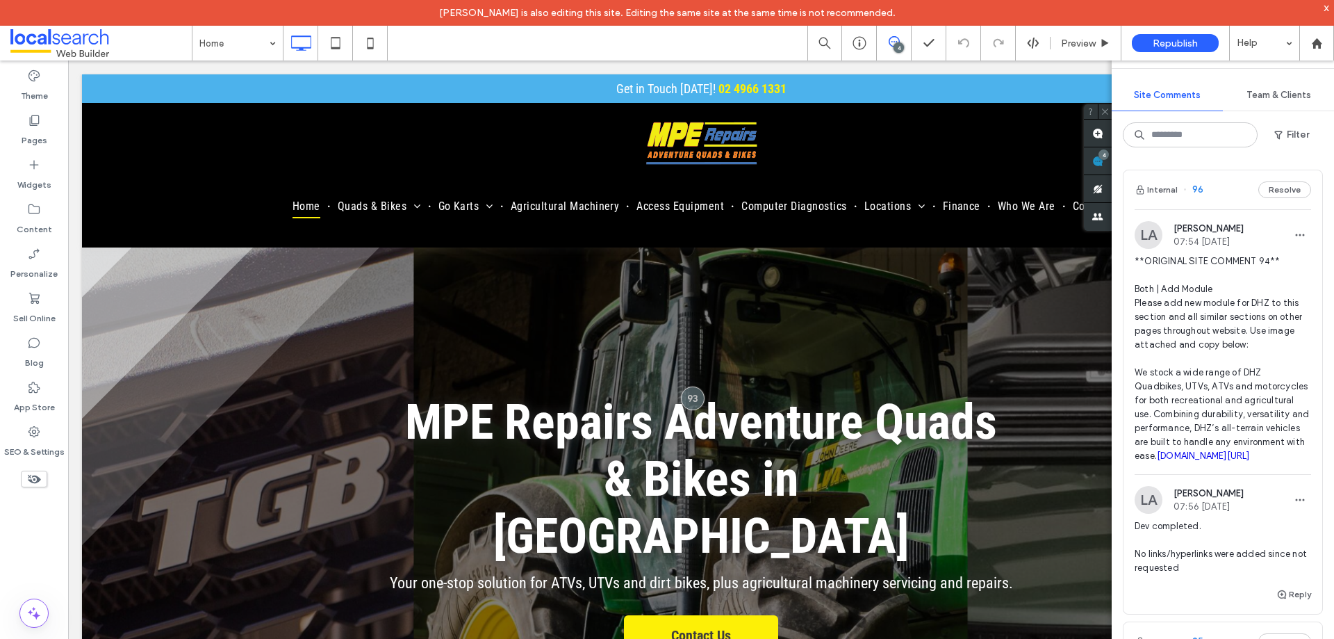
click at [1202, 327] on span "**ORIGINAL SITE COMMENT 94** Both | Add Module Please add new module for DHZ to…" at bounding box center [1223, 358] width 177 height 209
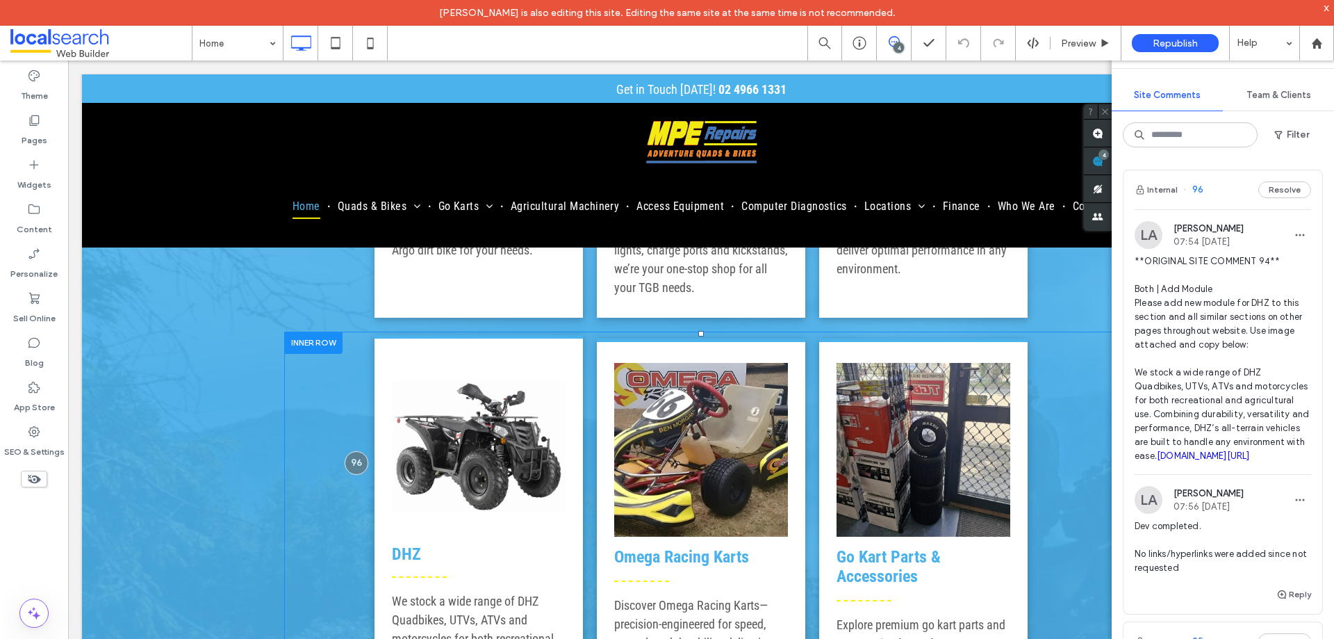
scroll to position [2260, 0]
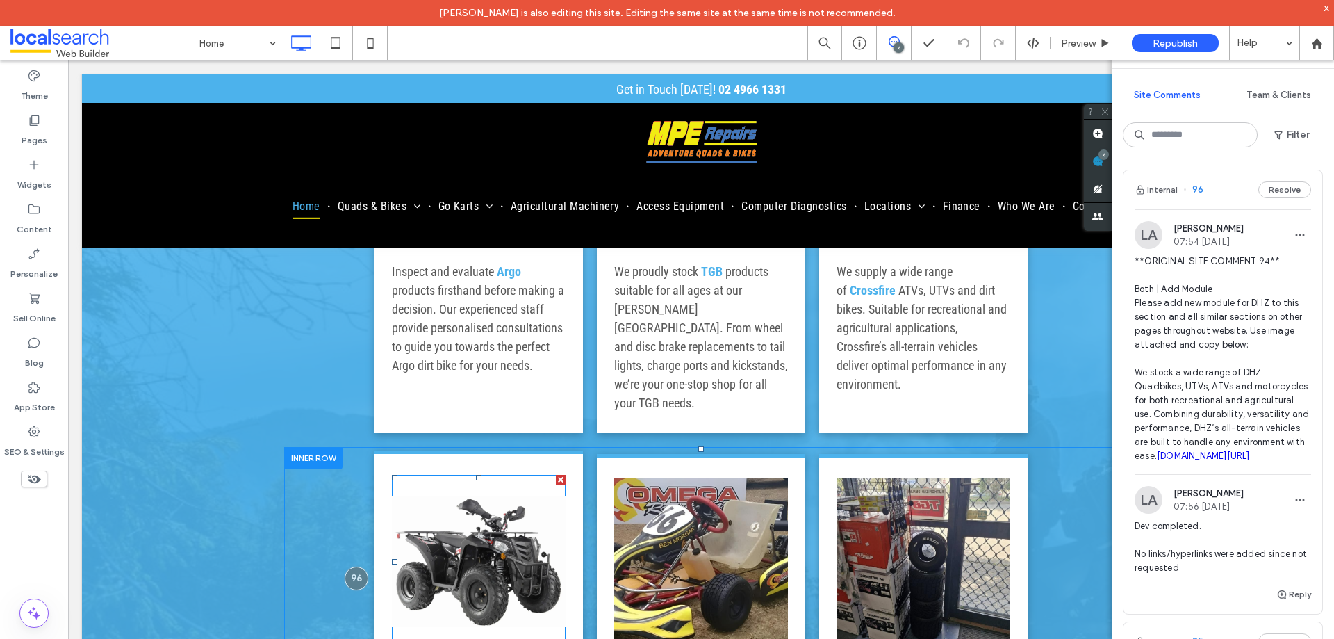
click at [496, 475] on link at bounding box center [479, 562] width 174 height 174
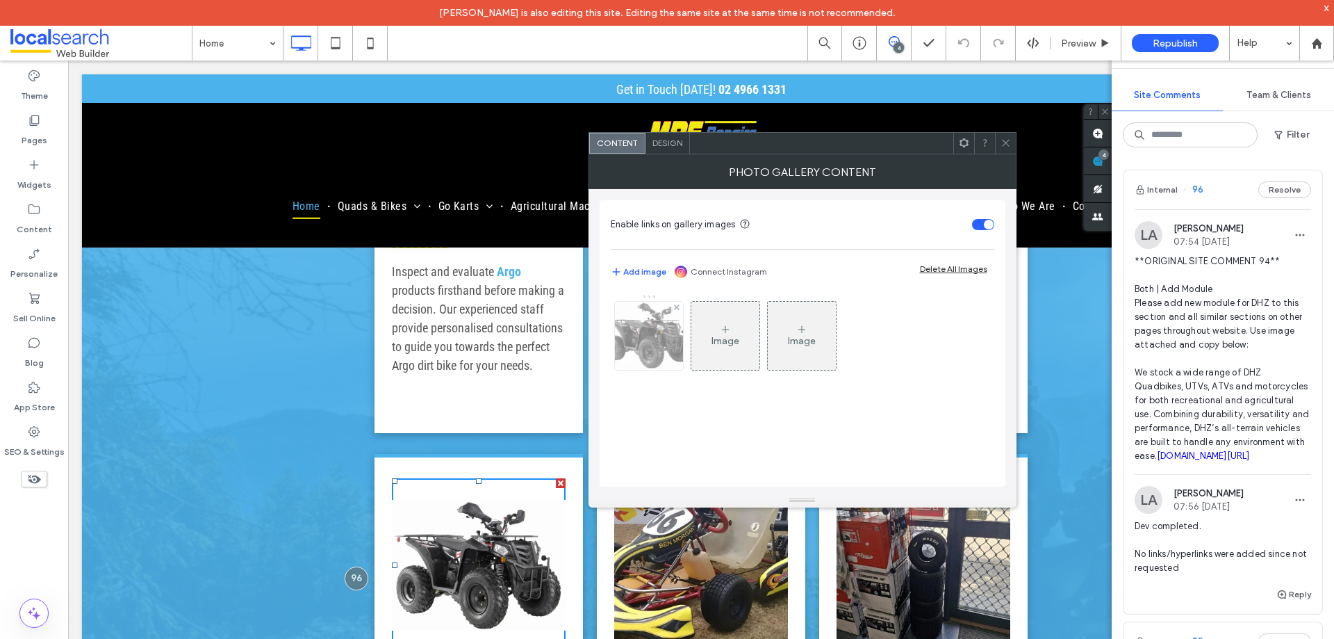
click at [650, 355] on img at bounding box center [648, 336] width 91 height 68
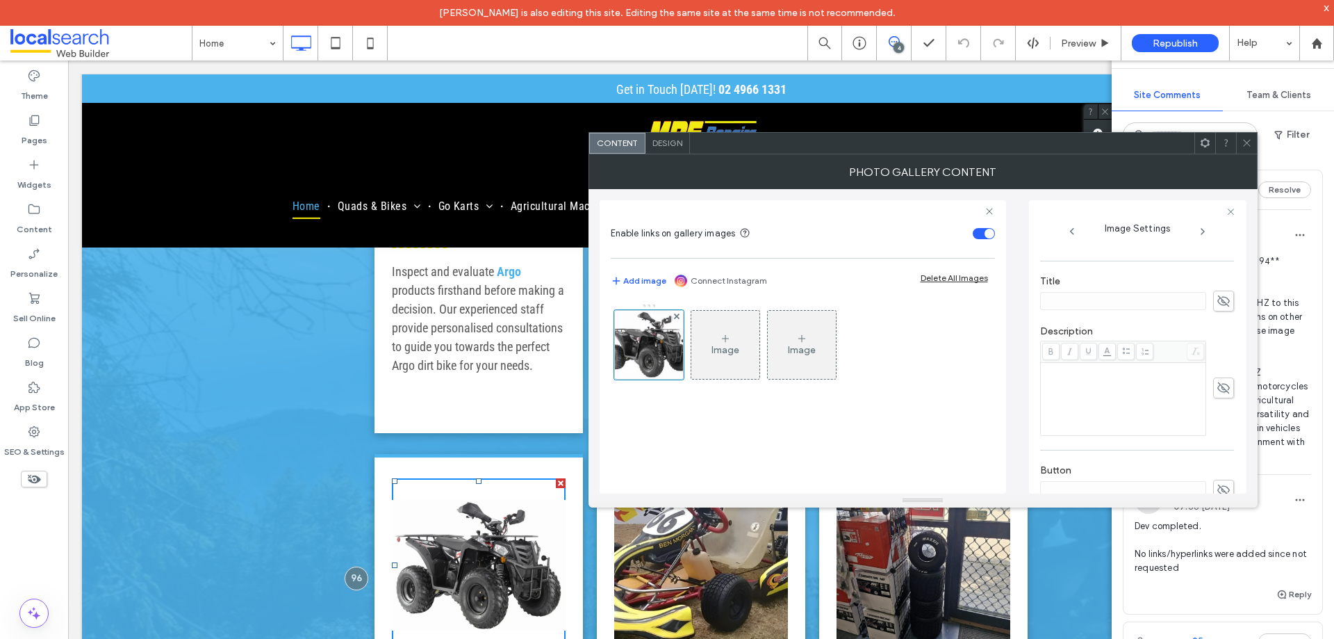
scroll to position [411, 0]
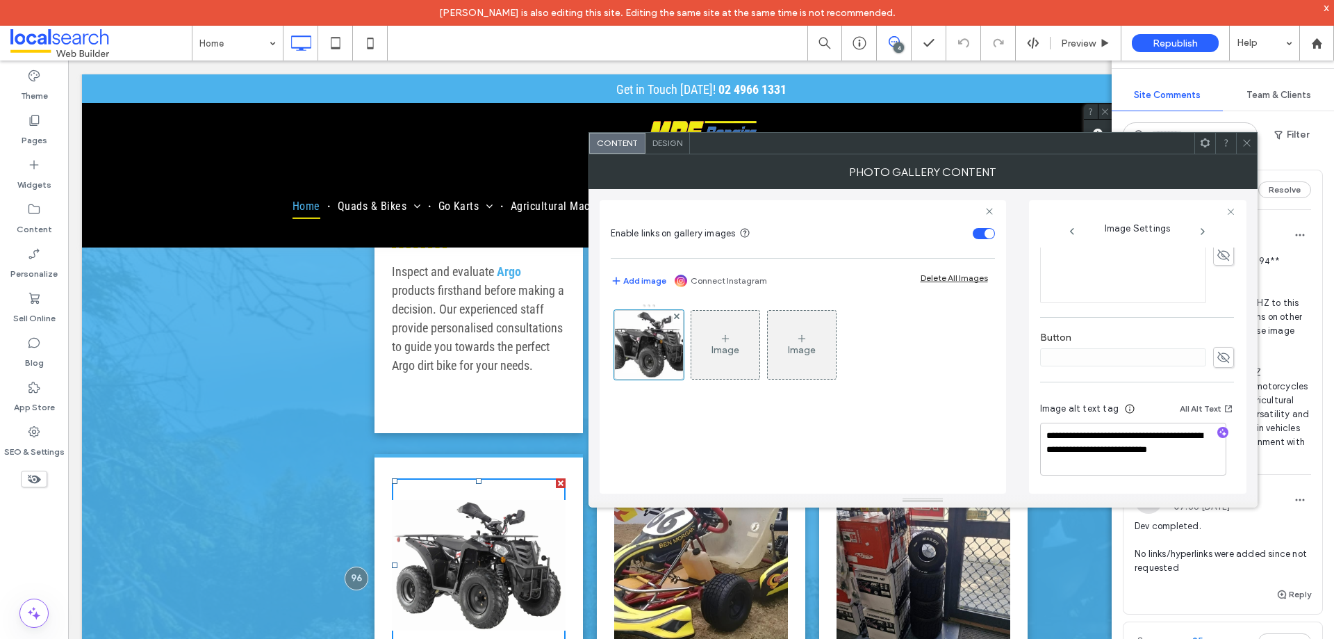
click at [1252, 141] on icon at bounding box center [1247, 143] width 10 height 10
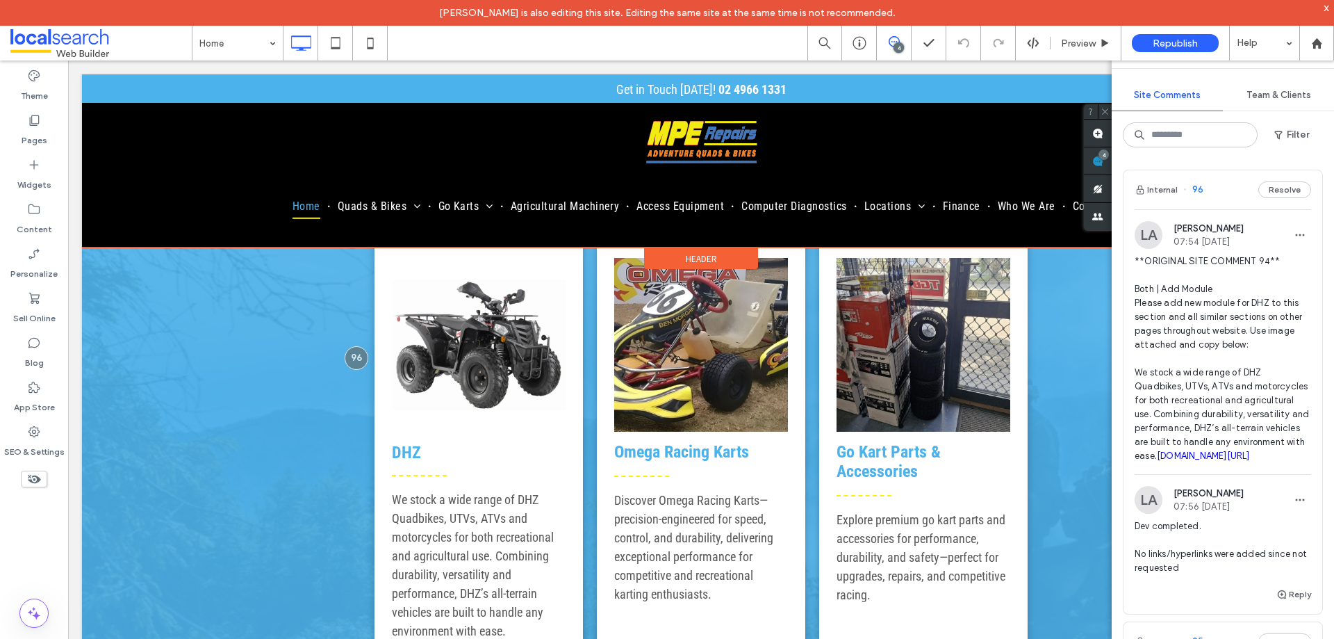
scroll to position [2468, 0]
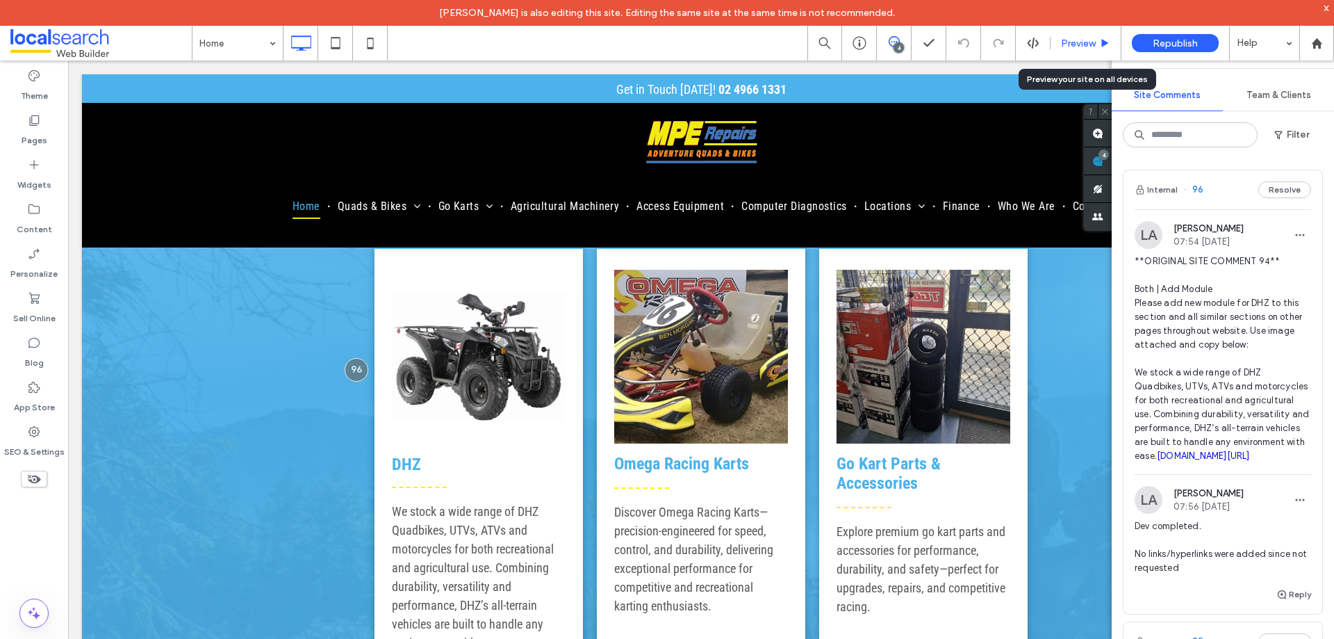
click at [1090, 39] on span "Preview" at bounding box center [1078, 44] width 35 height 12
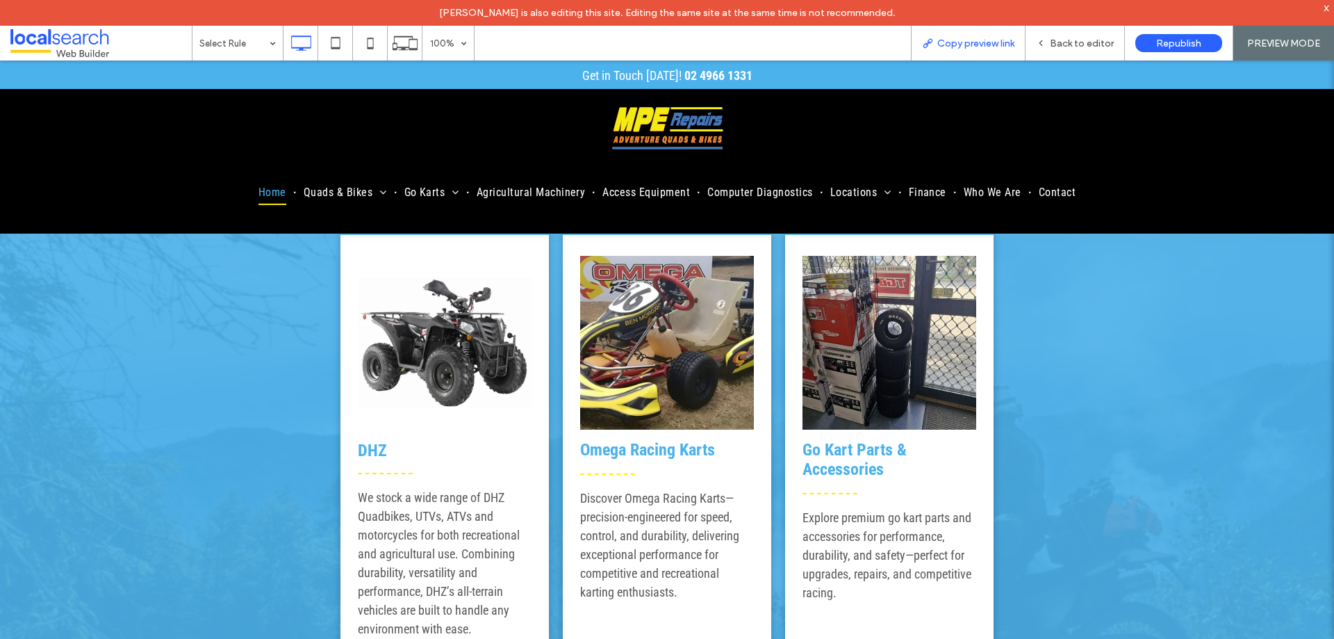
click at [959, 46] on span "Copy preview link" at bounding box center [976, 44] width 77 height 12
